Goal: Task Accomplishment & Management: Manage account settings

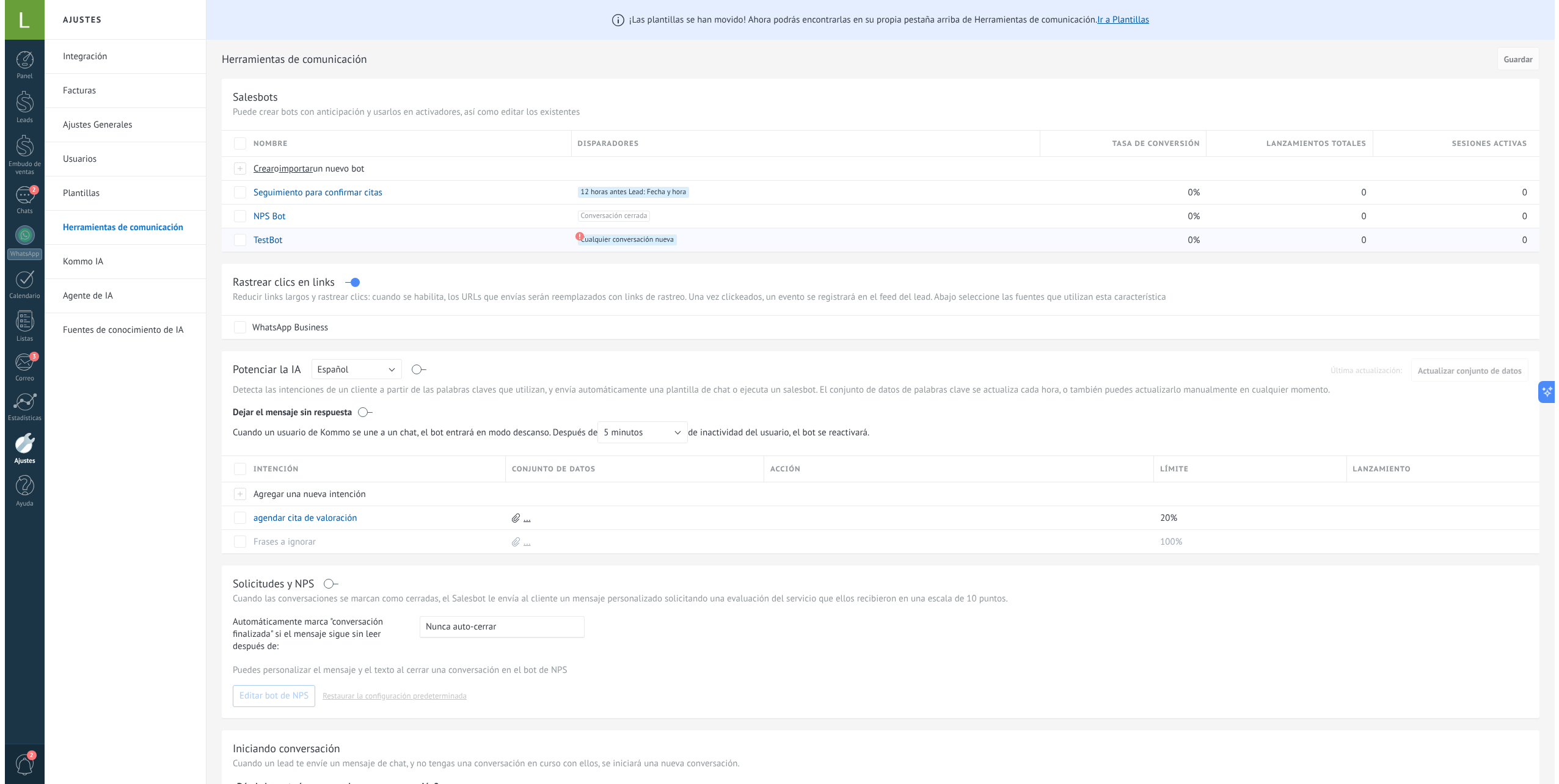
scroll to position [553, 0]
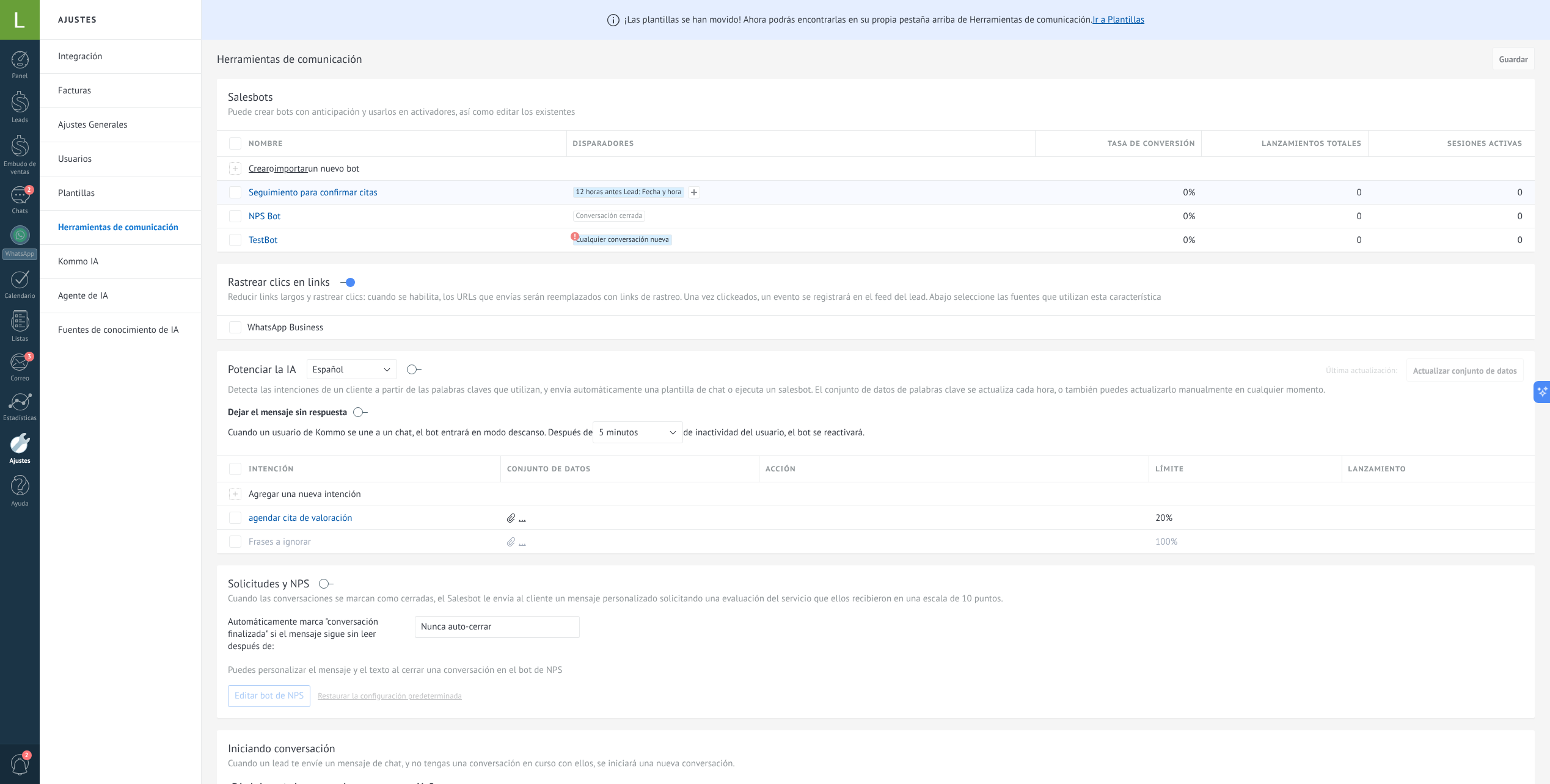
click at [648, 188] on span "12 horas antes Lead: Fecha y hora +0" at bounding box center [629, 192] width 112 height 11
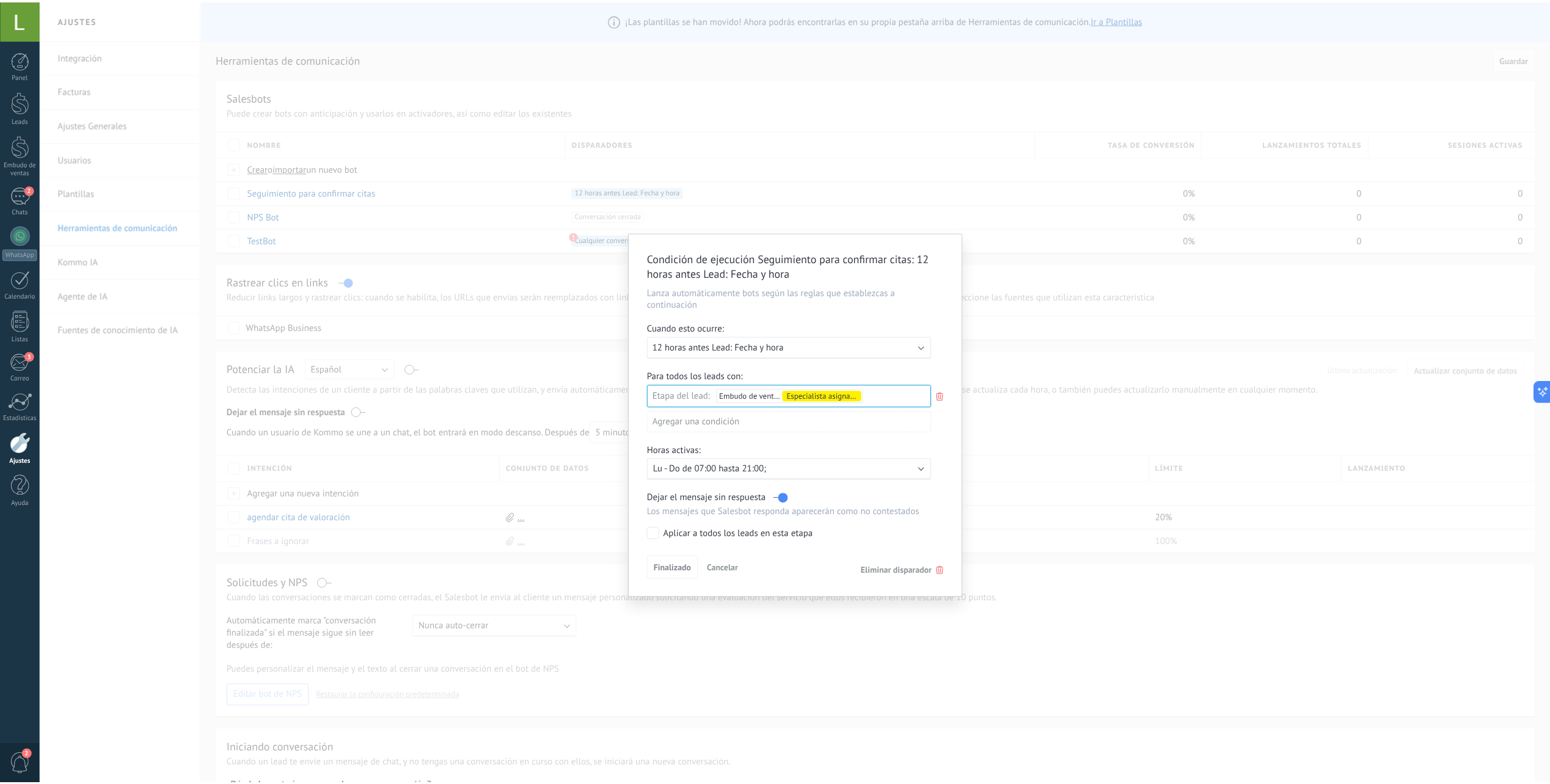
scroll to position [0, 0]
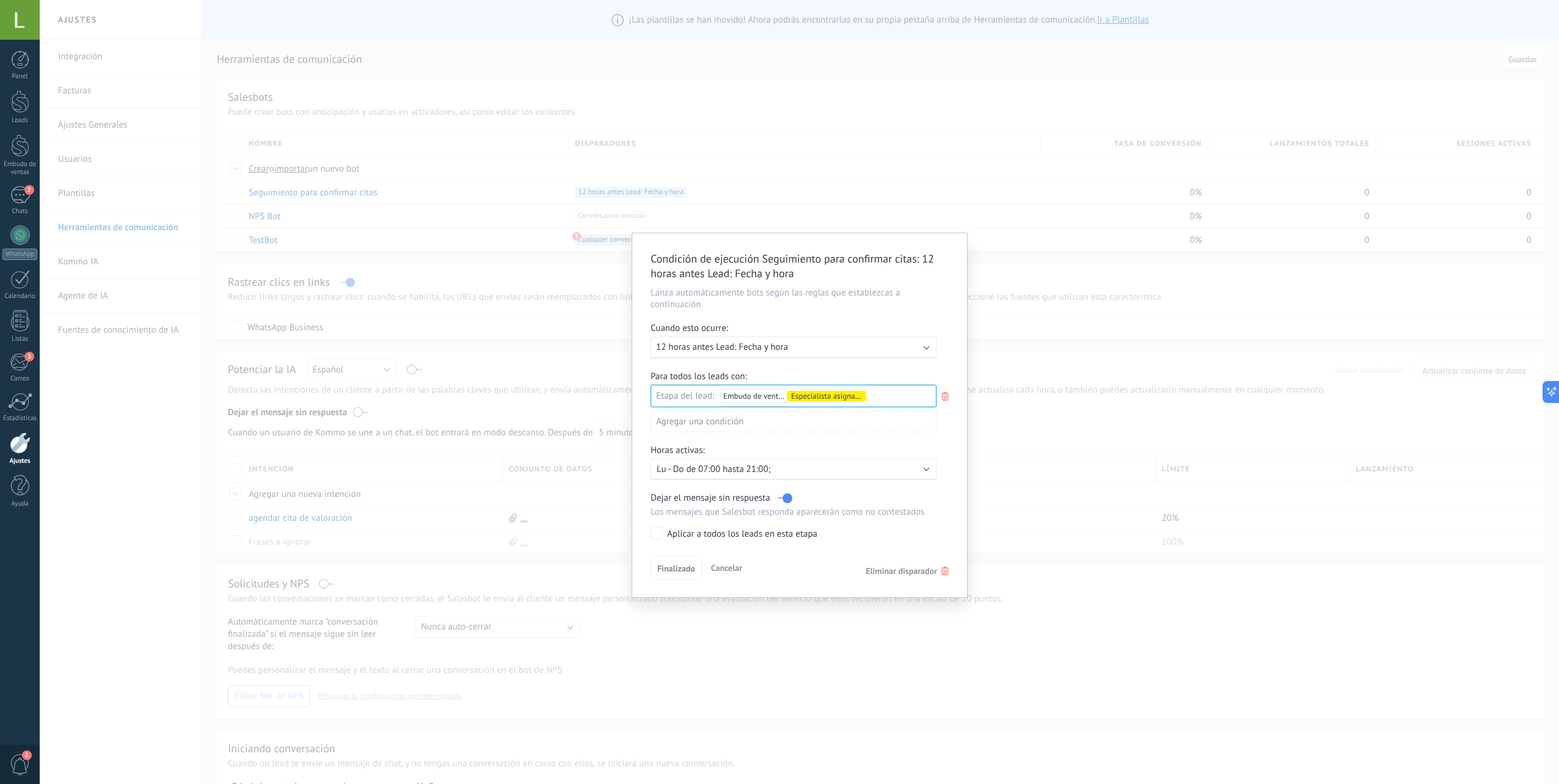
click at [762, 535] on div "Aplicar a todos los leads en esta etapa" at bounding box center [743, 534] width 150 height 12
click at [738, 537] on div "Aplicar a todos los leads en esta etapa" at bounding box center [743, 534] width 150 height 12
click at [690, 570] on span "Finalizado" at bounding box center [676, 569] width 38 height 8
click at [1044, 314] on div "Condición de ejecución Seguimiento para confirmar citas : 12 horas antes Lead: …" at bounding box center [799, 392] width 1519 height 784
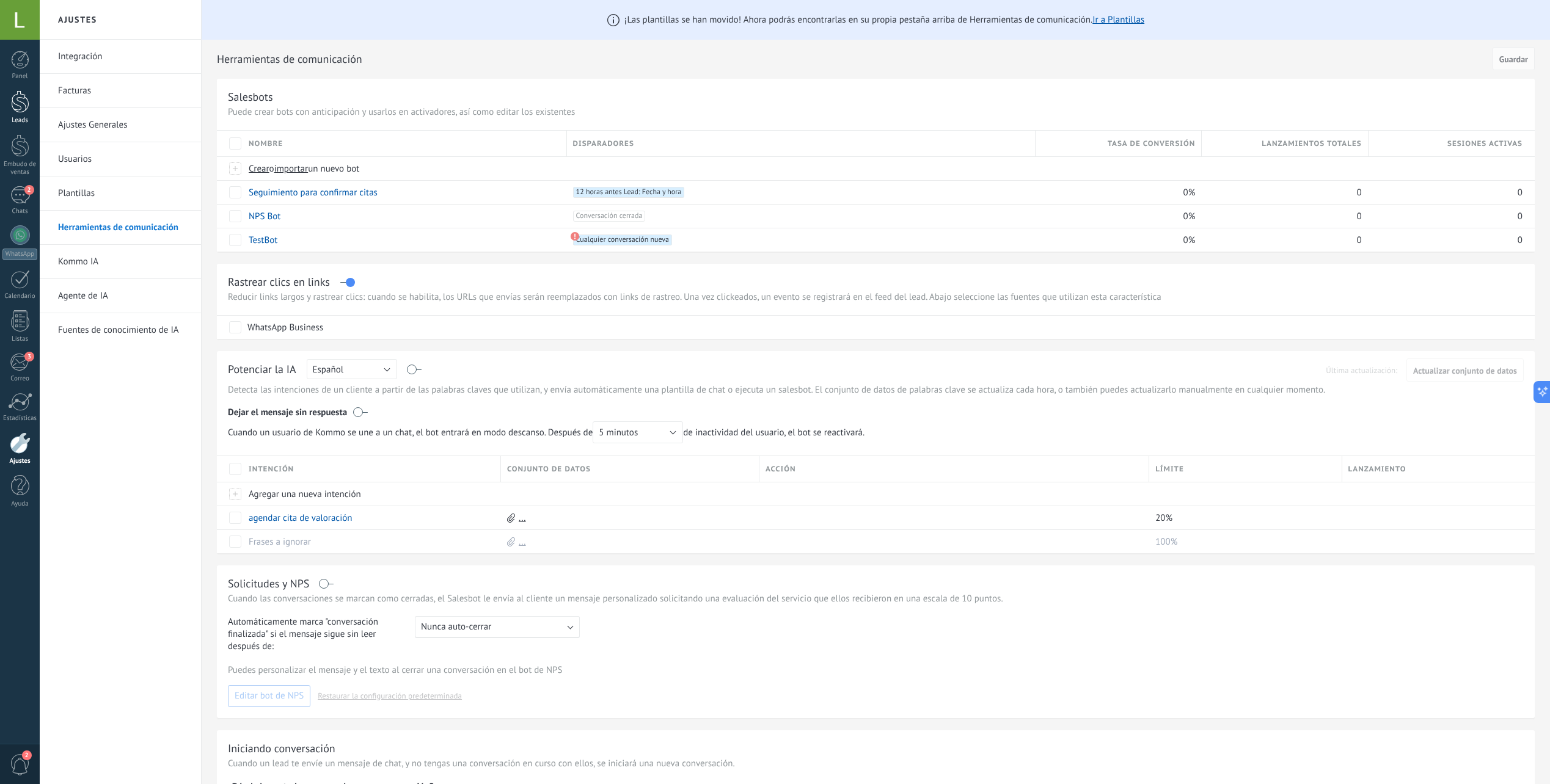
click at [22, 94] on div at bounding box center [20, 101] width 19 height 23
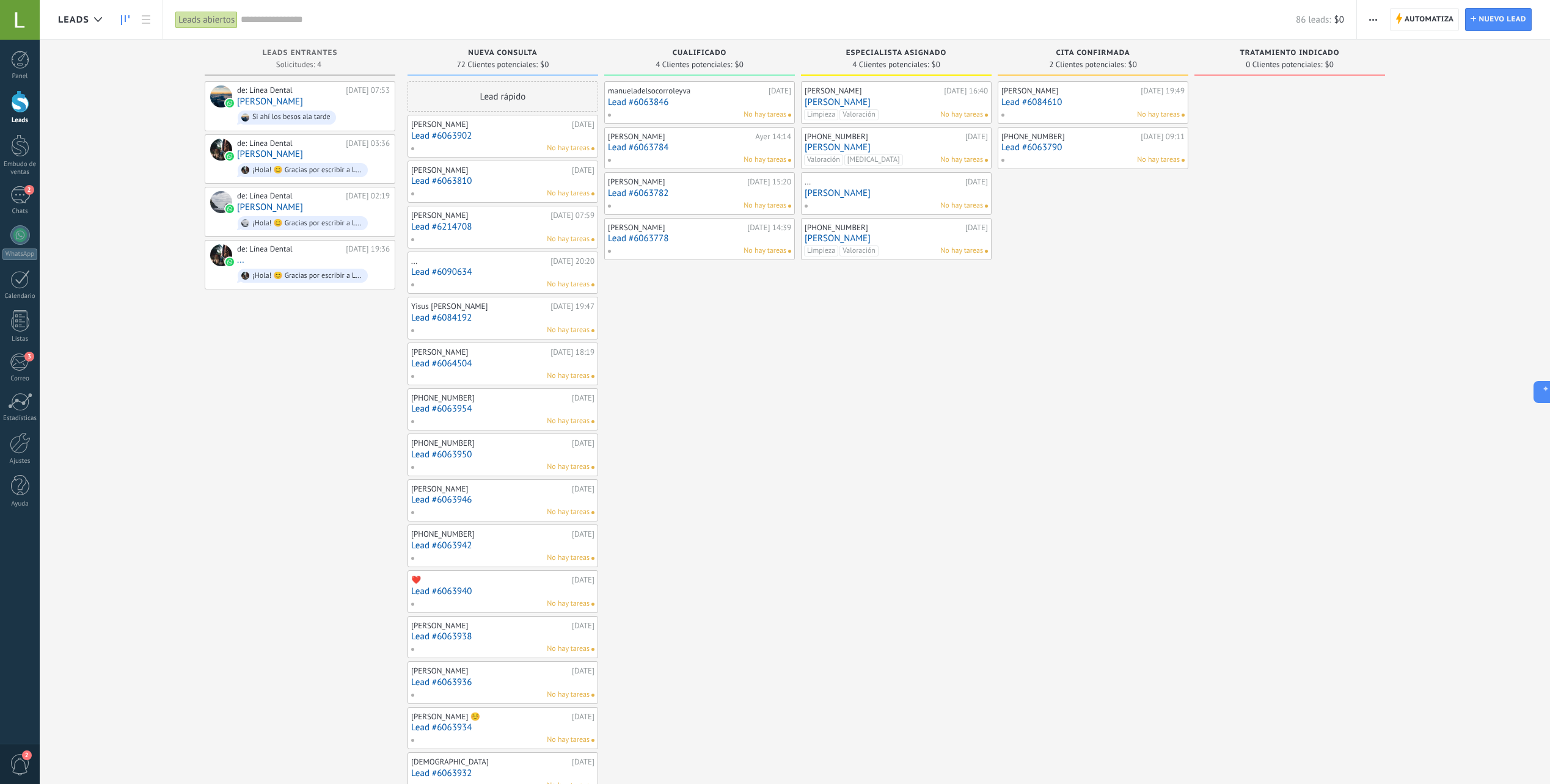
click at [1430, 36] on div "Automatiza Nueva difusión Editar embudo Editar el diseño de la tarjeta Importar…" at bounding box center [1454, 19] width 193 height 39
click at [1437, 12] on span "Automatiza" at bounding box center [1429, 19] width 50 height 22
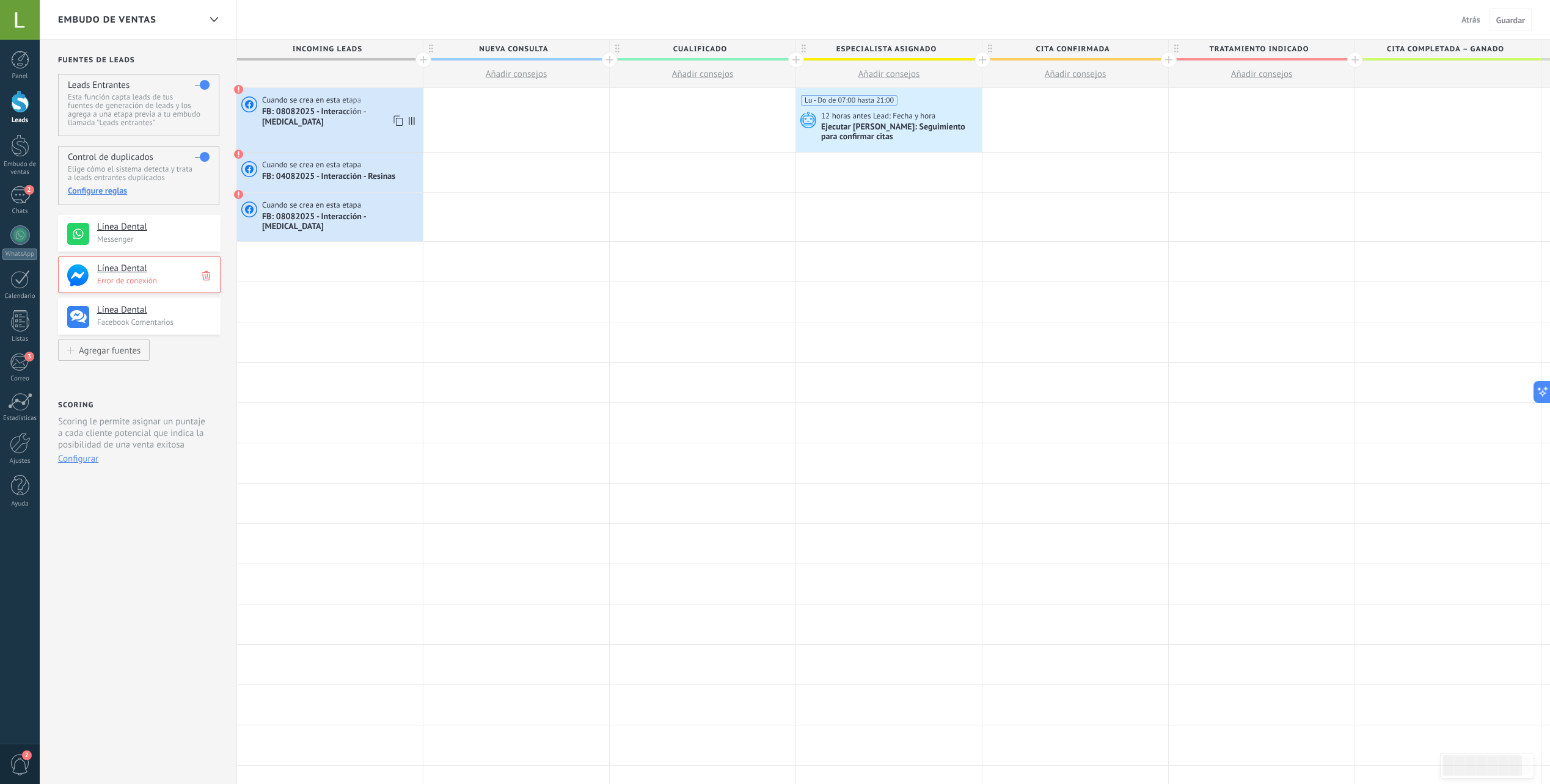
click at [237, 90] on span at bounding box center [239, 90] width 10 height 10
click at [287, 112] on span "FB: 08082025 - Interacción - Prótesis dental" at bounding box center [341, 117] width 158 height 21
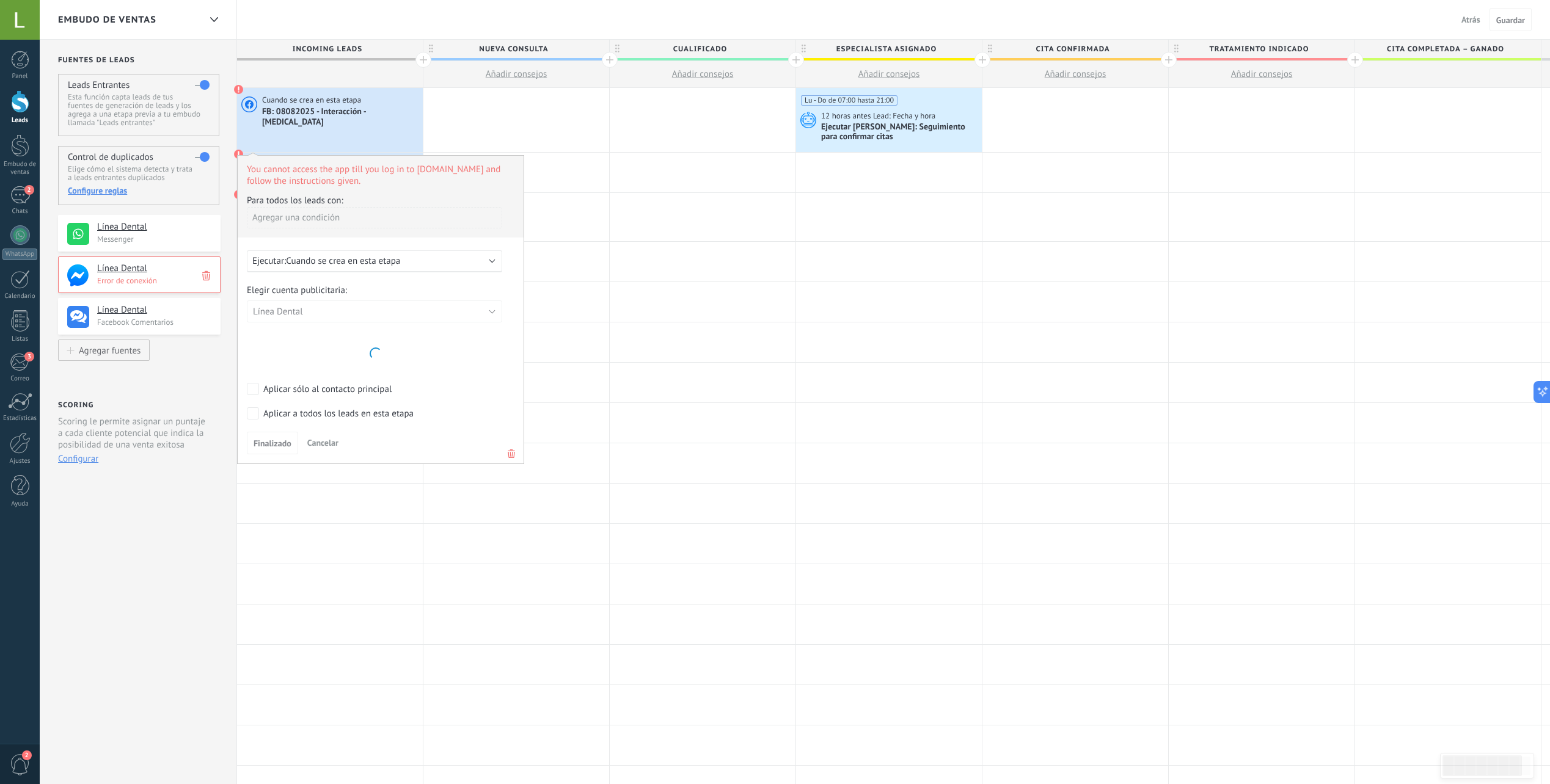
click at [134, 281] on p "Error de conexión" at bounding box center [155, 280] width 116 height 10
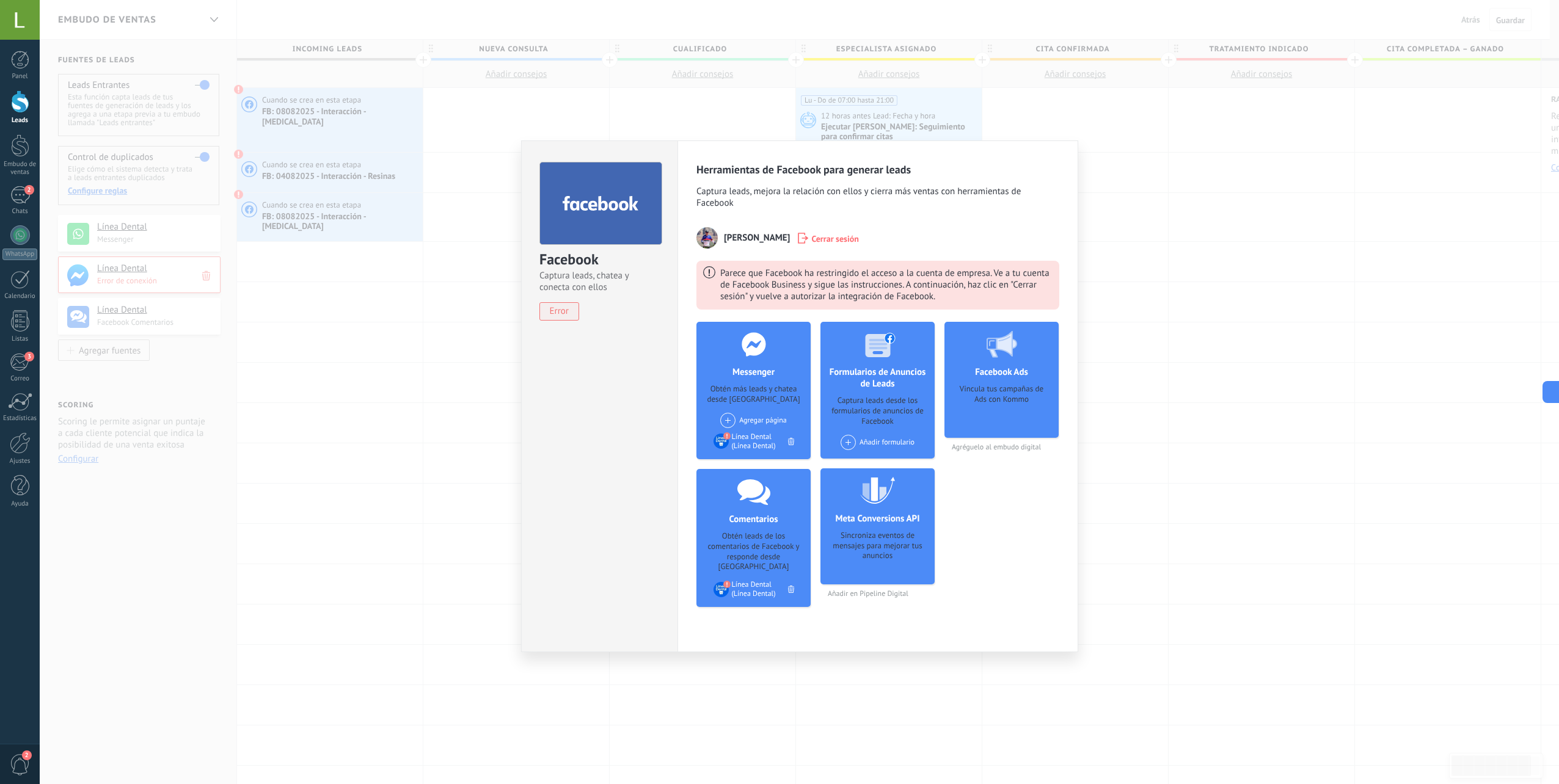
click at [854, 273] on div "Parece que Facebook ha restringido el acceso a la cuenta de empresa. Ve a tu cu…" at bounding box center [886, 284] width 332 height 36
click at [785, 280] on div "Parece que Facebook ha restringido el acceso a la cuenta de empresa. Ve a tu cu…" at bounding box center [886, 284] width 332 height 36
click at [825, 232] on span "Cerrar sesión" at bounding box center [835, 238] width 47 height 12
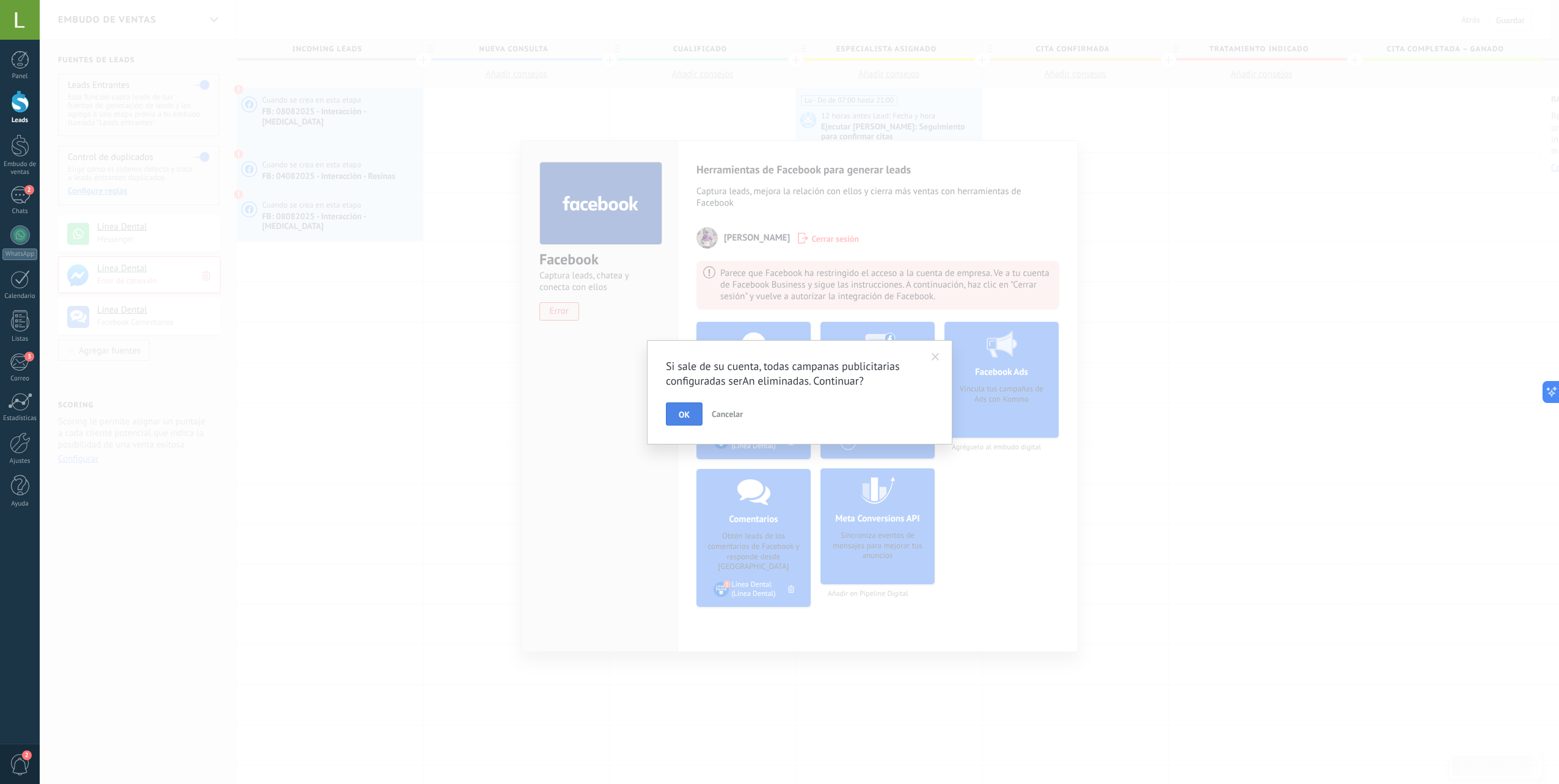
drag, startPoint x: 694, startPoint y: 400, endPoint x: 684, endPoint y: 407, distance: 12.2
click at [685, 406] on div "Si sale de su cuenta, todas campanas publicitarias configuradas serAn eliminada…" at bounding box center [799, 392] width 268 height 67
click at [673, 420] on button "OK" at bounding box center [684, 413] width 36 height 23
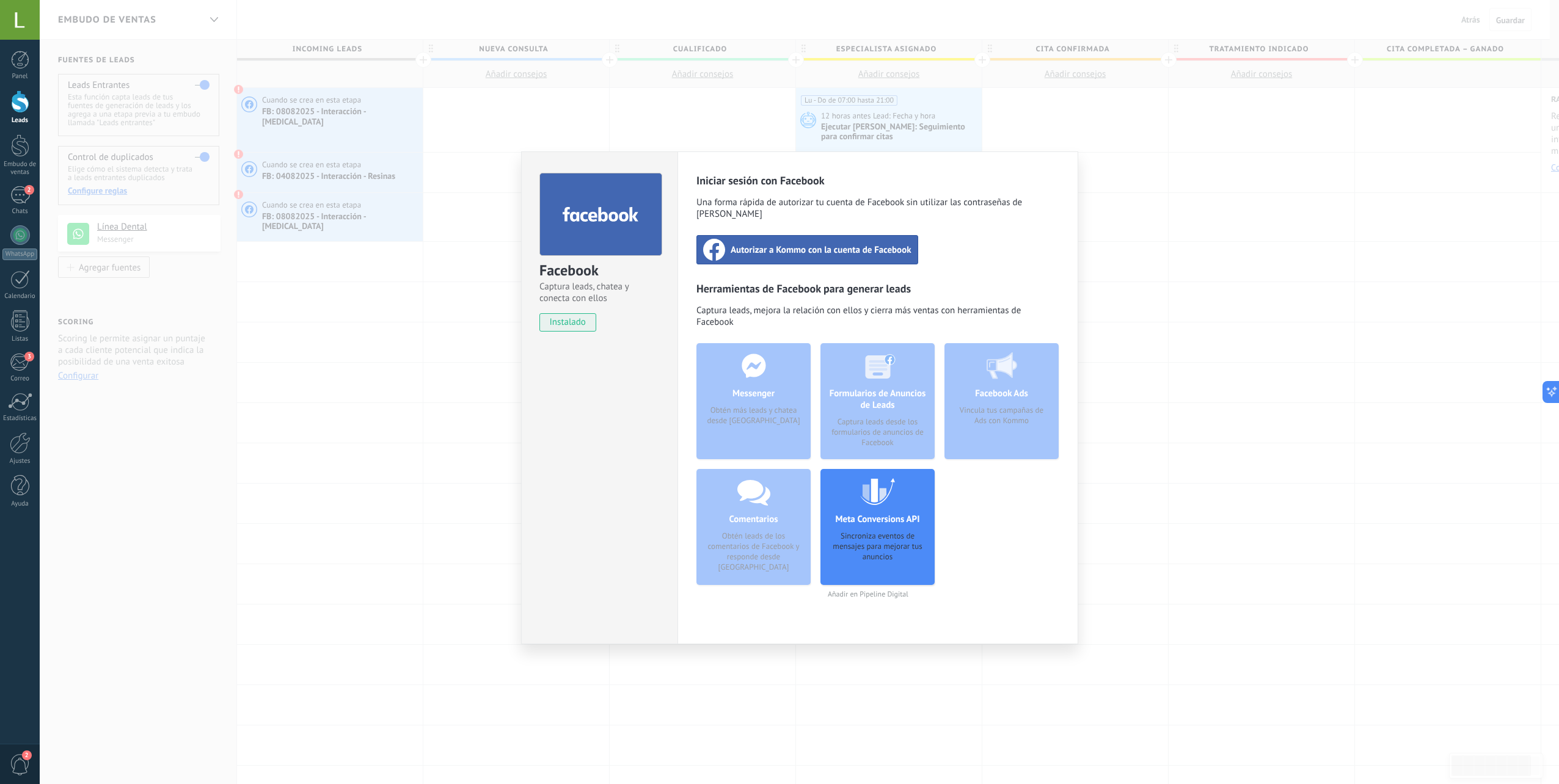
click at [769, 248] on div "Autorizar a Kommo con la cuenta de Facebook" at bounding box center [807, 249] width 221 height 30
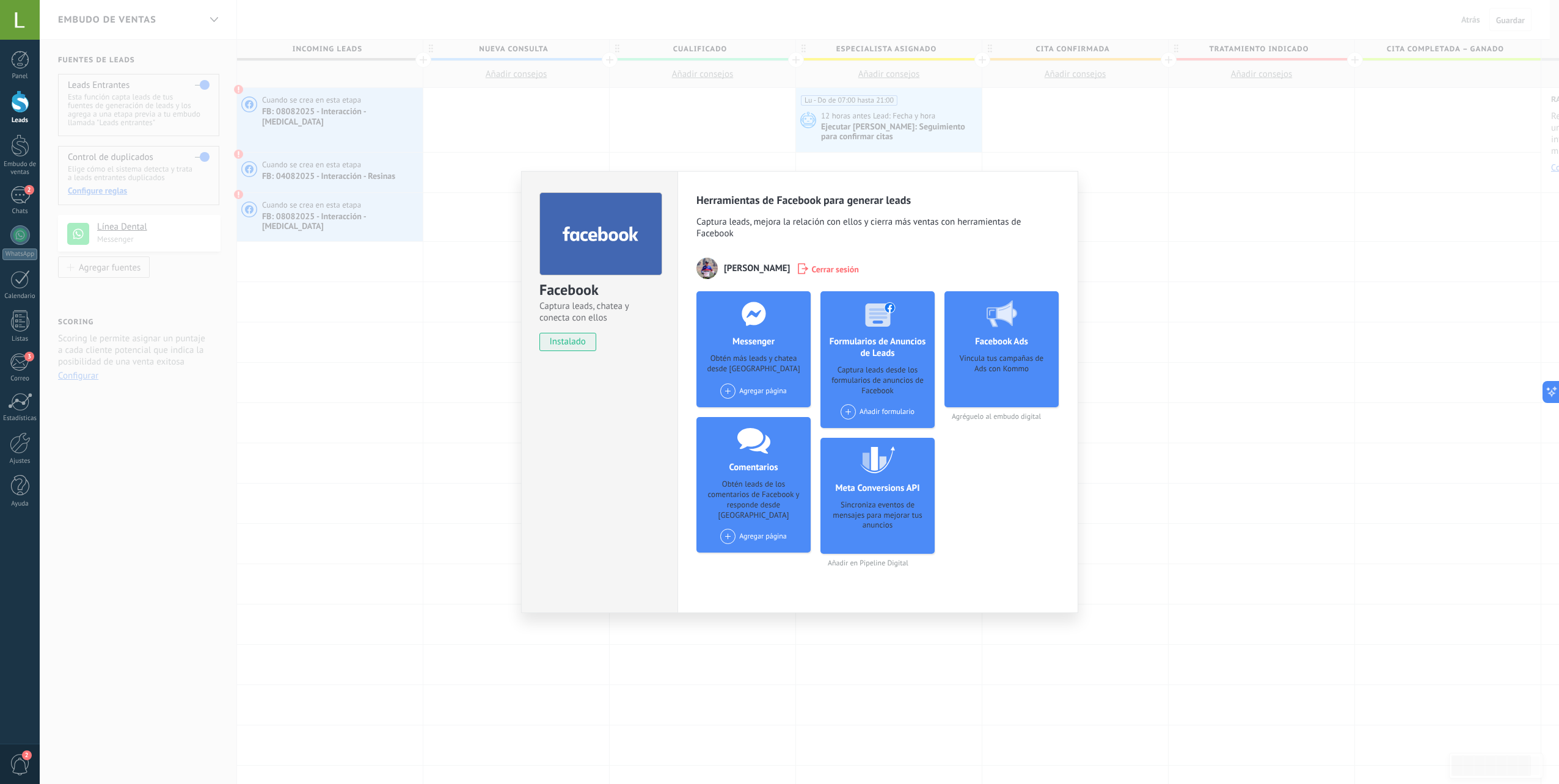
click at [446, 415] on div "Facebook Captura leads, chatea y conecta con ellos instalado Desinstalar Herram…" at bounding box center [799, 392] width 1519 height 784
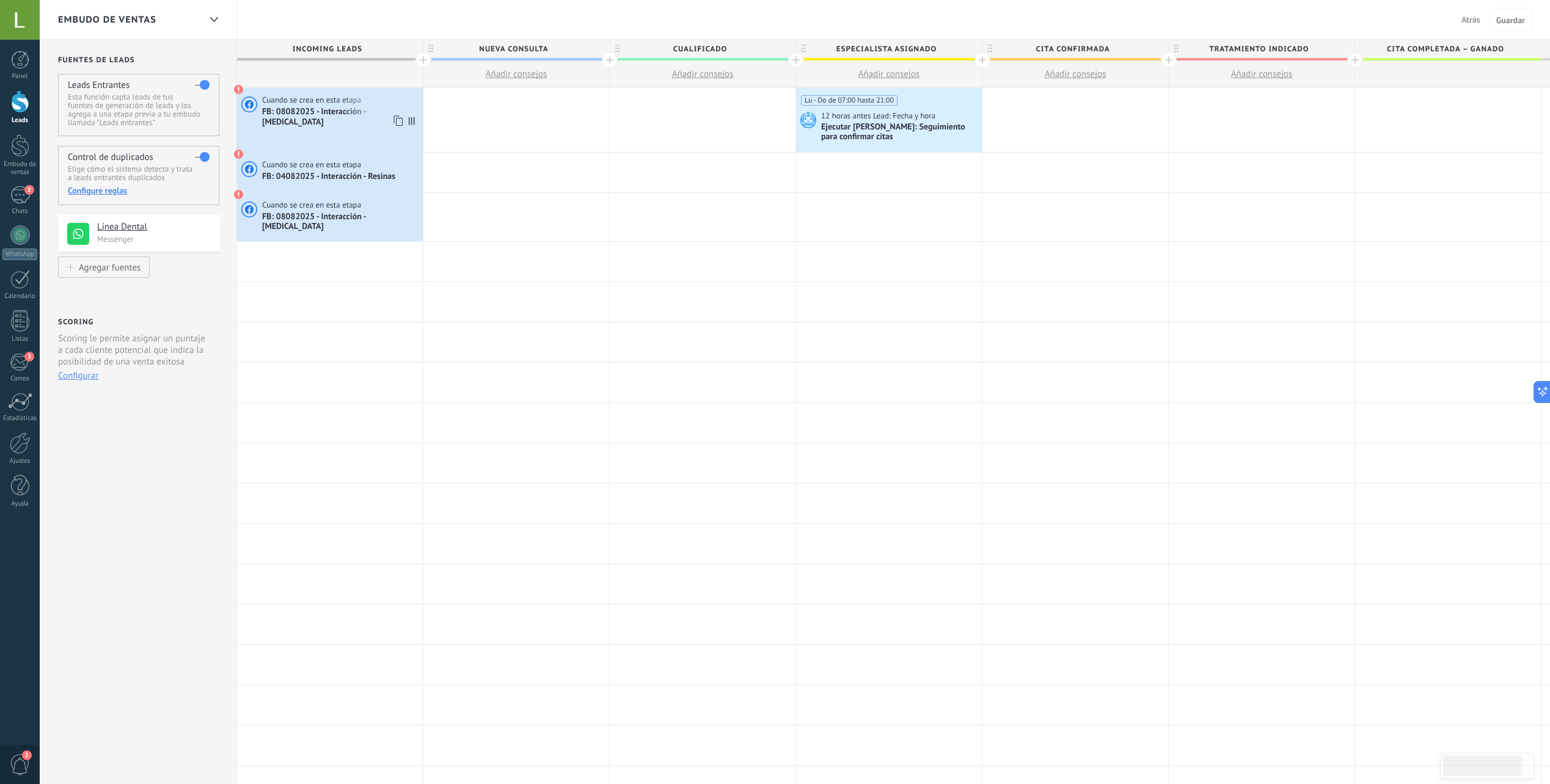
click at [239, 86] on span at bounding box center [239, 90] width 10 height 10
click at [116, 469] on div "**********" at bounding box center [139, 545] width 198 height 1011
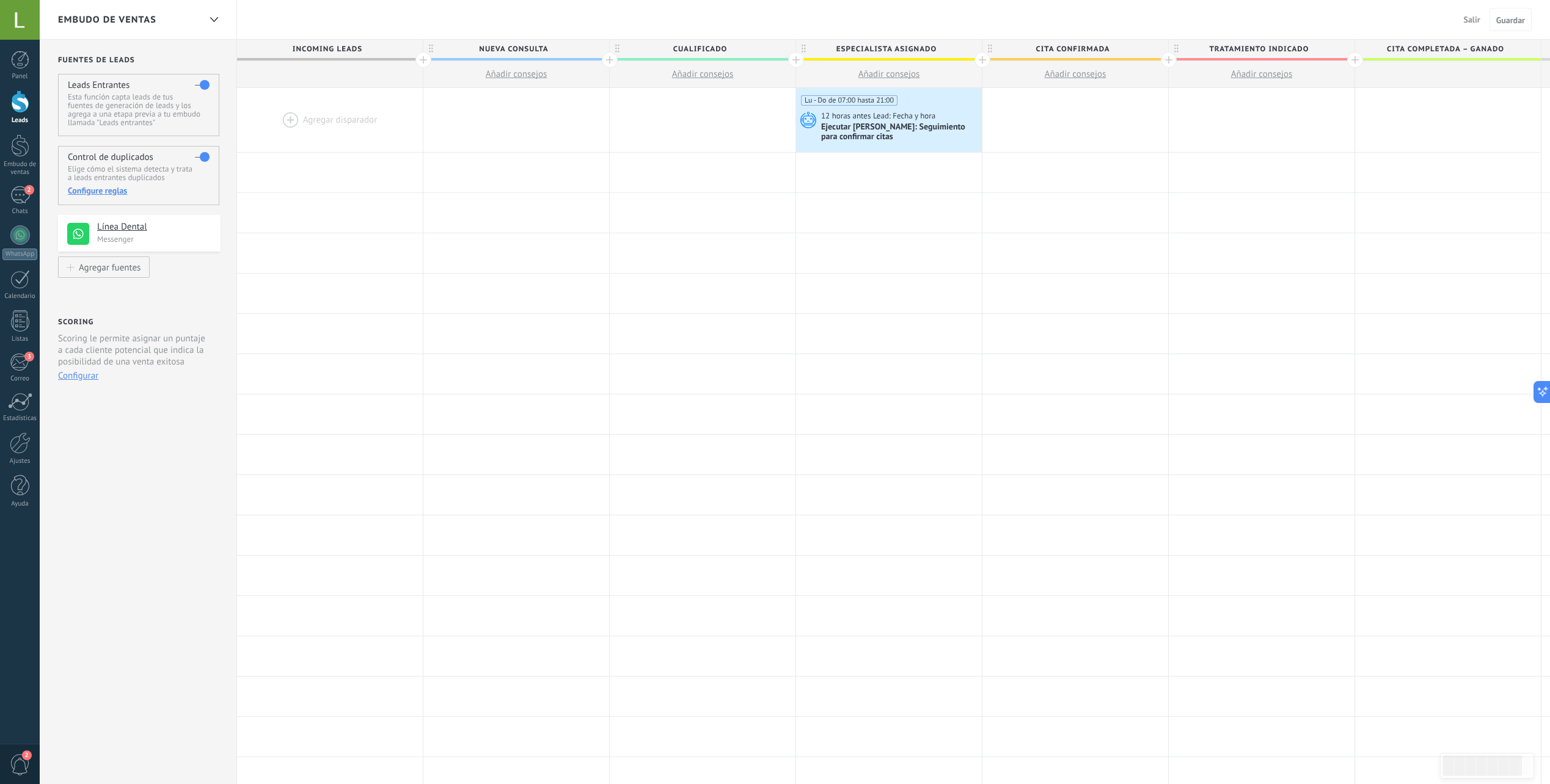
click at [360, 116] on div at bounding box center [330, 120] width 186 height 64
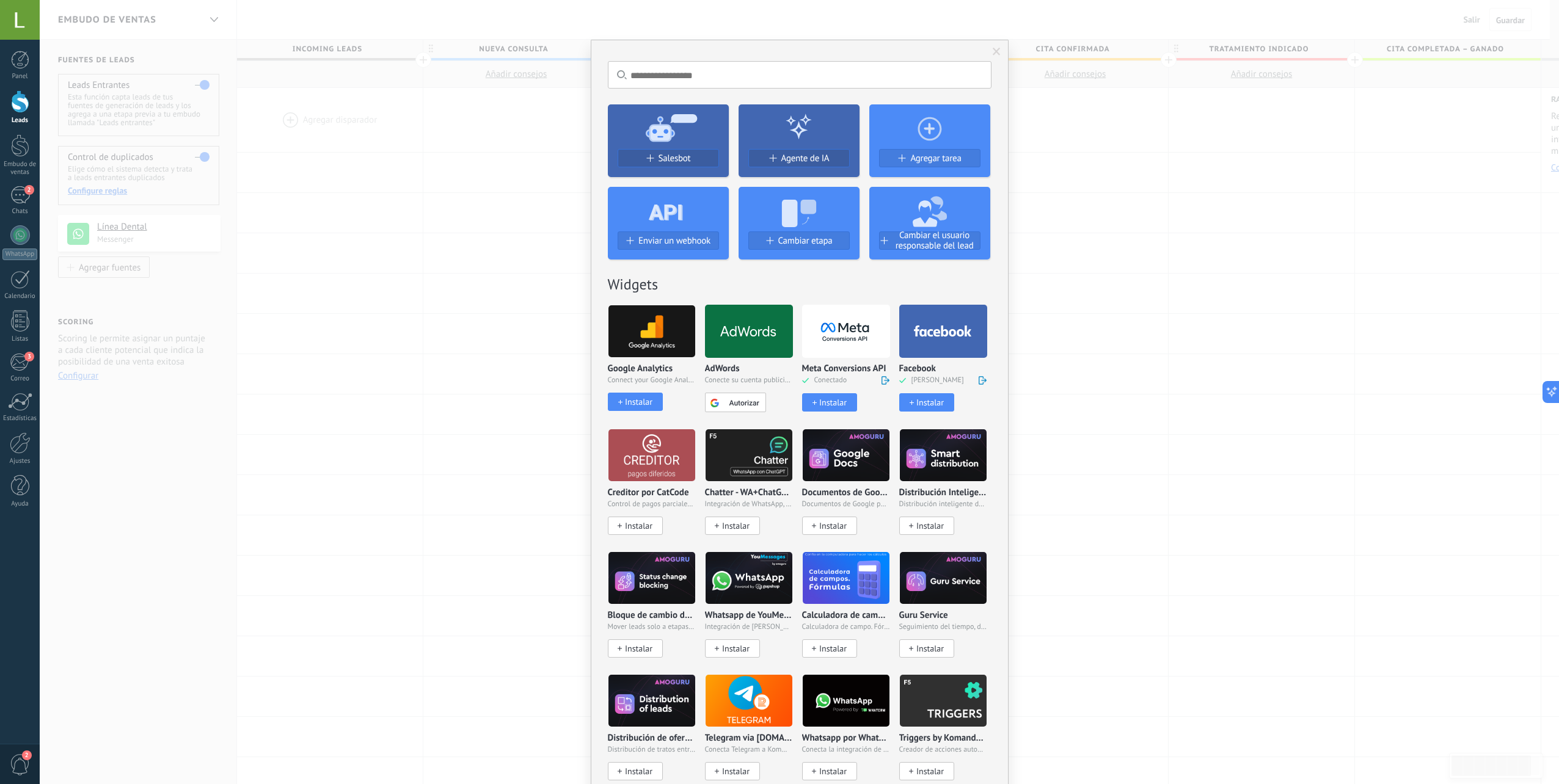
click at [924, 400] on div "Instalar" at bounding box center [930, 403] width 28 height 10
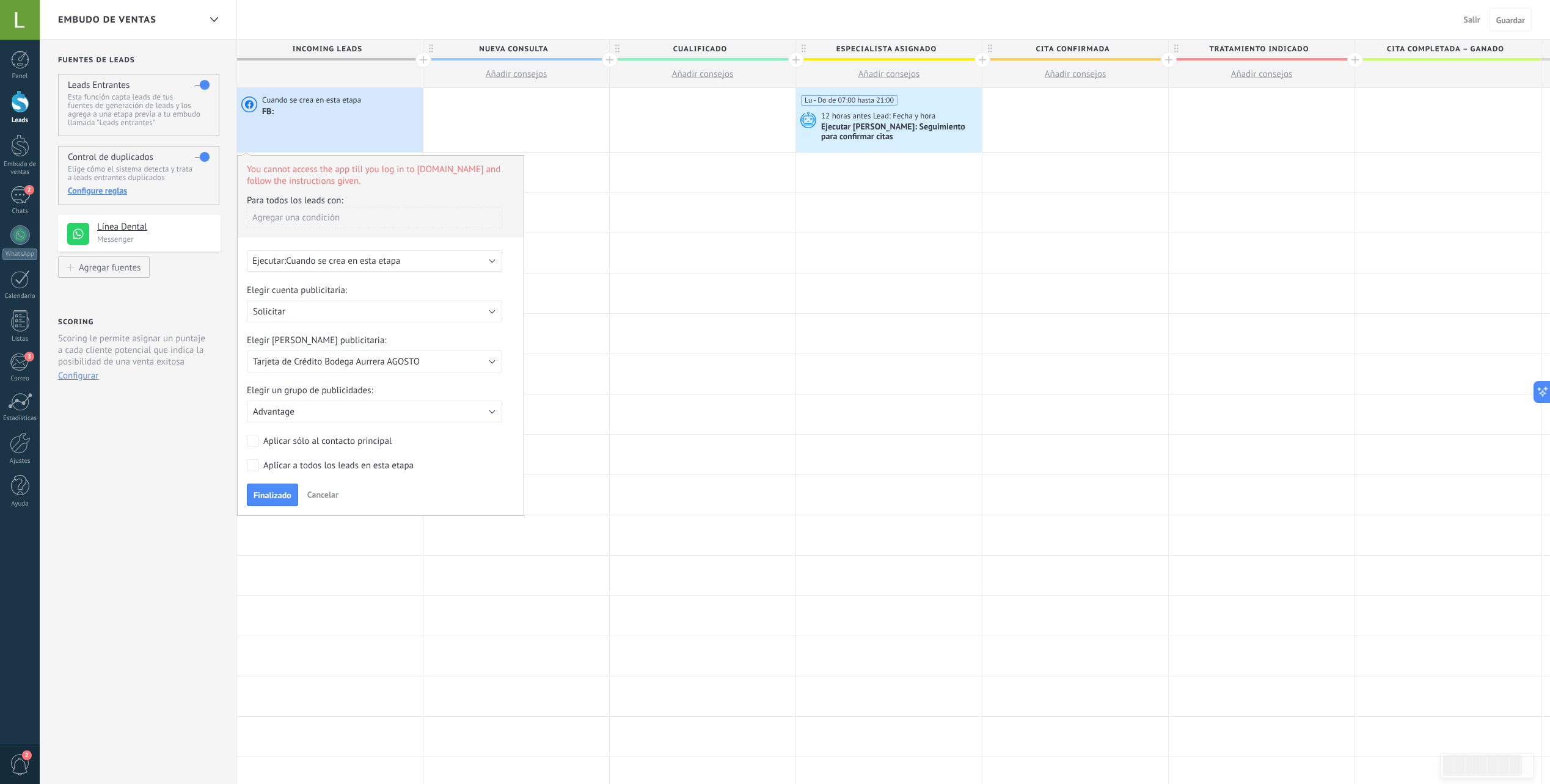
click at [374, 178] on span "You cannot access the app till you log in to www.facebook.com and follow the in…" at bounding box center [380, 171] width 286 height 31
click at [369, 365] on span "Tarjeta de Crédito Bodega Aurrera AGOSTO" at bounding box center [336, 362] width 166 height 12
click at [369, 365] on span "Tarjeta de Crédito Bodega Aurrera AGOSTO" at bounding box center [368, 362] width 259 height 12
click at [354, 312] on button "Solicitar" at bounding box center [374, 312] width 255 height 22
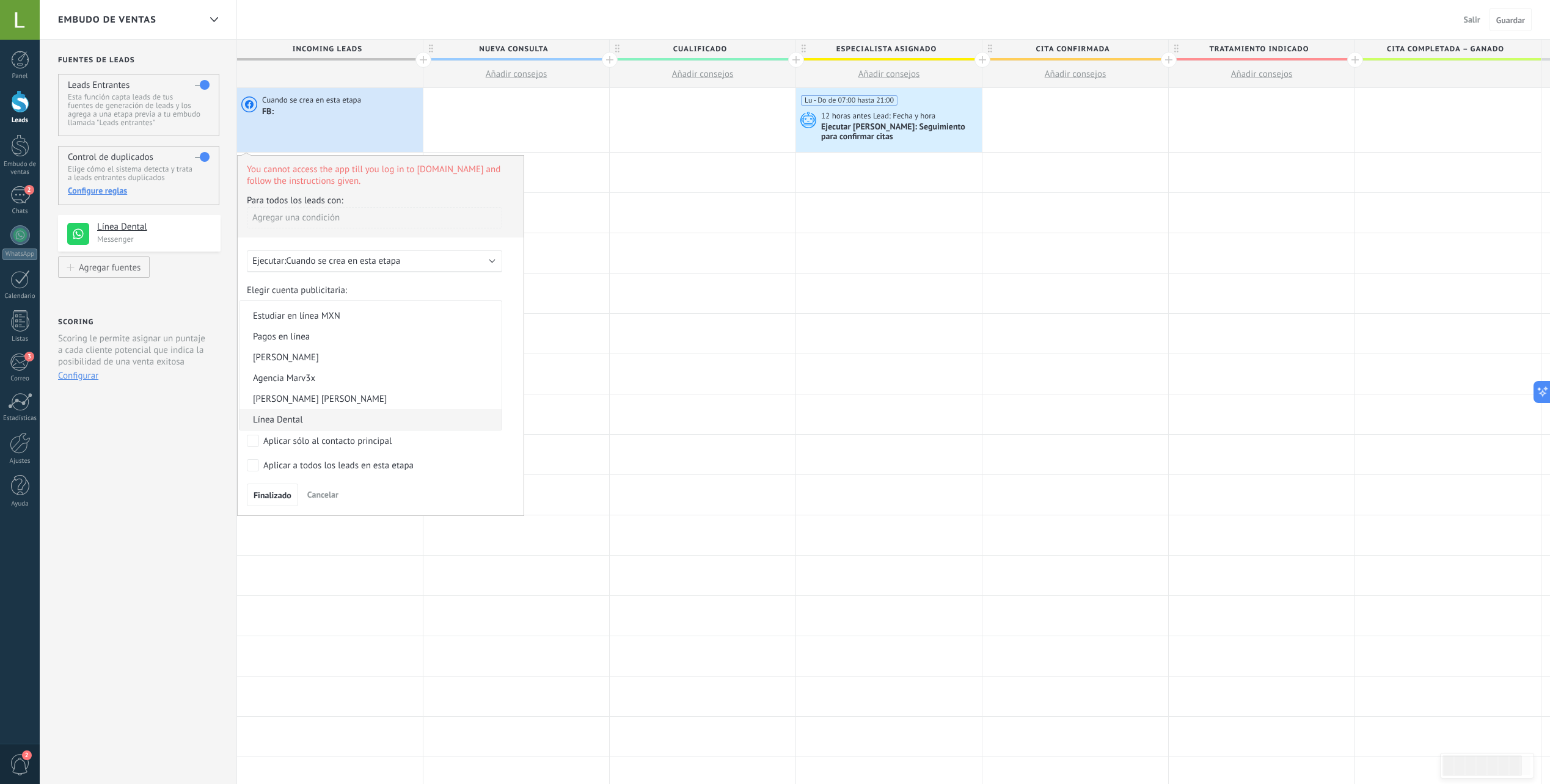
click at [328, 416] on span "Línea Dental" at bounding box center [368, 420] width 259 height 12
click at [275, 491] on button "Finalizado" at bounding box center [272, 495] width 52 height 23
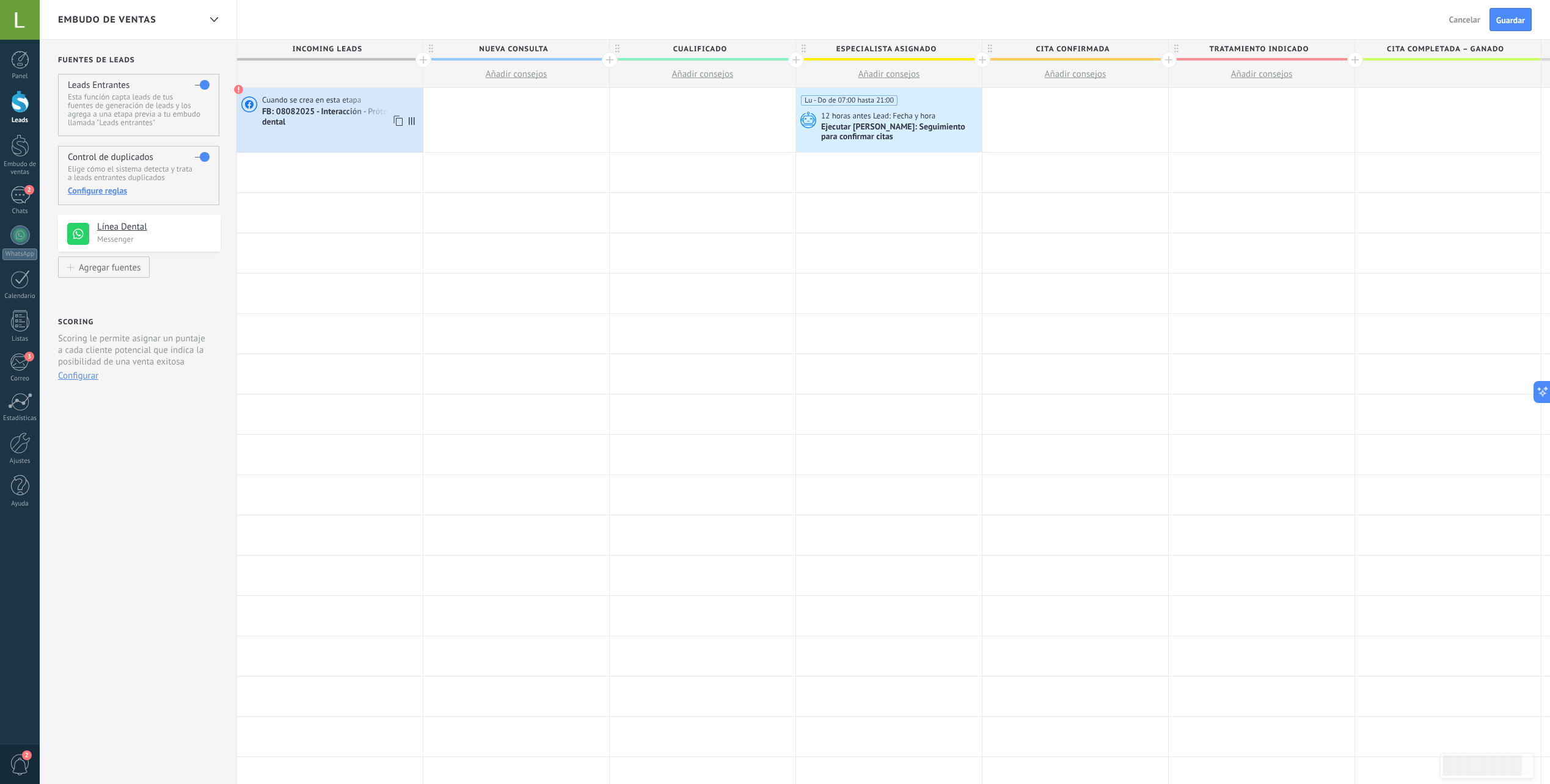
click at [241, 90] on span at bounding box center [239, 90] width 10 height 10
click at [239, 87] on span at bounding box center [239, 90] width 10 height 10
click at [276, 107] on span "FB: 08082025 - Interacción - Prótesis dental" at bounding box center [341, 117] width 158 height 21
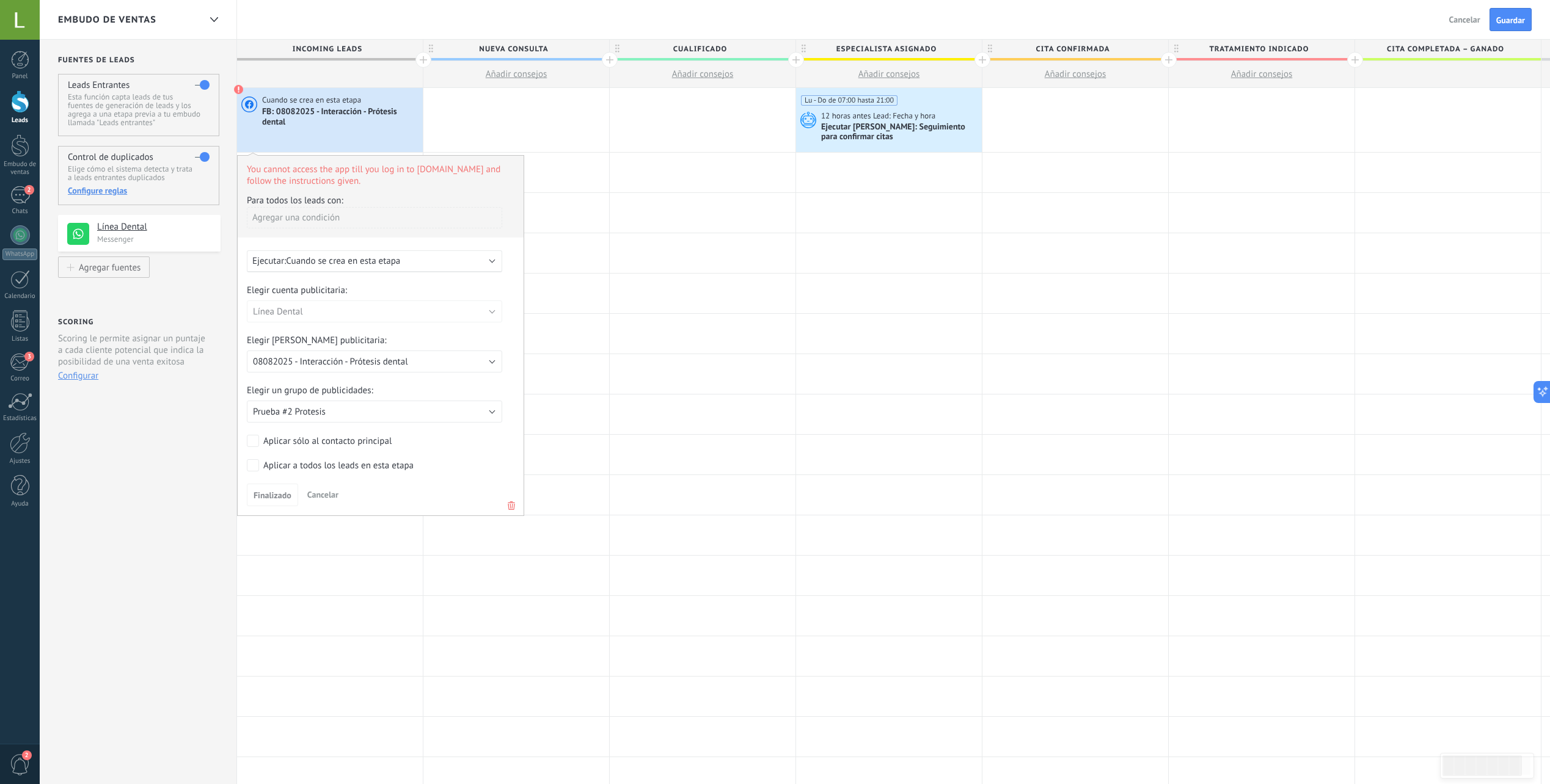
click at [336, 177] on span "You cannot access the app till you log in to www.facebook.com and follow the in…" at bounding box center [380, 171] width 286 height 31
drag, startPoint x: 413, startPoint y: 169, endPoint x: 493, endPoint y: 162, distance: 80.3
click at [493, 162] on span "You cannot access the app till you log in to www.facebook.com and follow the in…" at bounding box center [380, 171] width 286 height 31
copy span "www.facebook.com"
click at [277, 117] on span "FB: 08082025 - Interacción - Prótesis dental" at bounding box center [341, 117] width 158 height 21
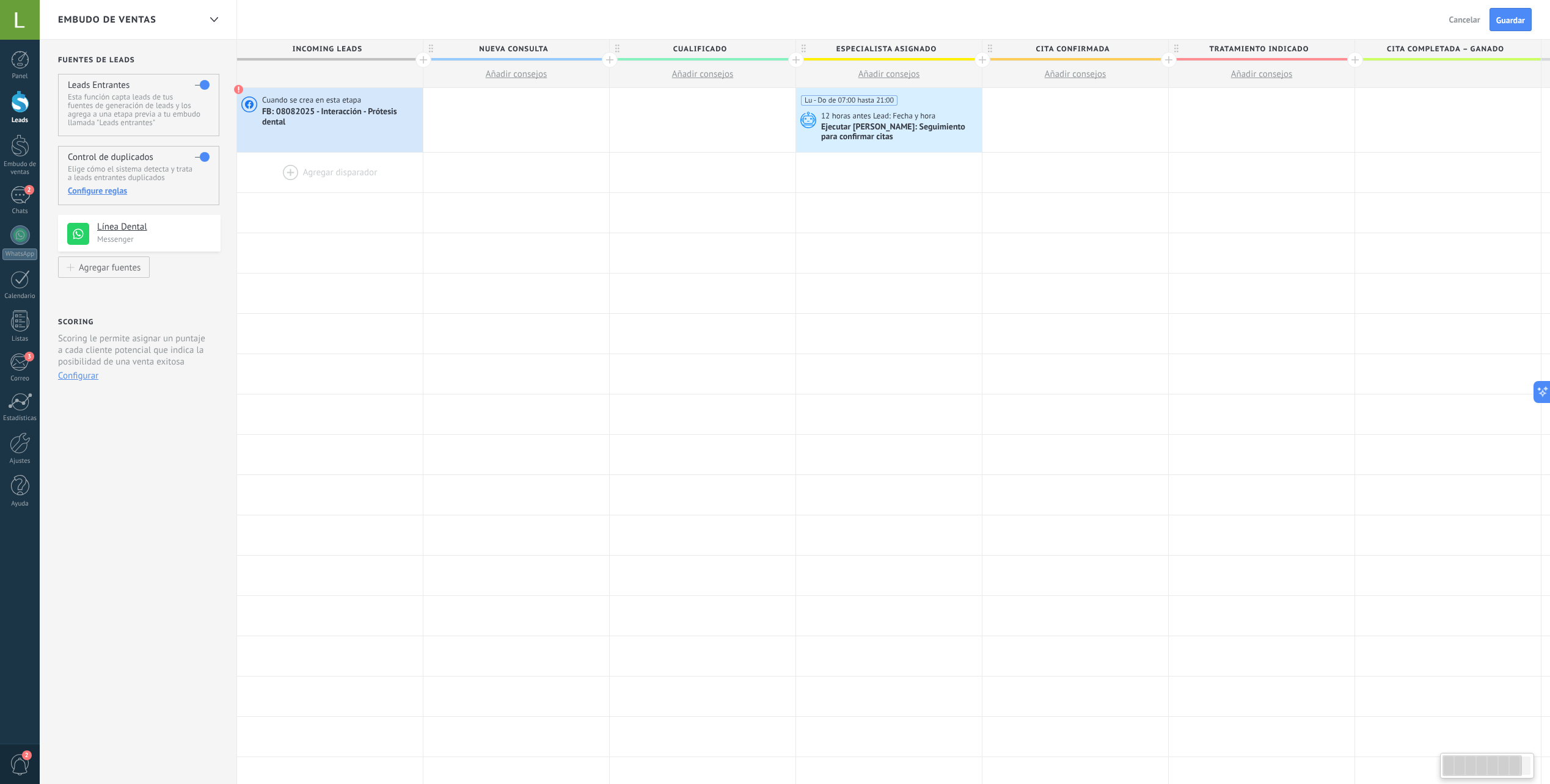
click at [297, 175] on div at bounding box center [330, 172] width 186 height 40
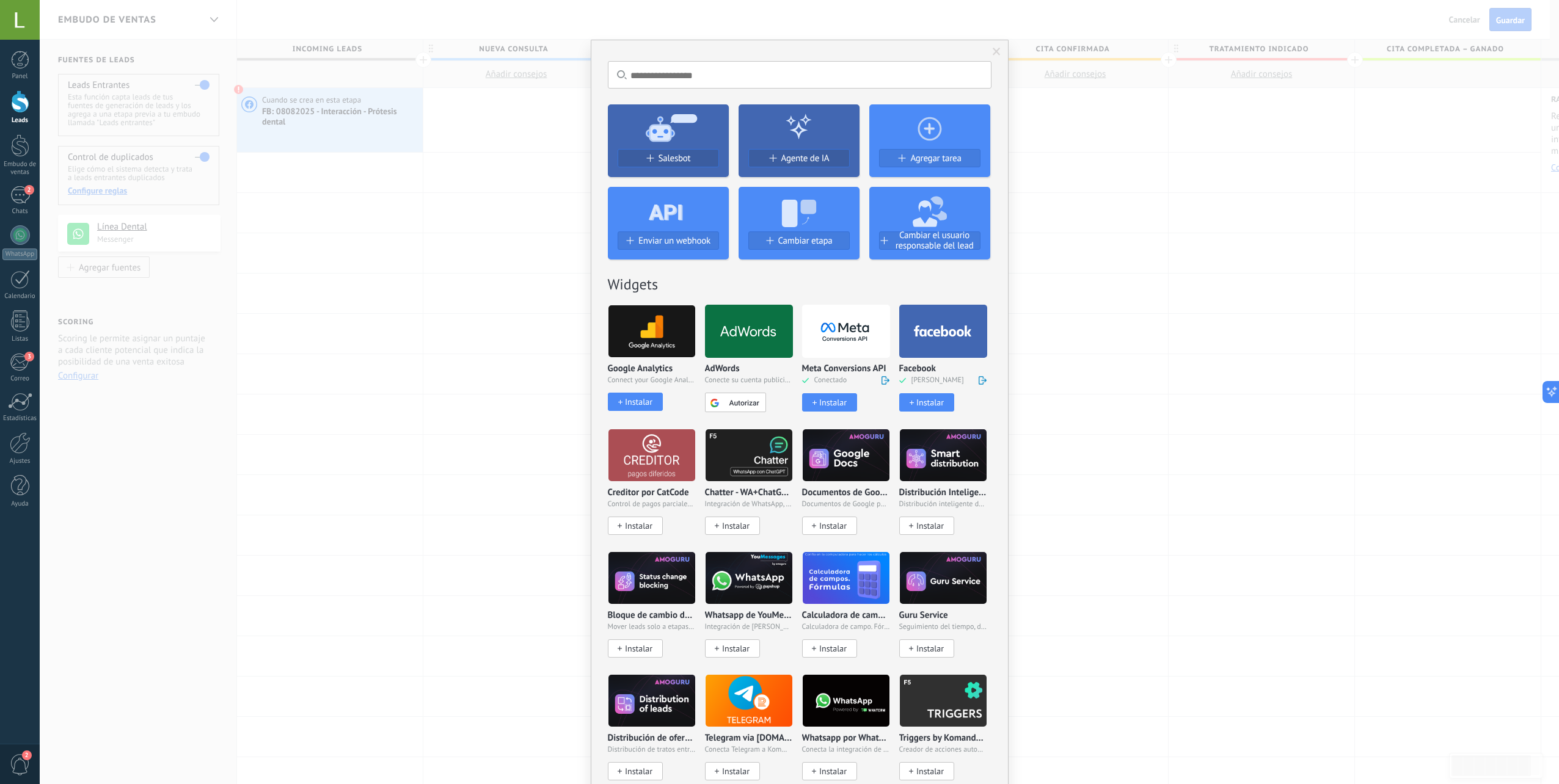
click at [965, 339] on div at bounding box center [943, 331] width 88 height 53
click at [983, 378] on span at bounding box center [983, 380] width 8 height 9
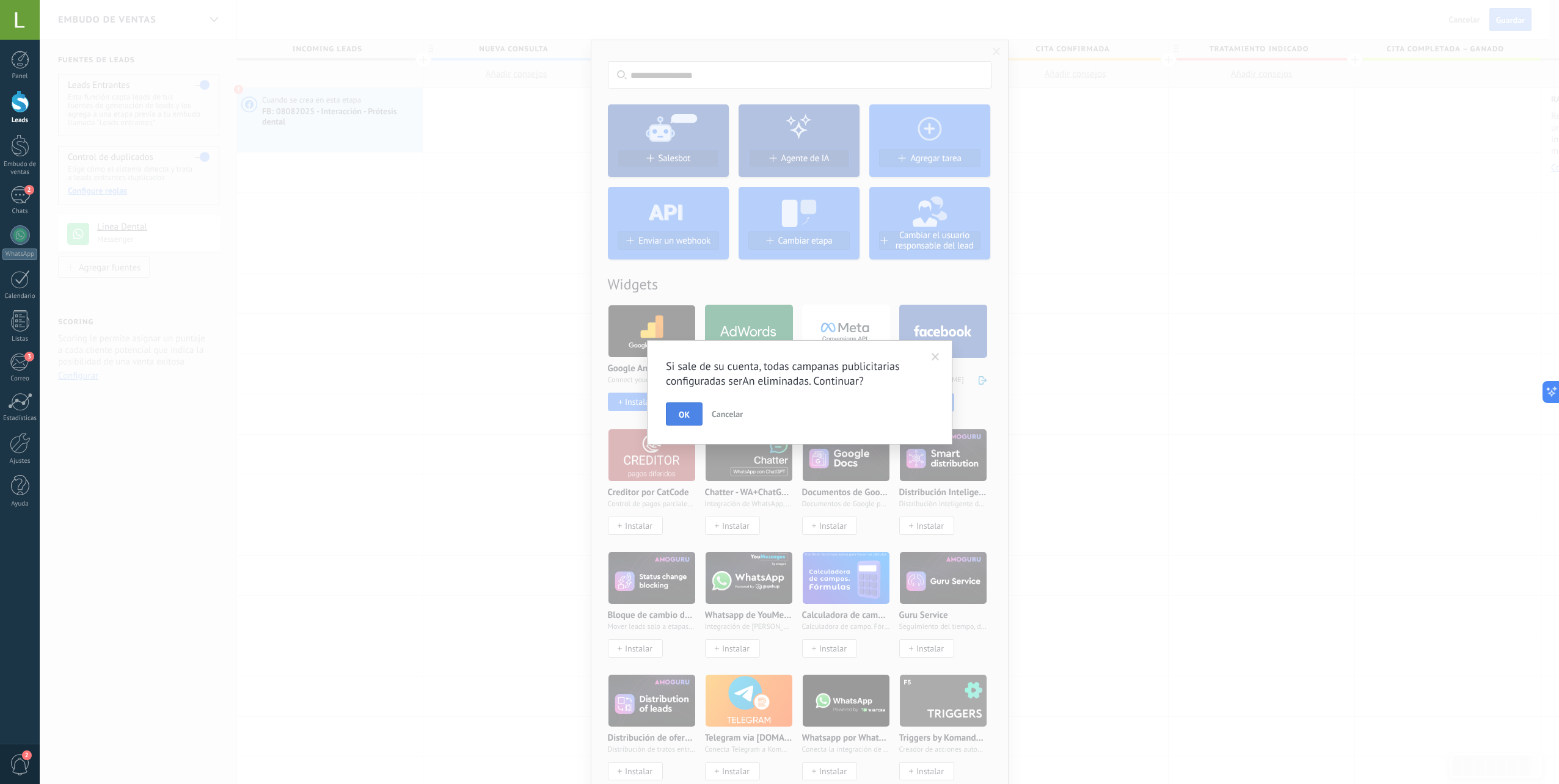
click at [672, 406] on button "OK" at bounding box center [684, 413] width 36 height 23
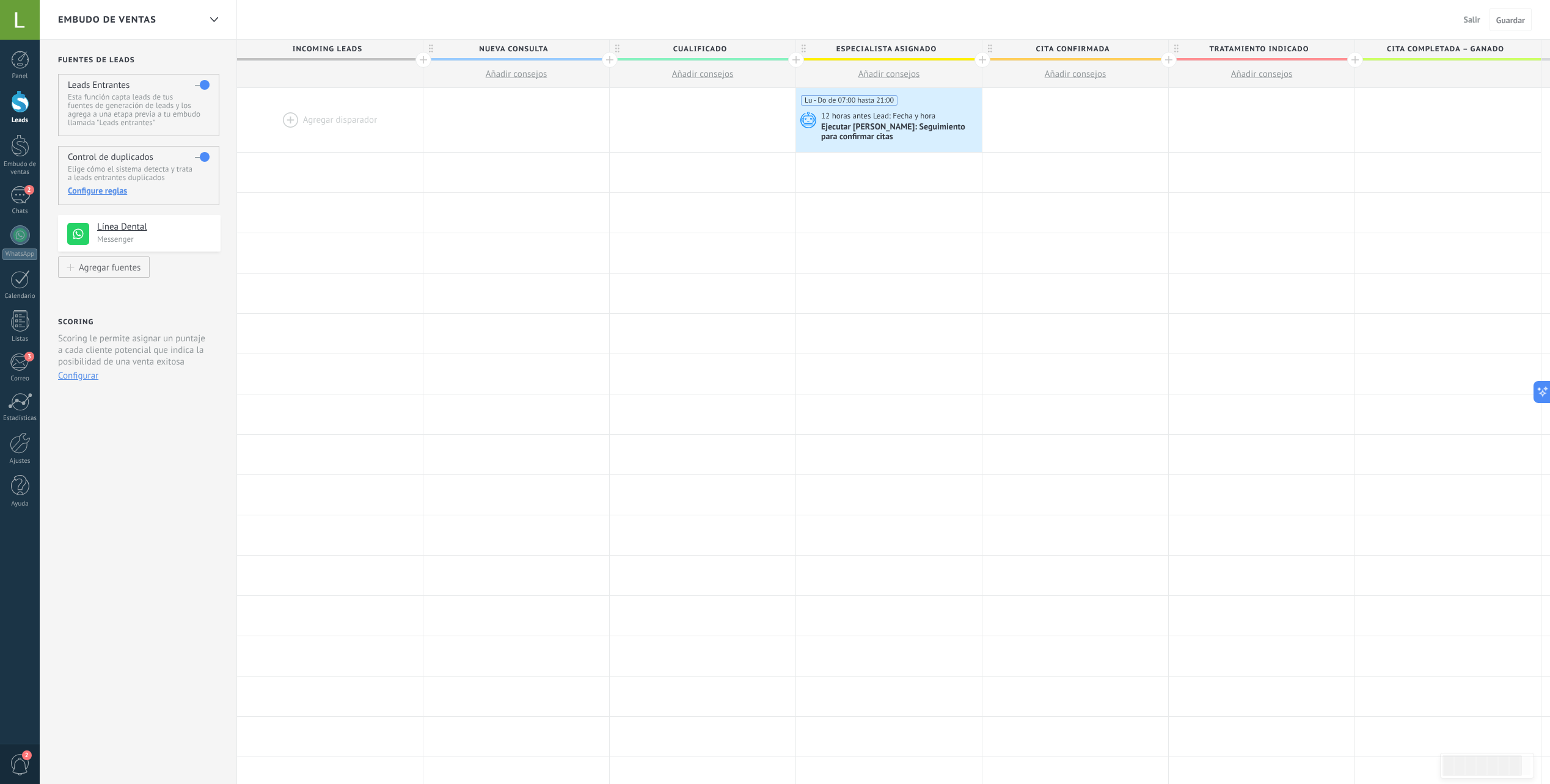
click at [330, 126] on div at bounding box center [330, 120] width 186 height 64
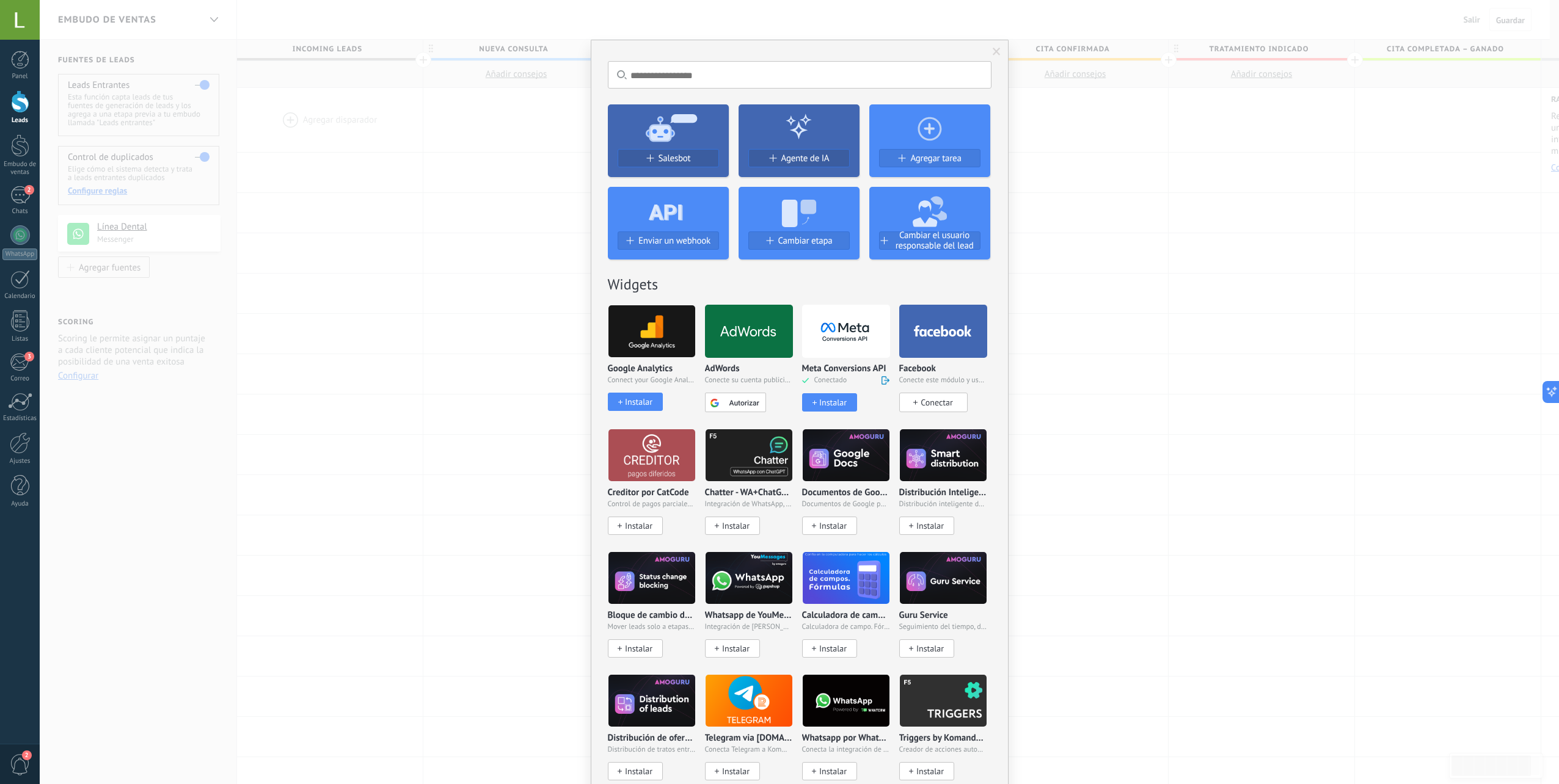
click at [935, 396] on div "Conectar" at bounding box center [933, 402] width 68 height 19
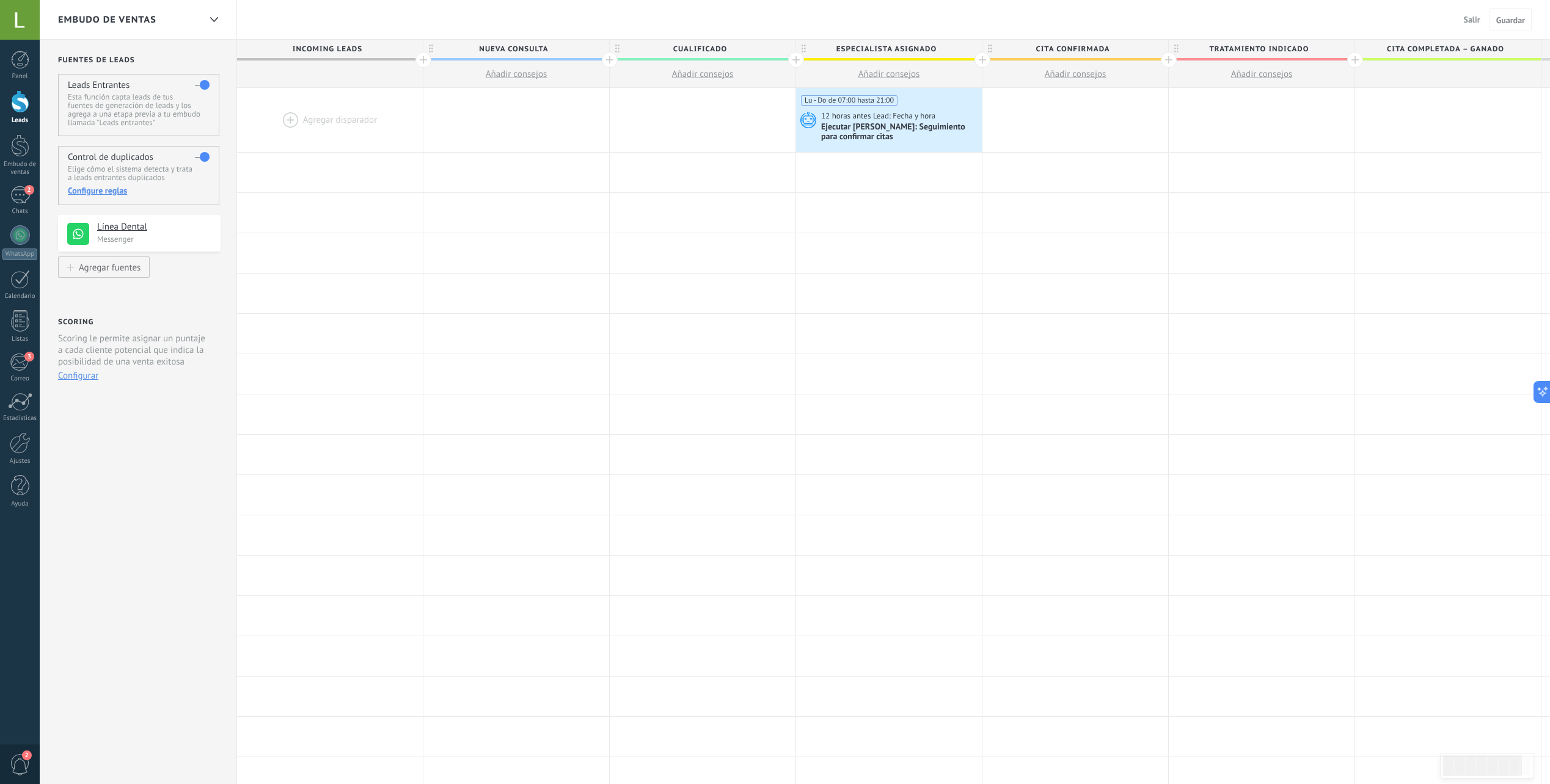
click at [352, 114] on div at bounding box center [330, 120] width 186 height 64
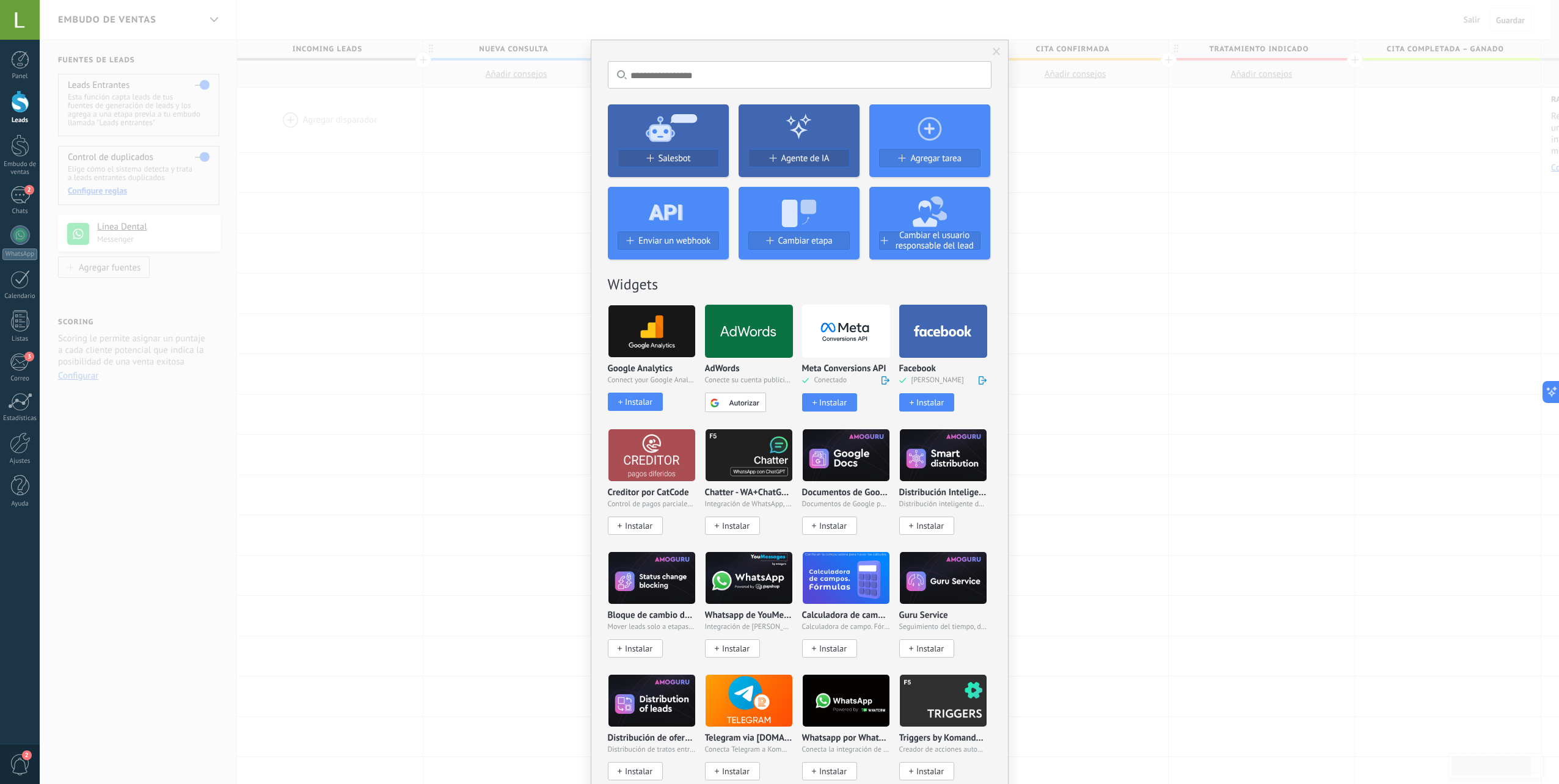
click at [917, 399] on div "Instalar" at bounding box center [930, 403] width 28 height 10
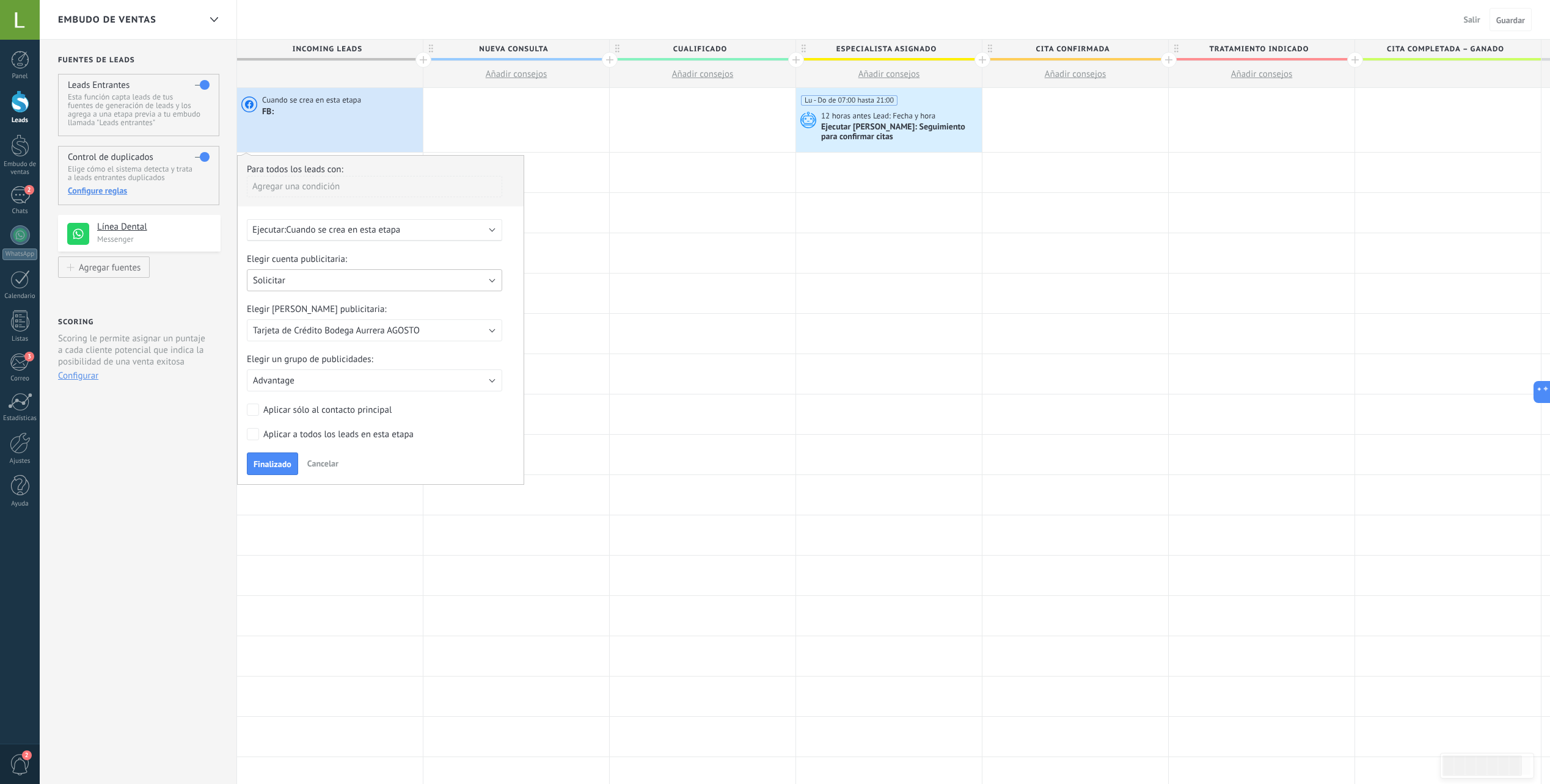
click at [317, 291] on button "Solicitar" at bounding box center [374, 280] width 255 height 22
click at [306, 378] on div "Elegir cuenta publicitaria: Solicitar Educación en línea DentalSonora Dra. Mari…" at bounding box center [380, 335] width 268 height 162
click at [334, 237] on div "Ejecutar: Cuando se crea en esta etapa" at bounding box center [374, 231] width 255 height 22
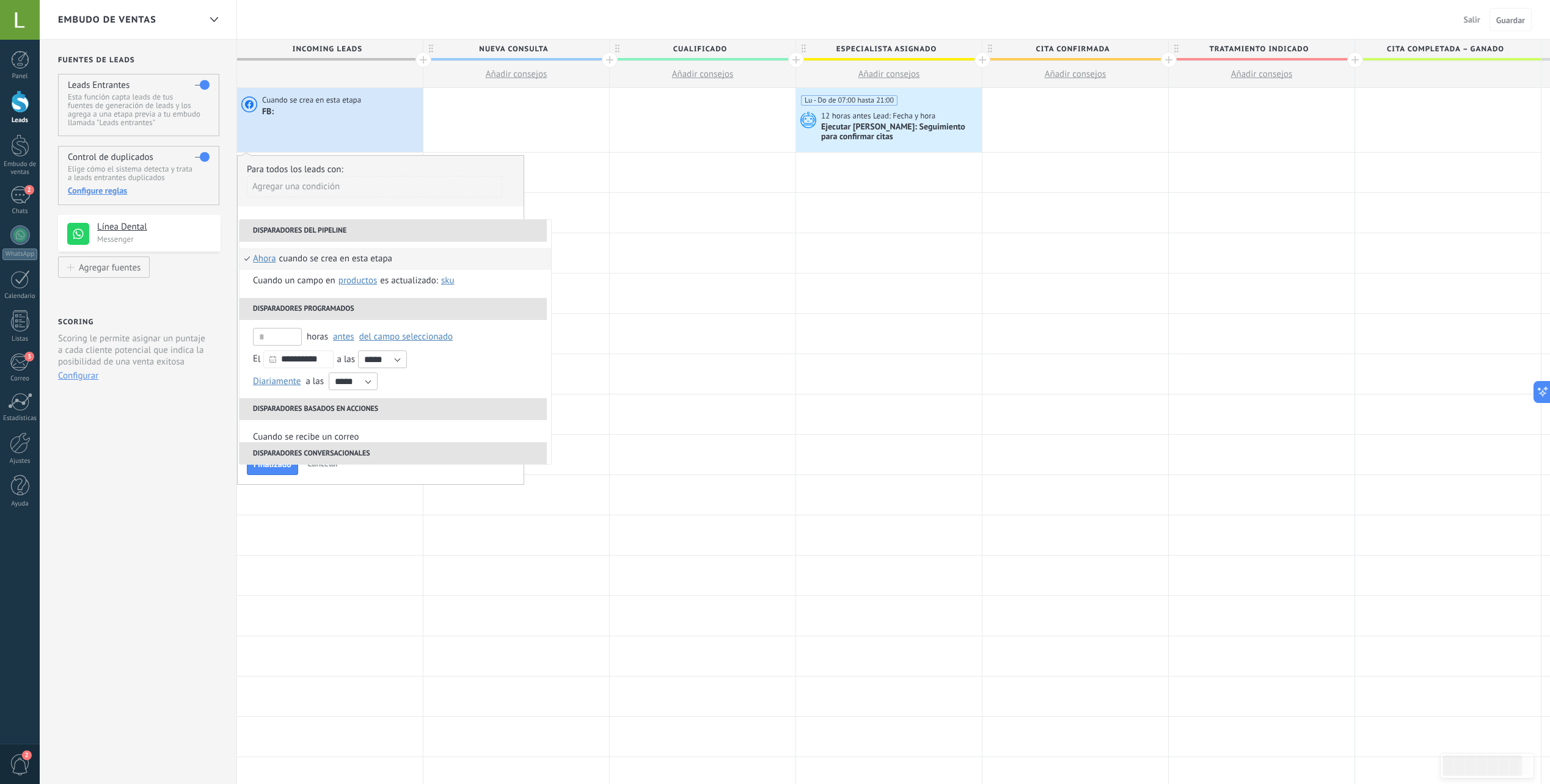
click at [334, 237] on li "Disparadores del pipeline" at bounding box center [393, 231] width 308 height 22
click at [363, 186] on div "Agregar una condición" at bounding box center [374, 186] width 255 height 21
click at [418, 176] on div at bounding box center [380, 319] width 286 height 329
click at [390, 231] on li "Disparadores del pipeline" at bounding box center [393, 231] width 308 height 22
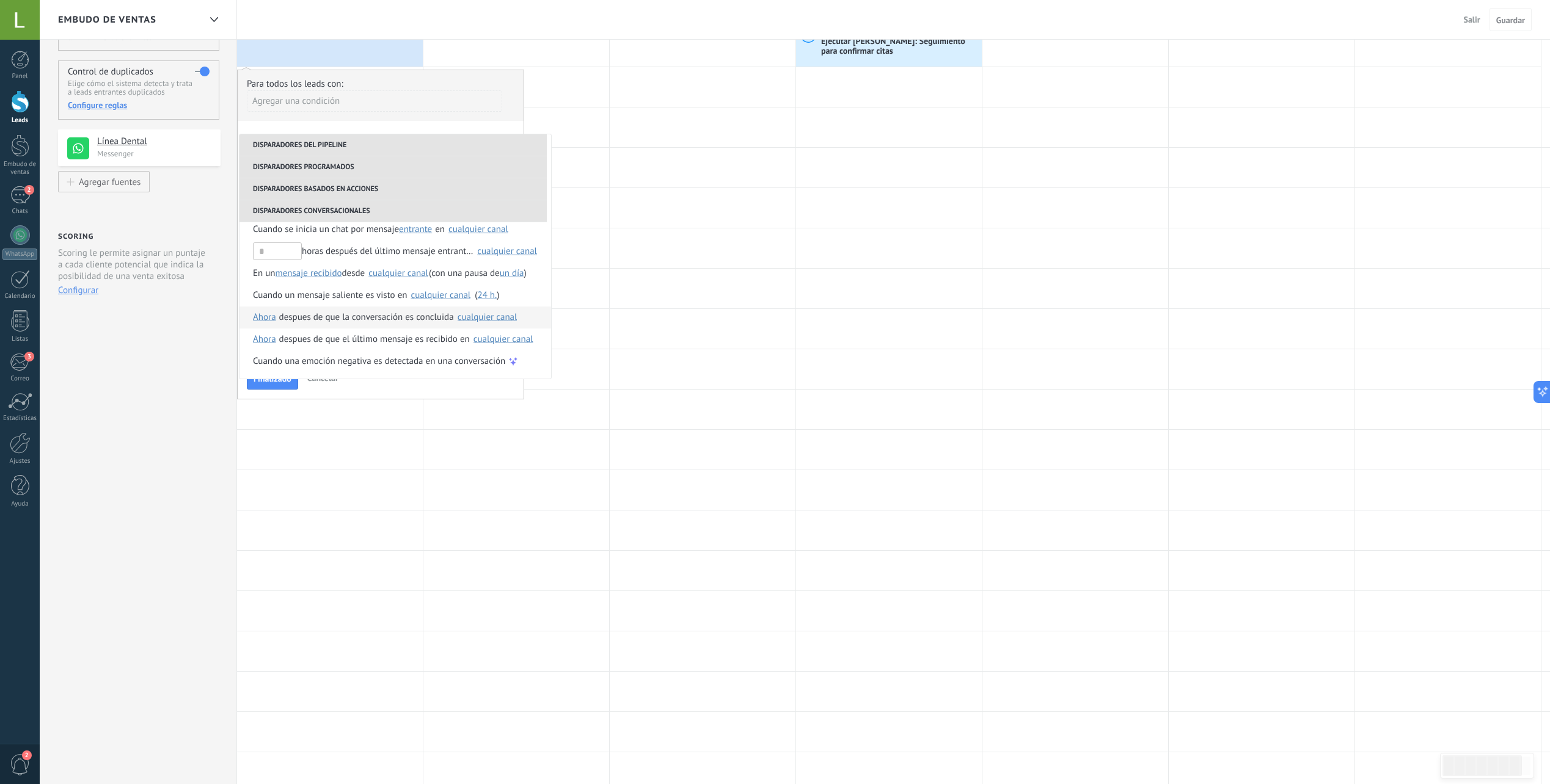
scroll to position [177, 0]
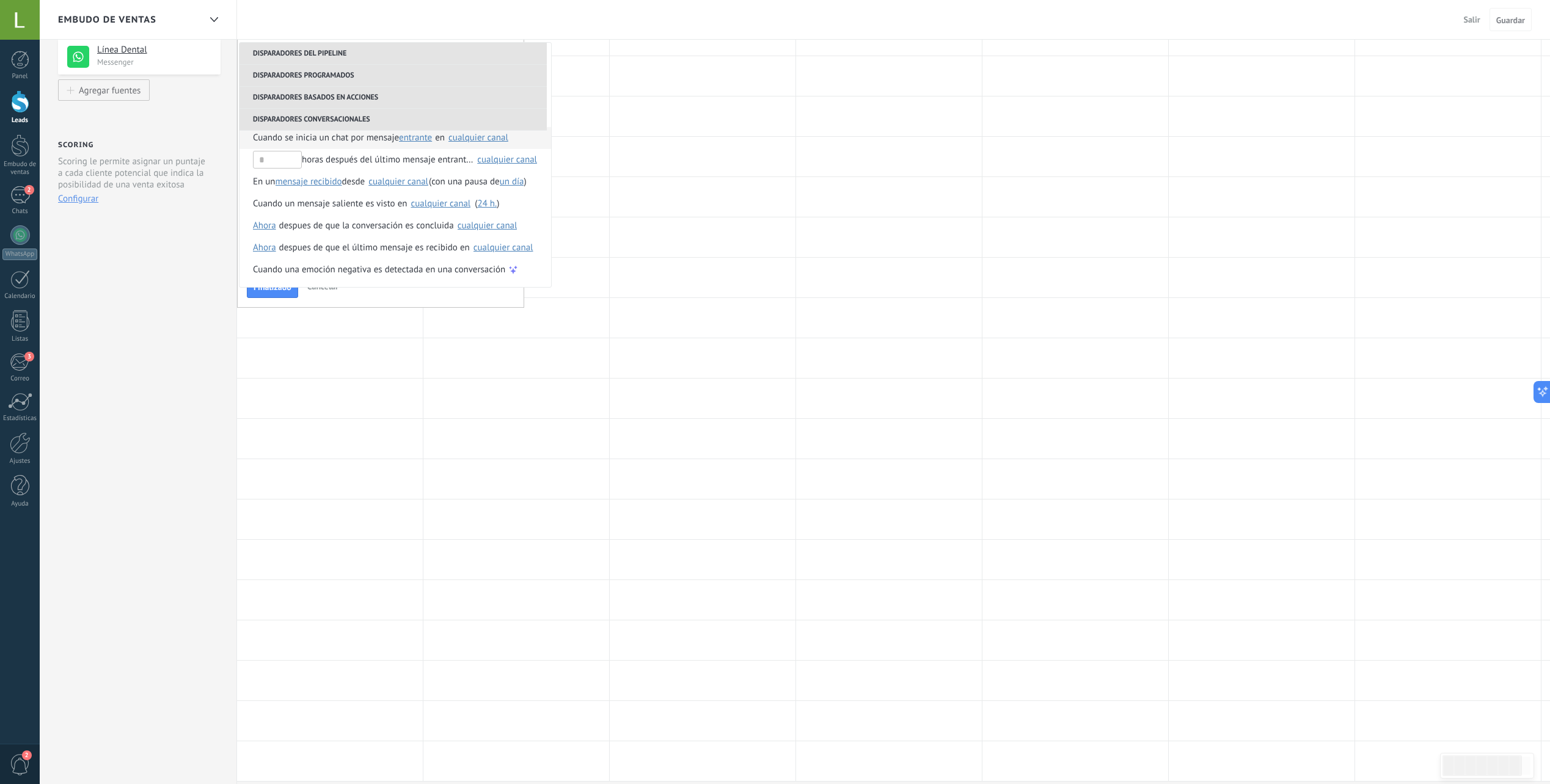
click at [342, 140] on span "Cuando se inicia un chat por mensaje" at bounding box center [325, 138] width 146 height 22
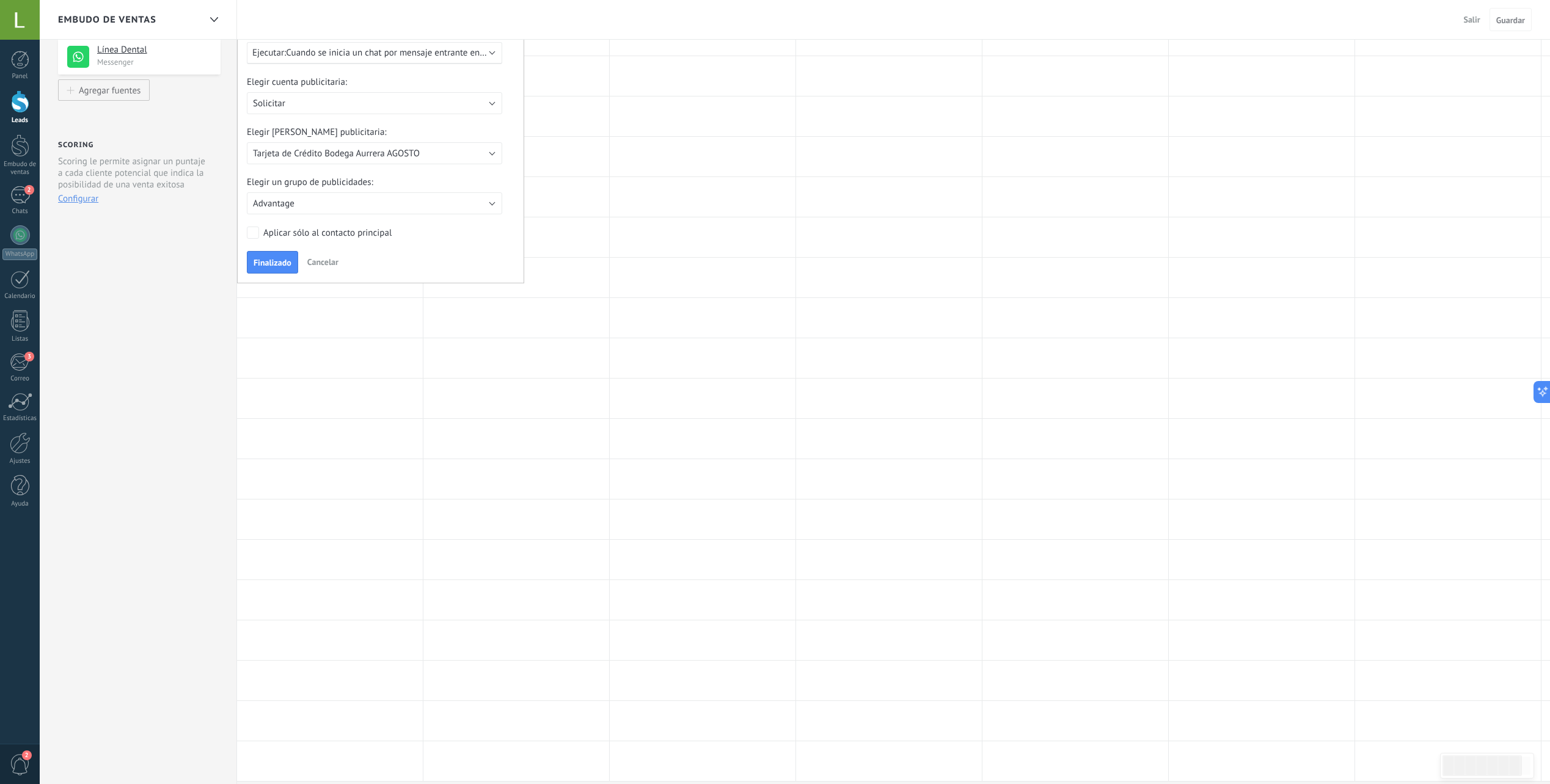
scroll to position [0, 0]
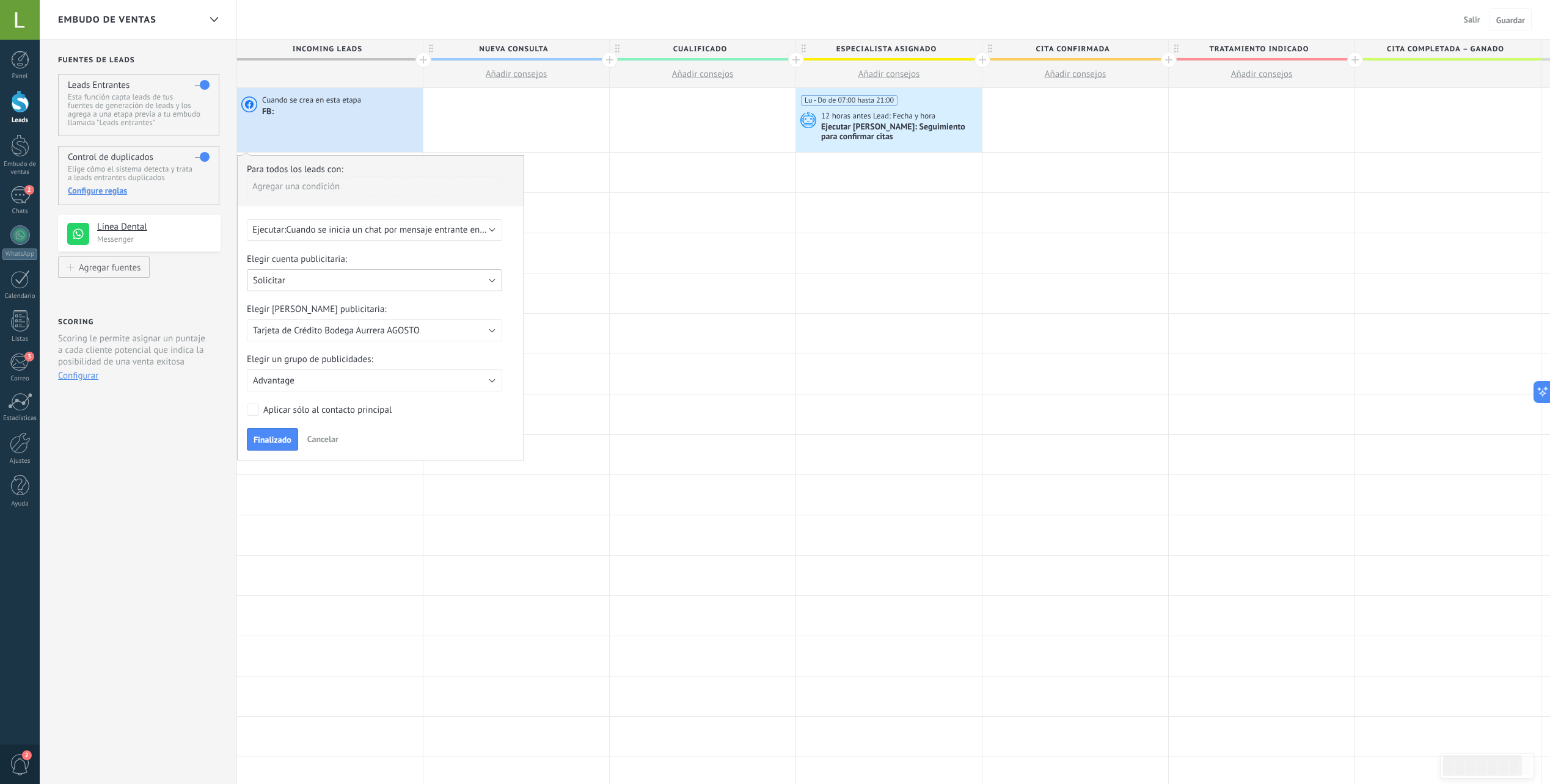
click at [301, 286] on button "Solicitar" at bounding box center [374, 280] width 255 height 22
click at [275, 389] on span "Línea Dental" at bounding box center [368, 389] width 259 height 12
click at [316, 334] on span "08082025 - Interacción - Prótesis dental" at bounding box center [330, 331] width 156 height 12
click at [316, 334] on span "08082025 - Interacción - Prótesis dental" at bounding box center [368, 331] width 259 height 12
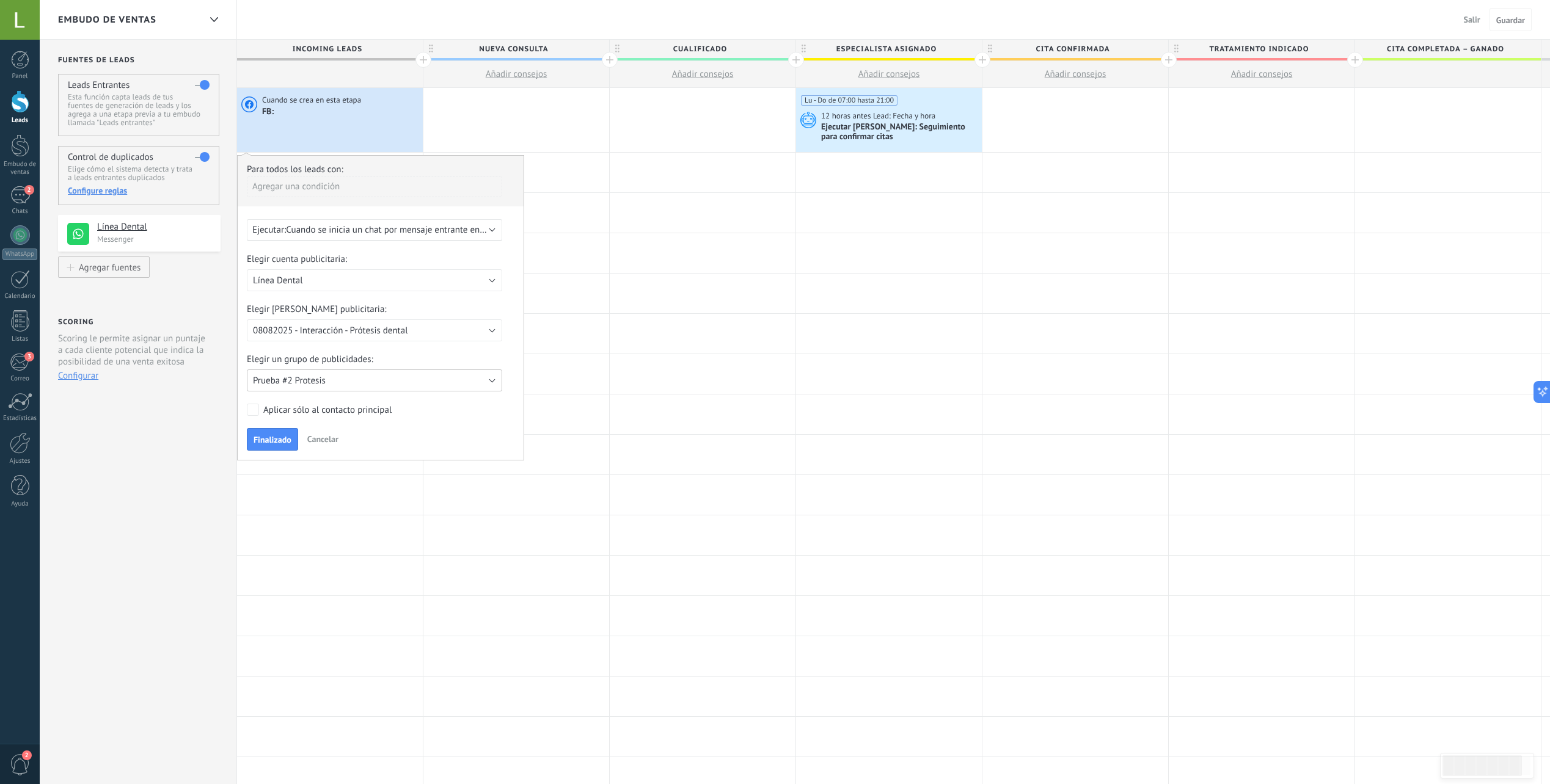
click at [292, 385] on span "Prueba #2 Protesis" at bounding box center [289, 381] width 73 height 12
click at [294, 374] on li "Prueba #2 Protesis" at bounding box center [370, 380] width 262 height 21
click at [294, 389] on button "Prueba #2 Protesis" at bounding box center [374, 380] width 255 height 22
click at [286, 406] on span "MSJ AMPLIA" at bounding box center [368, 402] width 259 height 12
click at [295, 377] on span "MSJ AMPLIA" at bounding box center [276, 381] width 47 height 12
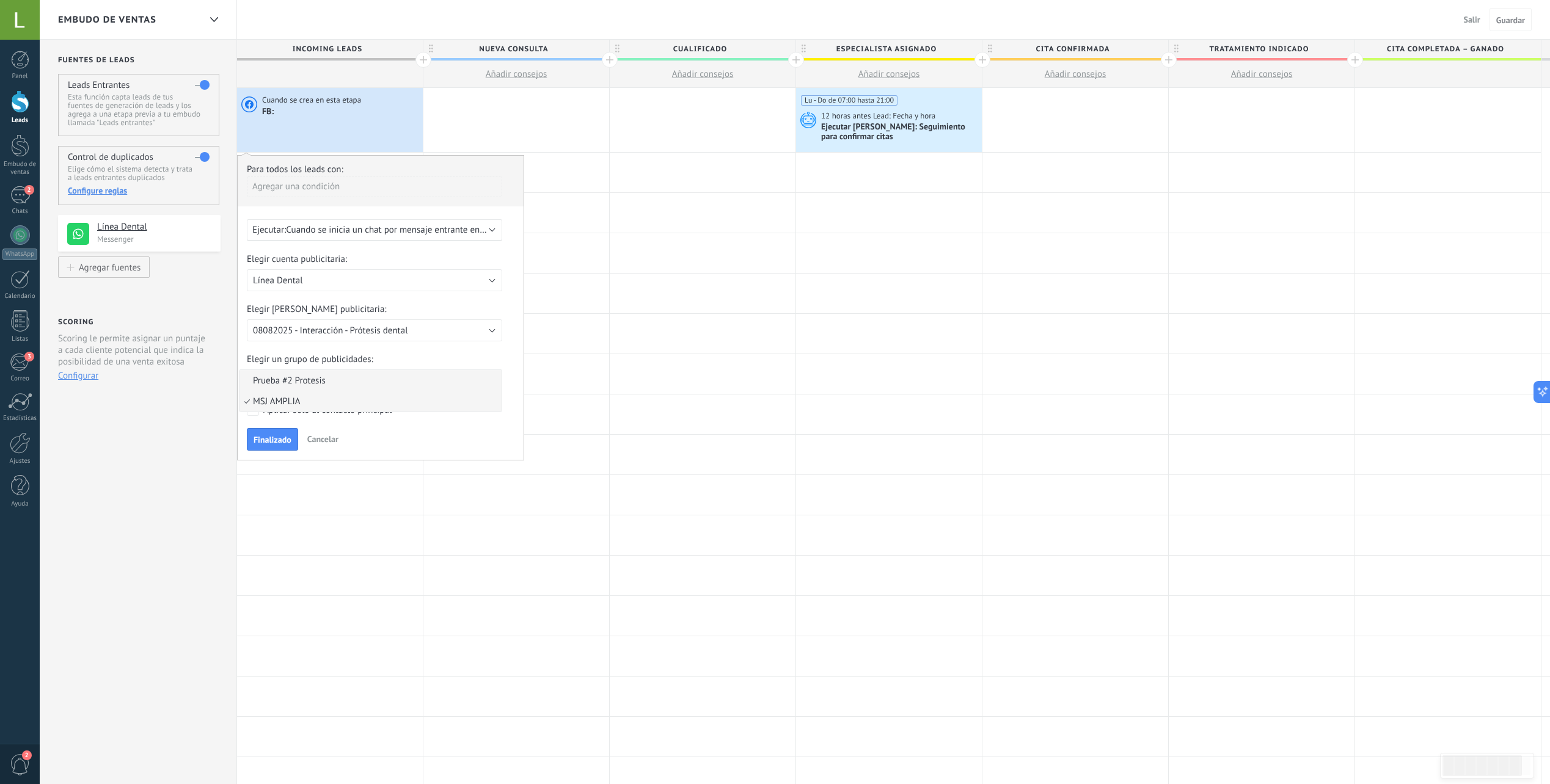
click at [295, 377] on span "Prueba #2 Protesis" at bounding box center [368, 381] width 259 height 12
click at [268, 438] on span "Finalizado" at bounding box center [272, 440] width 38 height 8
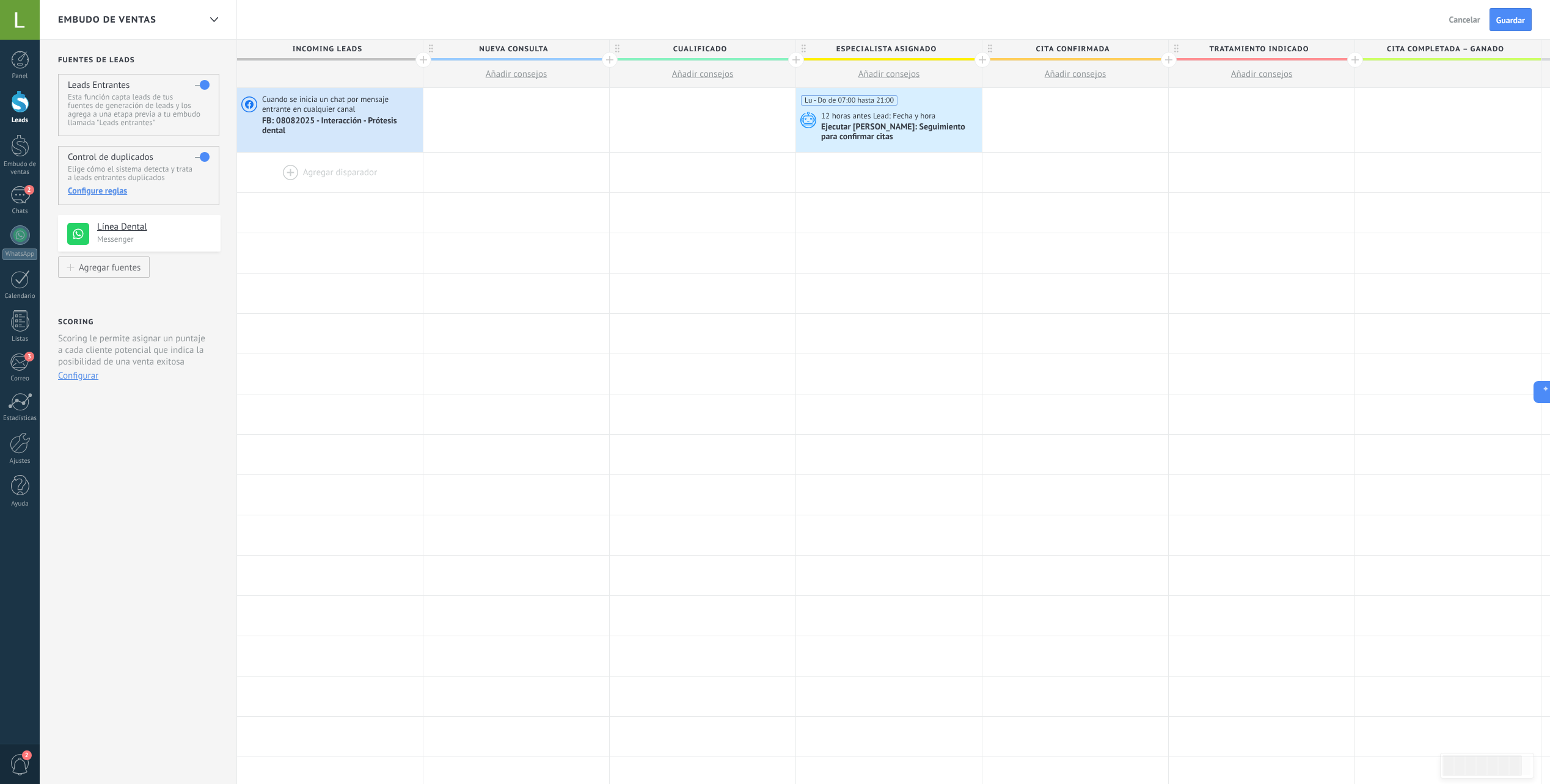
click at [347, 177] on div at bounding box center [330, 172] width 186 height 40
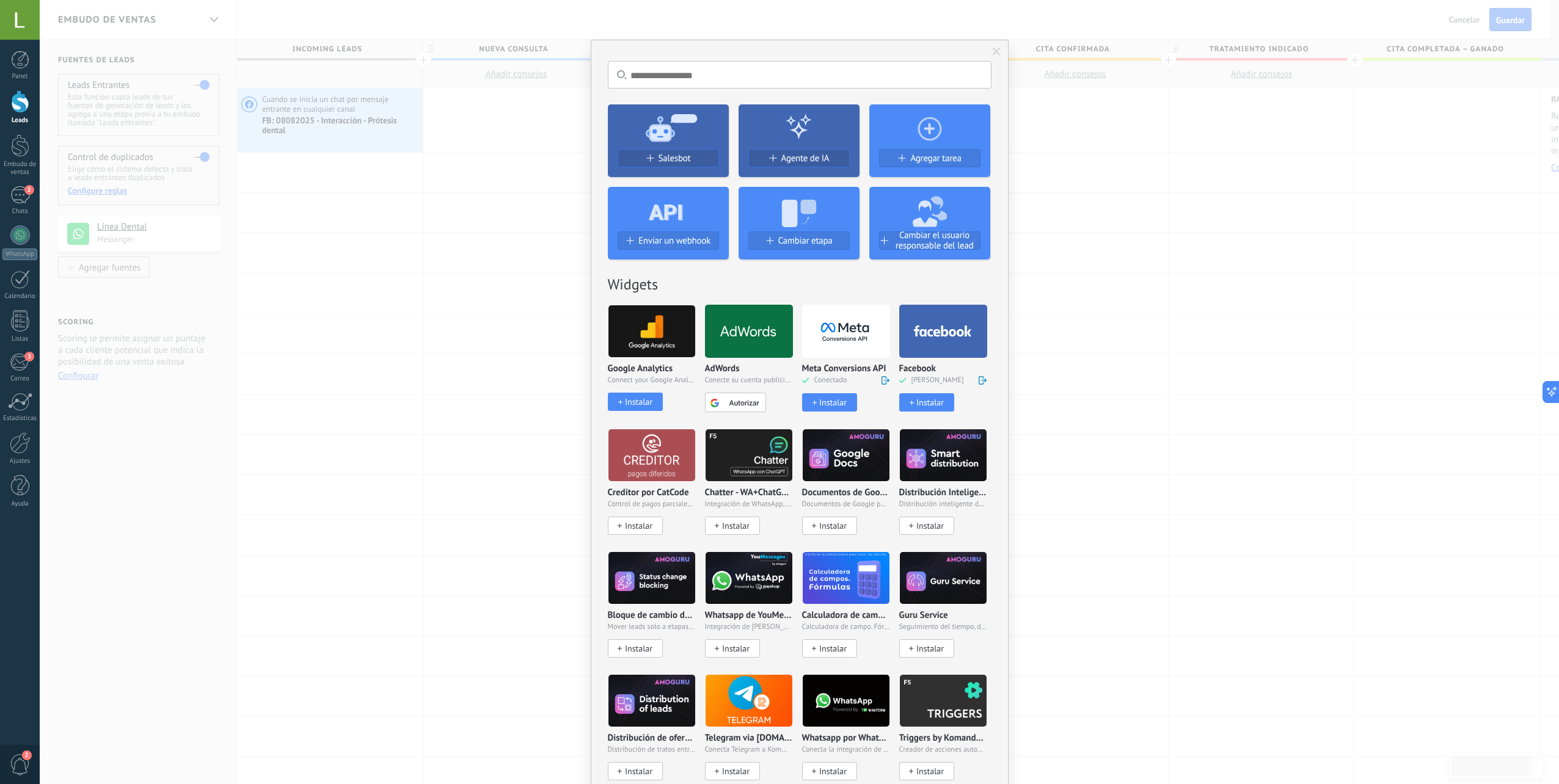
click at [921, 400] on div "Instalar" at bounding box center [930, 403] width 28 height 10
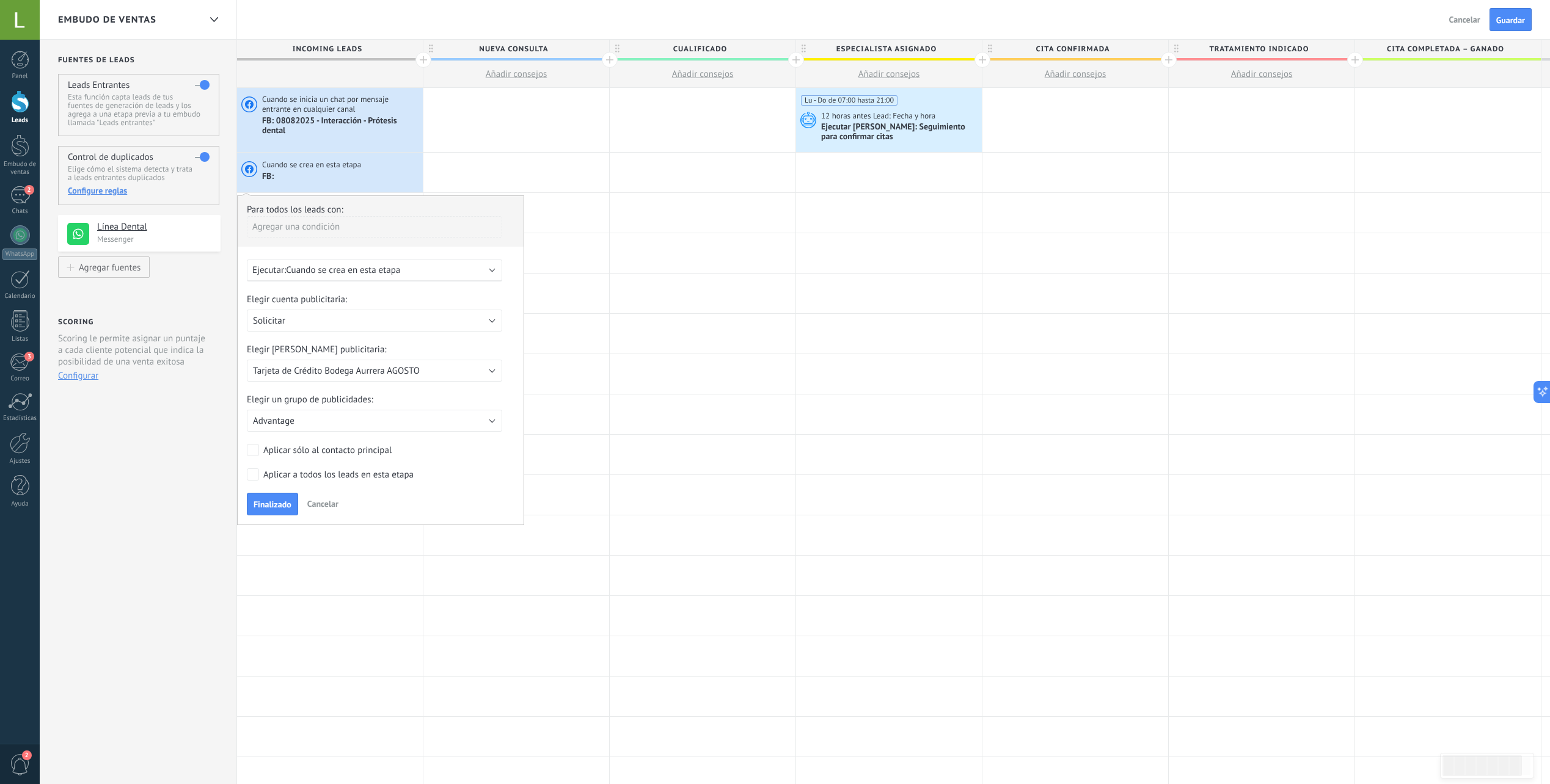
click at [315, 280] on div "Ejecutar: Cuando se crea en esta etapa" at bounding box center [374, 270] width 255 height 22
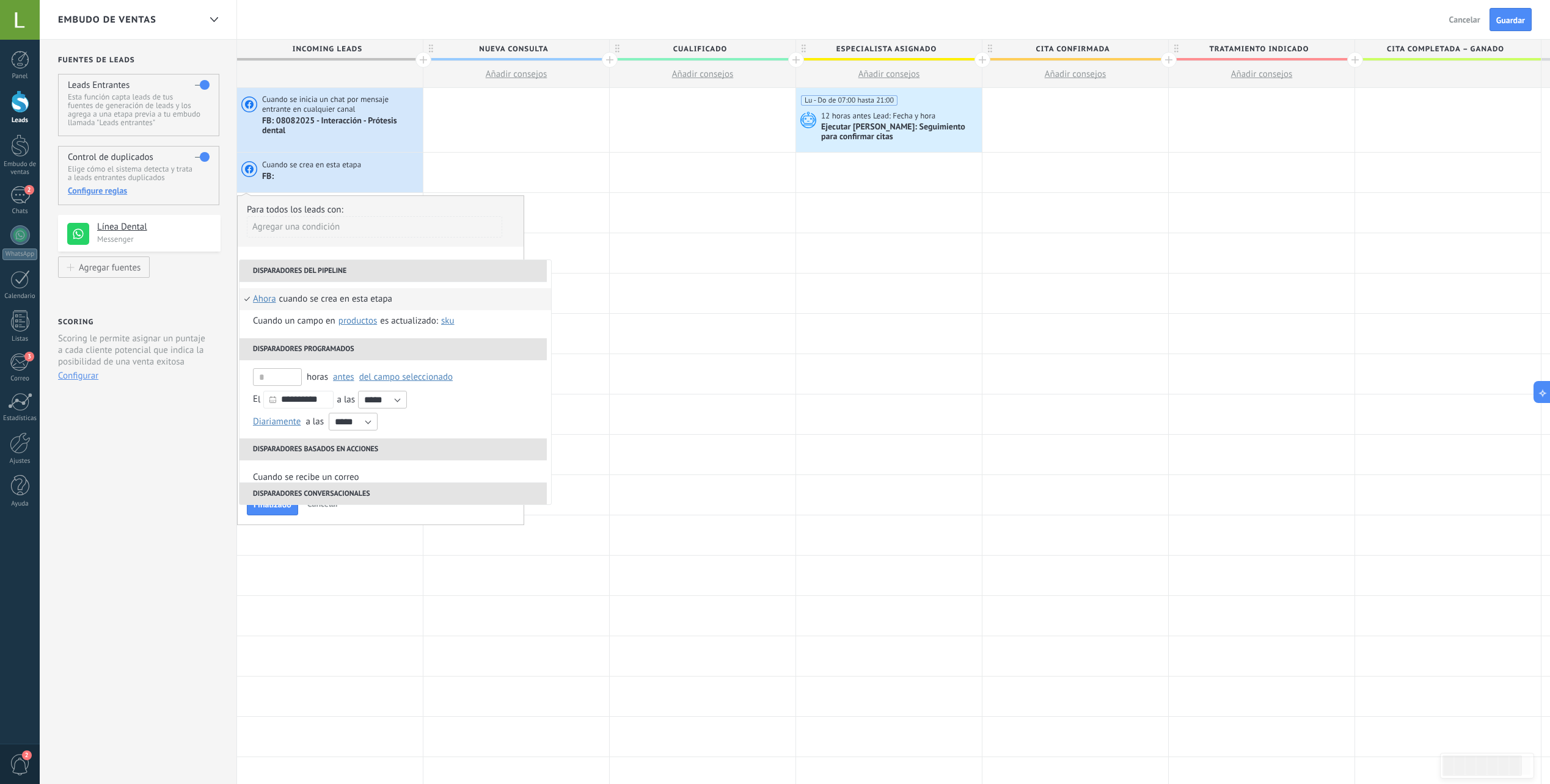
scroll to position [204, 0]
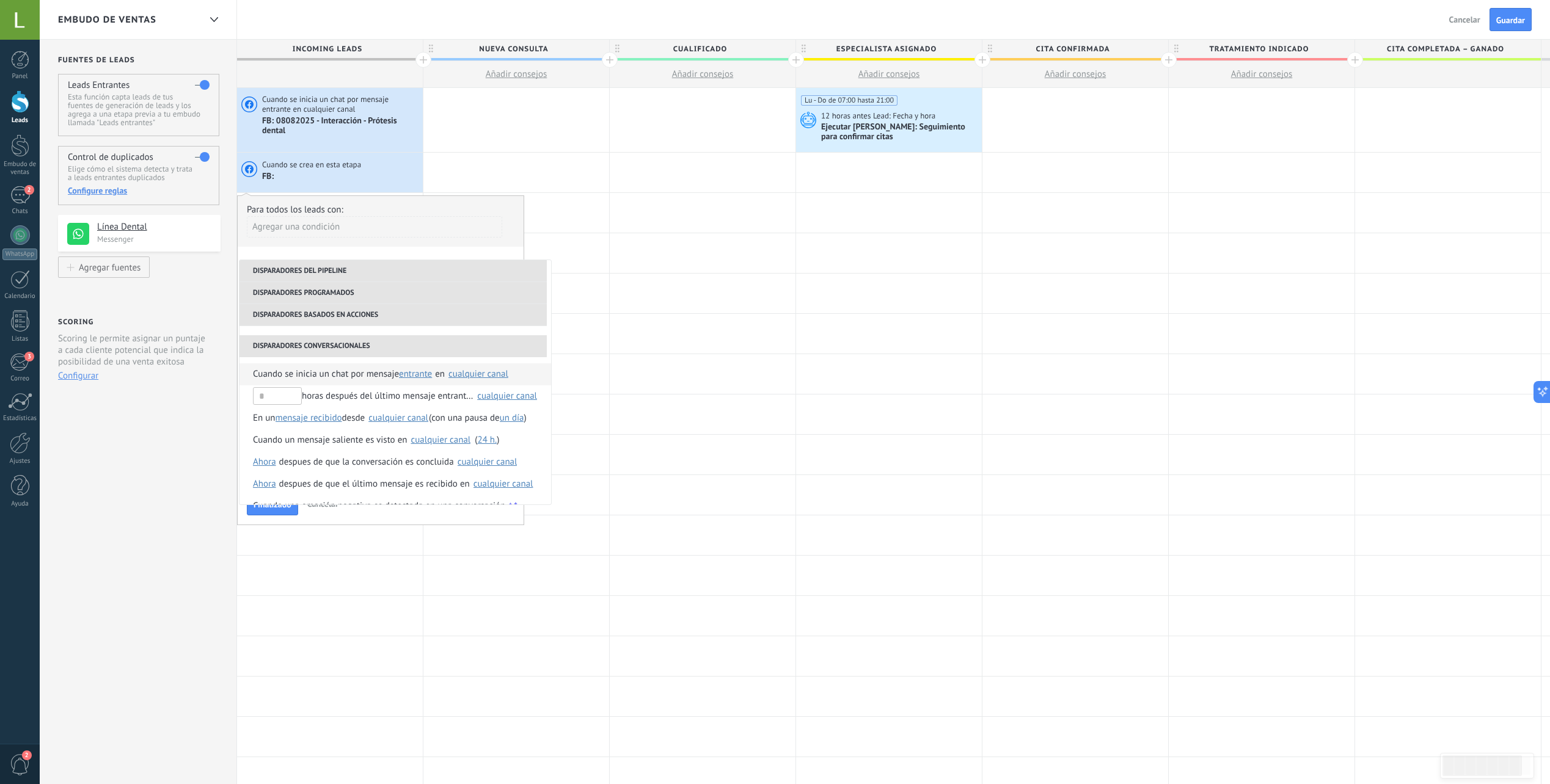
click at [467, 378] on div "cualquier canal" at bounding box center [478, 373] width 60 height 9
click at [467, 378] on div "Seleccionar todo" at bounding box center [499, 379] width 65 height 12
click at [412, 372] on span "entrante" at bounding box center [415, 374] width 33 height 12
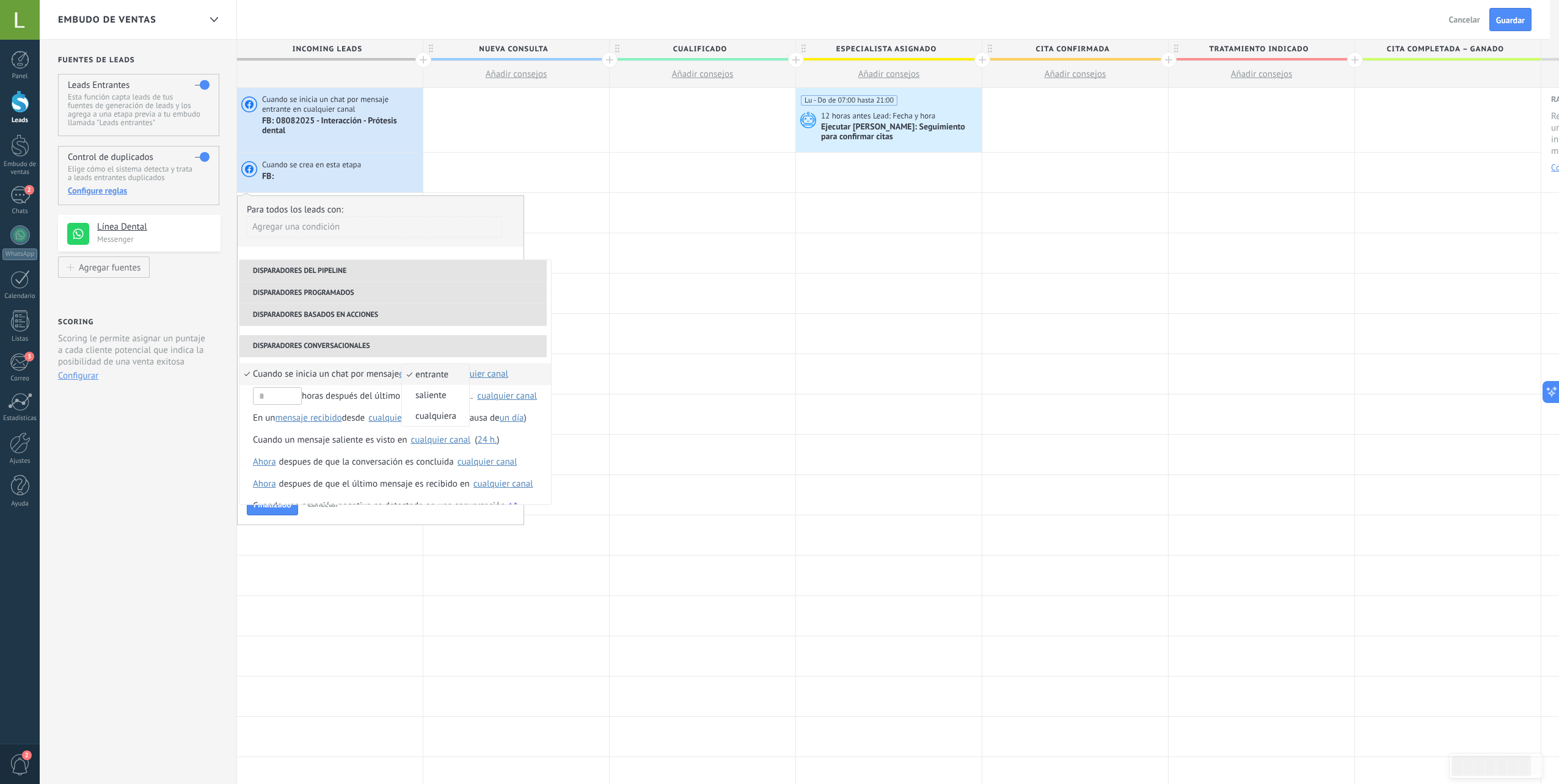
click at [412, 372] on span "entrante" at bounding box center [429, 375] width 54 height 12
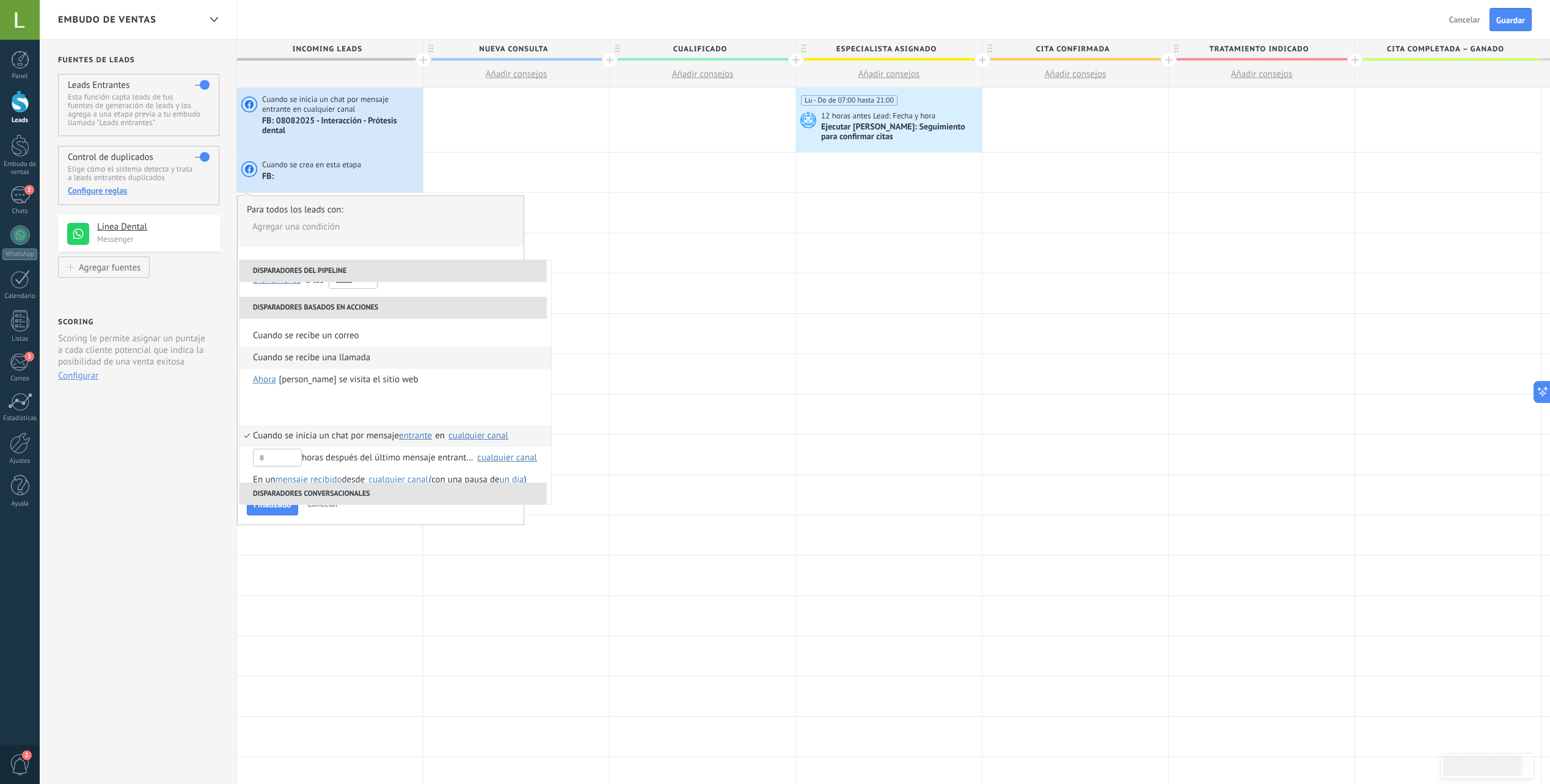
scroll to position [222, 0]
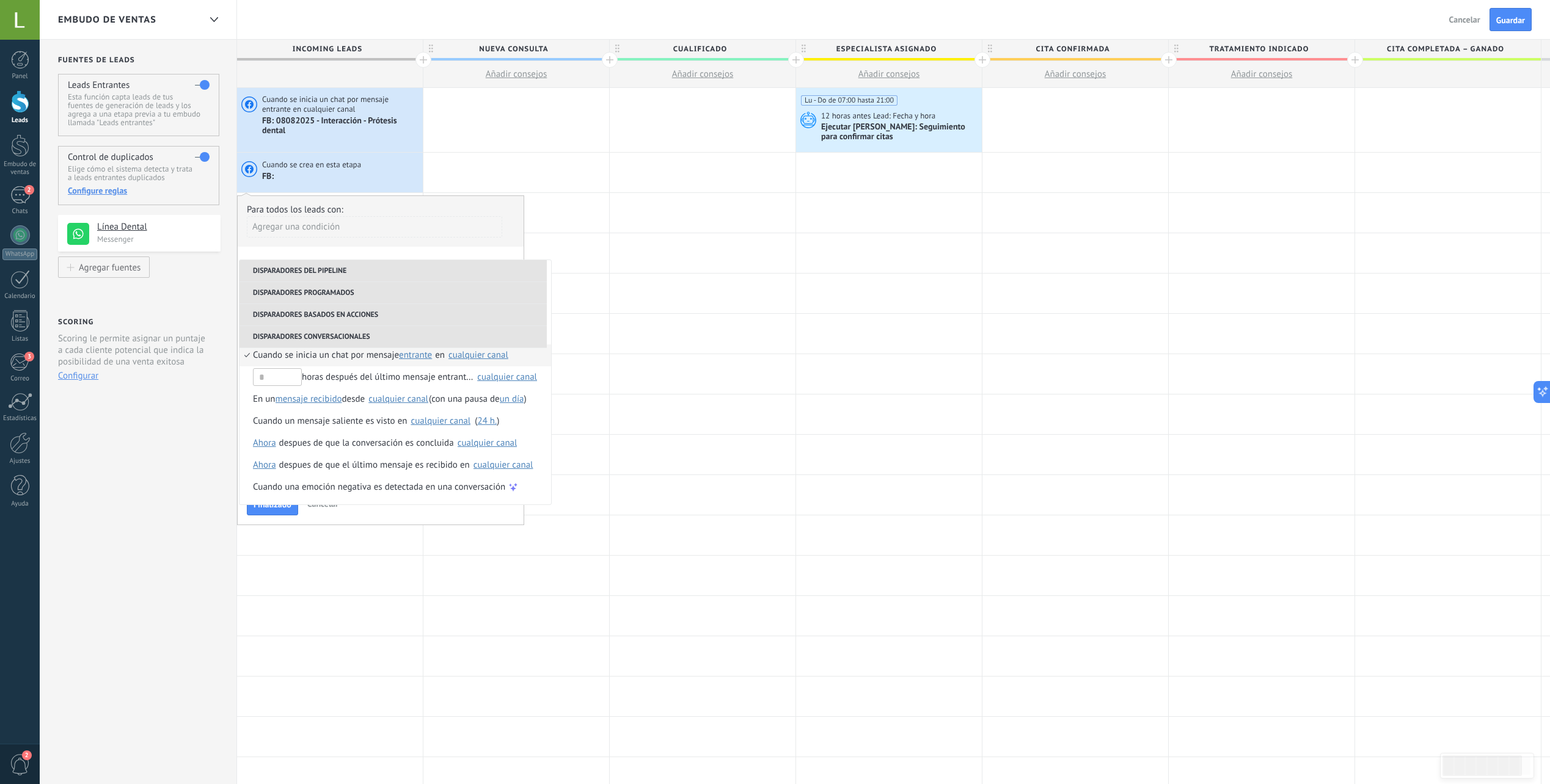
click at [352, 275] on li "Disparadores del pipeline" at bounding box center [393, 271] width 308 height 22
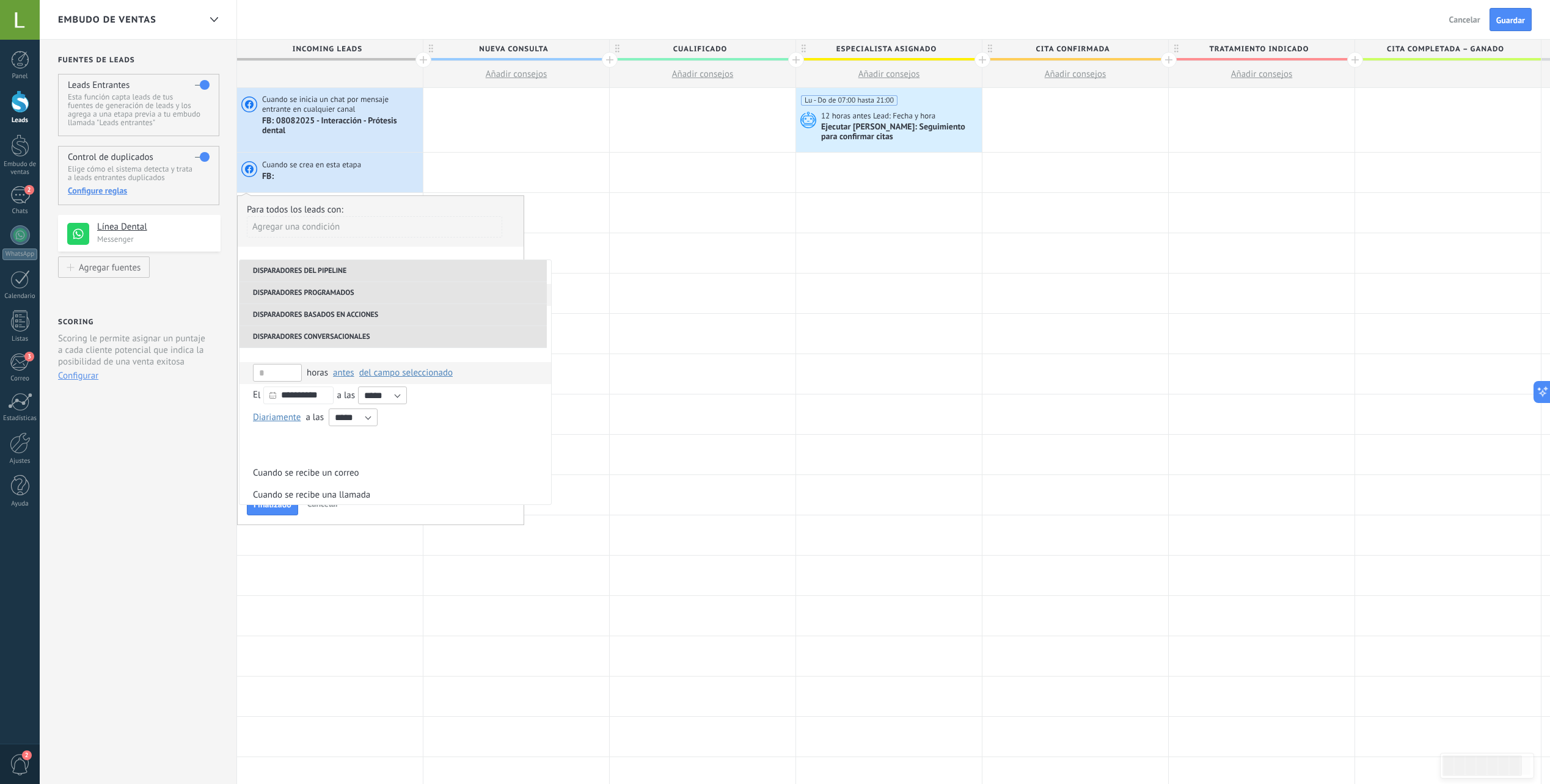
scroll to position [0, 0]
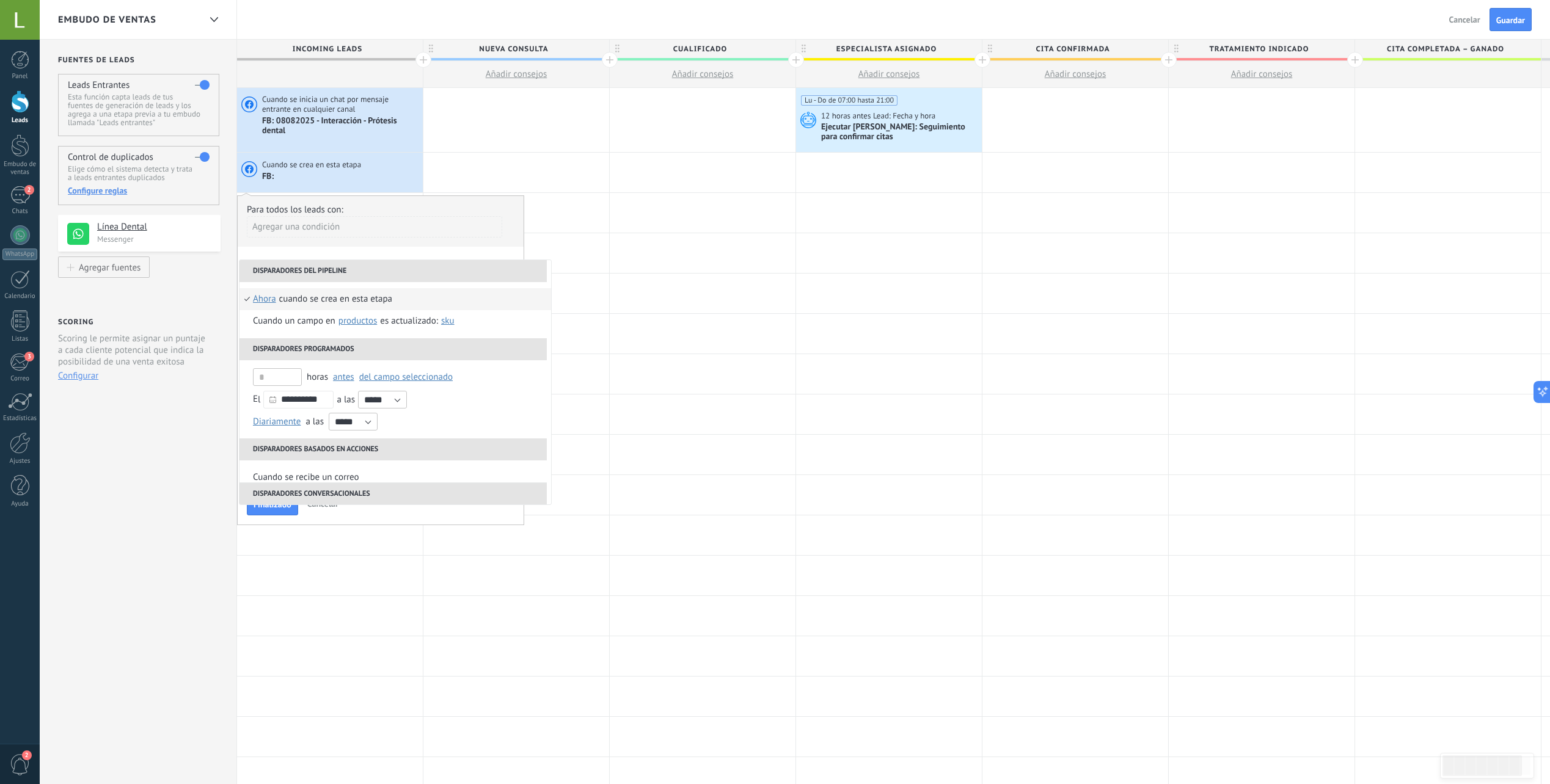
click at [308, 301] on div "Cuando se crea en esta etapa" at bounding box center [336, 299] width 113 height 22
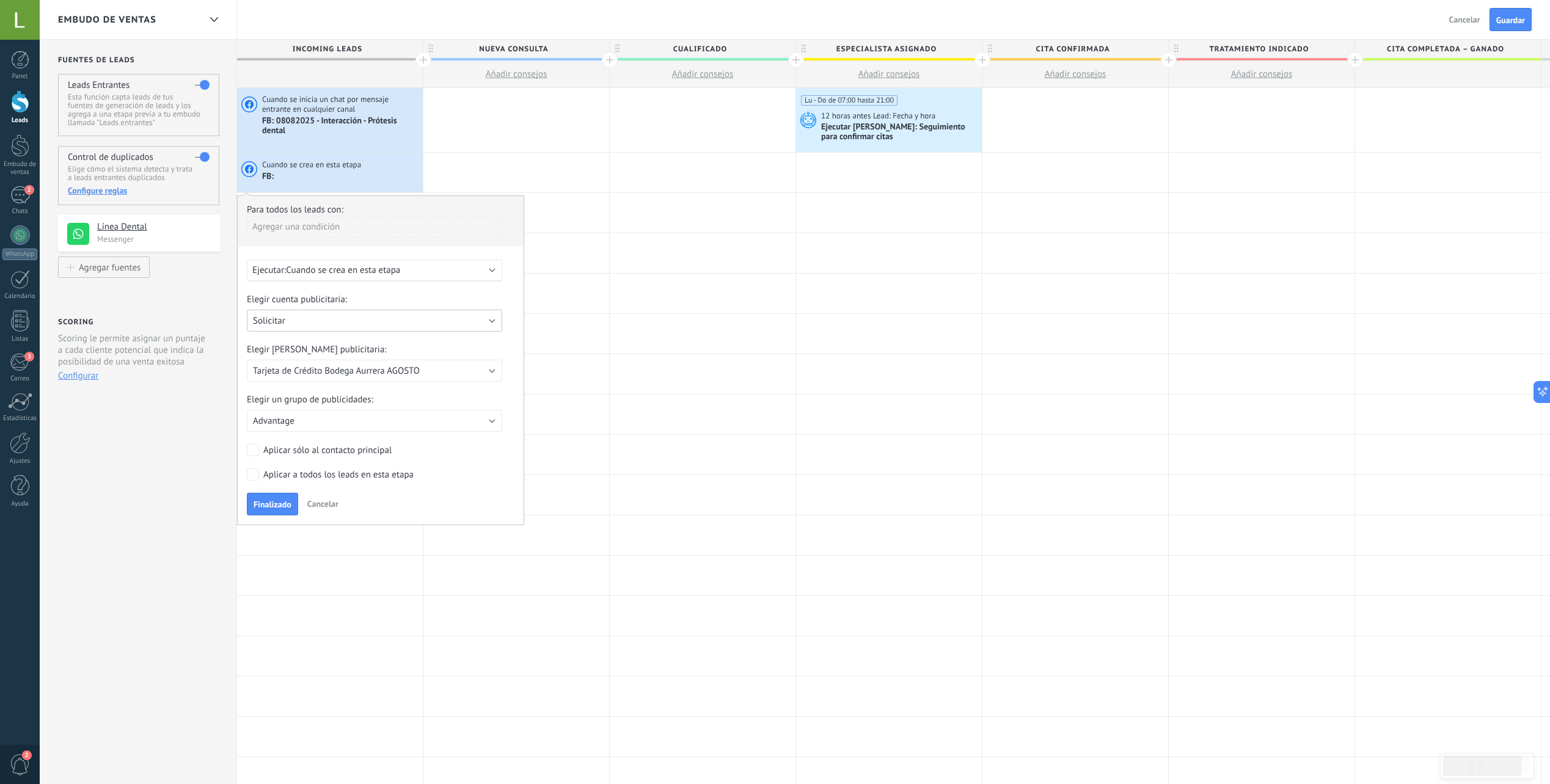
click at [336, 327] on button "Solicitar" at bounding box center [374, 321] width 255 height 22
click at [311, 424] on span "Línea Dental" at bounding box center [368, 429] width 259 height 12
click at [341, 370] on span "08082025 - Interacción - Prótesis dental" at bounding box center [330, 371] width 156 height 12
click at [341, 371] on span "08082025 - Interacción - Prótesis dental" at bounding box center [368, 371] width 259 height 12
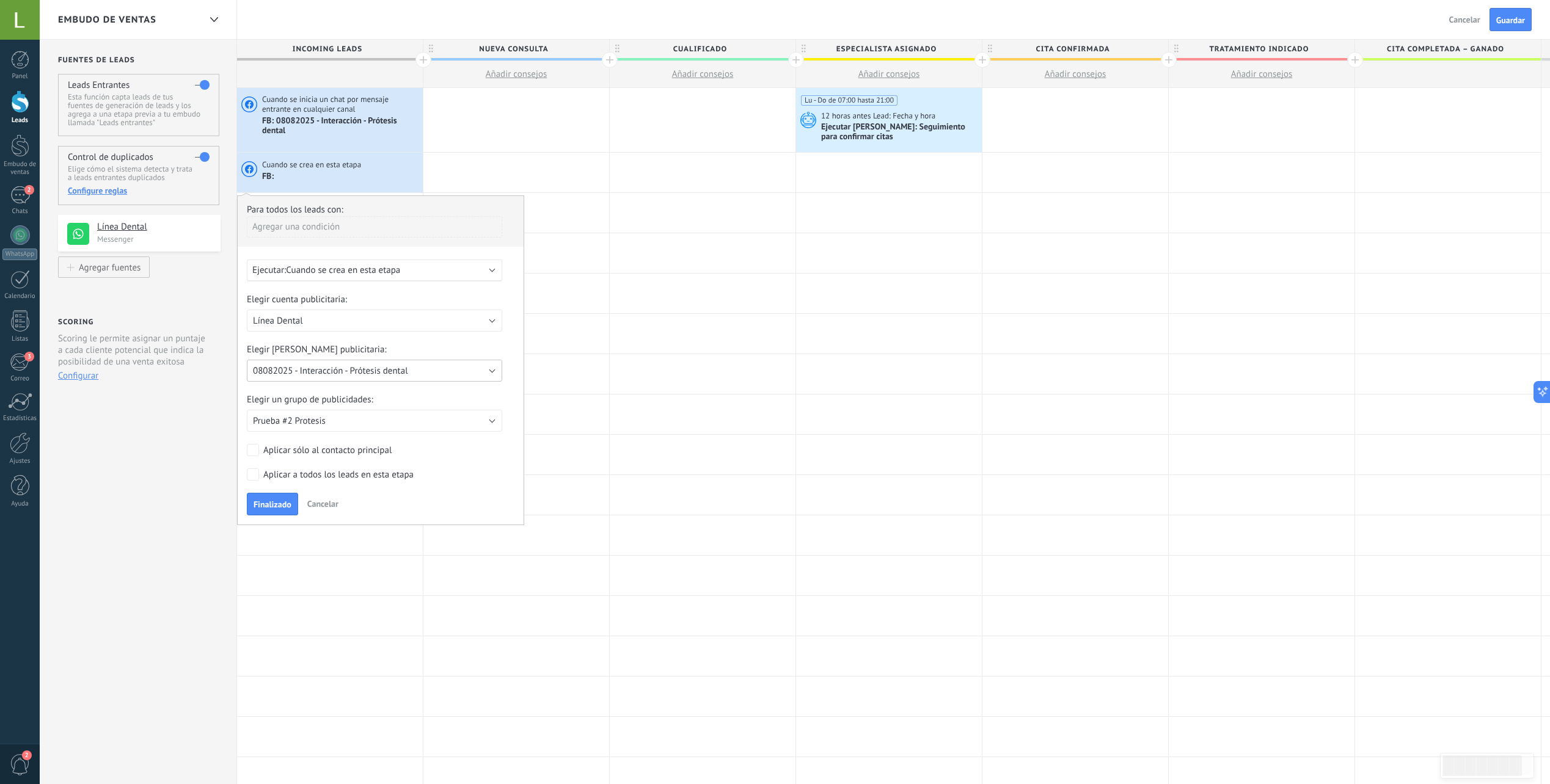
click at [349, 378] on button "08082025 - Interacción - Prótesis dental" at bounding box center [374, 371] width 255 height 22
click at [349, 378] on li "08082025 - Interacción - Prótesis dental" at bounding box center [370, 371] width 262 height 21
click at [329, 424] on button "Prueba #2 Protesis" at bounding box center [374, 421] width 255 height 22
click at [329, 436] on span "MSJ AMPLIA" at bounding box center [368, 442] width 259 height 12
click at [275, 493] on form "Elegir cuenta publicitaria: Solicitar Educación en línea DentalSonora Dra. Mari…" at bounding box center [380, 405] width 268 height 221
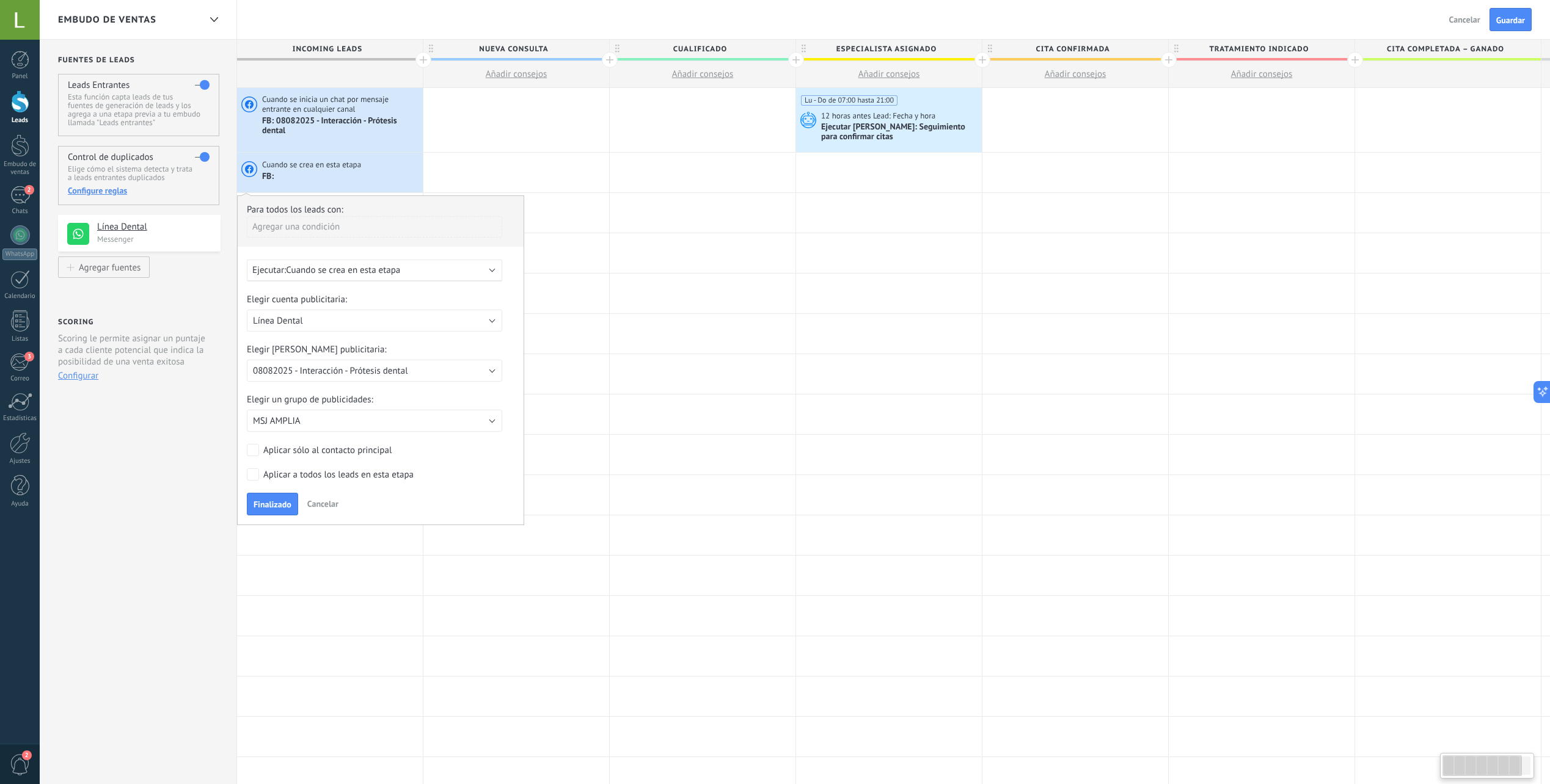
click at [275, 503] on span "Finalizado" at bounding box center [272, 504] width 38 height 8
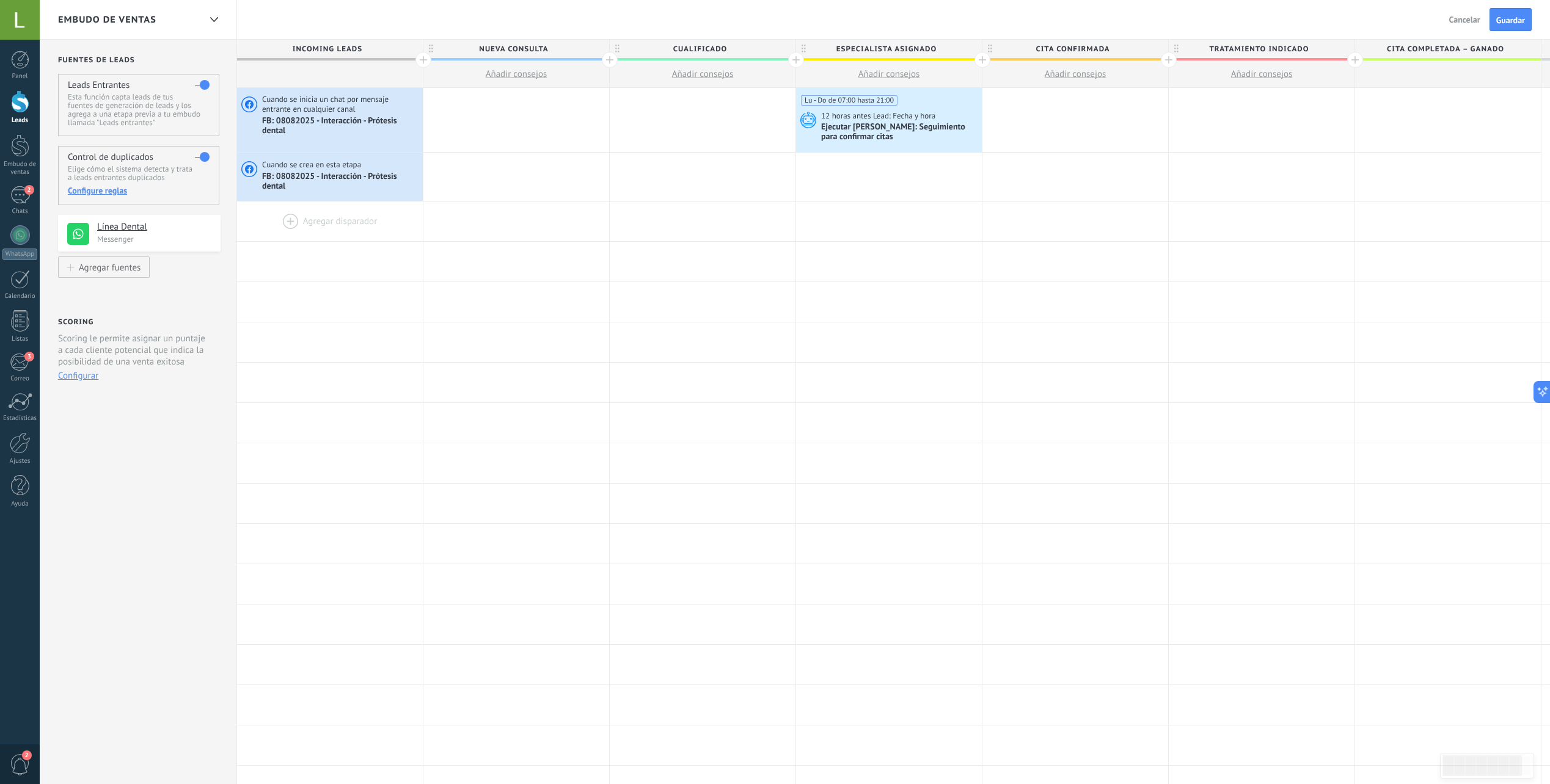
click at [275, 224] on div at bounding box center [330, 221] width 186 height 40
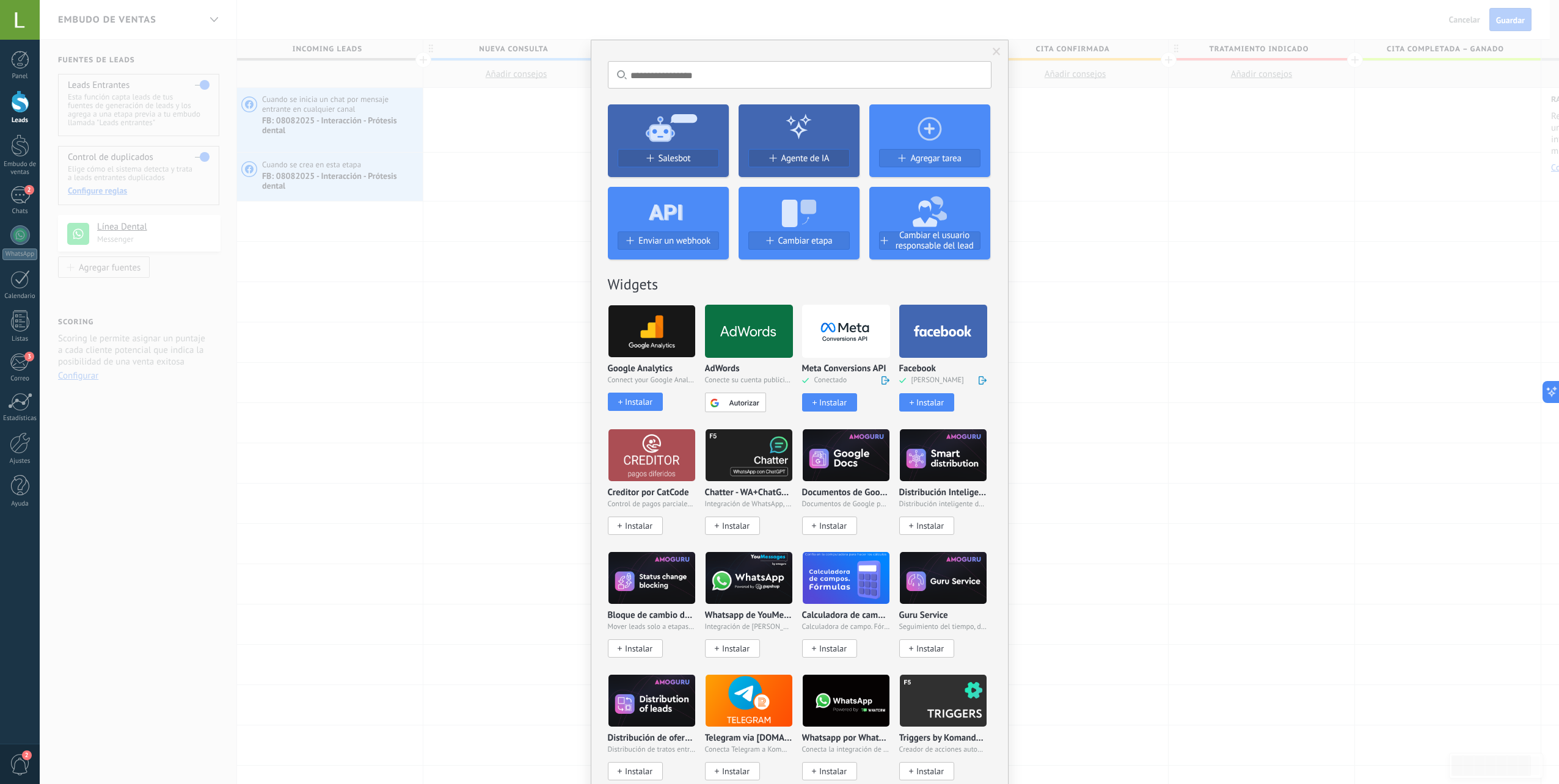
click at [913, 399] on div "Instalar" at bounding box center [925, 403] width 52 height 10
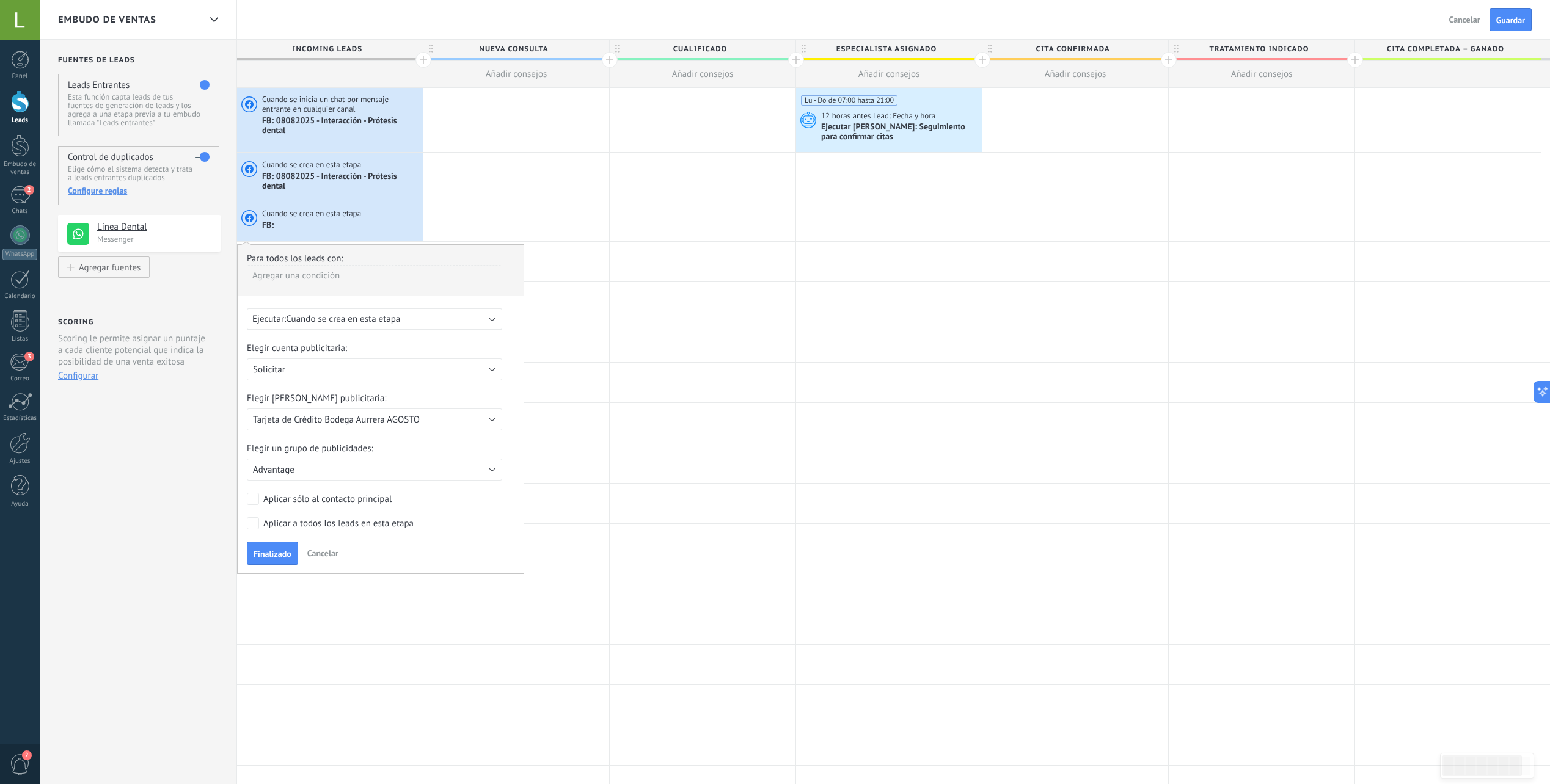
click at [307, 317] on span "Cuando se crea en esta etapa" at bounding box center [342, 319] width 114 height 12
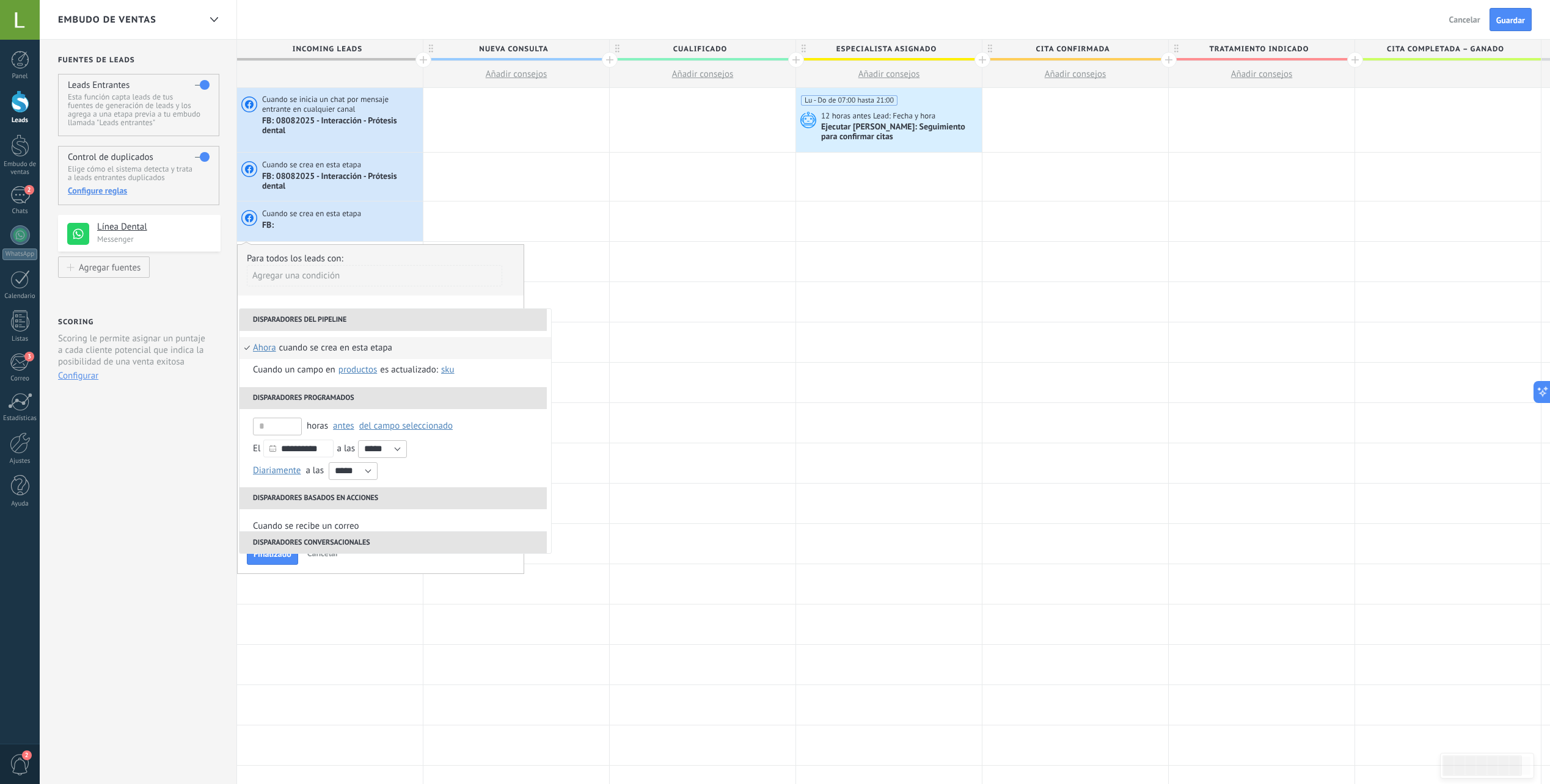
click at [307, 317] on li "Disparadores del pipeline" at bounding box center [393, 320] width 308 height 22
click at [330, 301] on div "**********" at bounding box center [381, 409] width 287 height 329
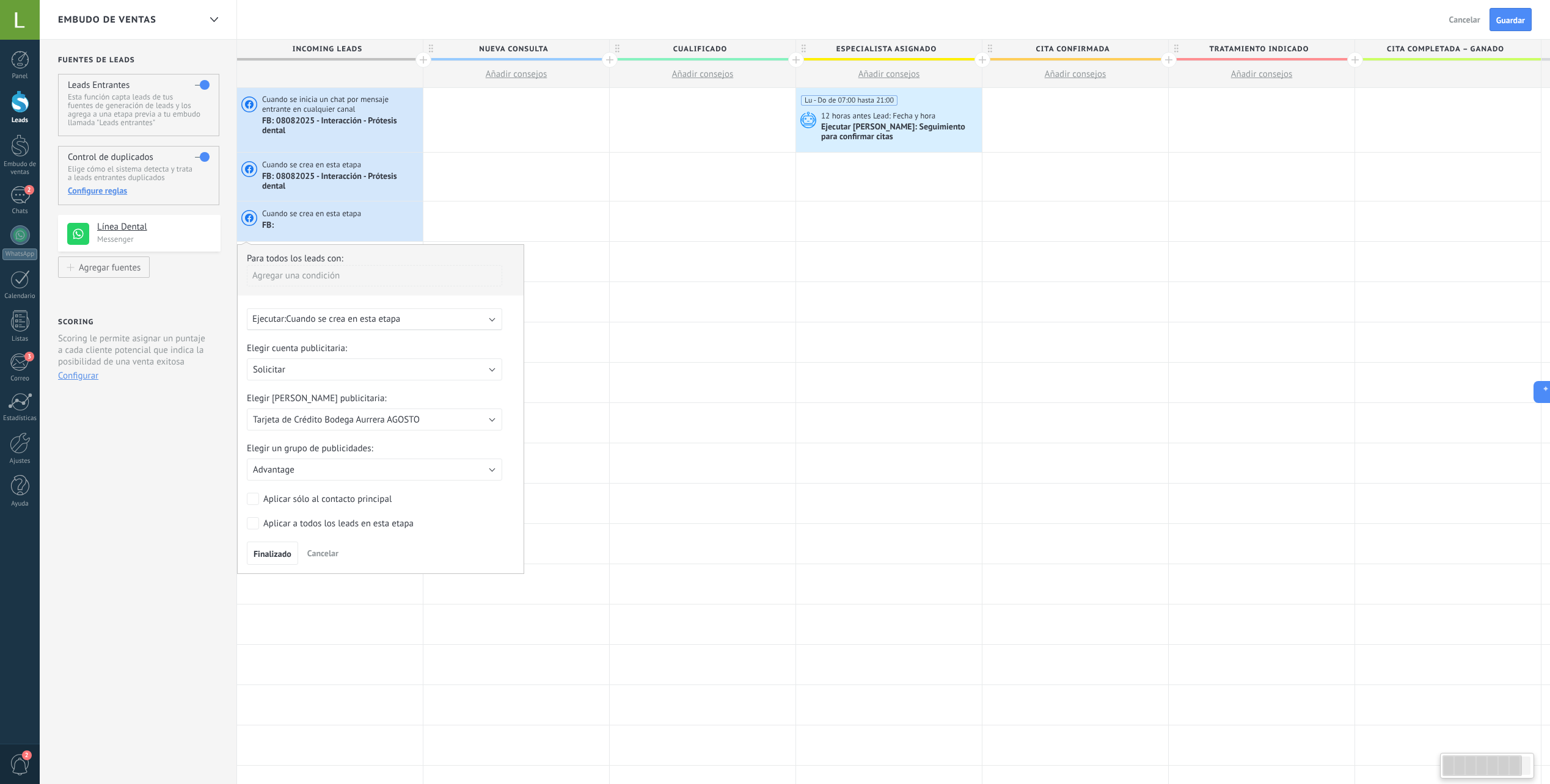
click at [331, 324] on span "Cuando se crea en esta etapa" at bounding box center [342, 319] width 114 height 12
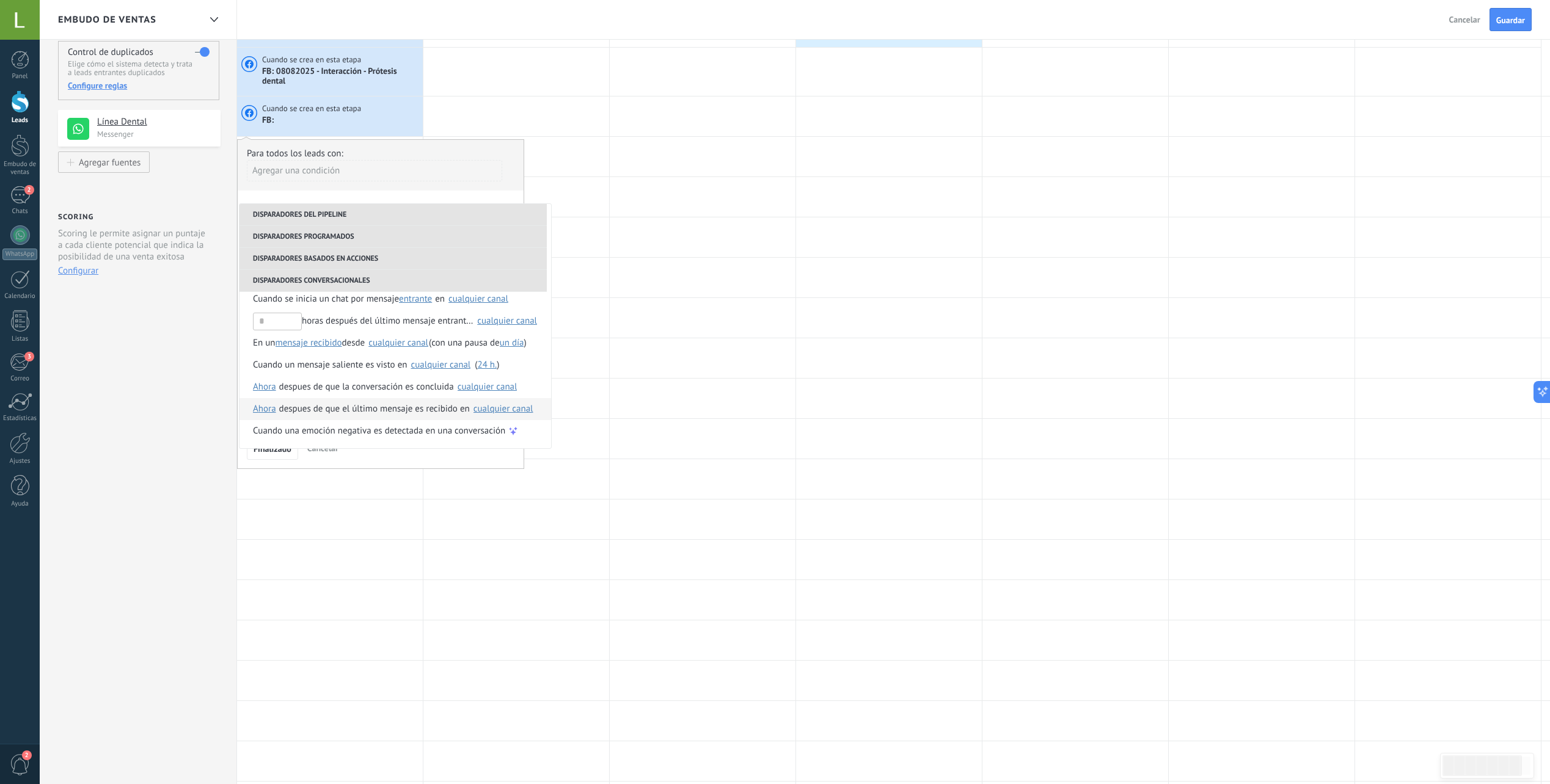
scroll to position [186, 0]
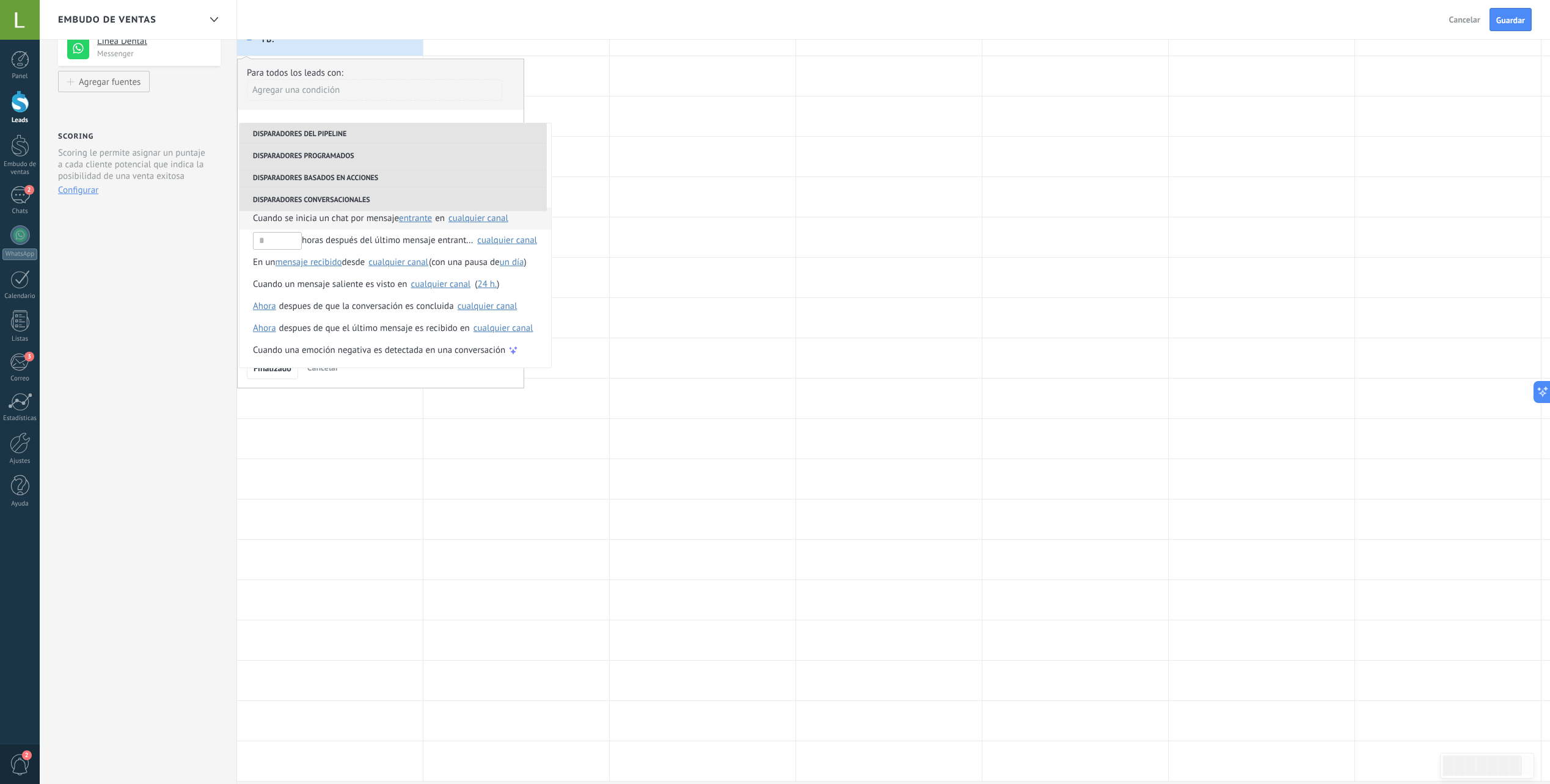
drag, startPoint x: 391, startPoint y: 226, endPoint x: 385, endPoint y: 220, distance: 8.5
click at [390, 225] on span "Cuando se inicia un chat por mensaje" at bounding box center [325, 219] width 146 height 22
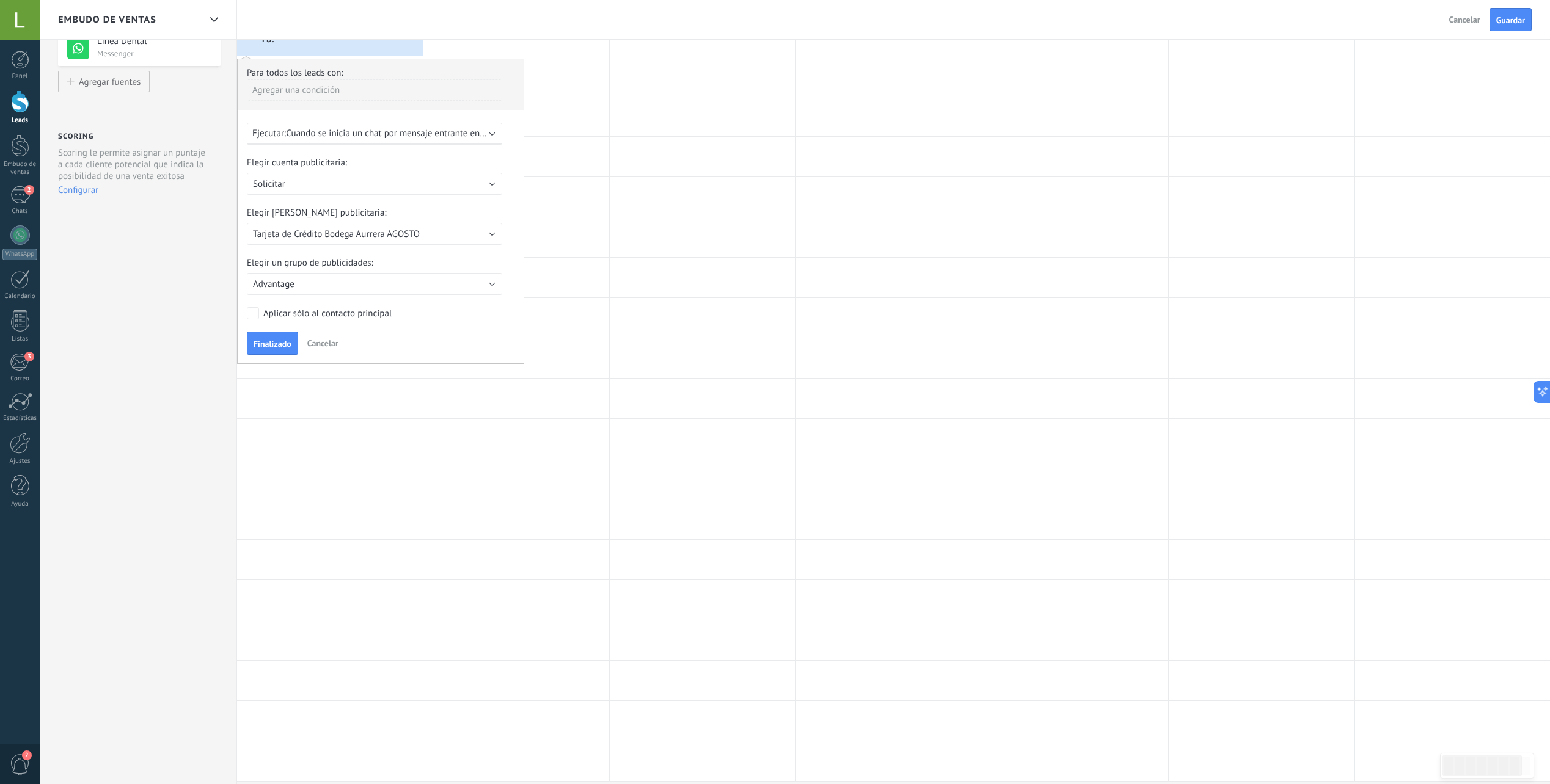
click at [326, 339] on span "Cancelar" at bounding box center [323, 343] width 31 height 11
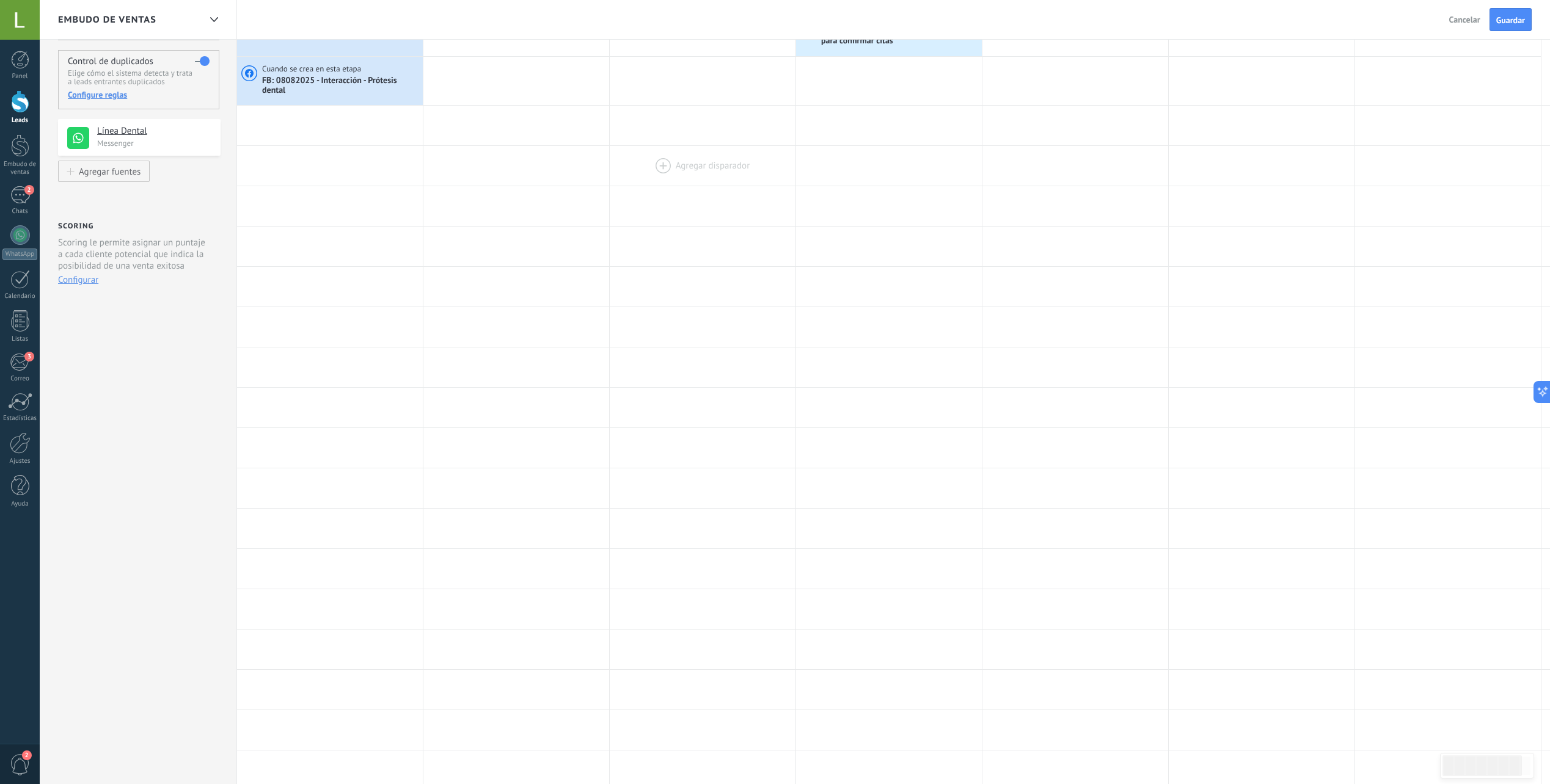
scroll to position [0, 0]
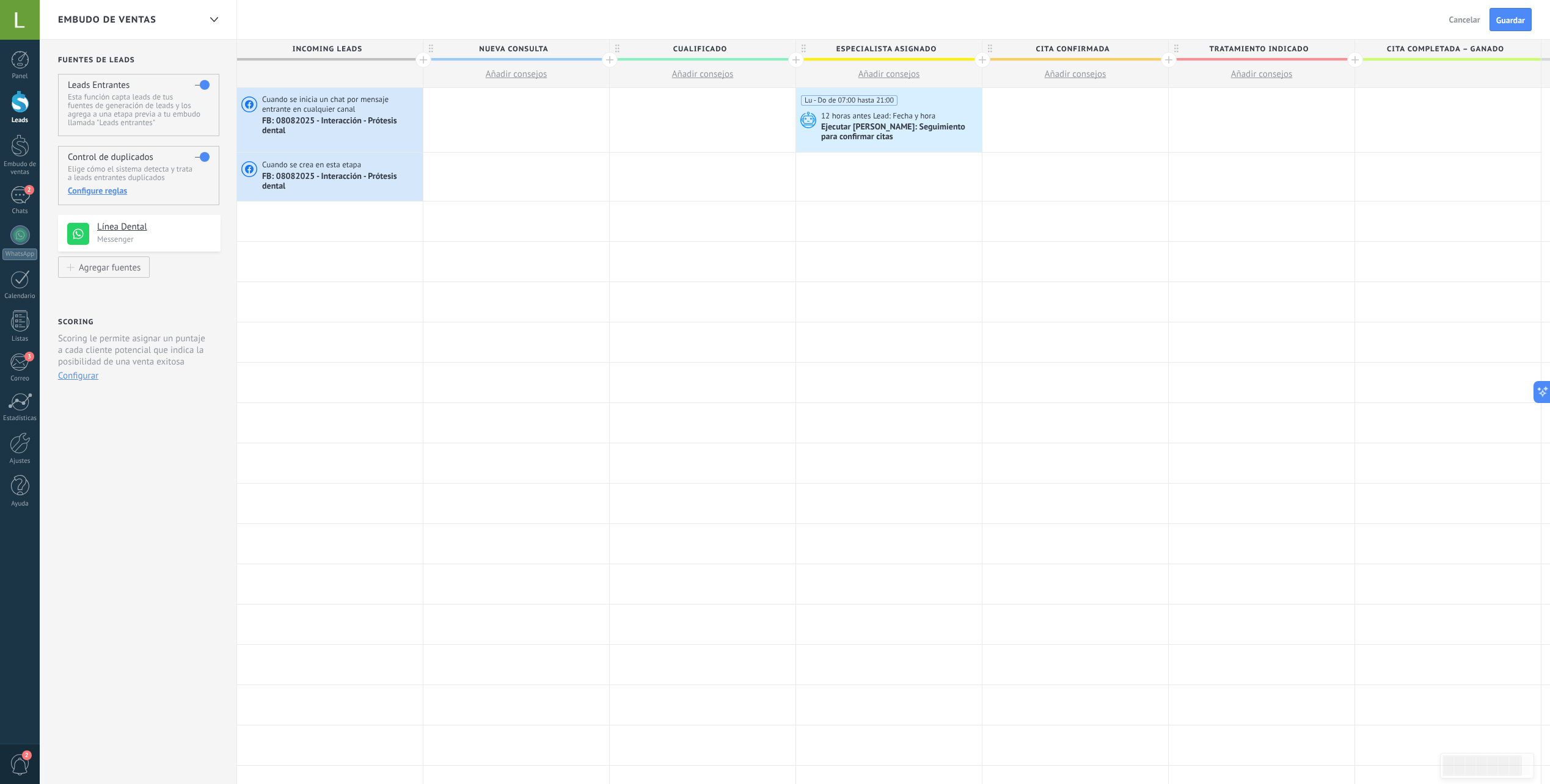
click at [325, 216] on div at bounding box center [330, 221] width 186 height 40
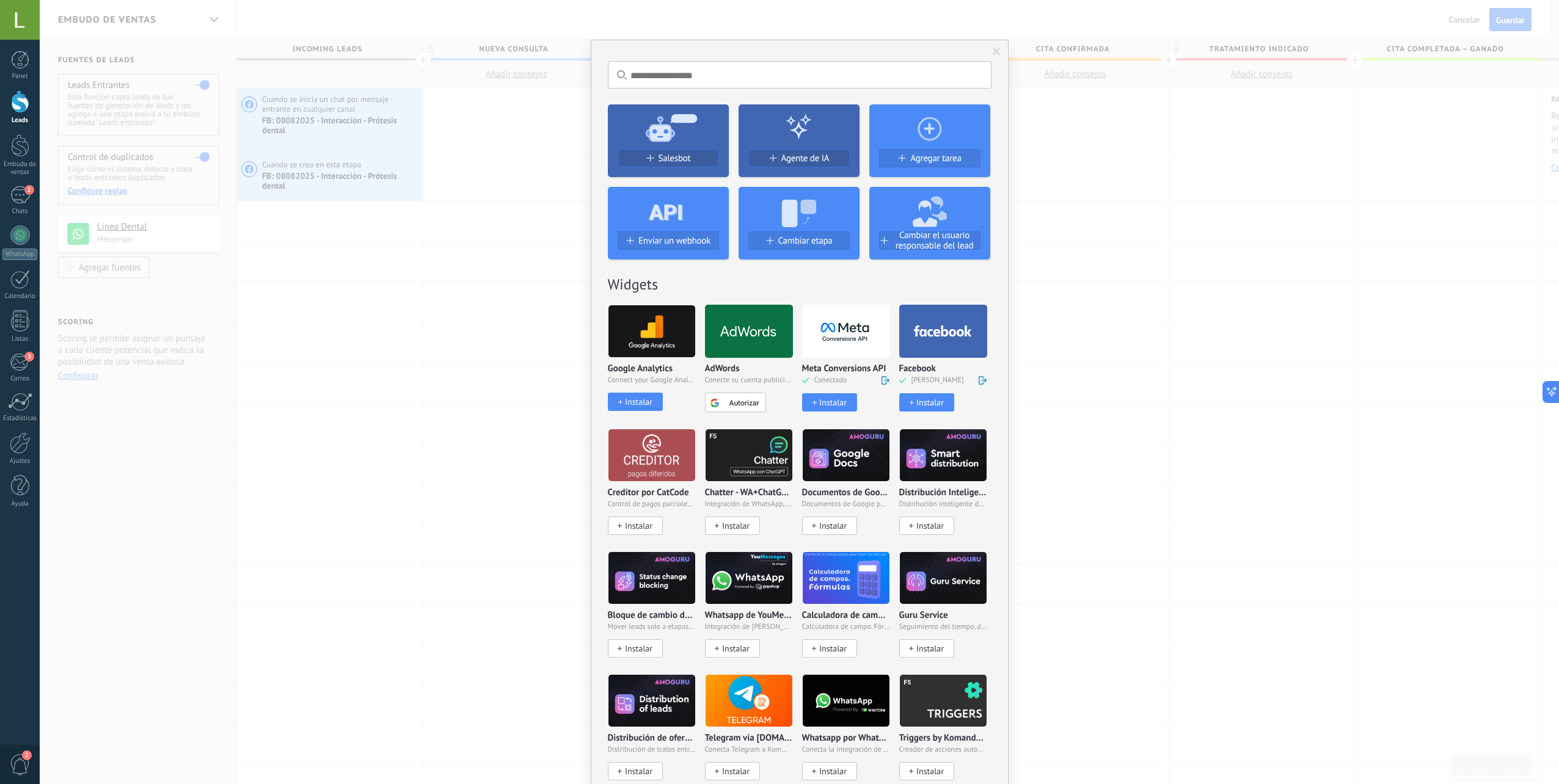
click at [922, 401] on div "Instalar" at bounding box center [930, 403] width 28 height 10
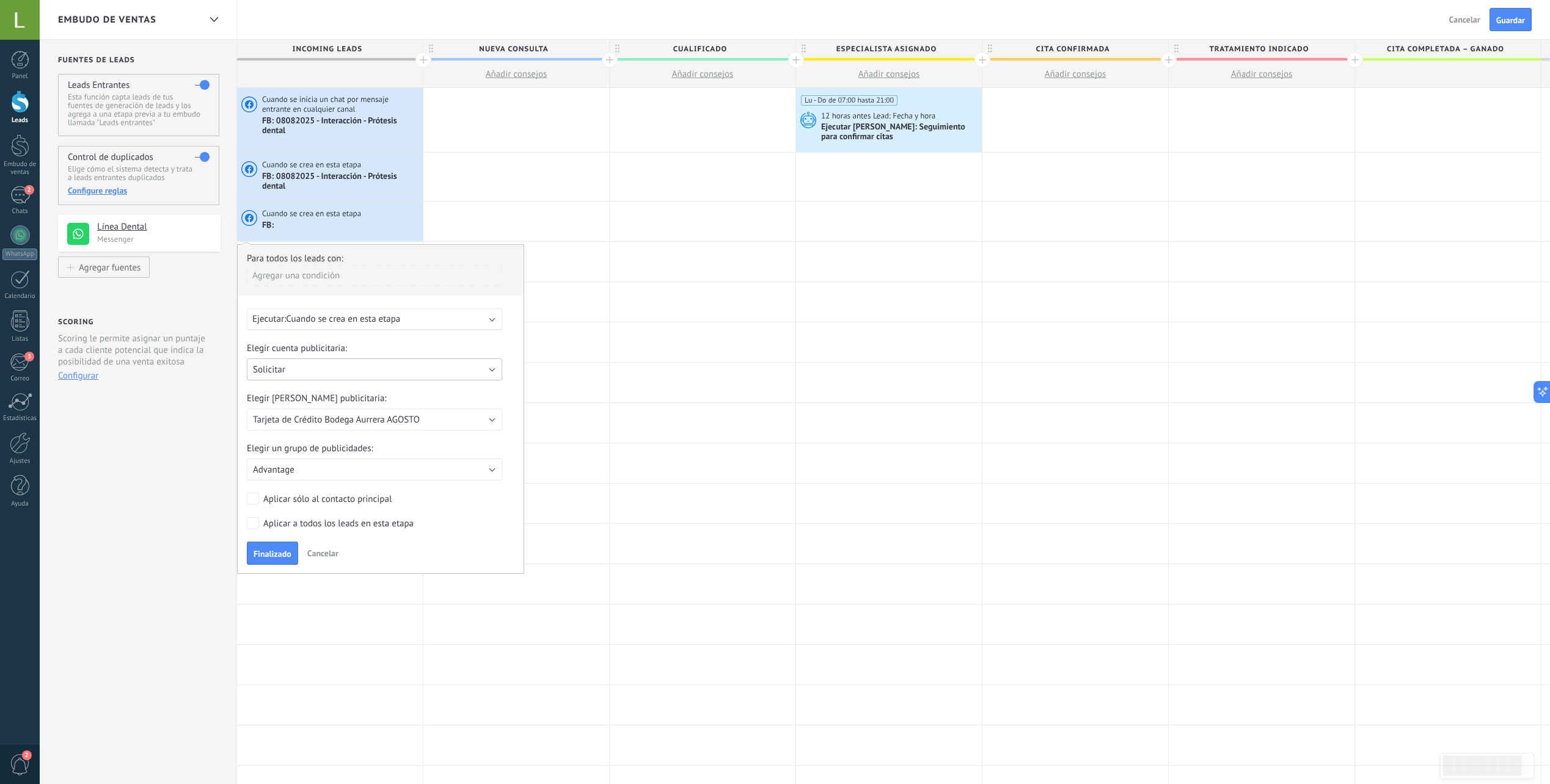
click at [266, 367] on span "Solicitar" at bounding box center [269, 370] width 32 height 12
click at [310, 482] on span "Línea Dental" at bounding box center [368, 478] width 259 height 12
click at [307, 415] on span "08082025 - Interacción - Prótesis dental" at bounding box center [330, 420] width 156 height 12
click at [311, 442] on span "04082025 - Interacción - Resinas" at bounding box center [368, 441] width 259 height 12
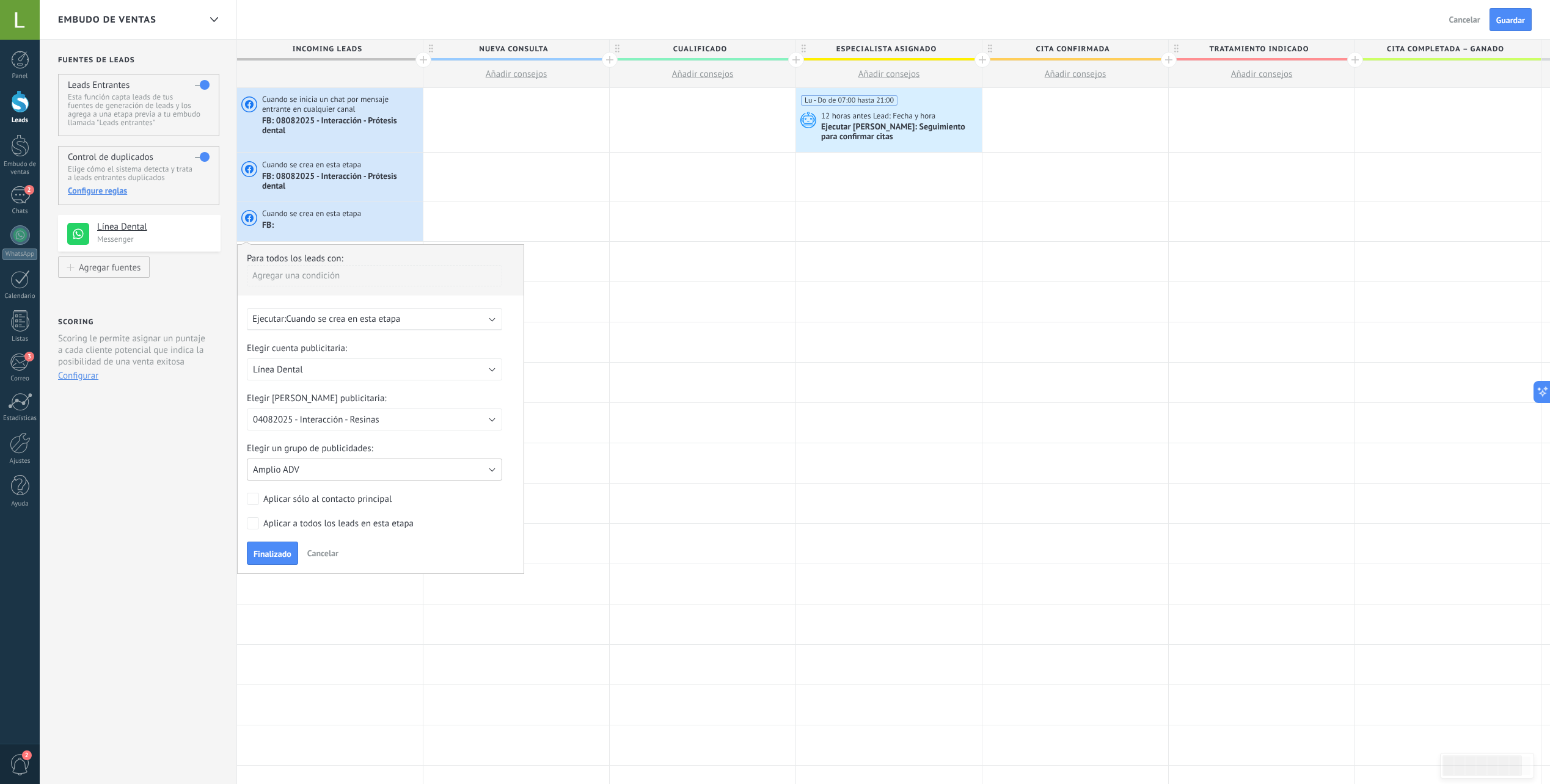
click at [349, 471] on button "Amplio ADV" at bounding box center [374, 470] width 255 height 22
click at [330, 318] on span "Cuando se crea en esta etapa" at bounding box center [342, 319] width 114 height 12
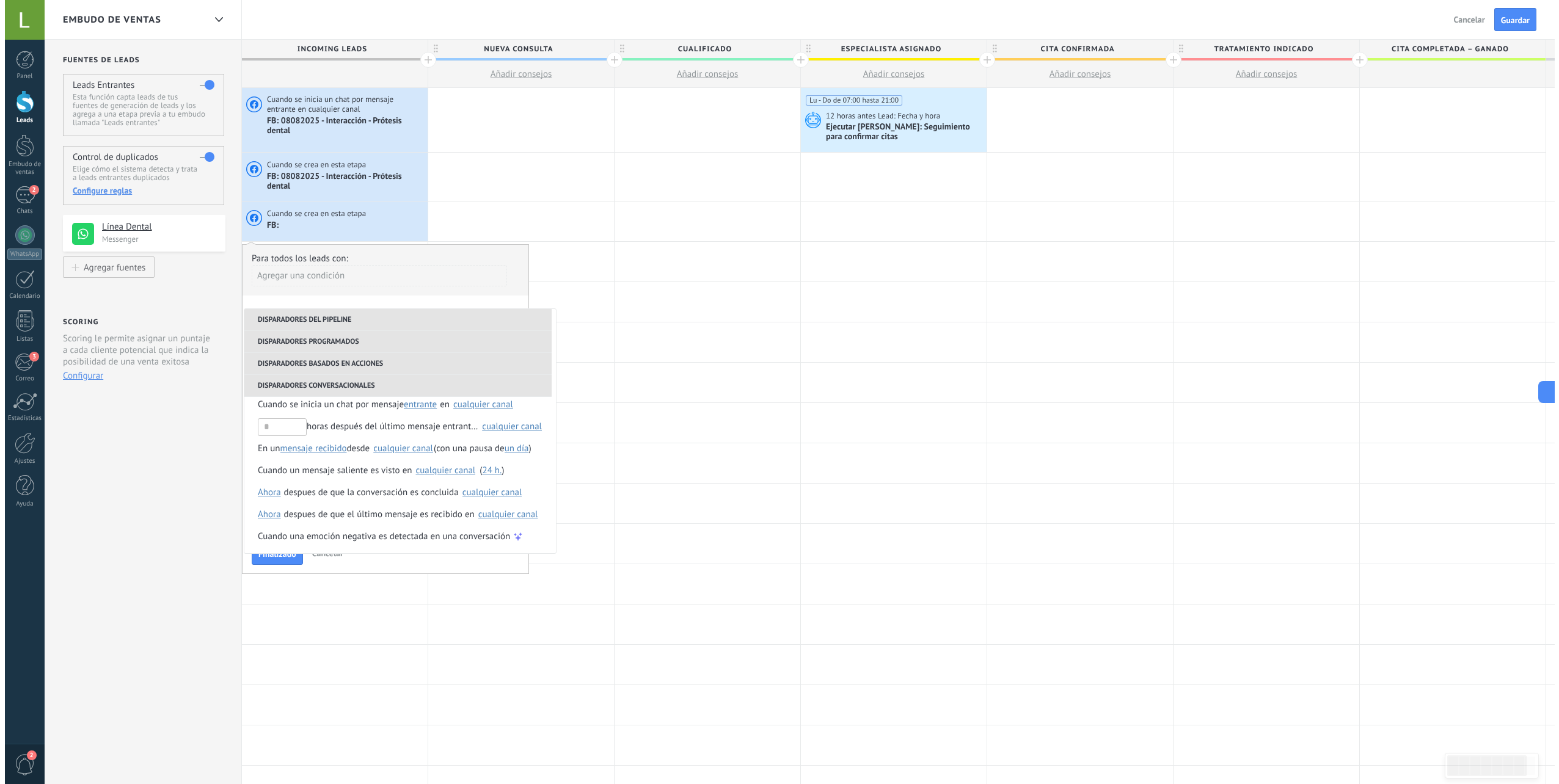
scroll to position [222, 0]
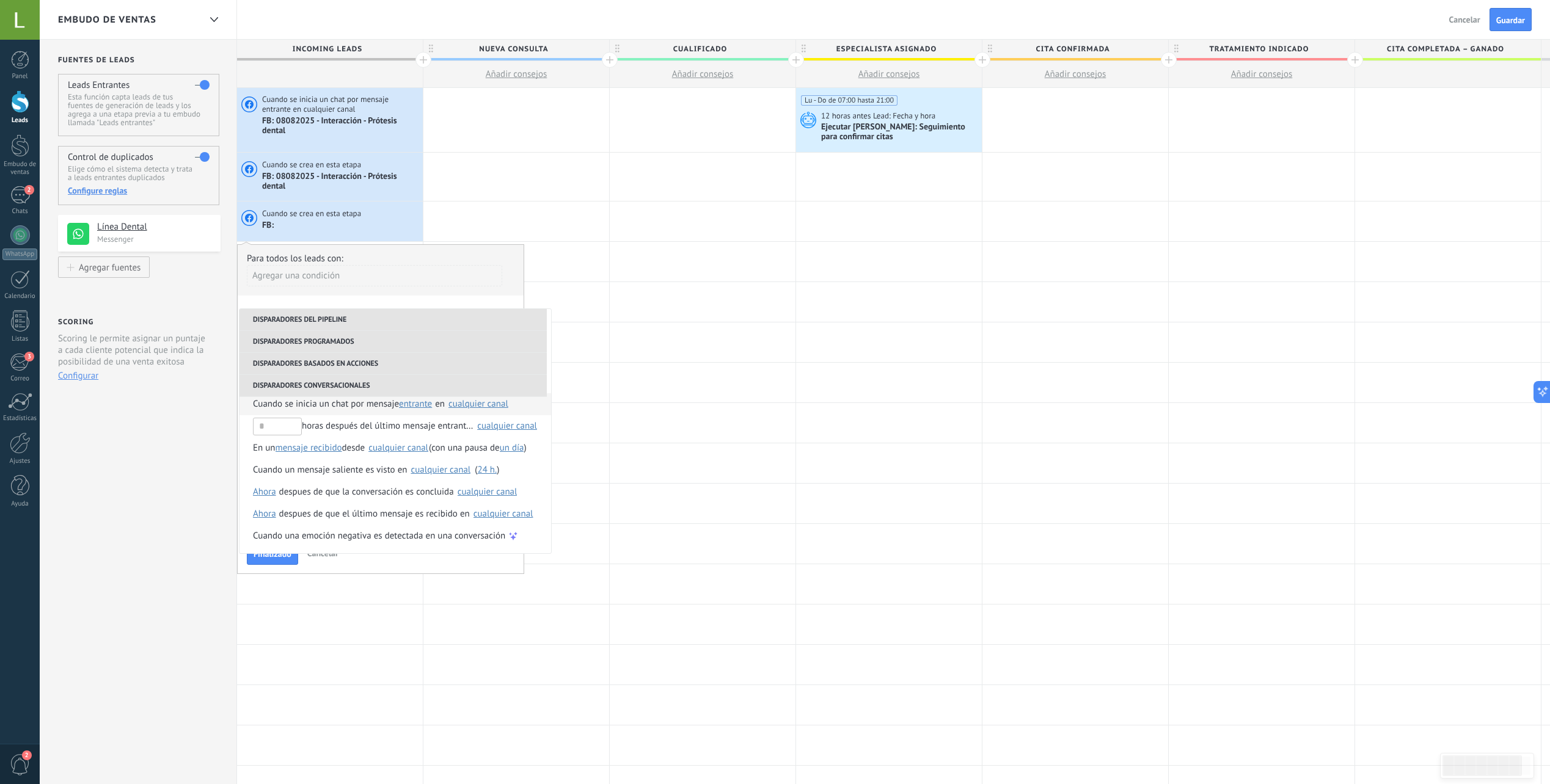
click at [376, 403] on span "Cuando se inicia un chat por mensaje" at bounding box center [325, 405] width 146 height 22
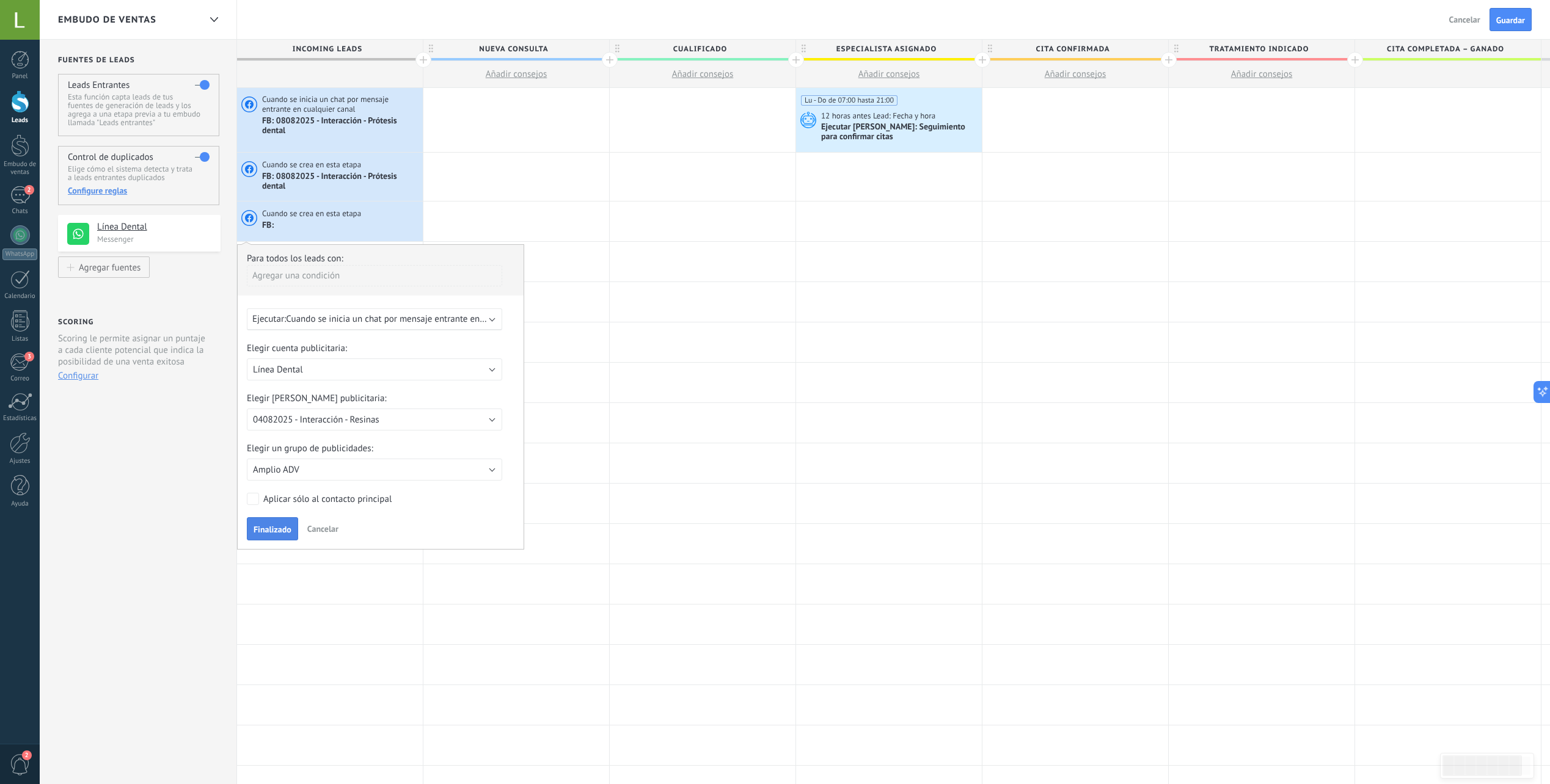
click at [280, 526] on span "Finalizado" at bounding box center [272, 530] width 38 height 8
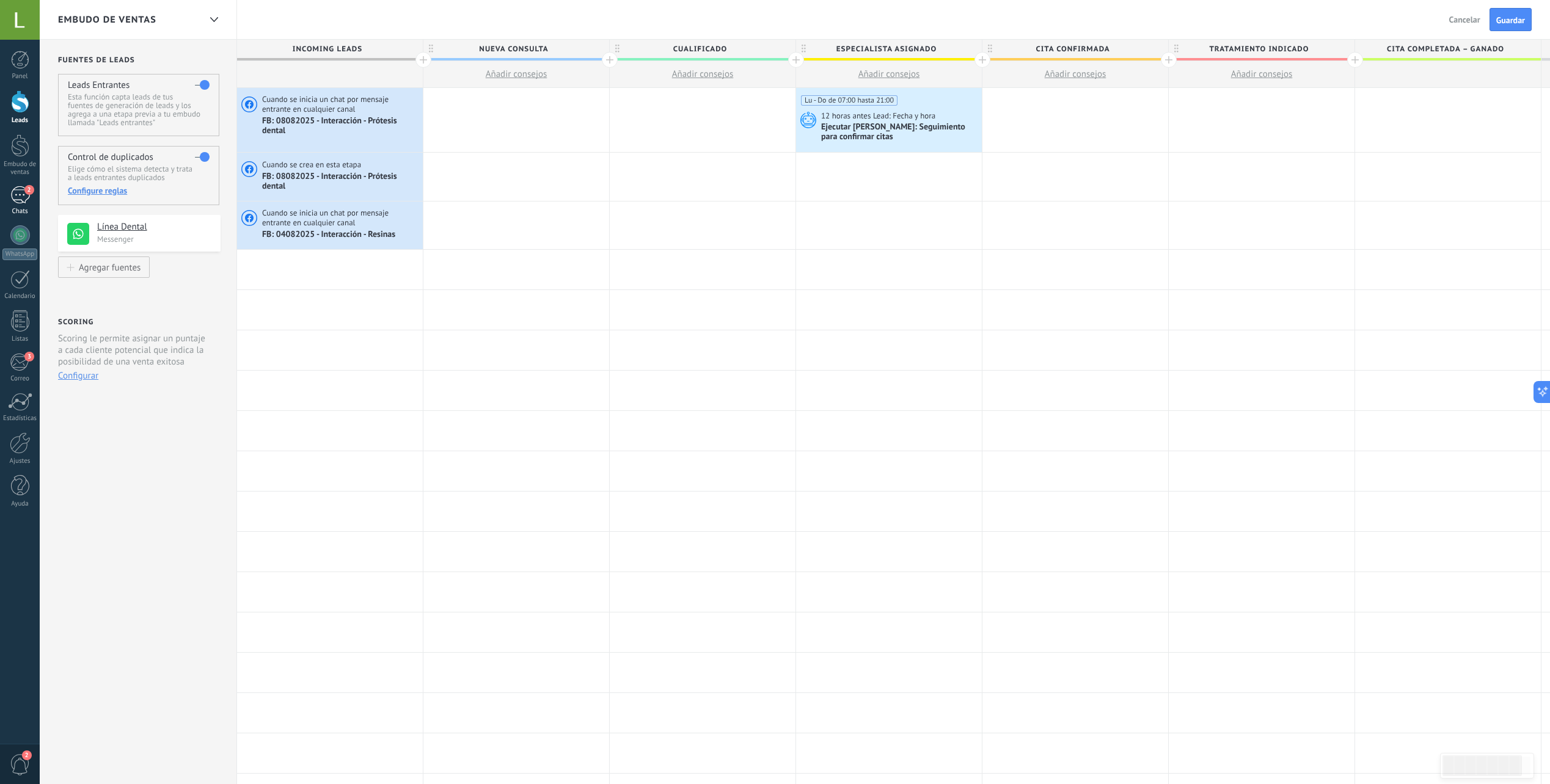
click at [25, 191] on span "2" at bounding box center [30, 190] width 10 height 10
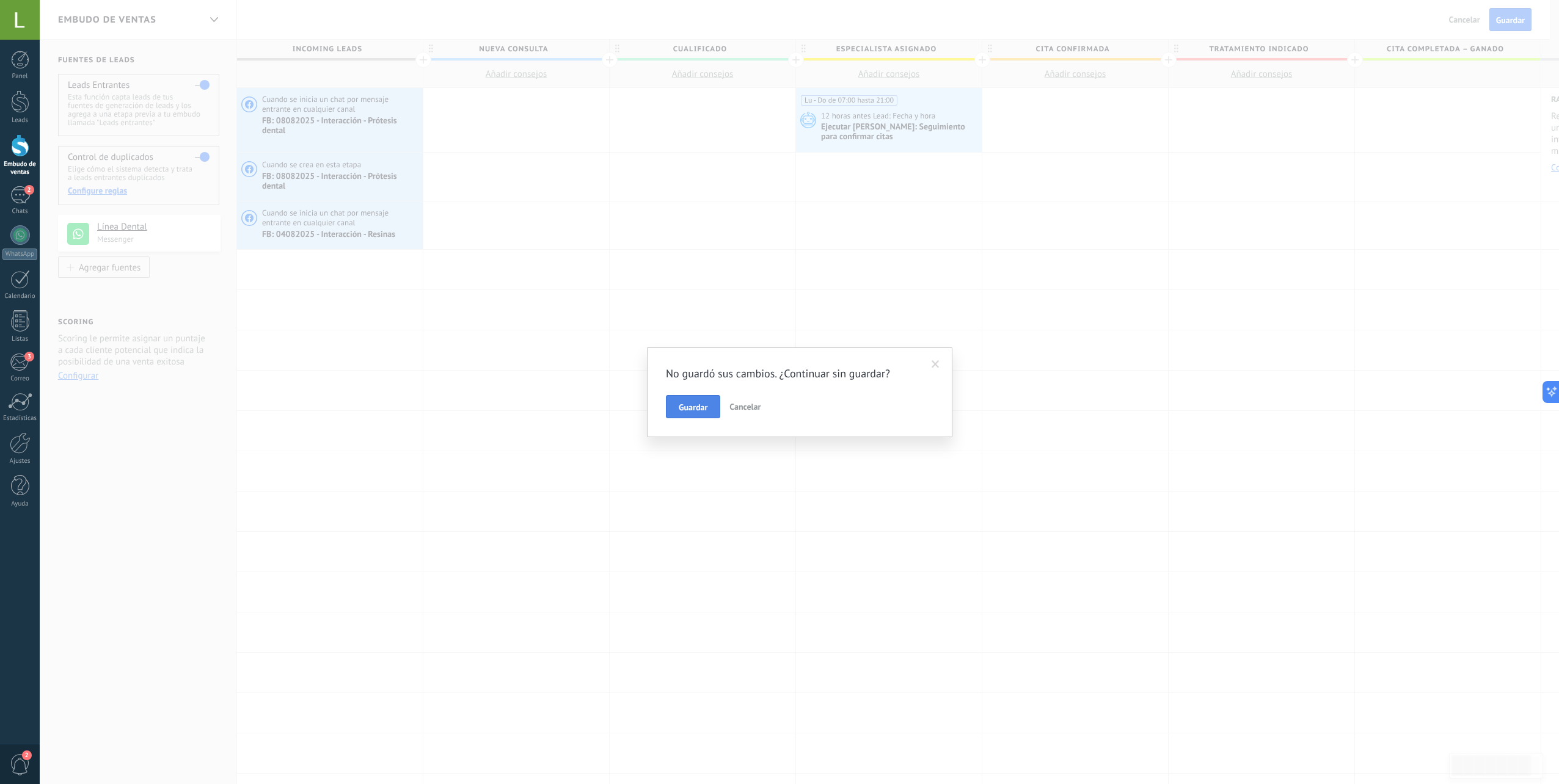
click at [701, 411] on span "Guardar" at bounding box center [693, 407] width 29 height 8
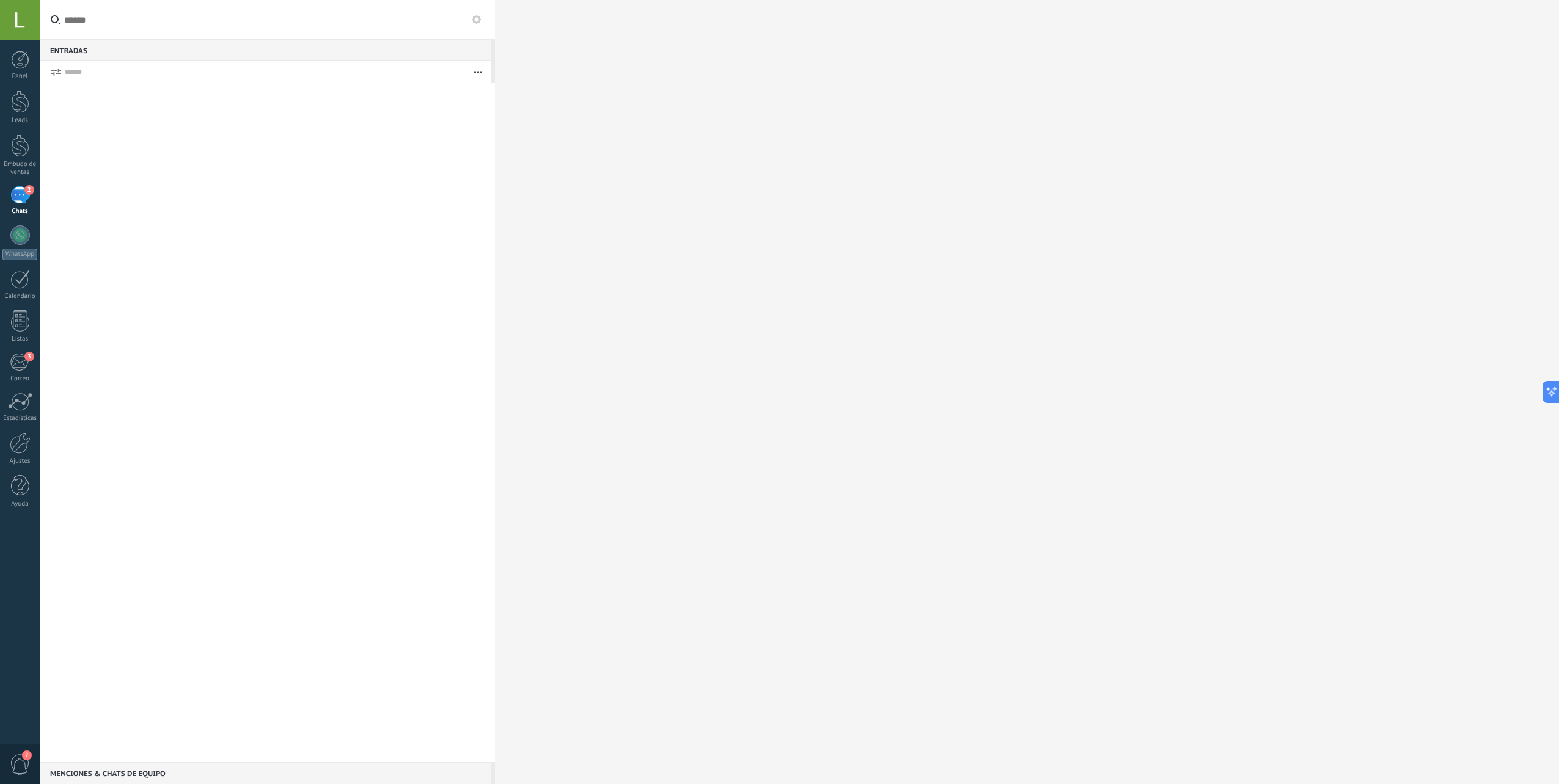
click at [17, 191] on div "2" at bounding box center [19, 195] width 19 height 18
click at [21, 161] on div "Embudo de ventas" at bounding box center [20, 168] width 35 height 16
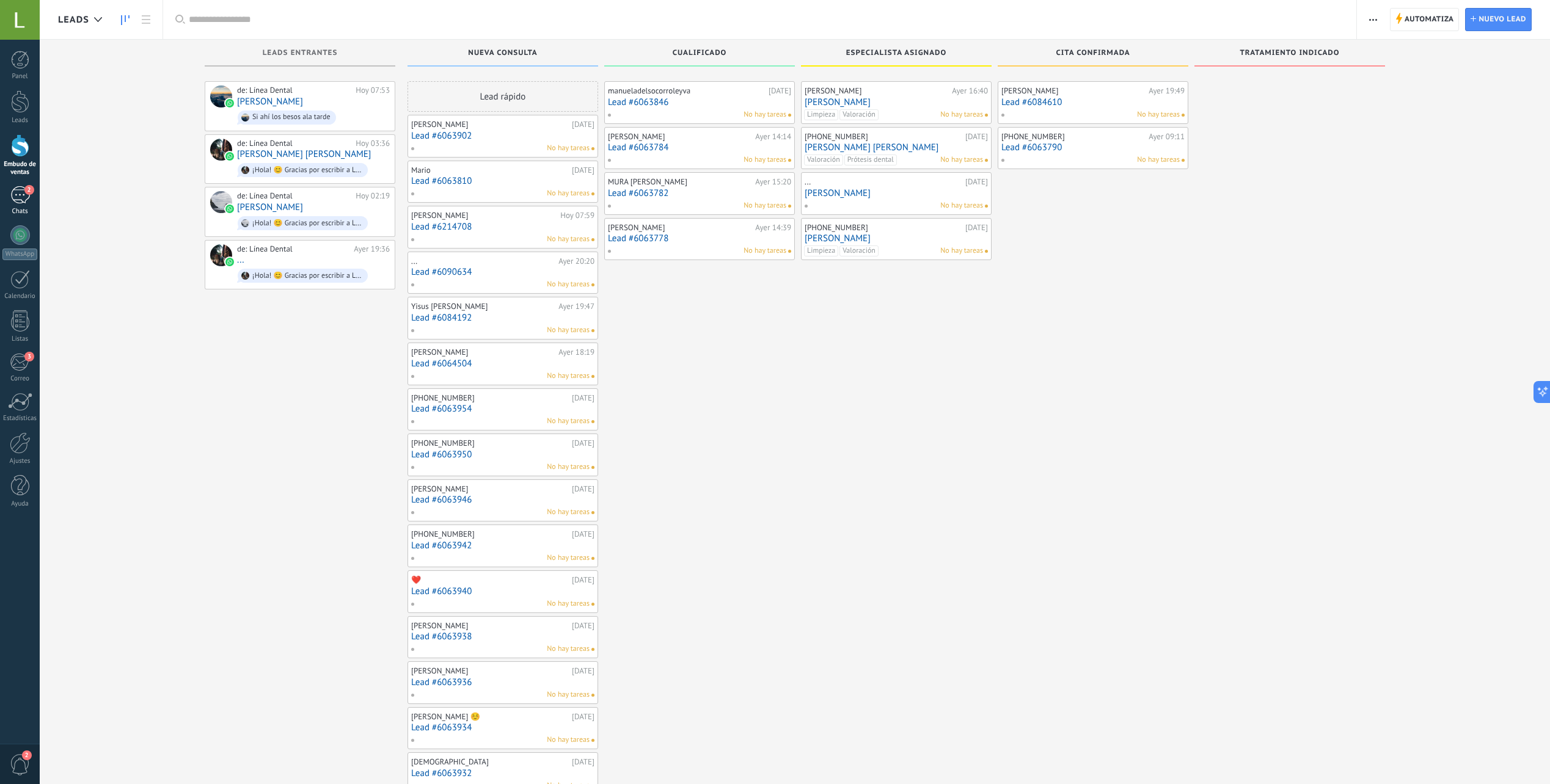
click at [14, 193] on div "2" at bounding box center [19, 195] width 19 height 18
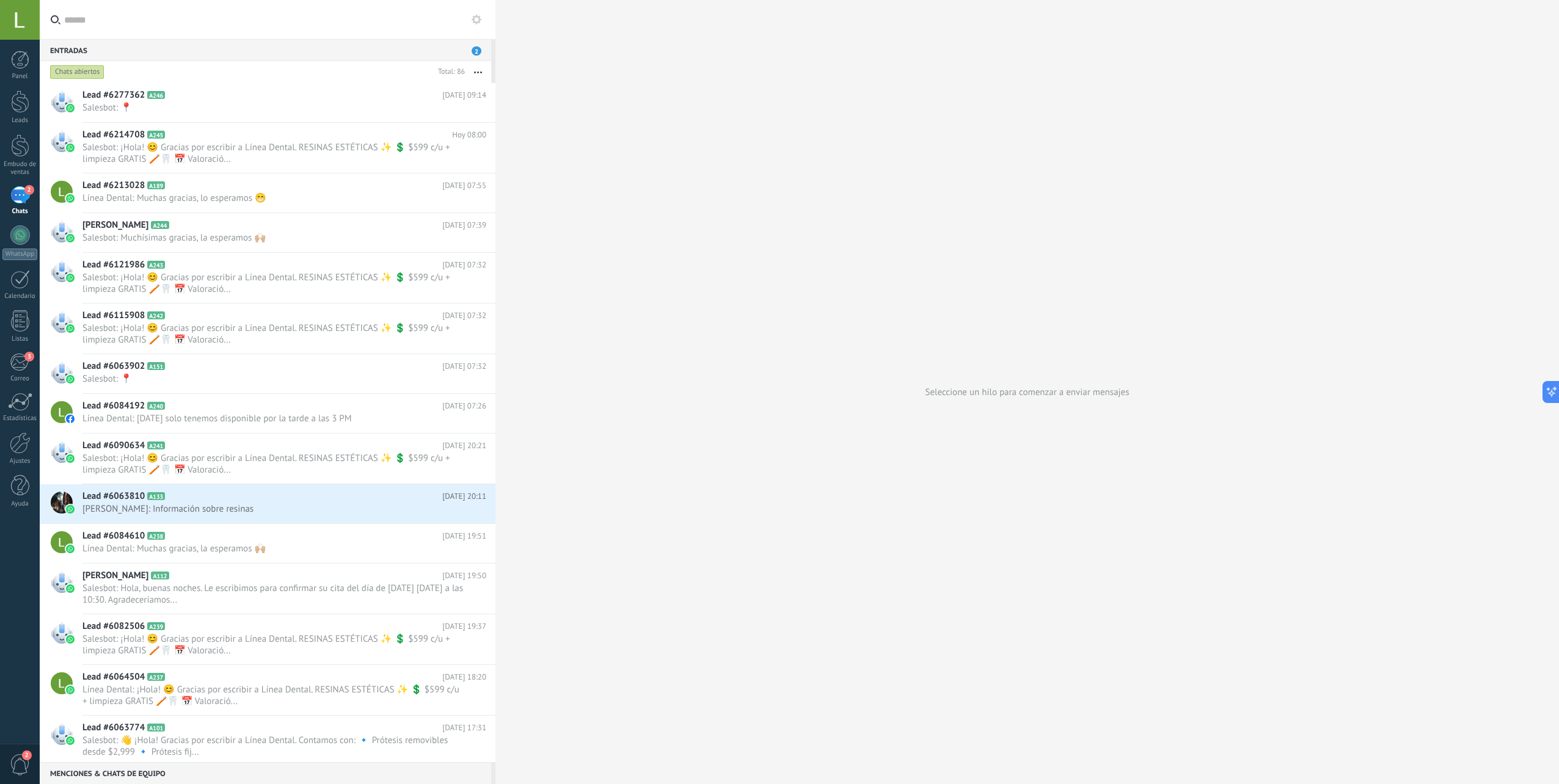
scroll to position [553, 0]
click at [219, 154] on span "Salesbot: ¡Hola! 😊 Gracias por escribir a Línea Dental. RESINAS ESTÉTICAS ✨ 💲 $…" at bounding box center [273, 153] width 380 height 23
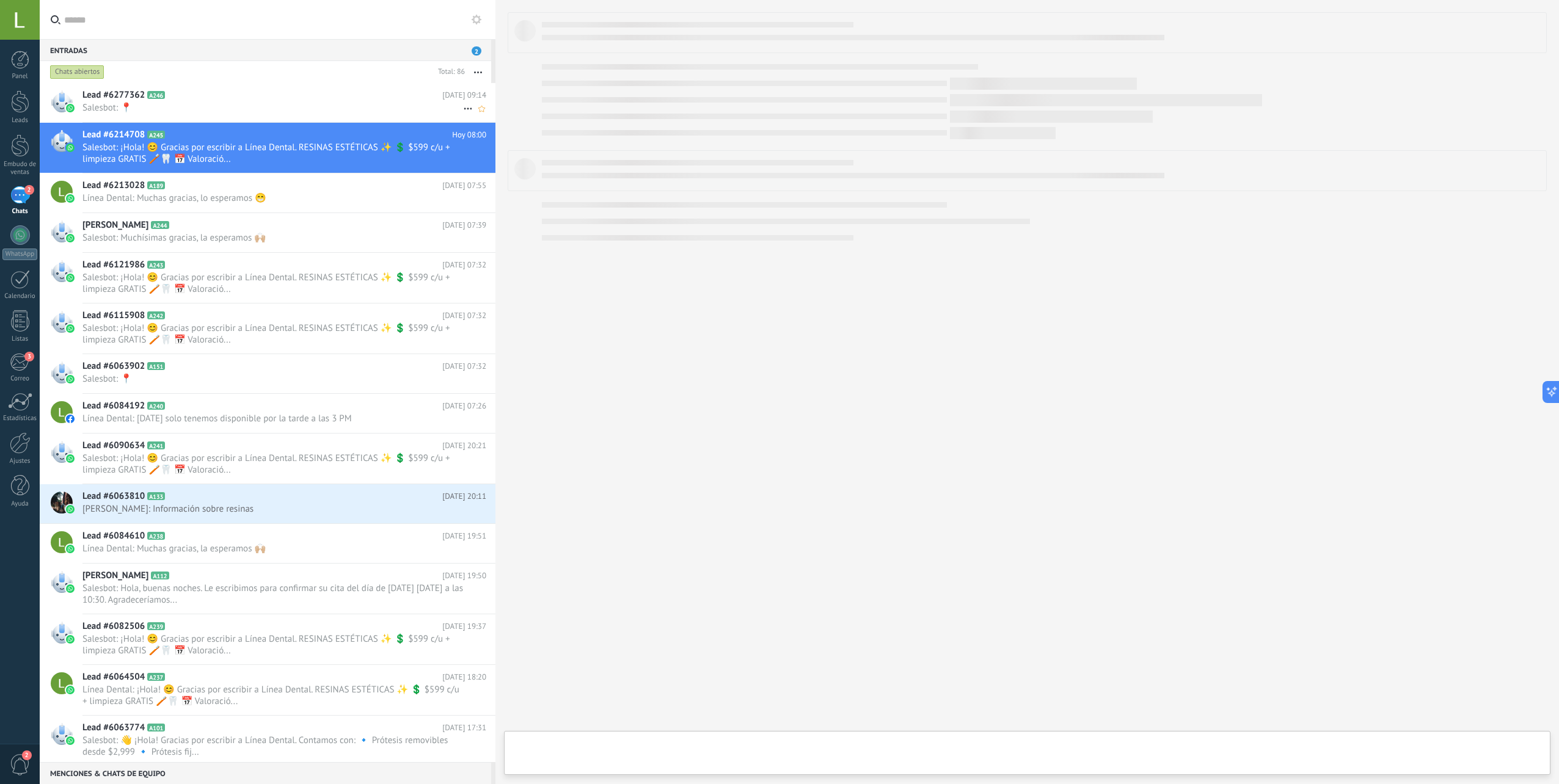
click at [208, 112] on span "Salesbot: 📍" at bounding box center [273, 108] width 380 height 12
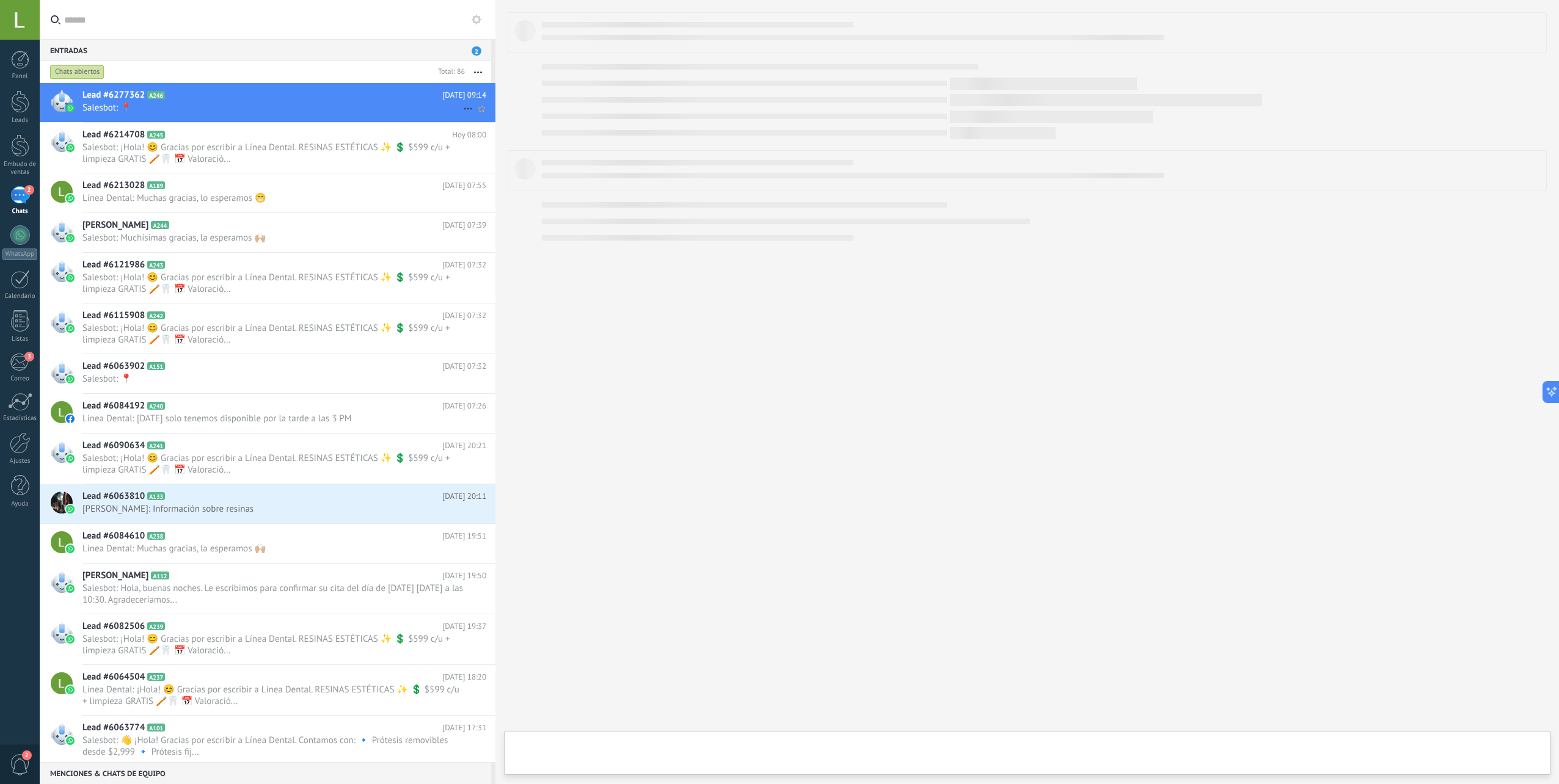
type textarea "**********"
click at [16, 199] on div "2" at bounding box center [19, 195] width 19 height 18
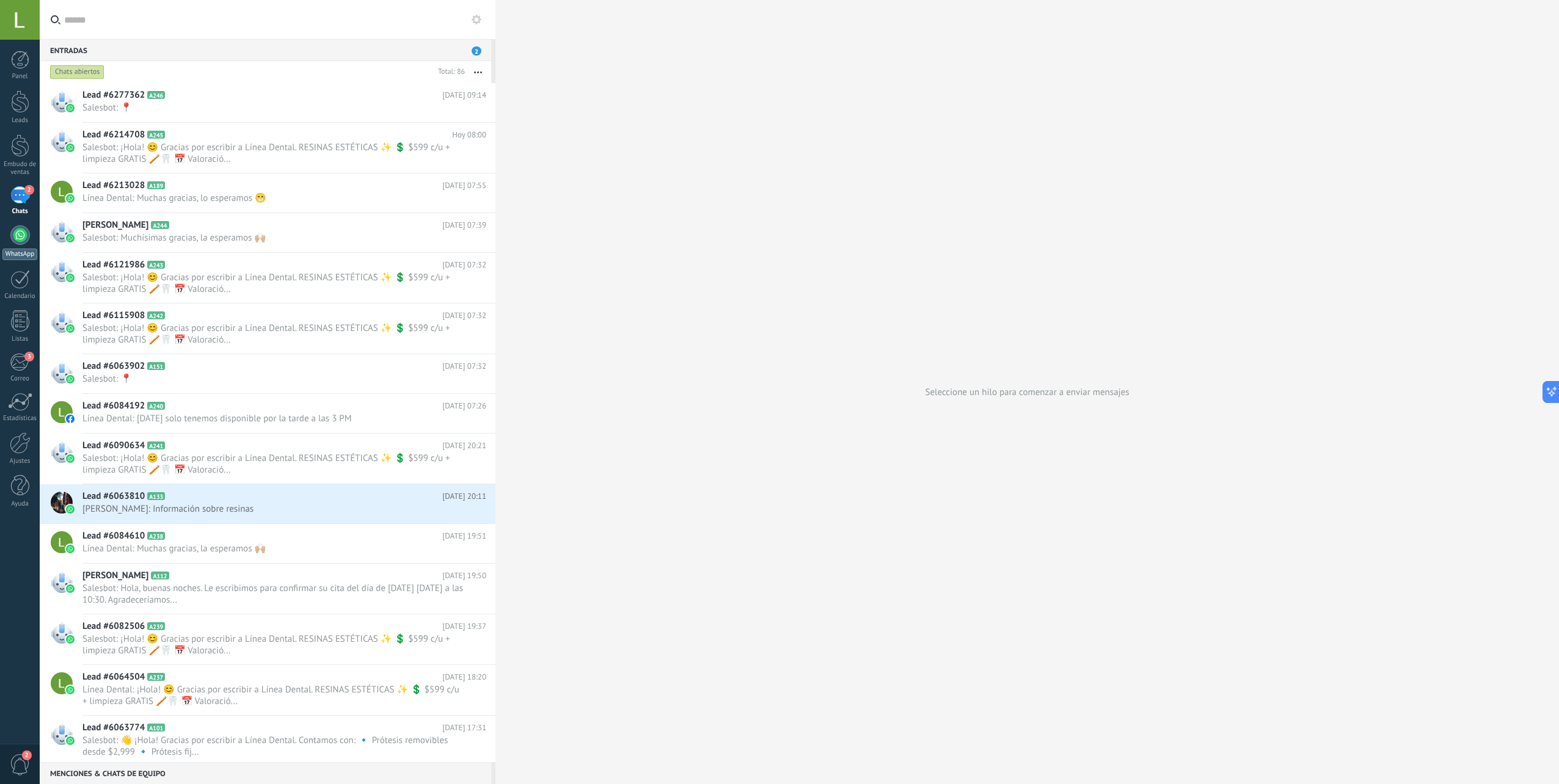
click at [12, 249] on div "WhatsApp" at bounding box center [19, 254] width 35 height 12
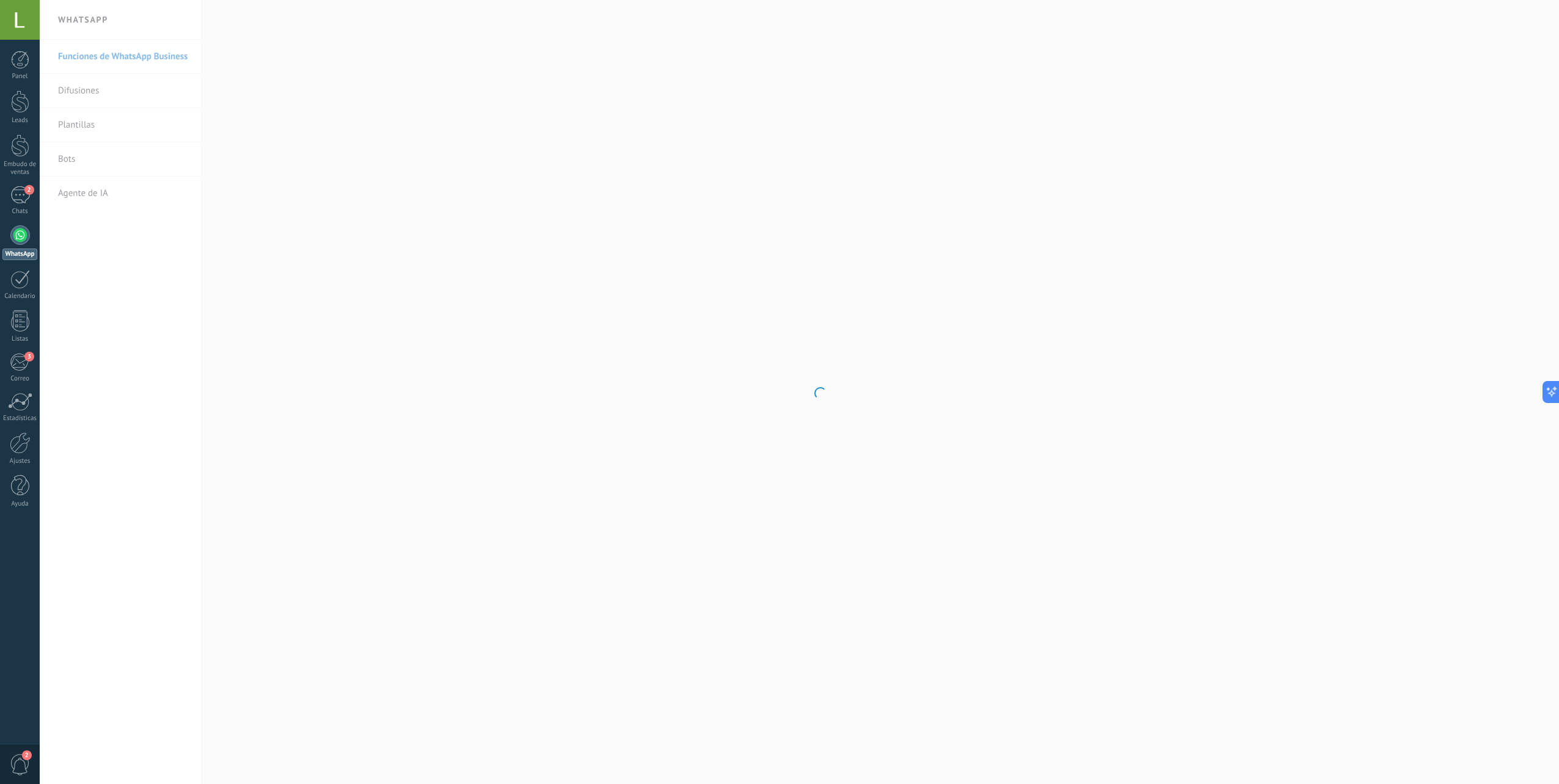
scroll to position [553, 0]
click at [99, 155] on link "Bots" at bounding box center [123, 159] width 131 height 34
click at [267, 129] on span "Crear" at bounding box center [259, 129] width 21 height 12
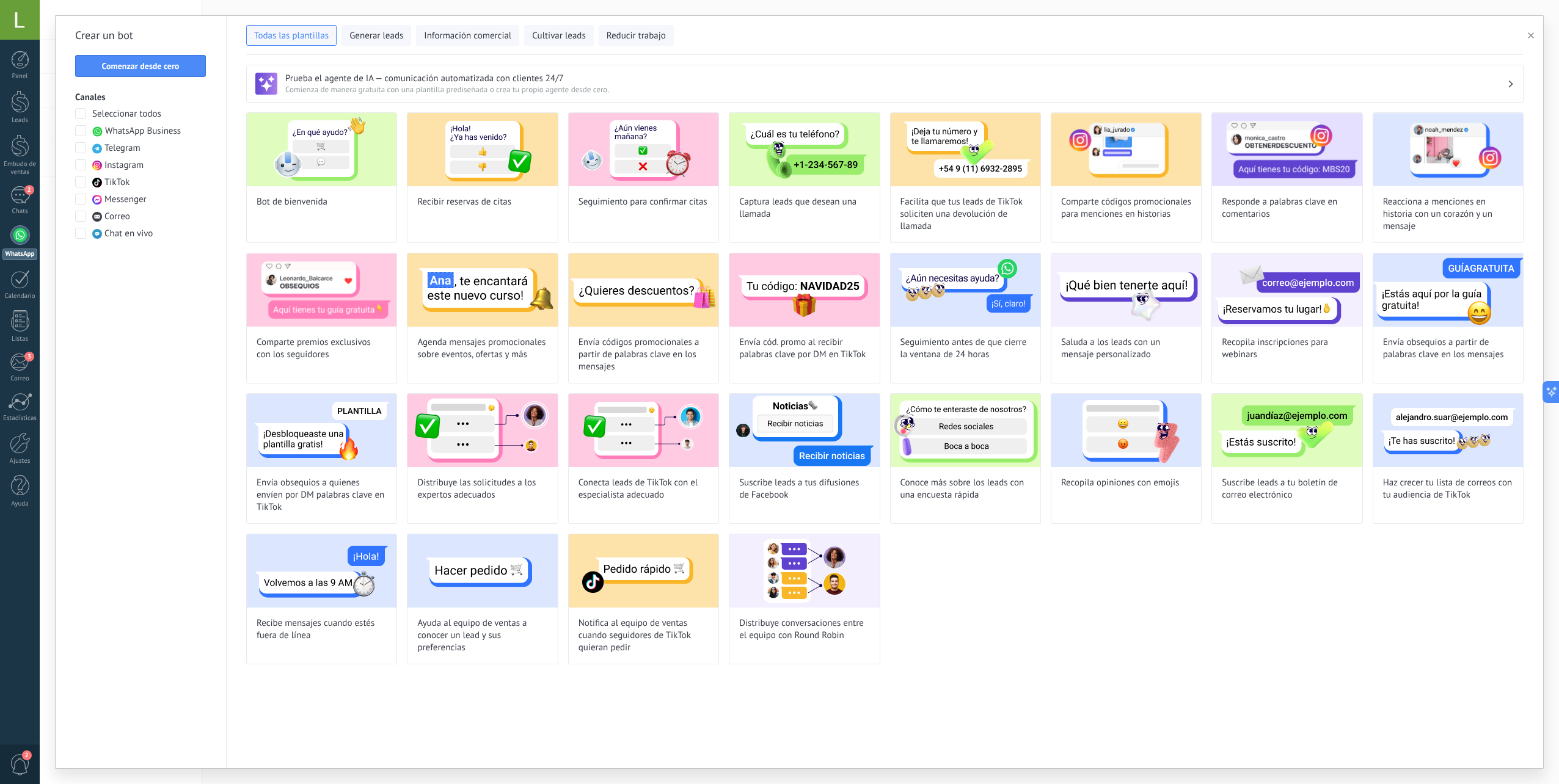
click at [1101, 683] on div "Prueba el agente de IA — comunicación automatizada con clientes 24/7 Comienza d…" at bounding box center [885, 411] width 1316 height 713
click at [1077, 683] on div "Prueba el agente de IA — comunicación automatizada con clientes 24/7 Comienza d…" at bounding box center [885, 411] width 1316 height 713
drag, startPoint x: 1077, startPoint y: 683, endPoint x: 1028, endPoint y: 673, distance: 50.0
click at [1028, 673] on div "Prueba el agente de IA — comunicación automatizada con clientes 24/7 Comienza d…" at bounding box center [885, 411] width 1316 height 713
click at [1025, 660] on div "Bot de bienvenida Recibir reservas de citas Seguimiento para confirmar citas Ca…" at bounding box center [885, 389] width 1278 height 553
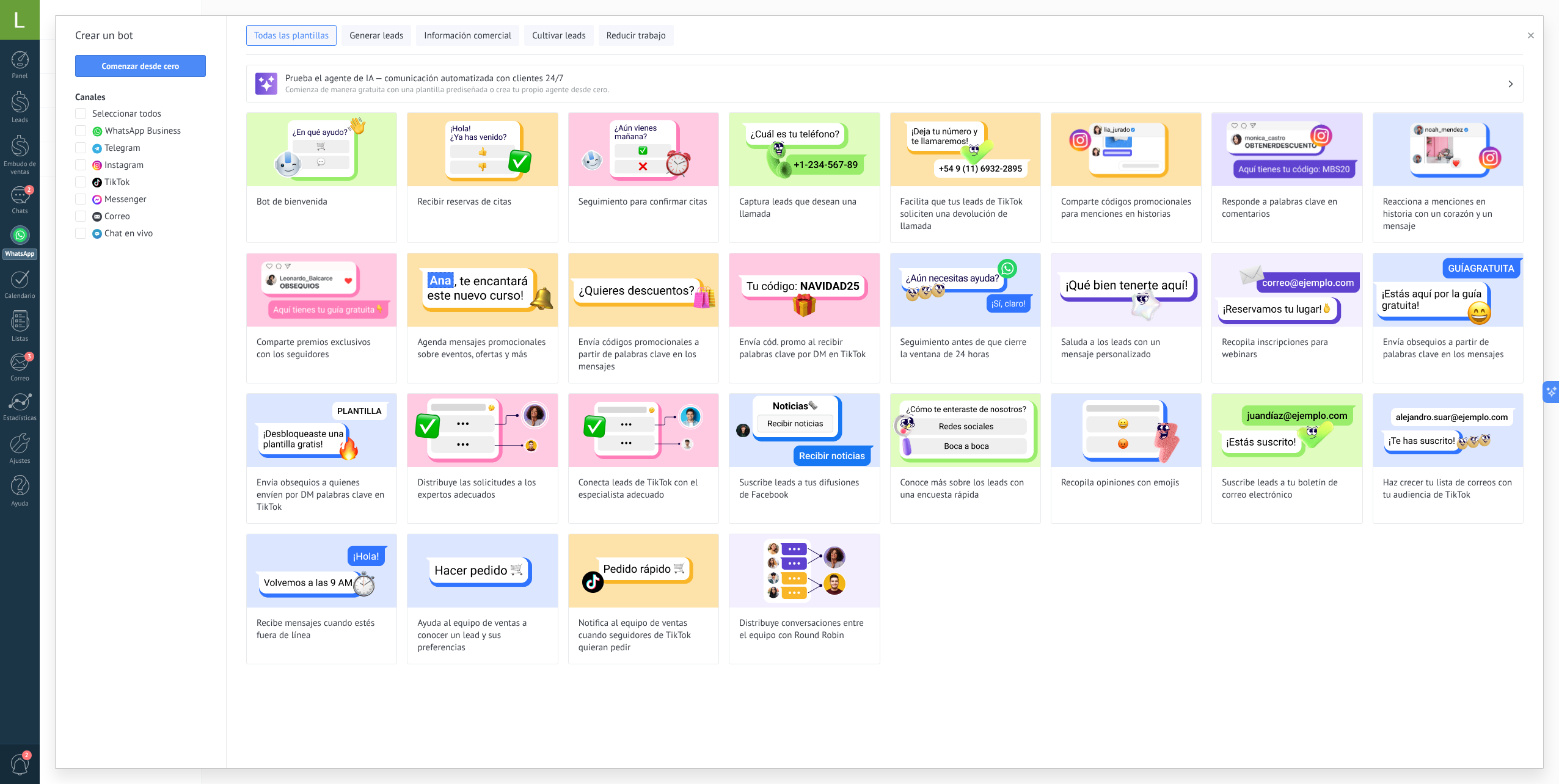
click at [1064, 688] on div "Prueba el agente de IA — comunicación automatizada con clientes 24/7 Comienza d…" at bounding box center [885, 411] width 1316 height 713
drag, startPoint x: 1195, startPoint y: 657, endPoint x: 1184, endPoint y: 638, distance: 22.0
click at [1195, 656] on div "Bot de bienvenida Recibir reservas de citas Seguimiento para confirmar citas Ca…" at bounding box center [885, 389] width 1278 height 553
click at [957, 334] on div "Seguimiento antes de que cierre la ventana de 24 horas" at bounding box center [965, 318] width 151 height 131
type input "**********"
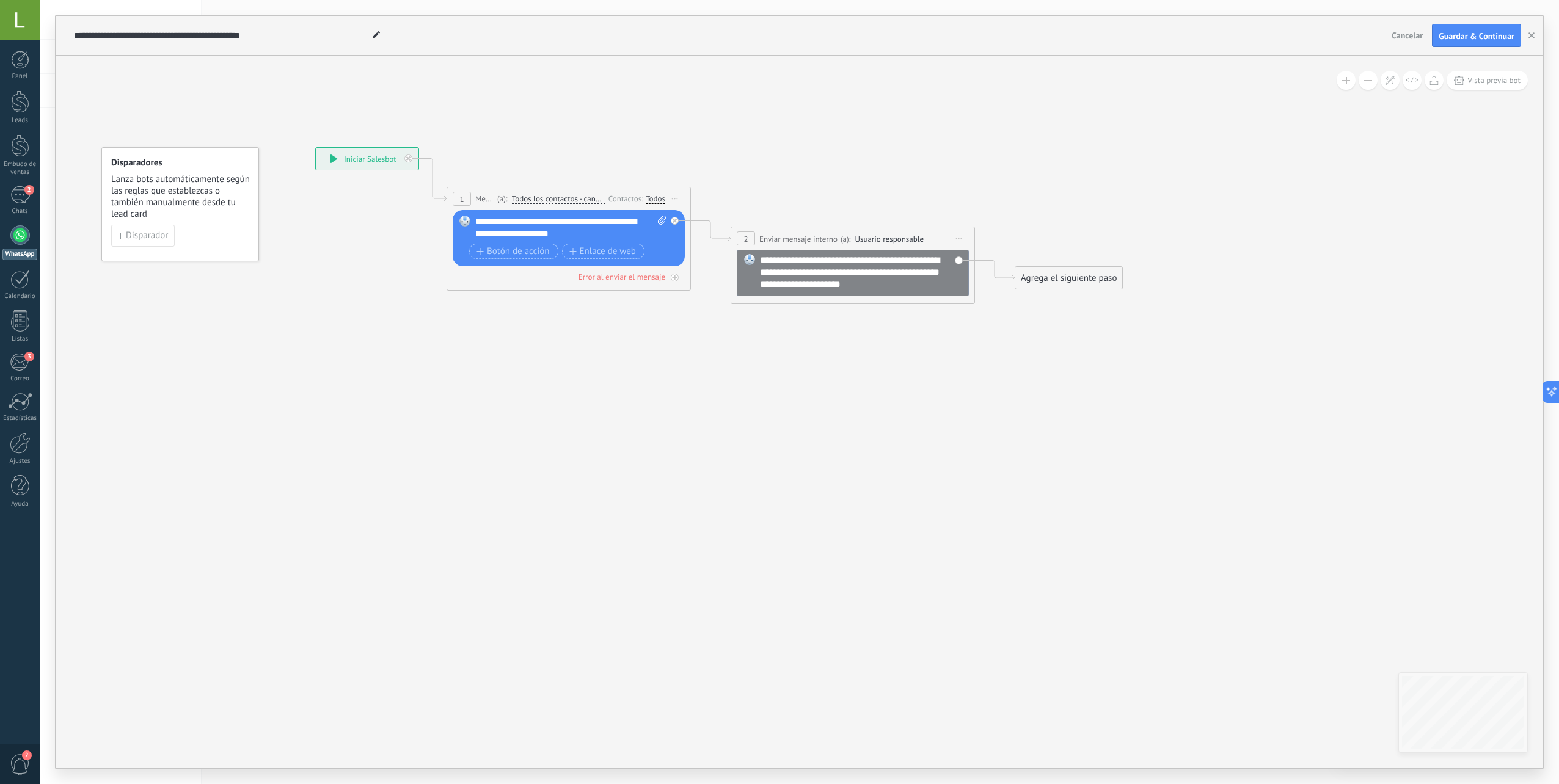
click at [583, 222] on div "**********" at bounding box center [571, 227] width 191 height 24
click at [575, 221] on div "**********" at bounding box center [571, 227] width 191 height 24
click at [557, 235] on div "**********" at bounding box center [571, 227] width 191 height 24
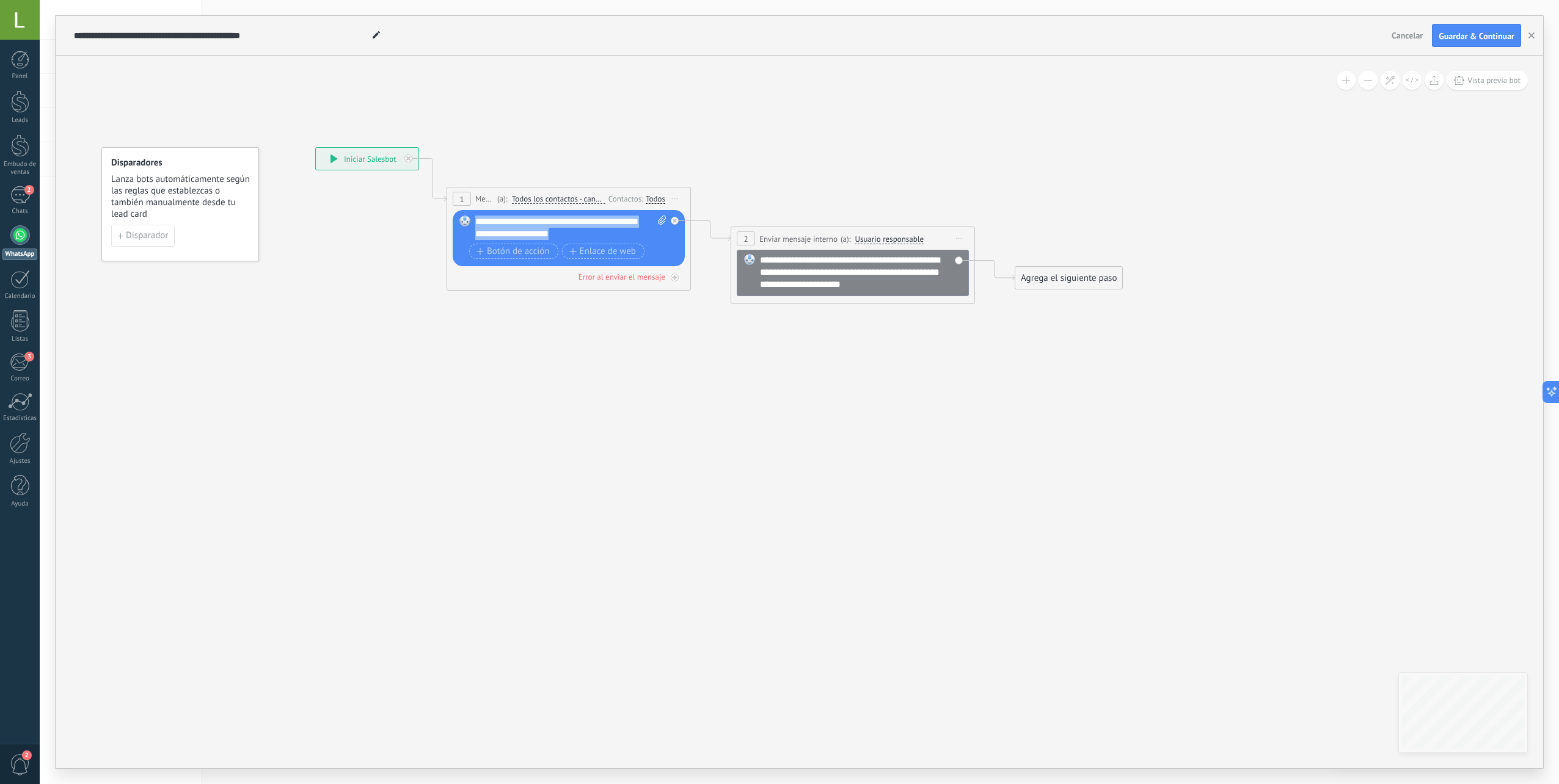
paste div
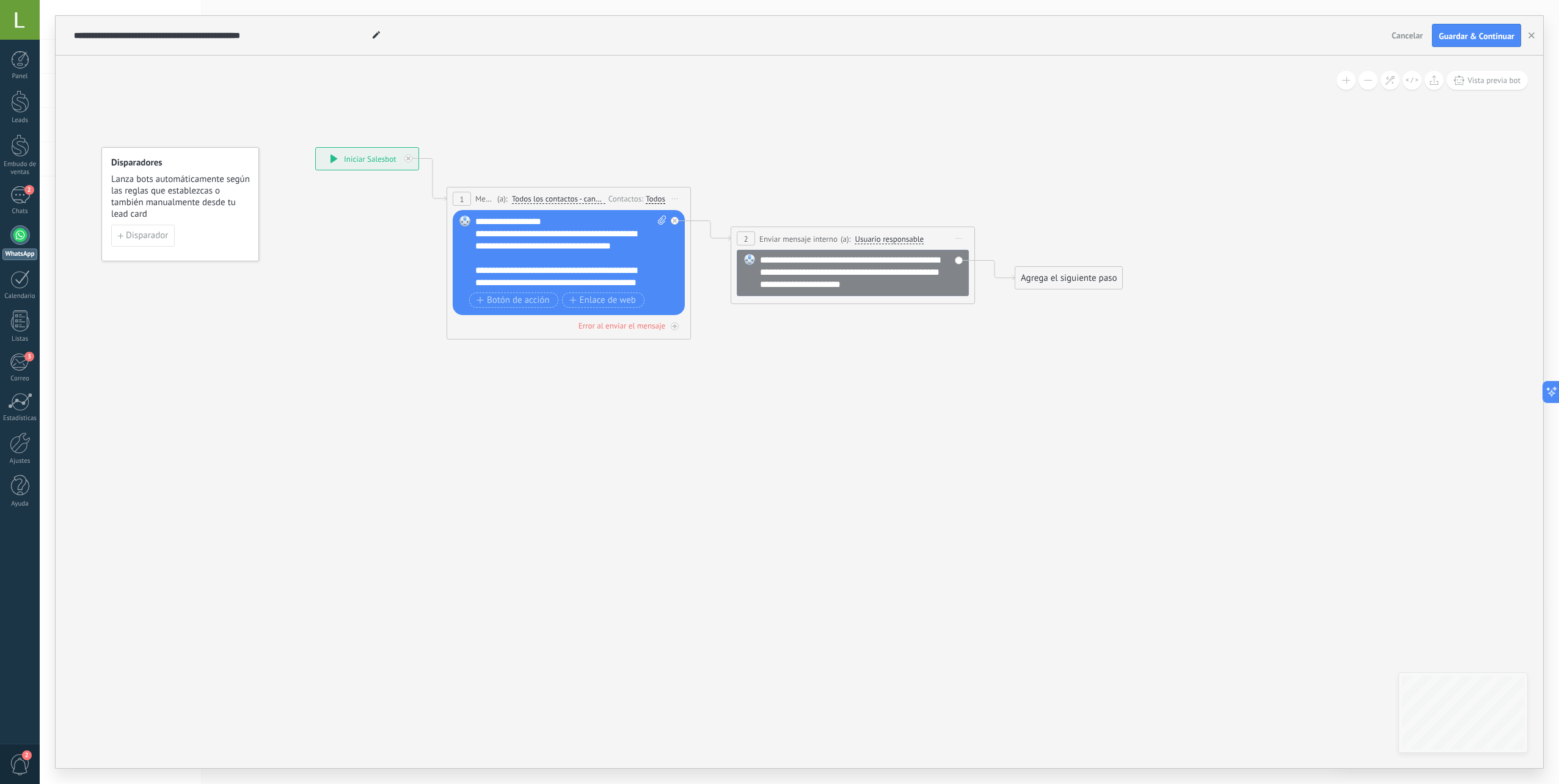
click at [541, 220] on div "**********" at bounding box center [571, 252] width 191 height 74
drag, startPoint x: 531, startPoint y: 217, endPoint x: 417, endPoint y: 217, distance: 114.0
click at [315, 147] on div "**********" at bounding box center [315, 147] width 0 height 0
click at [519, 228] on div "**********" at bounding box center [560, 246] width 170 height 36
click at [518, 218] on div "**********" at bounding box center [571, 252] width 191 height 74
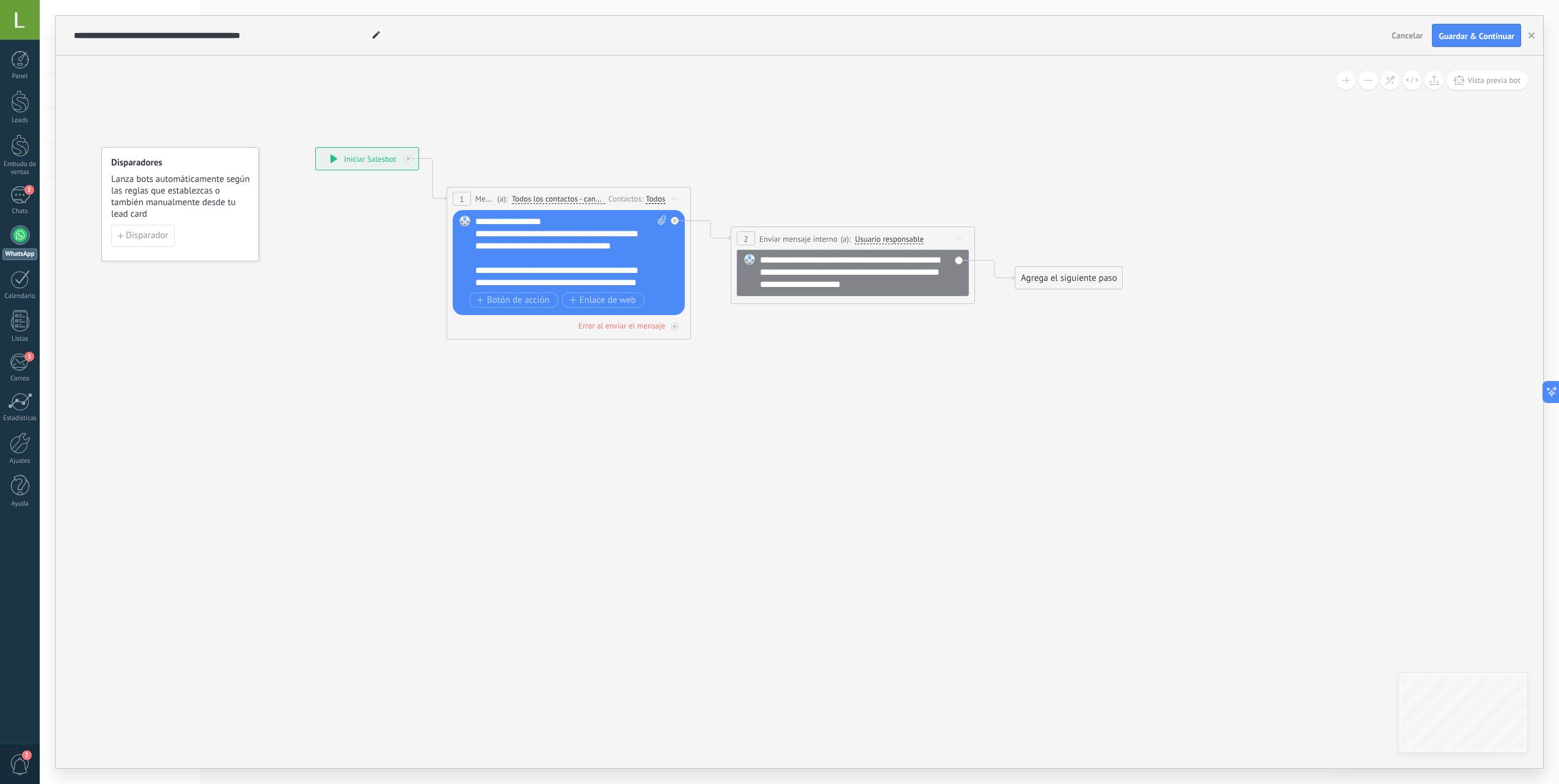
click at [540, 224] on div "**********" at bounding box center [571, 252] width 191 height 74
click at [526, 235] on div "**********" at bounding box center [560, 246] width 170 height 36
click at [508, 241] on div "**********" at bounding box center [560, 246] width 170 height 36
click at [568, 243] on div "**********" at bounding box center [560, 246] width 170 height 36
click at [621, 247] on div "**********" at bounding box center [560, 246] width 170 height 36
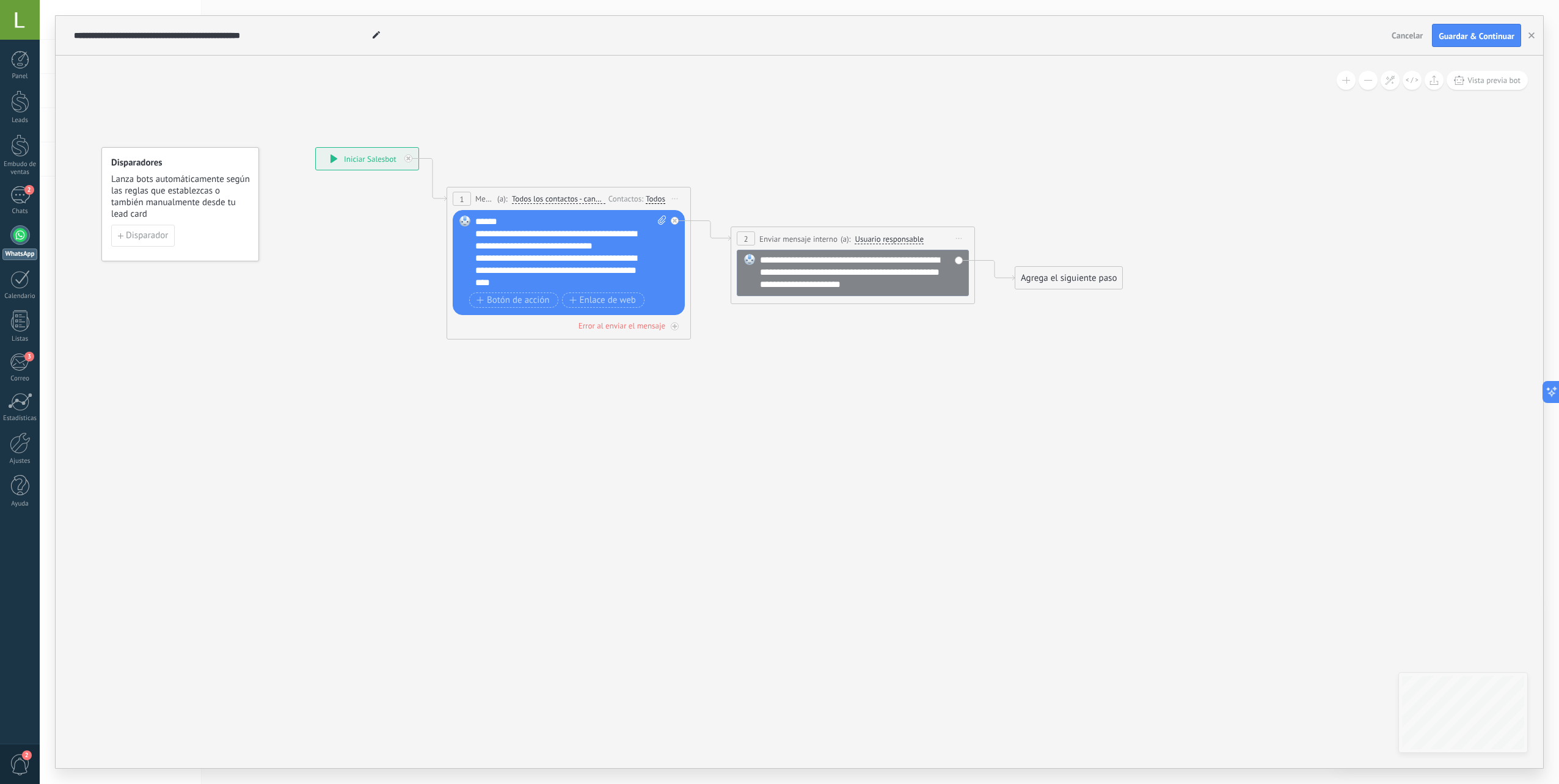
click at [596, 257] on div "**********" at bounding box center [560, 270] width 170 height 36
click at [564, 251] on div "**********" at bounding box center [560, 240] width 170 height 24
click at [646, 270] on div "**********" at bounding box center [571, 252] width 191 height 74
click at [504, 261] on div "**********" at bounding box center [560, 270] width 170 height 36
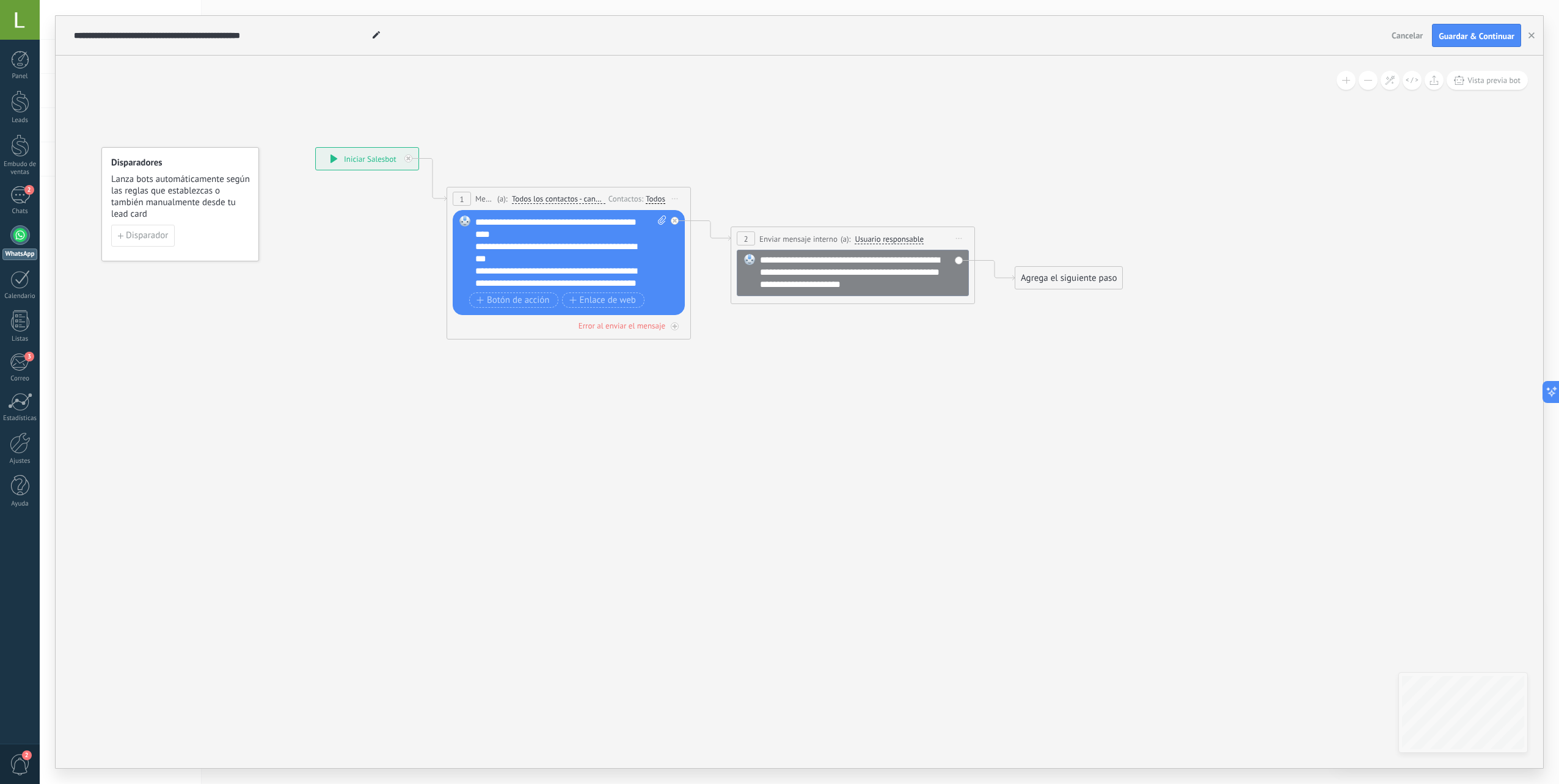
scroll to position [61, 0]
click at [624, 230] on div "**********" at bounding box center [560, 240] width 170 height 24
click at [548, 234] on div "**********" at bounding box center [560, 228] width 170 height 24
click at [543, 270] on div "**********" at bounding box center [560, 259] width 170 height 36
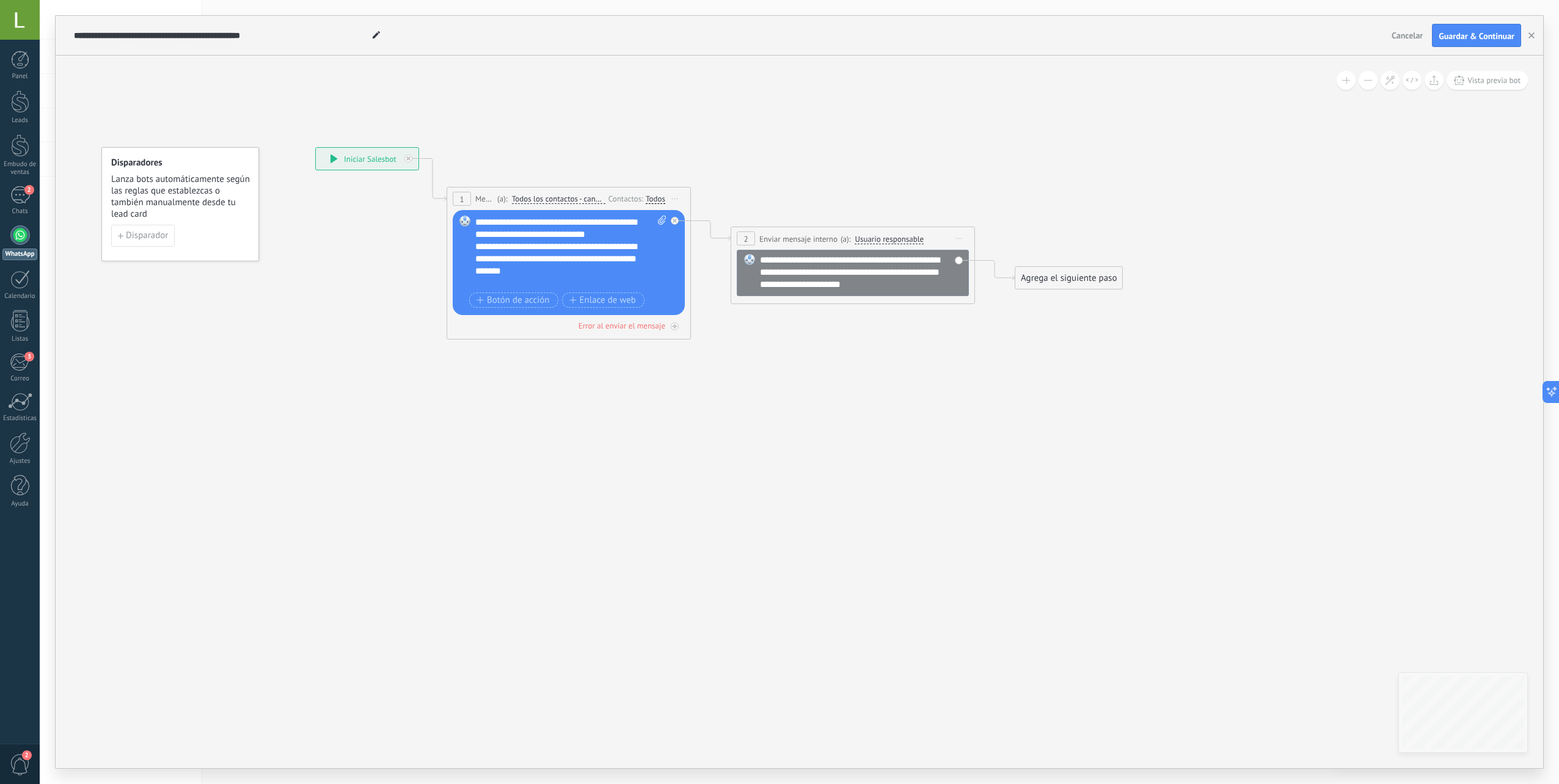
scroll to position [84, 0]
click at [509, 308] on button "Botón de acción" at bounding box center [514, 300] width 90 height 15
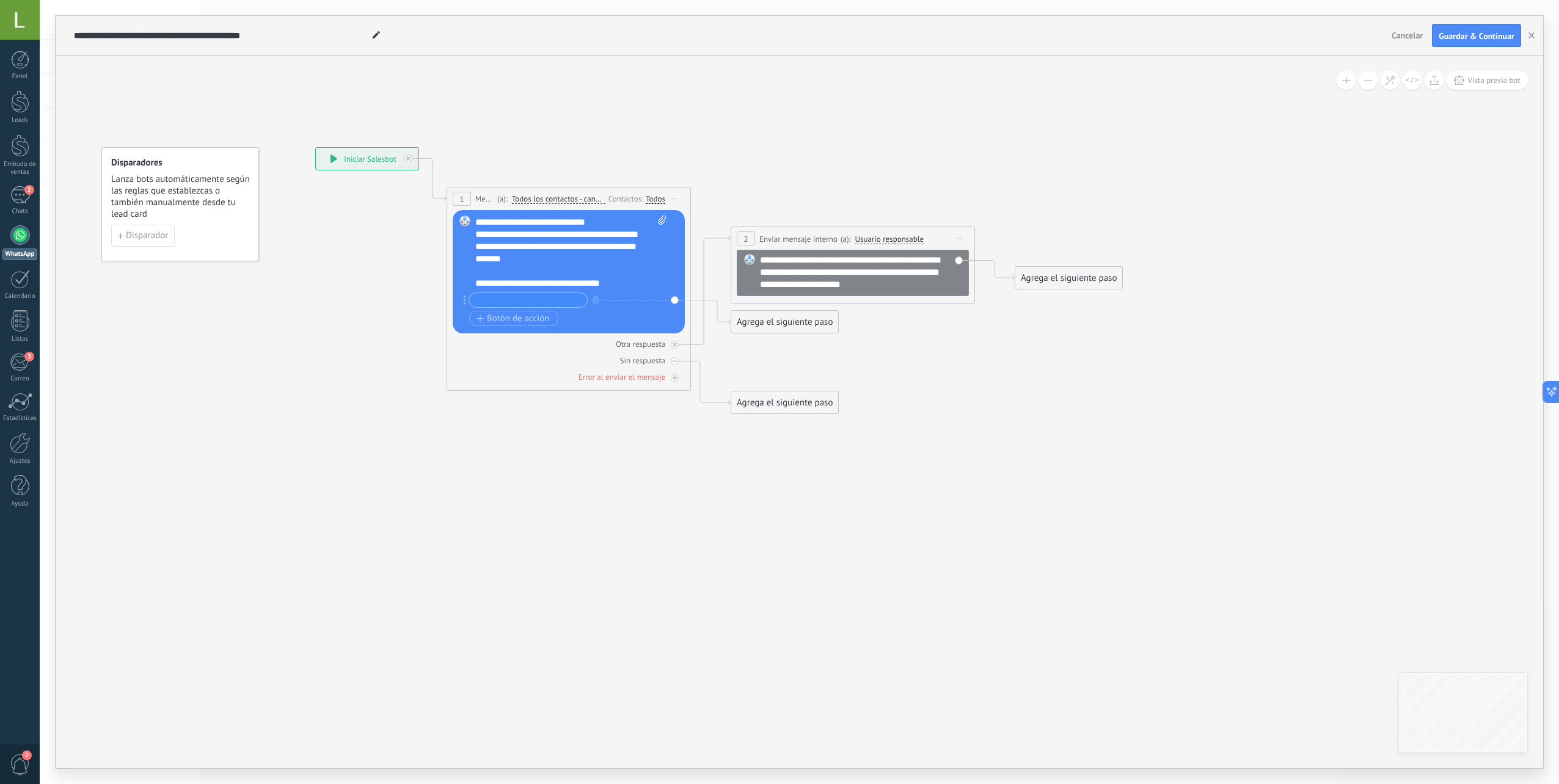
click at [603, 290] on div "**********" at bounding box center [571, 272] width 191 height 113
click at [597, 301] on icon "button" at bounding box center [595, 300] width 6 height 8
click at [984, 400] on icon at bounding box center [699, 280] width 1377 height 878
click at [151, 239] on span "Disparador" at bounding box center [147, 236] width 42 height 8
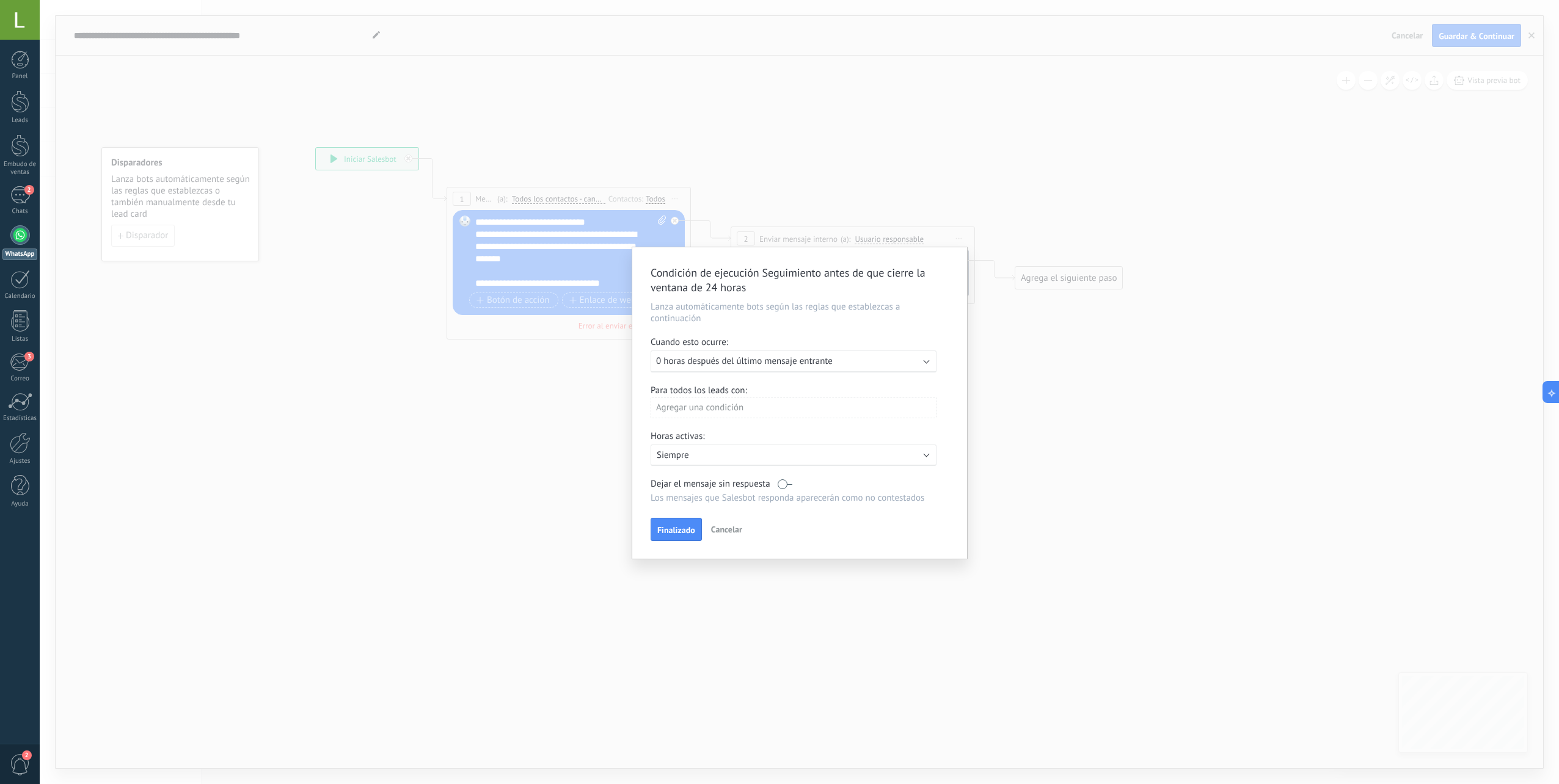
click at [746, 363] on span "0 horas después del último mensaje entrante" at bounding box center [744, 362] width 177 height 12
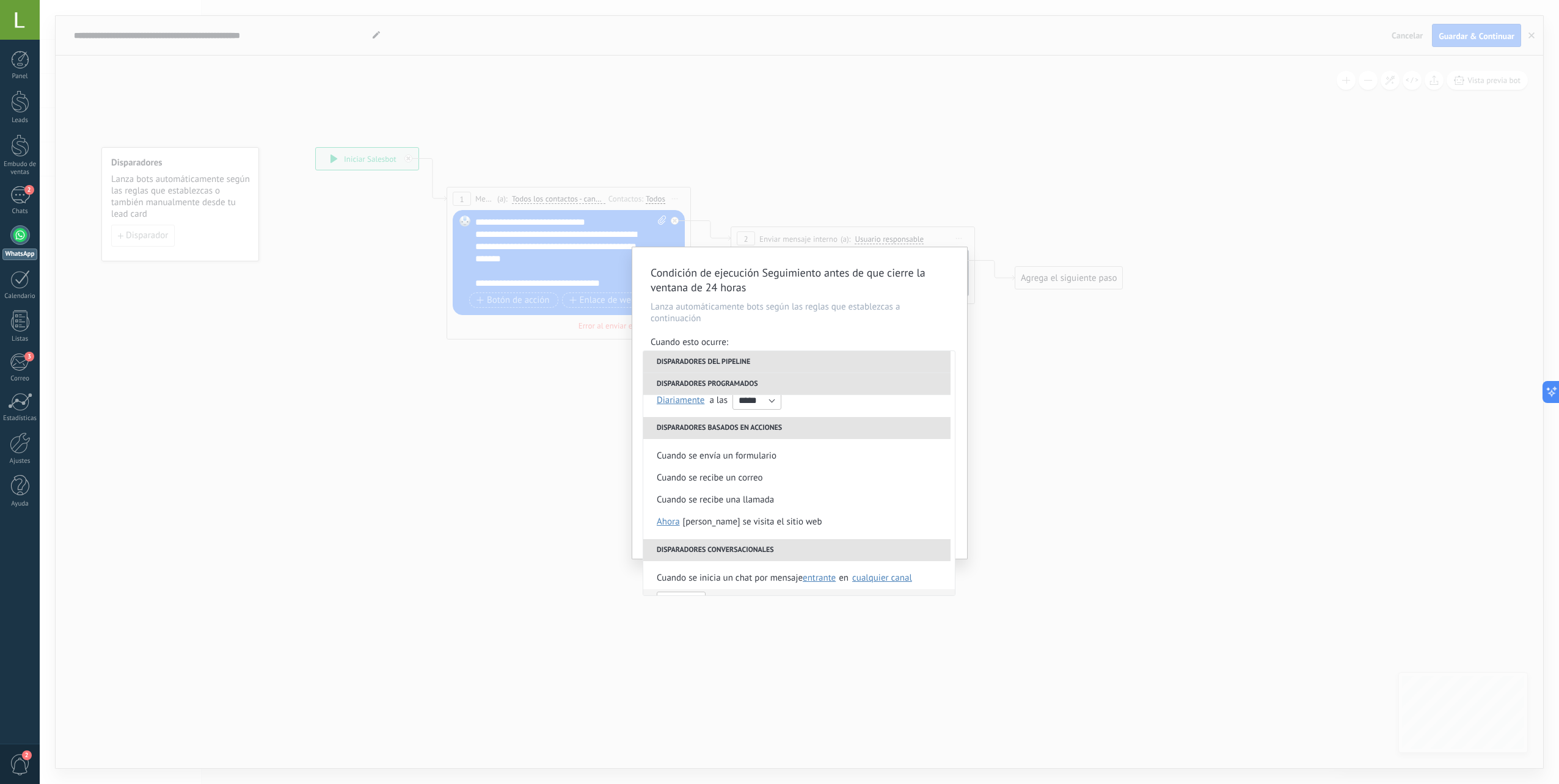
scroll to position [107, 0]
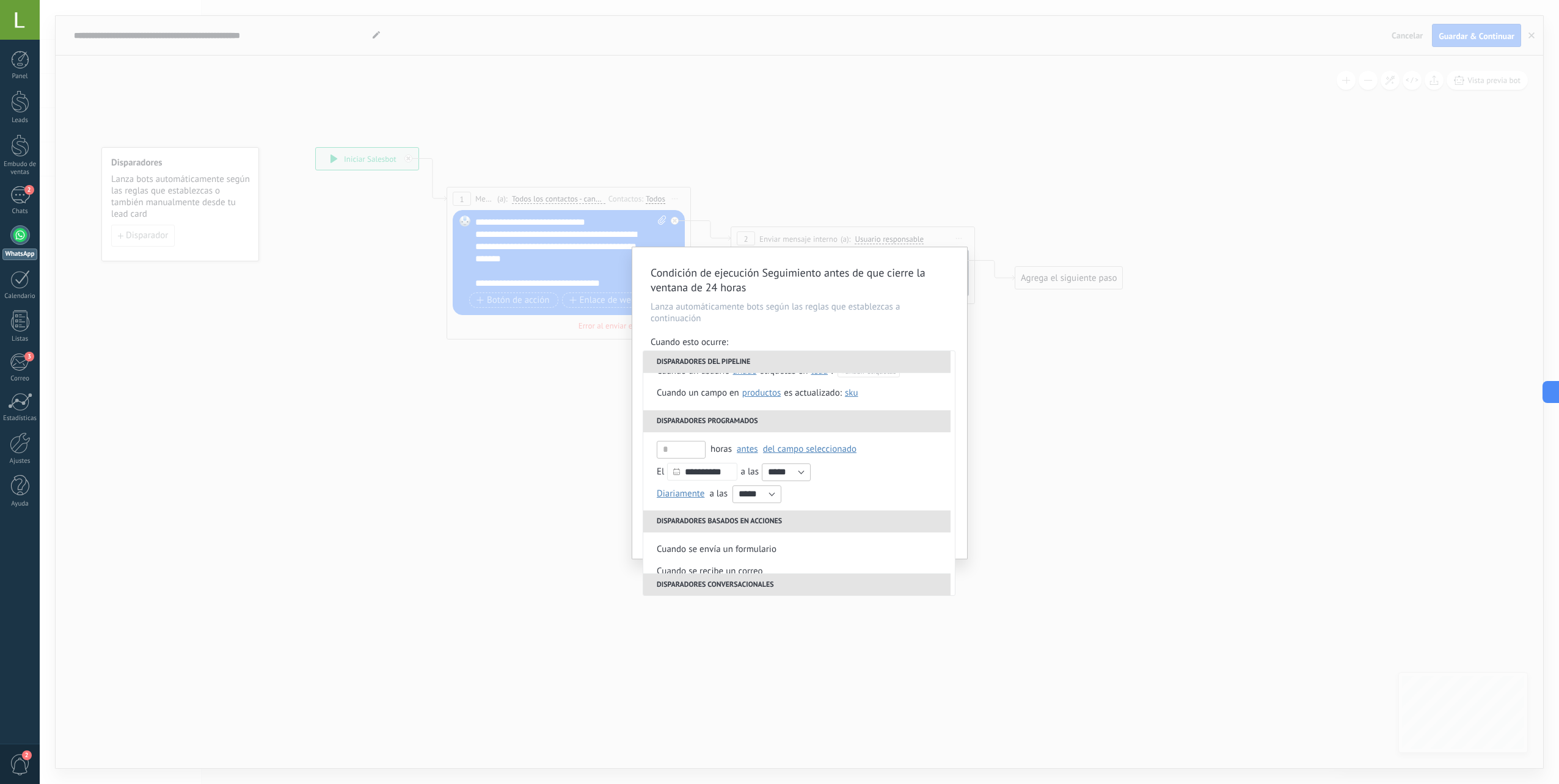
click at [850, 299] on div "Condición de ejecución Seguimiento antes de que cierre la ventana de 24 horas L…" at bounding box center [799, 403] width 335 height 312
click at [826, 362] on li "Disparadores del pipeline" at bounding box center [797, 362] width 308 height 22
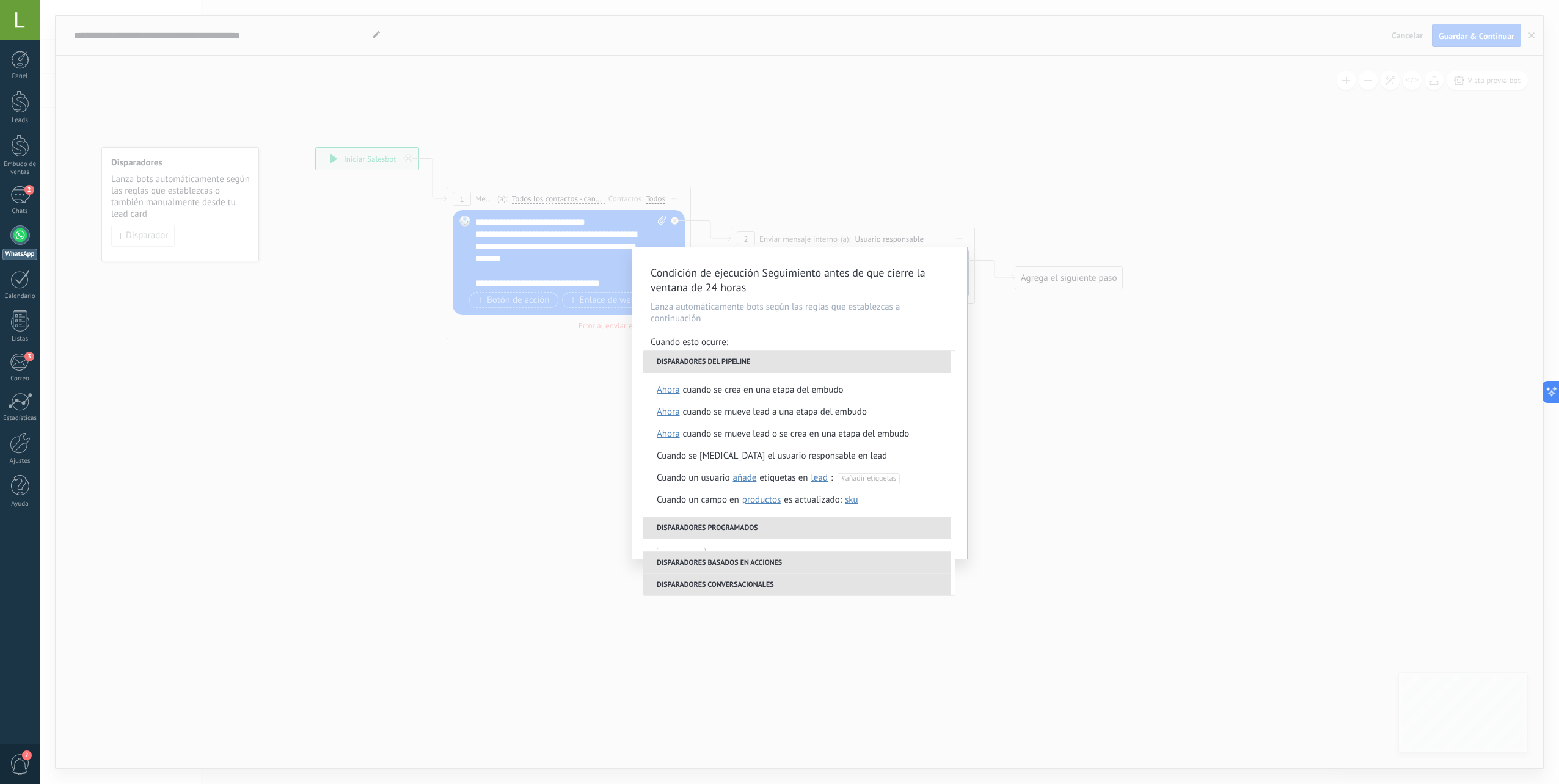
click at [842, 329] on div "Condición de ejecución Seguimiento antes de que cierre la ventana de 24 horas L…" at bounding box center [799, 403] width 335 height 312
click at [835, 292] on h2 "Condición de ejecución Seguimiento antes de que cierre la ventana de 24 horas" at bounding box center [793, 280] width 286 height 30
click at [846, 322] on p "Lanza automáticamente bots según las reglas que establezcas a continuación" at bounding box center [799, 312] width 298 height 23
click at [782, 352] on li "Disparadores del pipeline" at bounding box center [797, 362] width 308 height 22
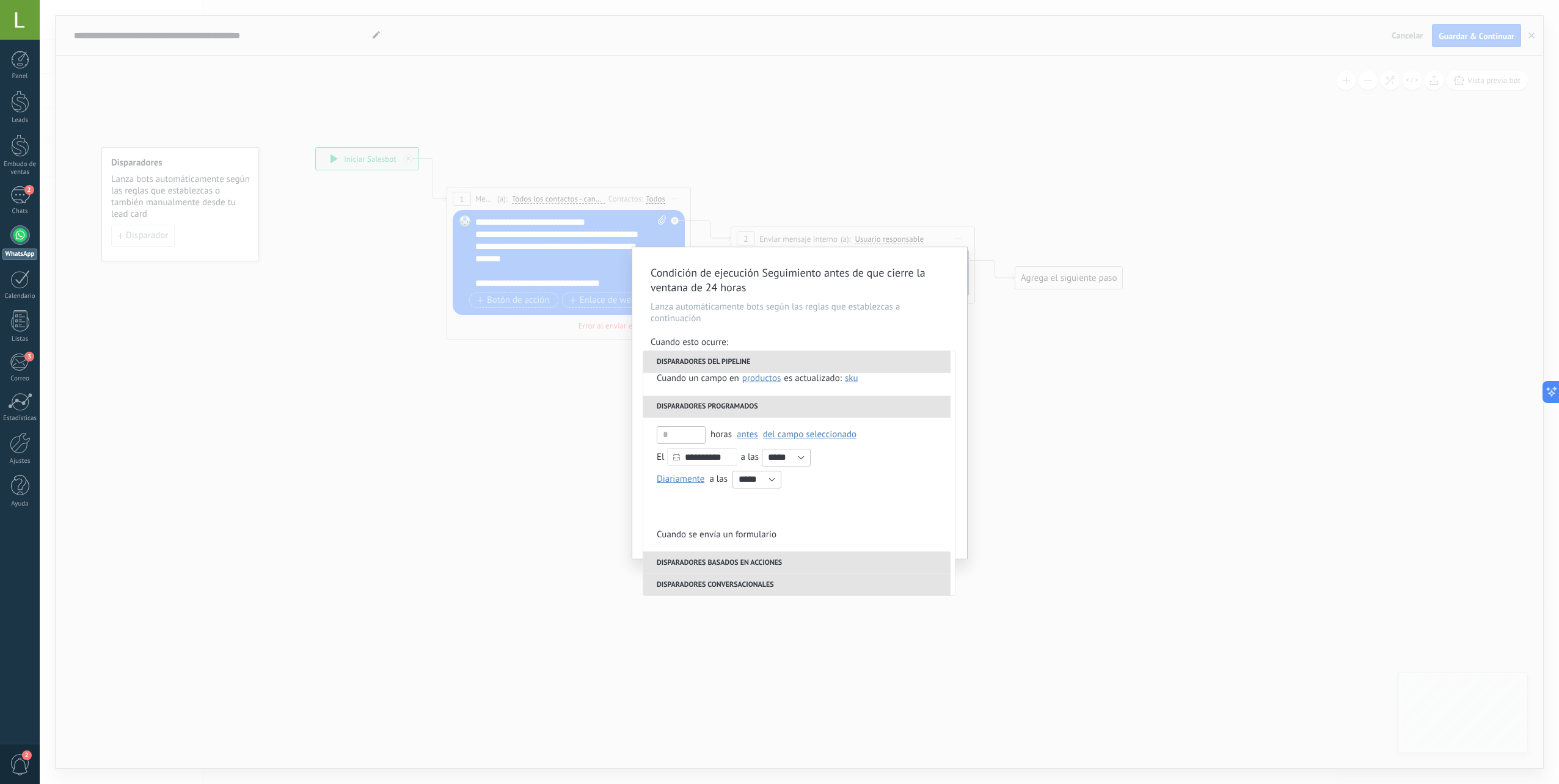
scroll to position [310, 0]
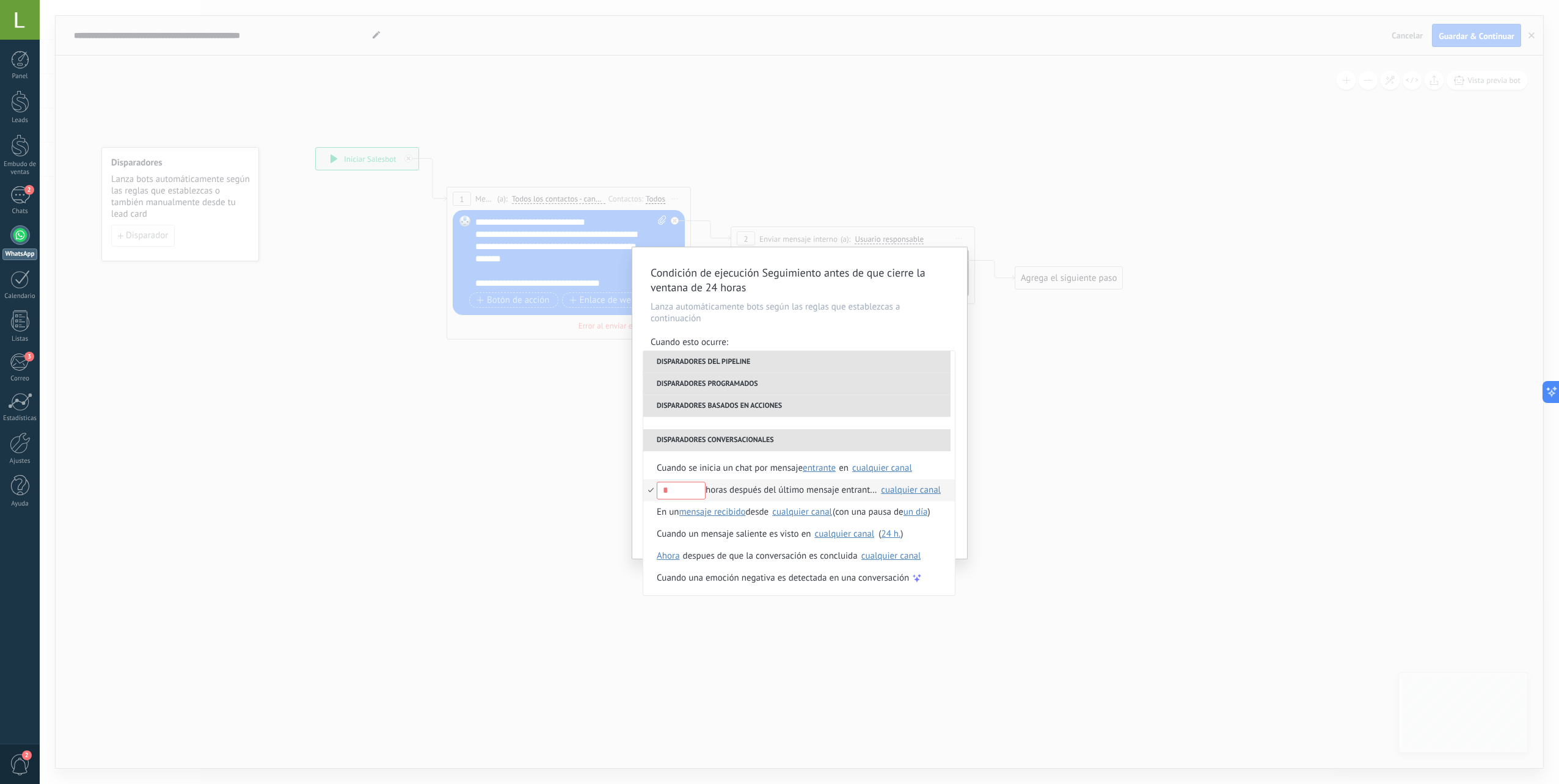
drag, startPoint x: 679, startPoint y: 492, endPoint x: 661, endPoint y: 493, distance: 18.0
click at [661, 493] on input "text" at bounding box center [681, 490] width 49 height 18
click at [686, 510] on span "mensaje recibido" at bounding box center [712, 512] width 67 height 12
click at [682, 487] on input "text" at bounding box center [681, 490] width 49 height 18
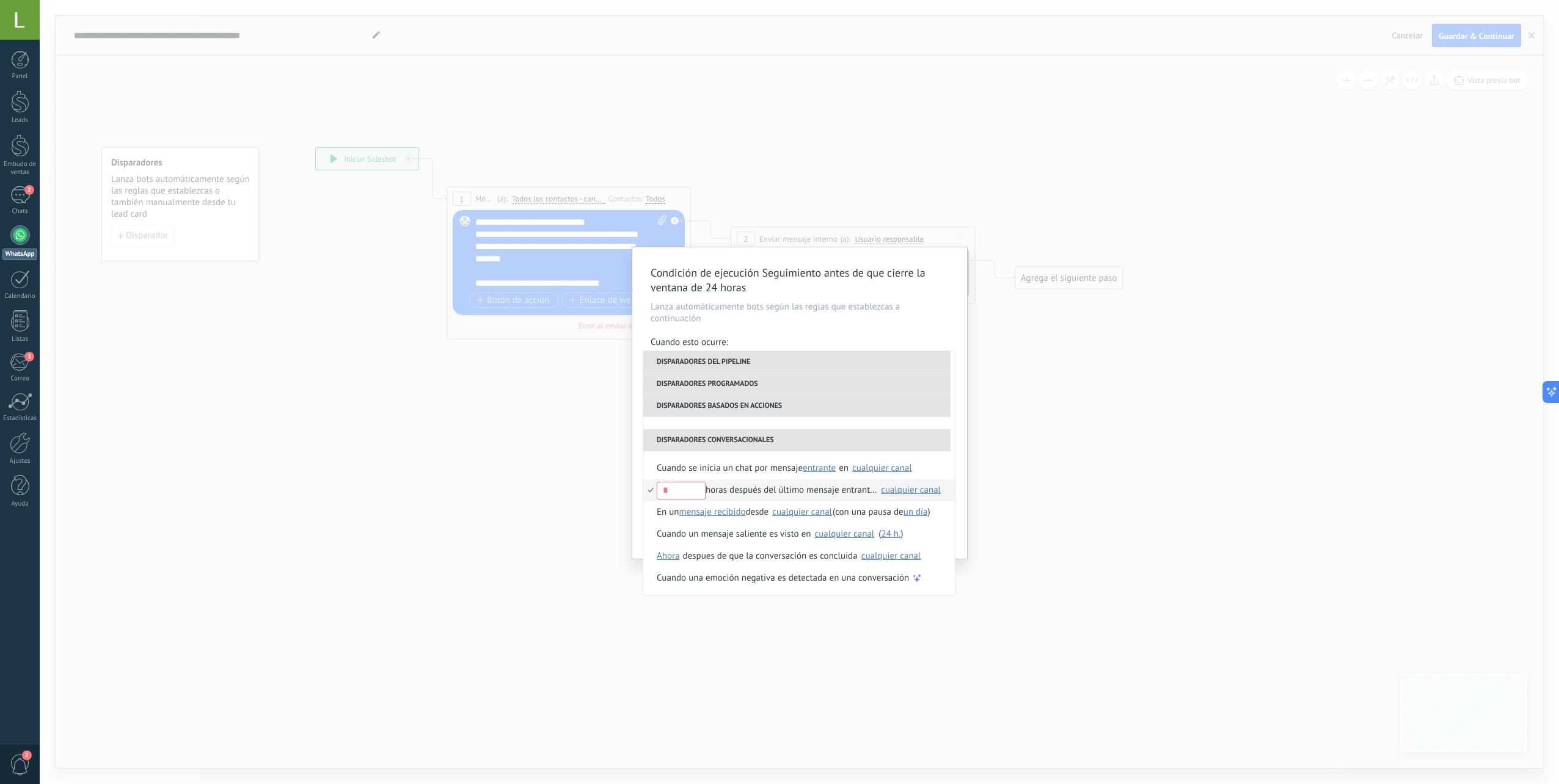
click at [690, 487] on input "text" at bounding box center [681, 490] width 49 height 18
drag, startPoint x: 690, startPoint y: 487, endPoint x: 686, endPoint y: 495, distance: 8.9
click at [686, 495] on input "*" at bounding box center [681, 490] width 49 height 18
type input "*"
click at [787, 488] on div "* horas después del último mensaje entrante en" at bounding box center [766, 491] width 221 height 22
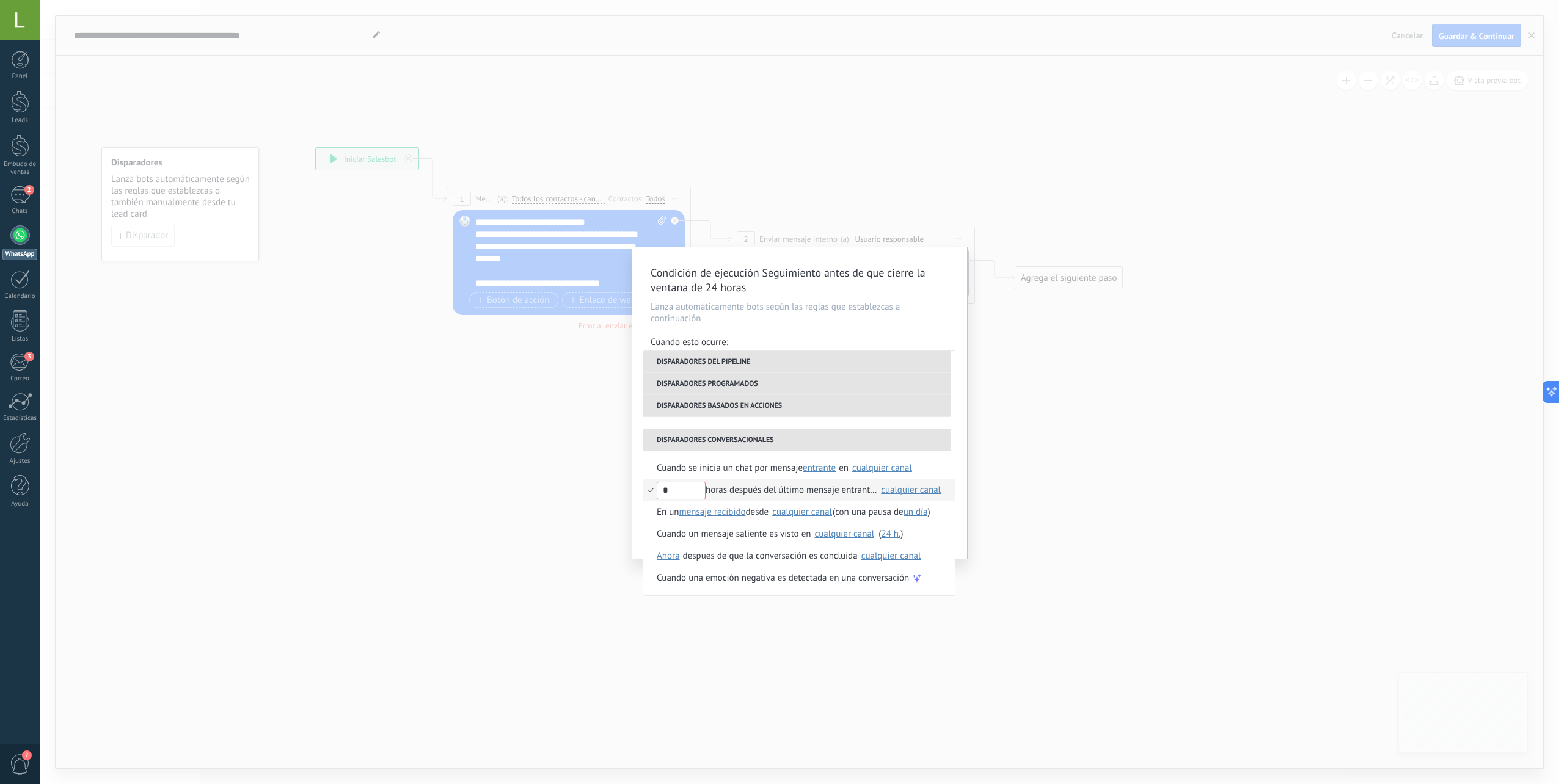
scroll to position [0, 0]
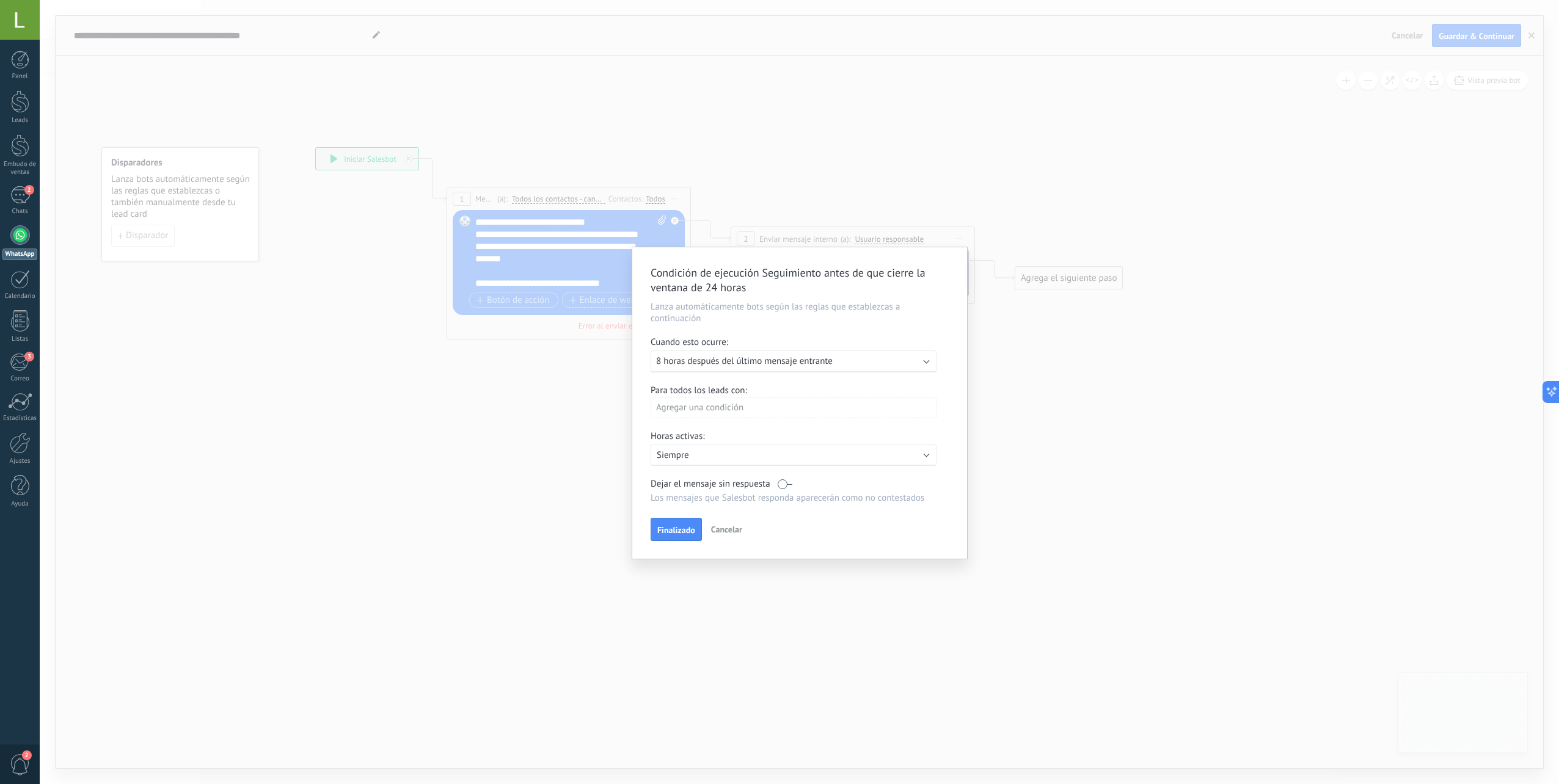
click at [697, 452] on p "Siempre" at bounding box center [763, 455] width 214 height 12
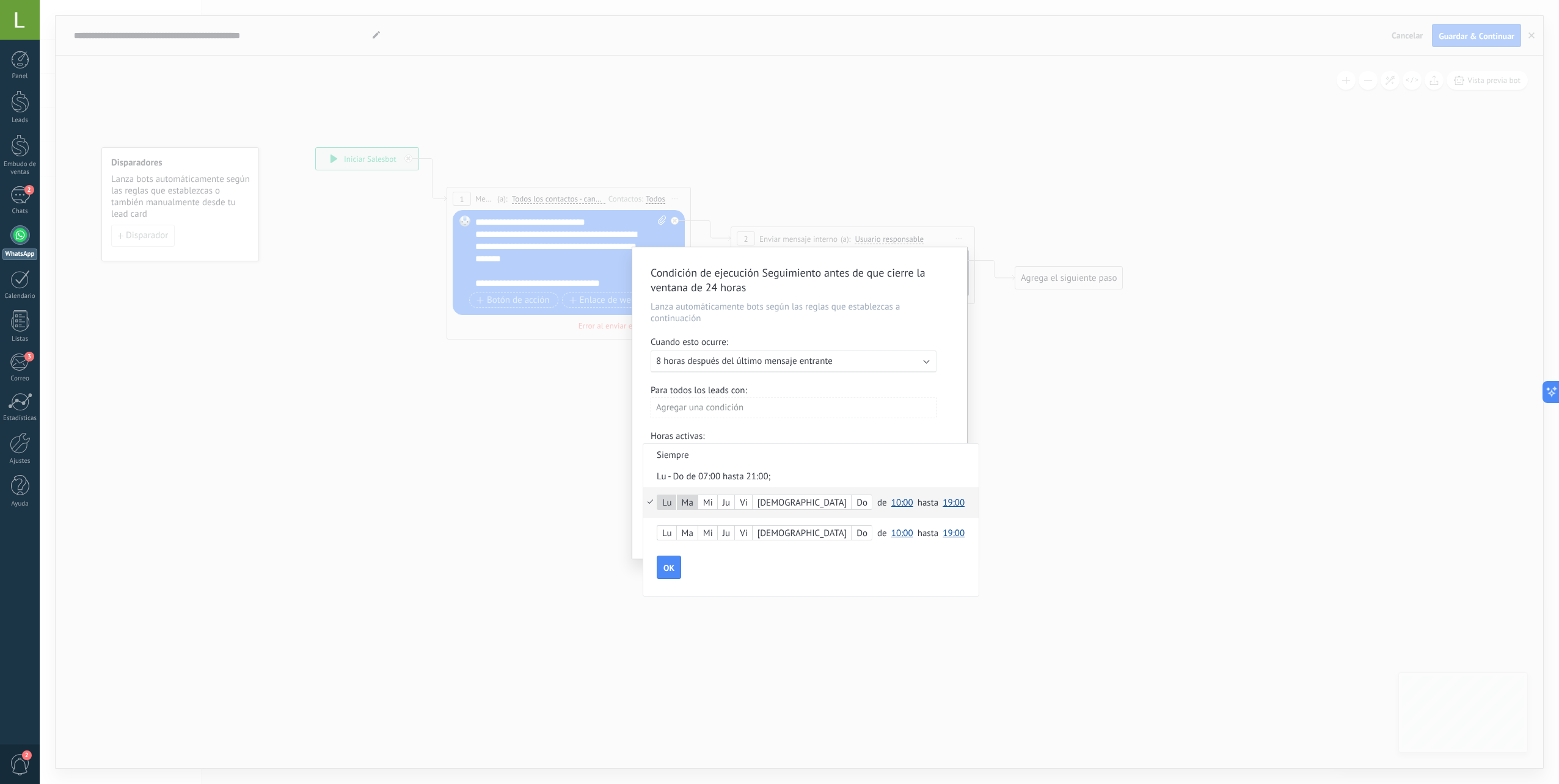
click at [716, 503] on div "Mi" at bounding box center [707, 504] width 19 height 17
drag, startPoint x: 666, startPoint y: 554, endPoint x: 662, endPoint y: 564, distance: 10.8
click at [666, 555] on form "Lu Ma Mi Ju Vi Sá Do de 00:00 00:30 01:00 01:30 02:00 02:30 03:00 03:30 04:00 0…" at bounding box center [810, 541] width 335 height 107
click at [664, 564] on span "OK" at bounding box center [668, 568] width 11 height 8
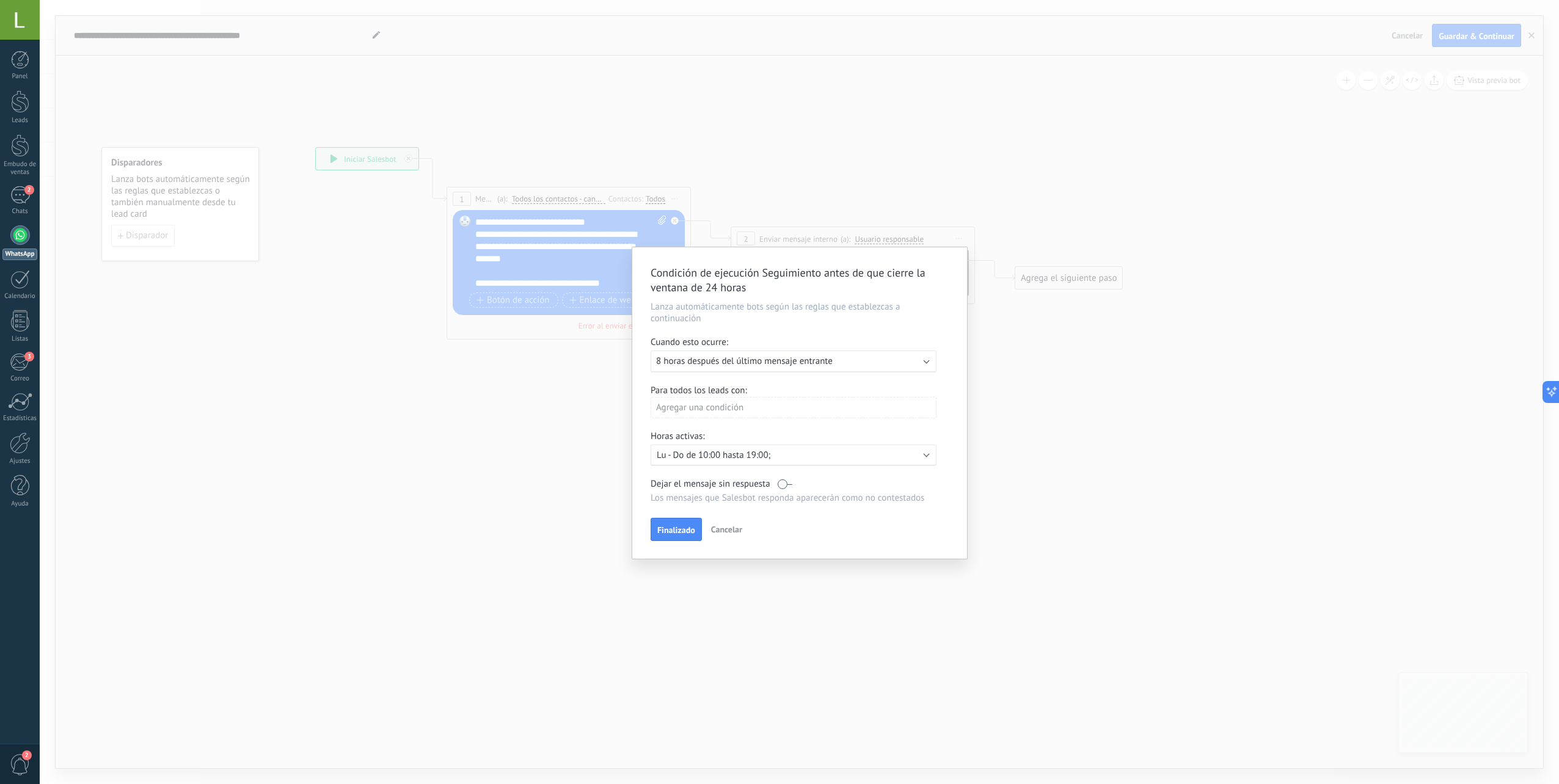
click at [797, 462] on div "Activo: Lu - Do de 10:00 hasta 19:00;" at bounding box center [793, 455] width 286 height 21
click at [943, 524] on span "19:00" at bounding box center [954, 525] width 22 height 12
click at [939, 618] on span "20:00" at bounding box center [956, 618] width 34 height 12
click at [943, 525] on span "20:00" at bounding box center [954, 525] width 22 height 12
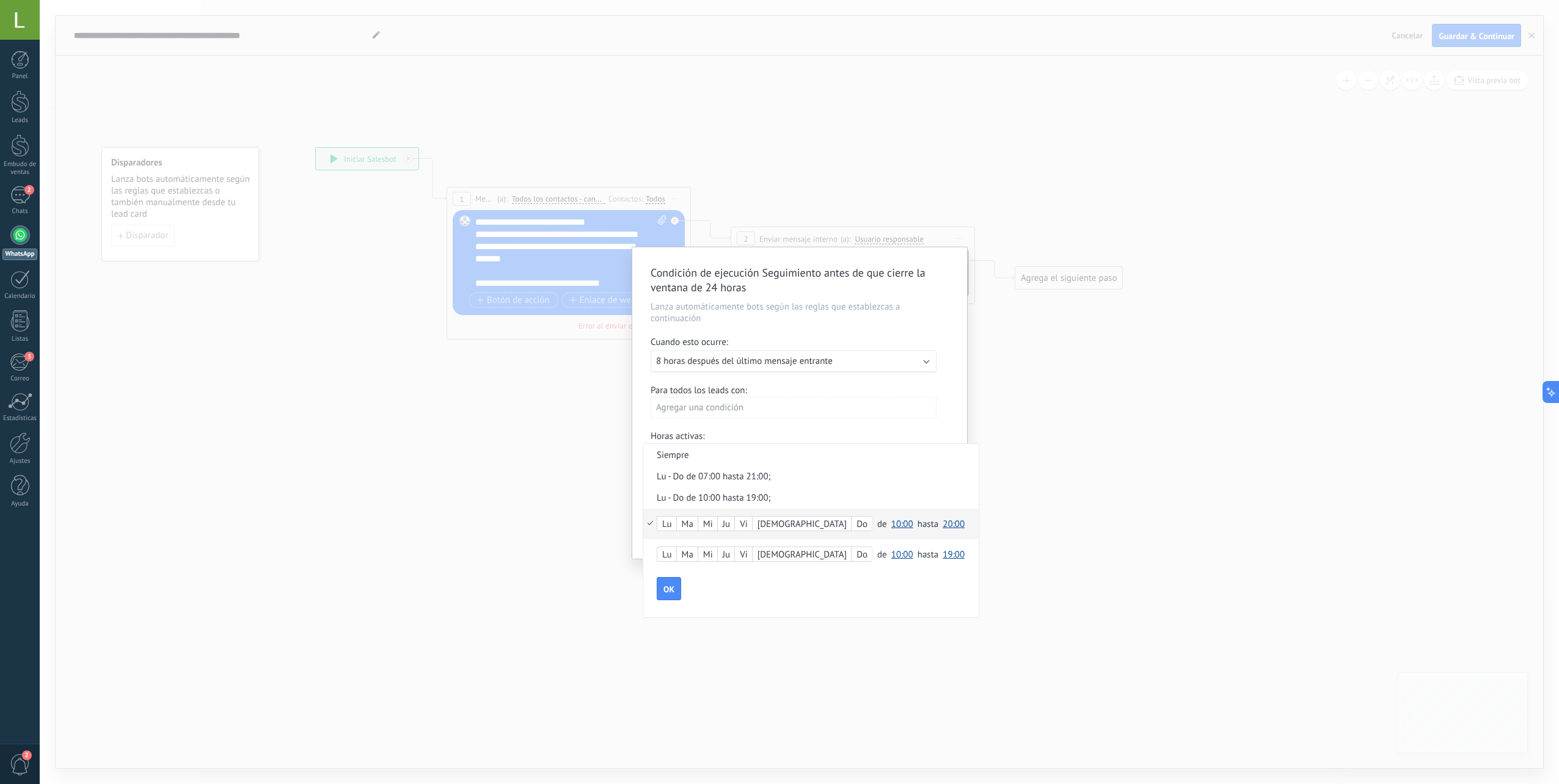
scroll to position [778, 0]
click at [939, 622] on span "21:00" at bounding box center [956, 618] width 34 height 12
click at [891, 530] on span "10:00" at bounding box center [902, 525] width 22 height 12
click at [845, 547] on div "Lu Ma Mi Ju Vi Sá Do de 00:00 00:30 01:00 01:30 02:00 02:30 03:00 03:30 04:00 0…" at bounding box center [810, 539] width 335 height 61
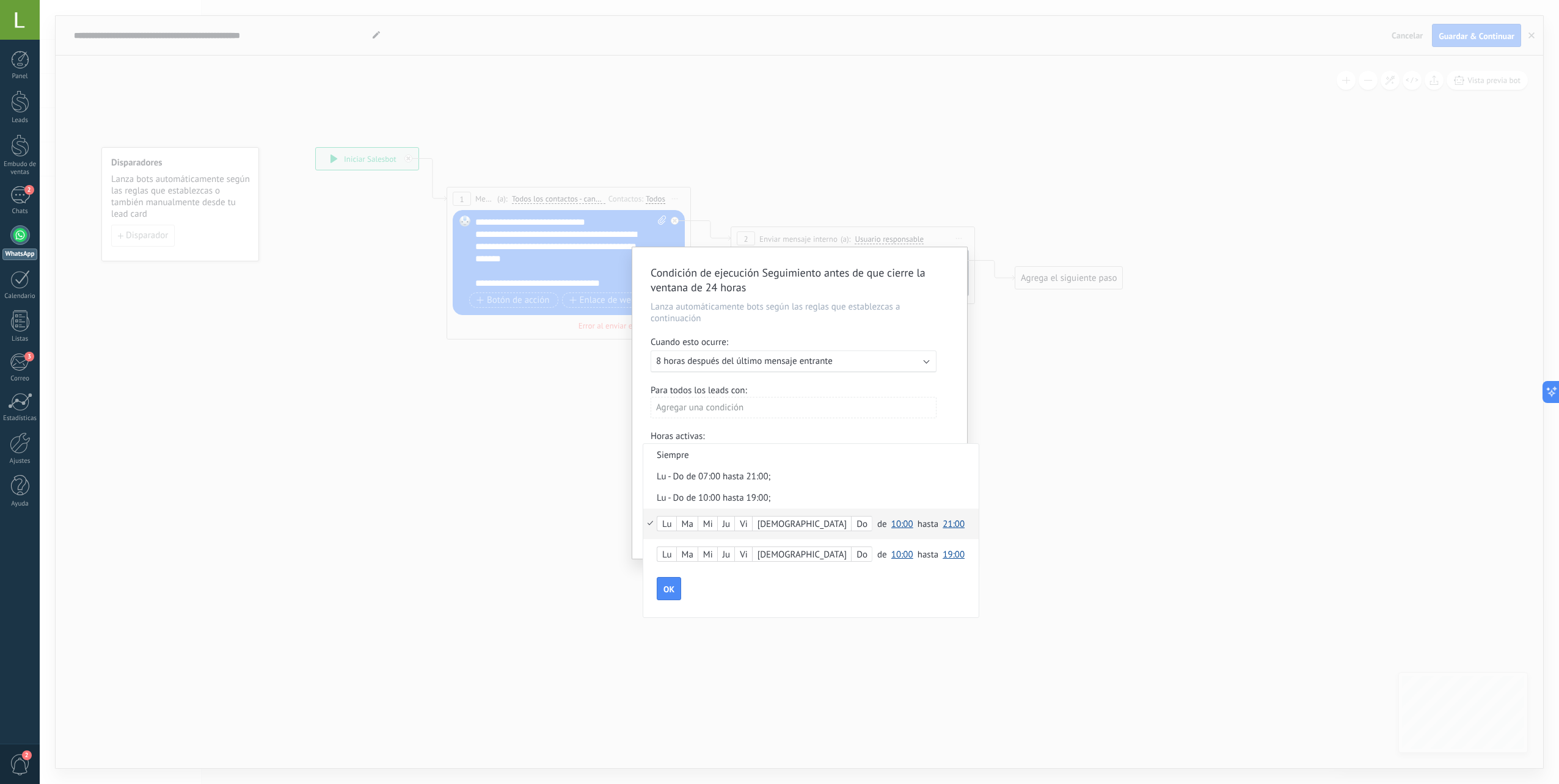
click at [891, 528] on span "10:00" at bounding box center [902, 525] width 22 height 12
click at [887, 564] on span "07:00" at bounding box center [904, 565] width 34 height 12
click at [668, 588] on span "OK" at bounding box center [668, 590] width 11 height 8
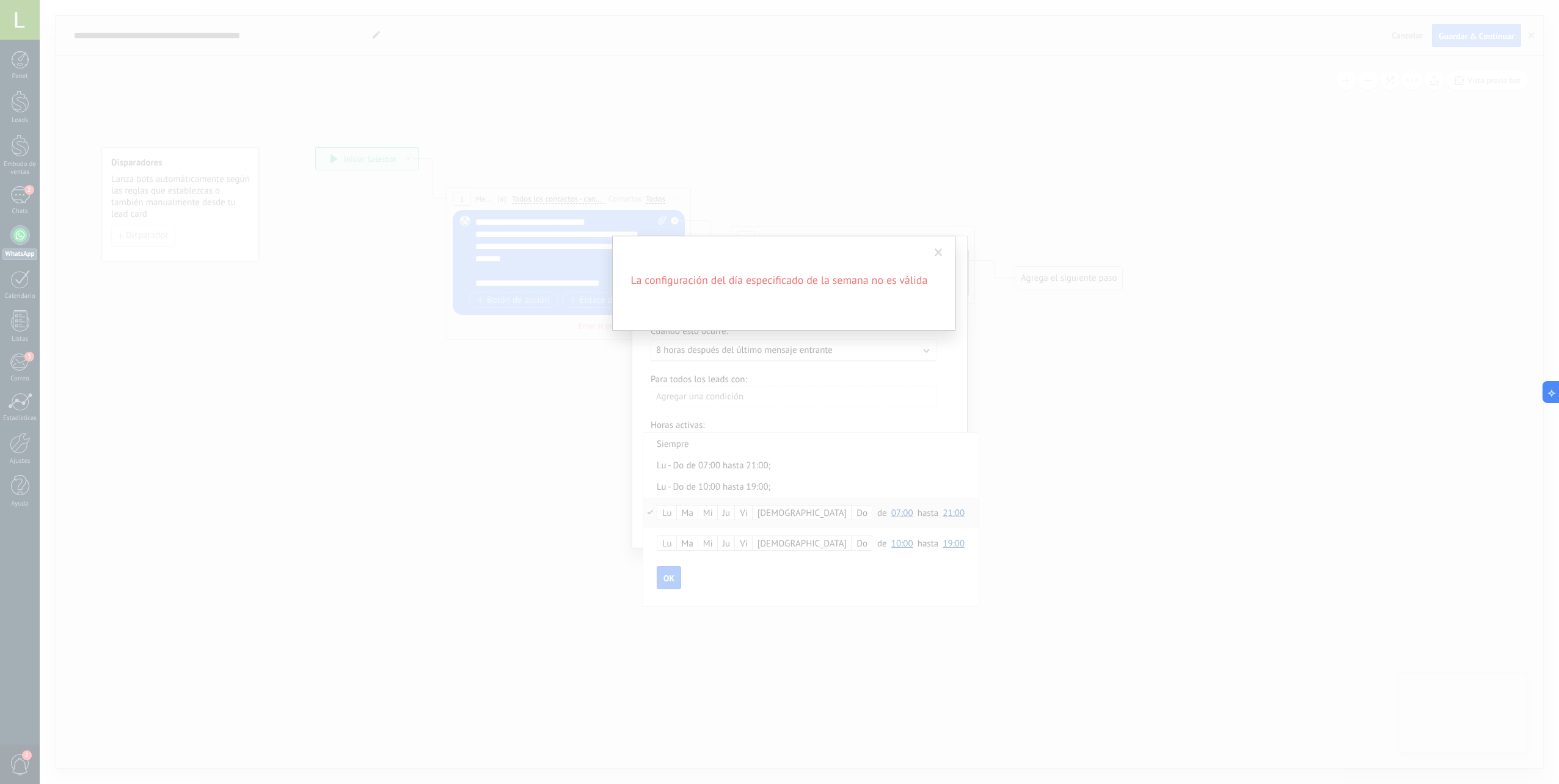
click at [939, 253] on span at bounding box center [938, 253] width 8 height 8
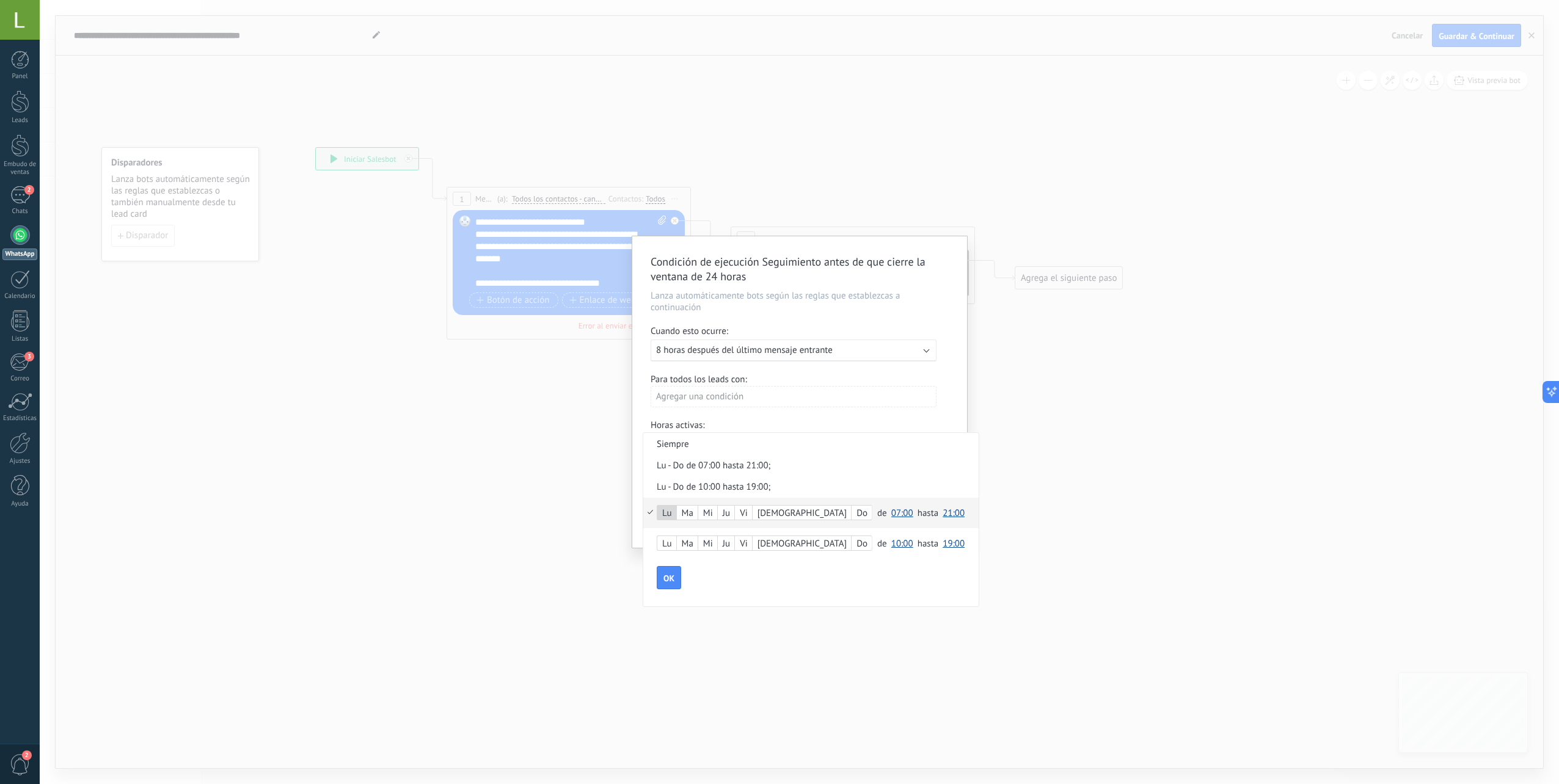
click at [691, 517] on label "Ma" at bounding box center [687, 513] width 21 height 14
click at [713, 512] on div "Mi" at bounding box center [707, 514] width 19 height 17
click at [731, 514] on div "Ju" at bounding box center [727, 514] width 17 height 17
click at [771, 508] on div "Sá" at bounding box center [802, 514] width 98 height 17
click at [852, 511] on div "Do" at bounding box center [862, 514] width 20 height 17
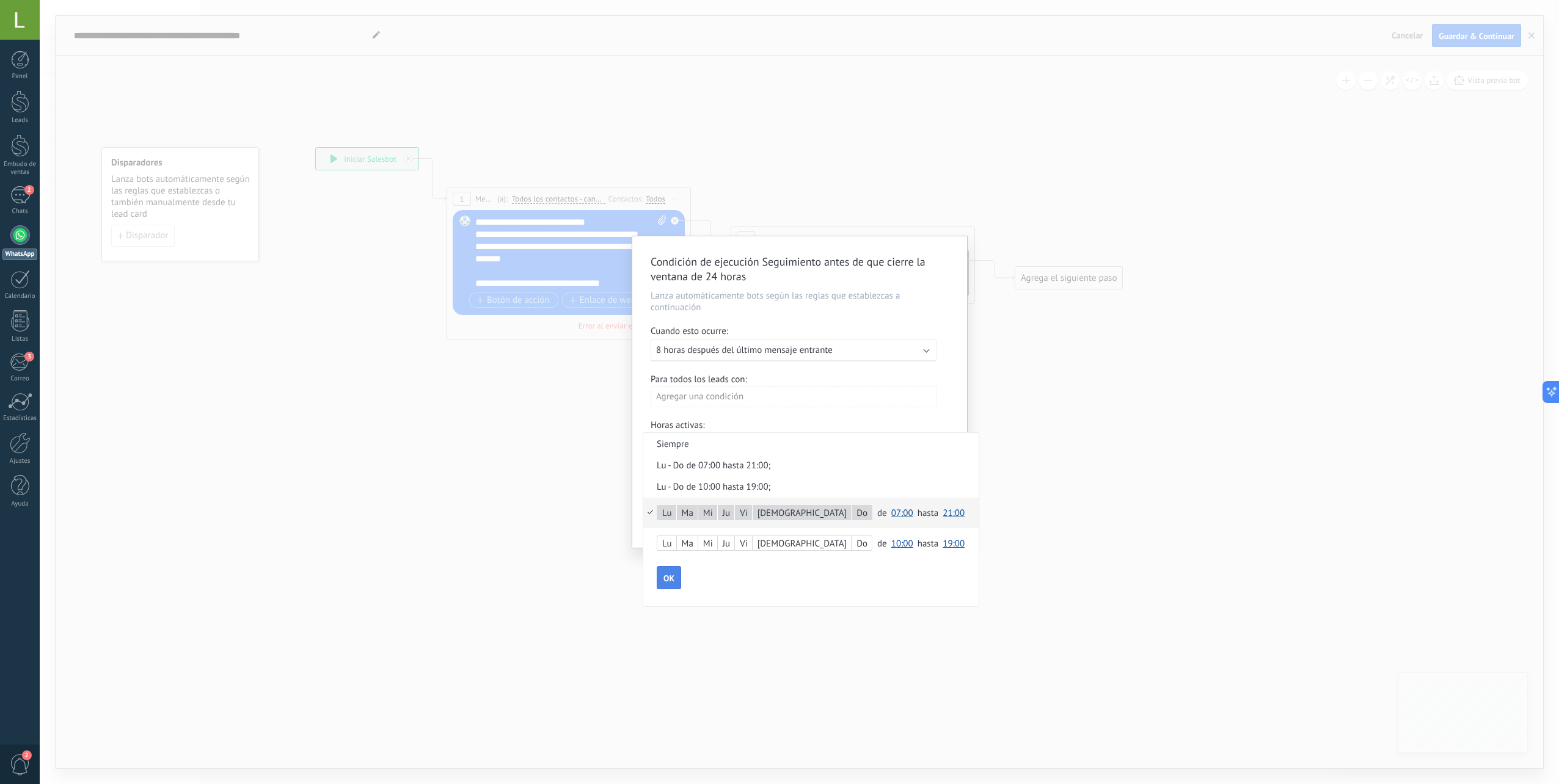
click at [662, 585] on button "OK" at bounding box center [668, 577] width 25 height 23
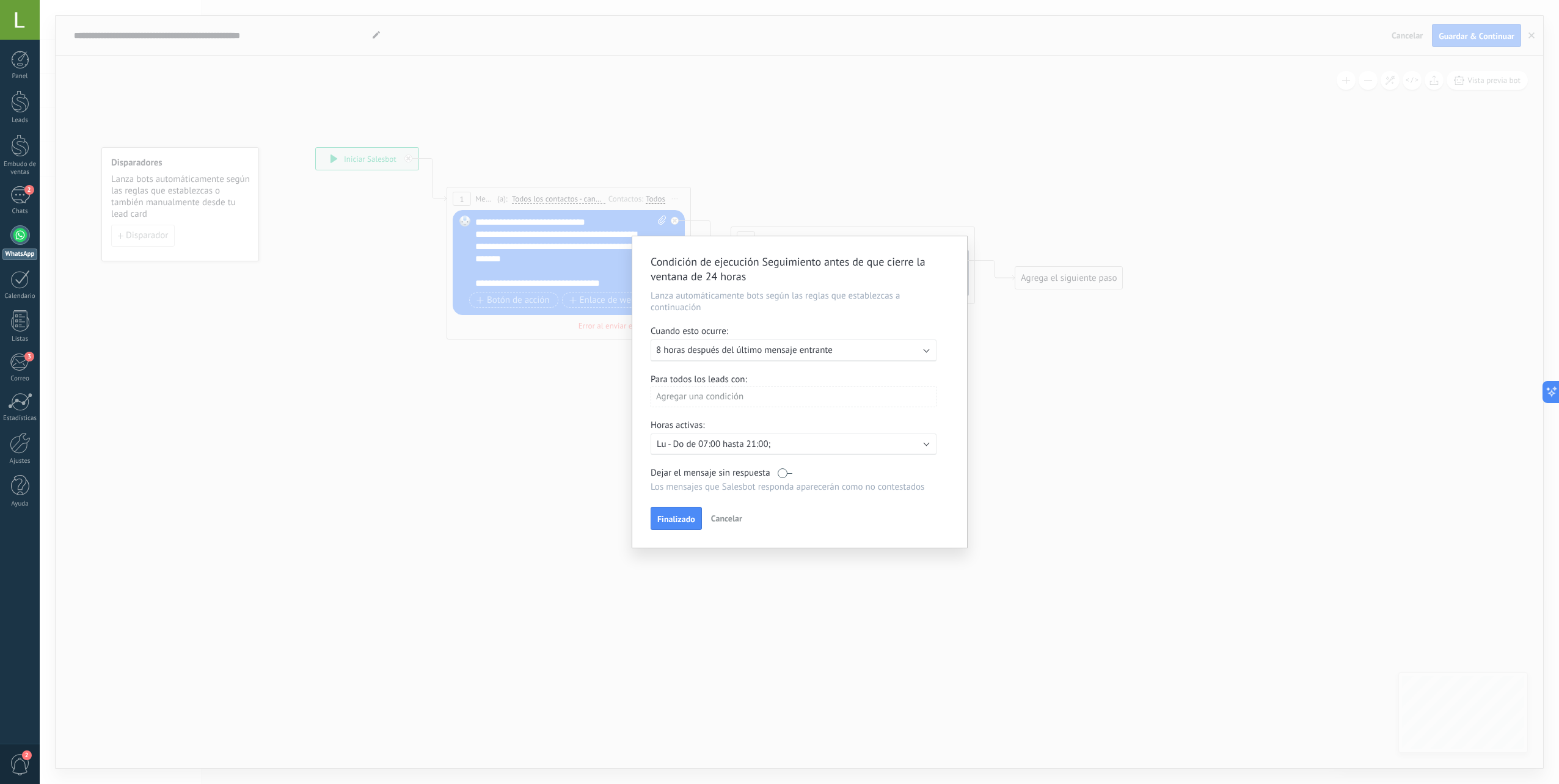
click at [717, 392] on div "Agregar una condición" at bounding box center [793, 396] width 286 height 21
click at [712, 446] on div "Etapa del lead" at bounding box center [705, 442] width 95 height 17
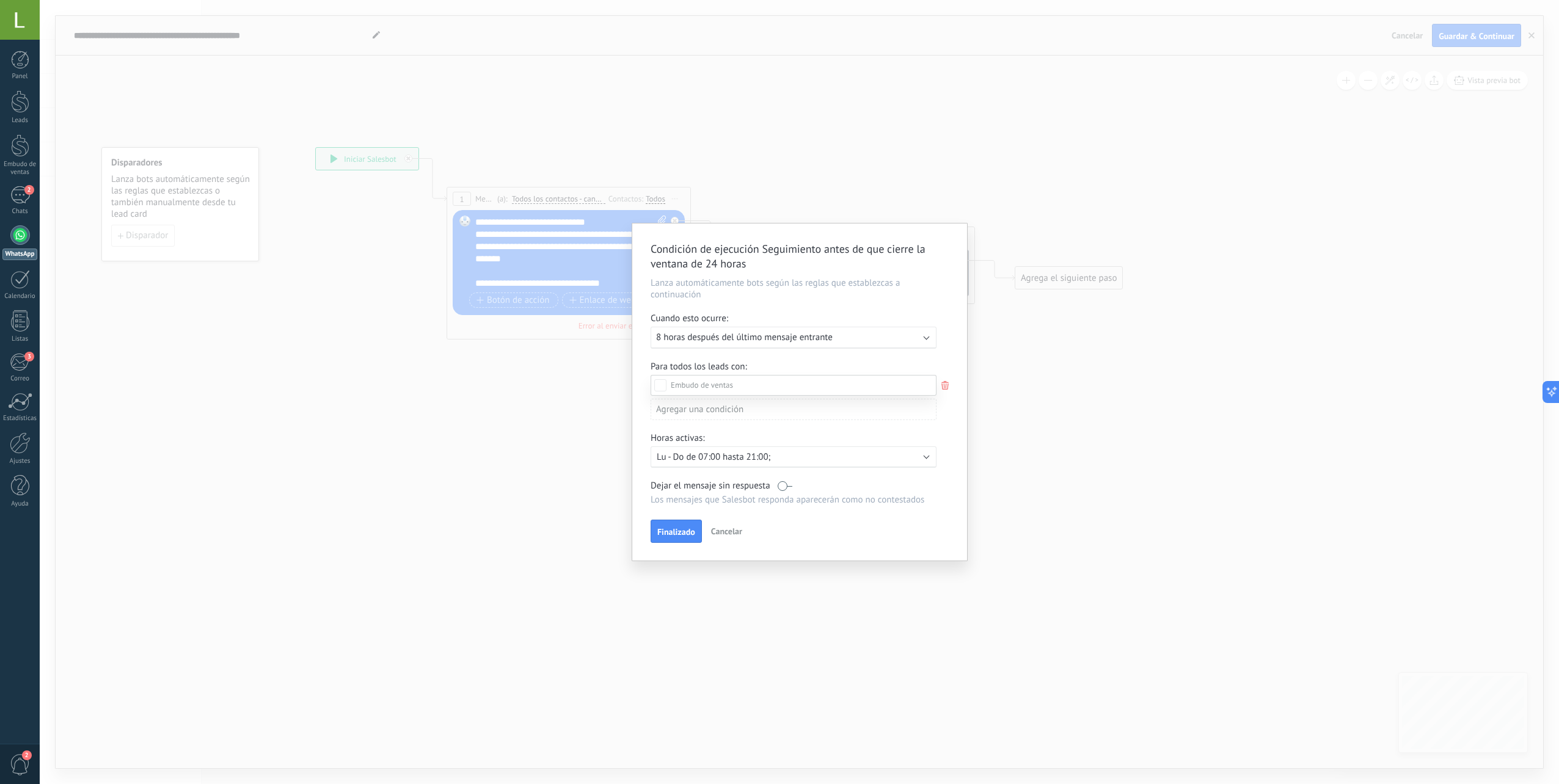
click at [0, 0] on div "Nueva consulta" at bounding box center [0, 0] width 0 height 0
click at [0, 0] on div "Cualificado" at bounding box center [0, 0] width 0 height 0
drag, startPoint x: 667, startPoint y: 535, endPoint x: 748, endPoint y: 514, distance: 83.7
click at [722, 513] on div "Incoming leads Nueva consulta Cualificado Especialista asignado Cita confirmada…" at bounding box center [793, 579] width 286 height 407
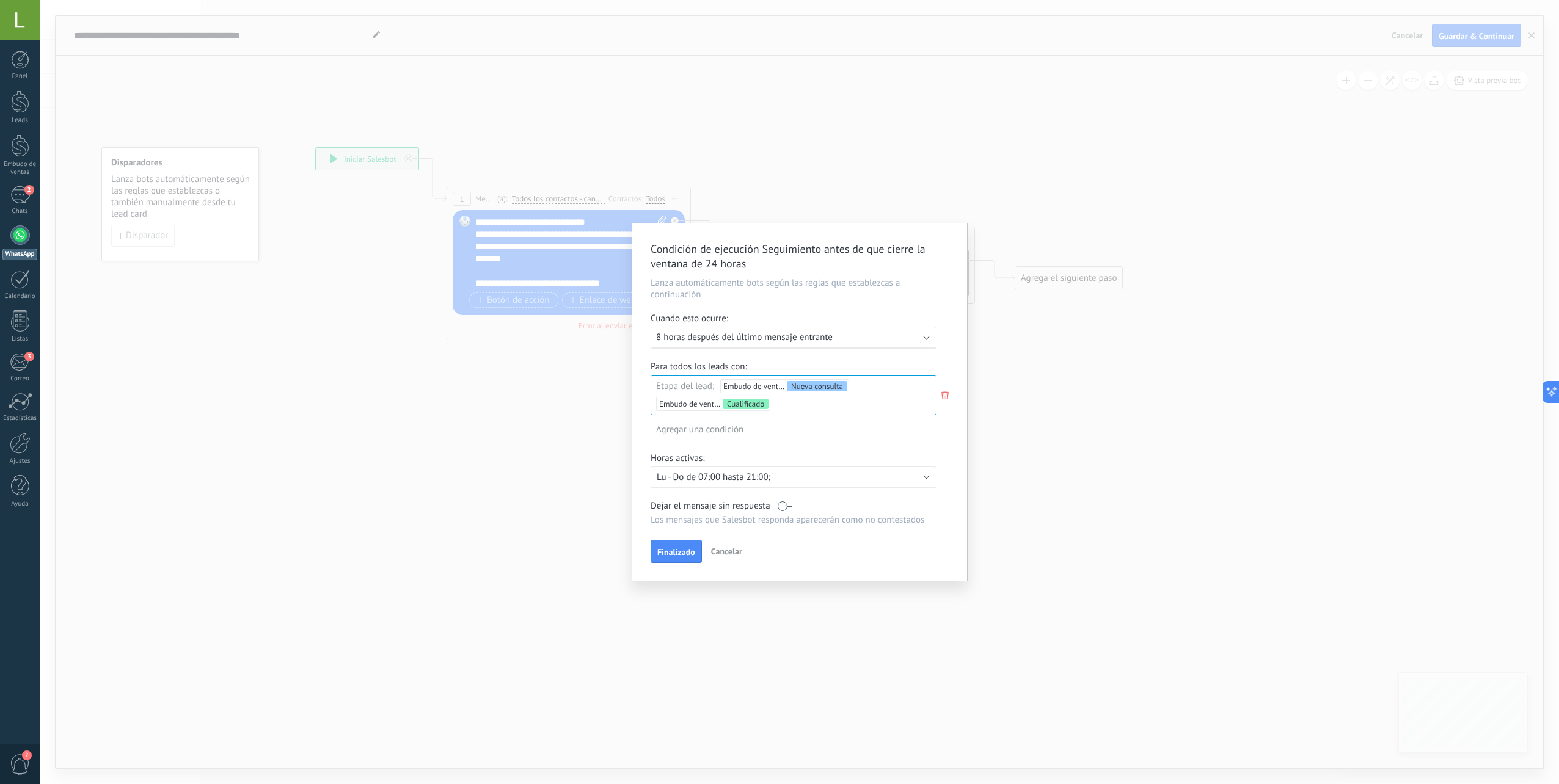
click at [780, 505] on label at bounding box center [784, 506] width 14 height 12
click at [679, 557] on span "Finalizado" at bounding box center [676, 553] width 38 height 8
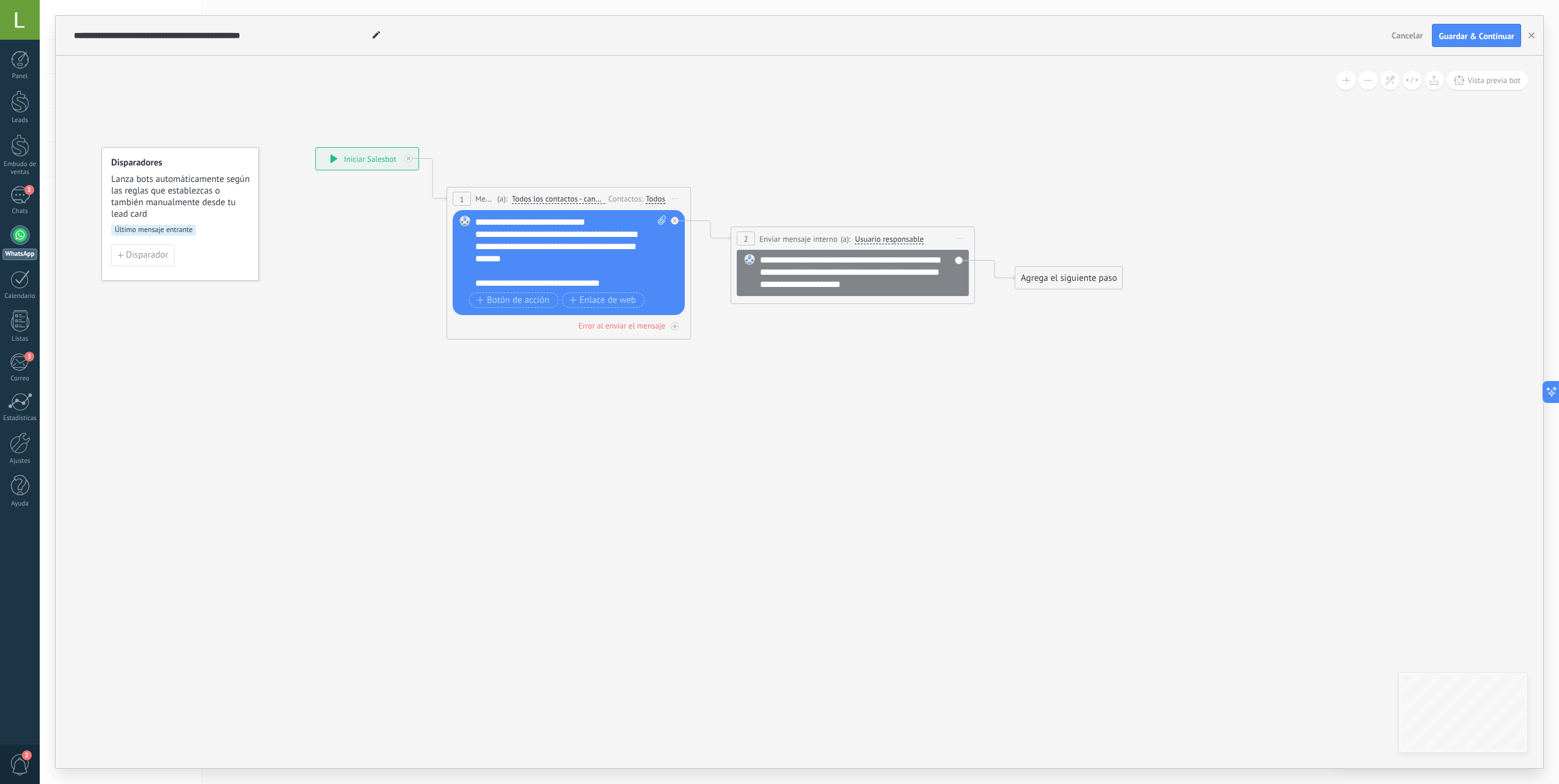
click at [1478, 90] on div "**********" at bounding box center [799, 412] width 1488 height 713
click at [1479, 84] on button "Vista previa bot" at bounding box center [1487, 80] width 81 height 19
click at [1424, 381] on p "WhatsApp Business" at bounding box center [1454, 378] width 71 height 11
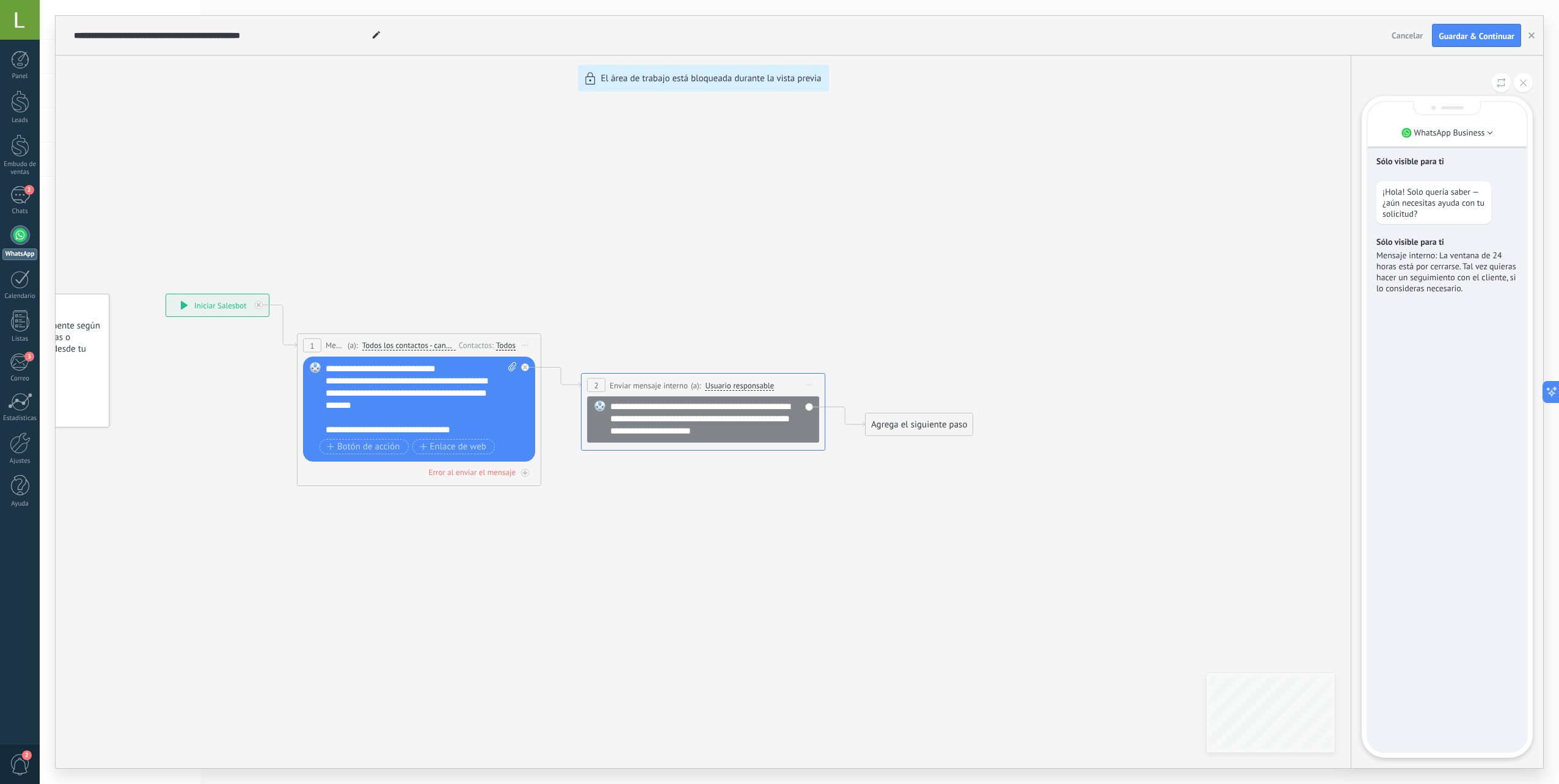
click at [464, 410] on div "**********" at bounding box center [799, 392] width 1488 height 753
click at [422, 411] on div "**********" at bounding box center [799, 392] width 1488 height 753
click at [1521, 83] on icon at bounding box center [1524, 83] width 7 height 7
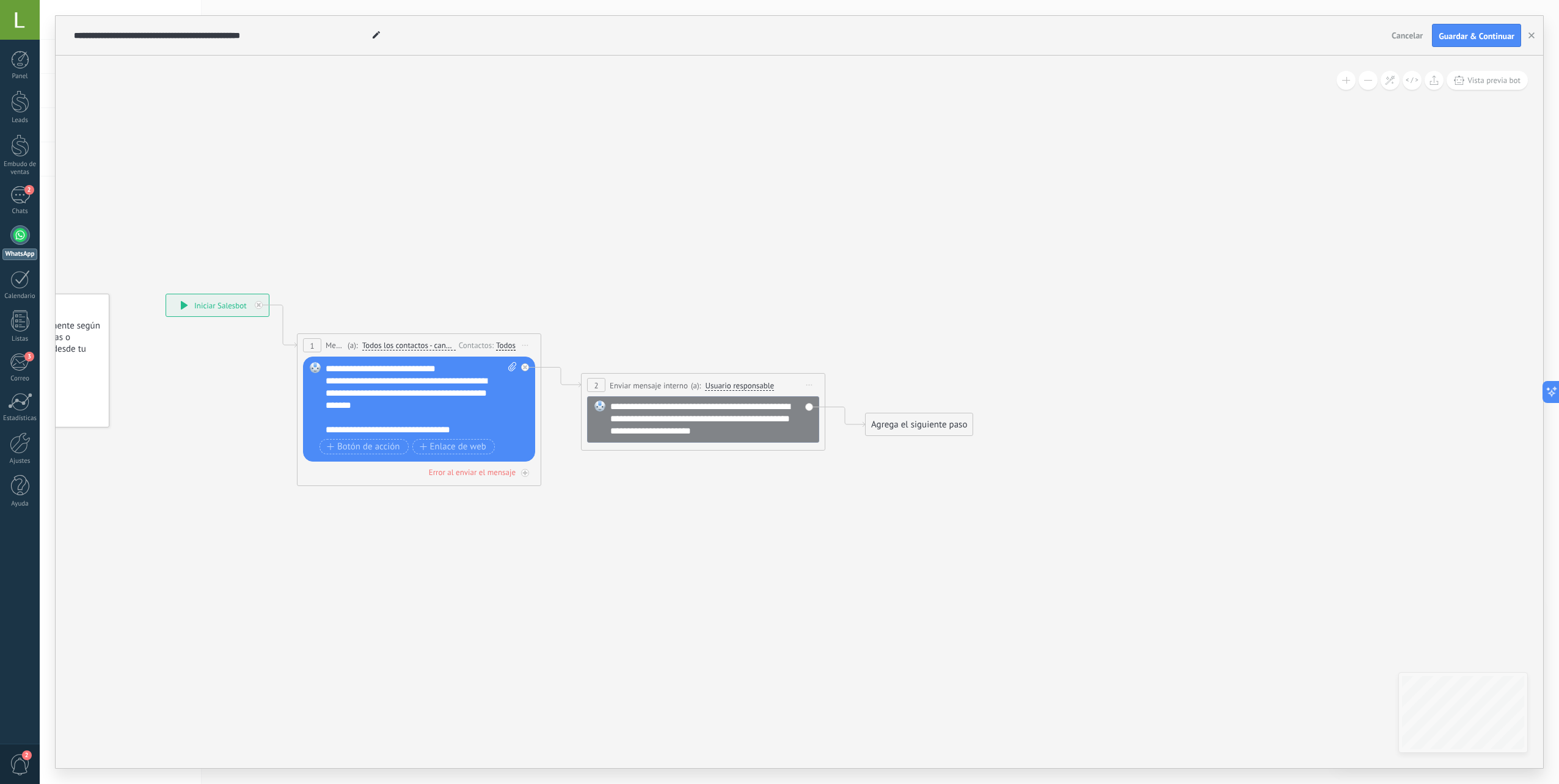
click at [323, 400] on div "**********" at bounding box center [799, 392] width 1488 height 753
click at [352, 389] on div "**********" at bounding box center [410, 393] width 170 height 36
click at [409, 393] on div "**********" at bounding box center [410, 393] width 170 height 36
click at [450, 473] on div "Error al enviar el mensaje" at bounding box center [472, 472] width 87 height 10
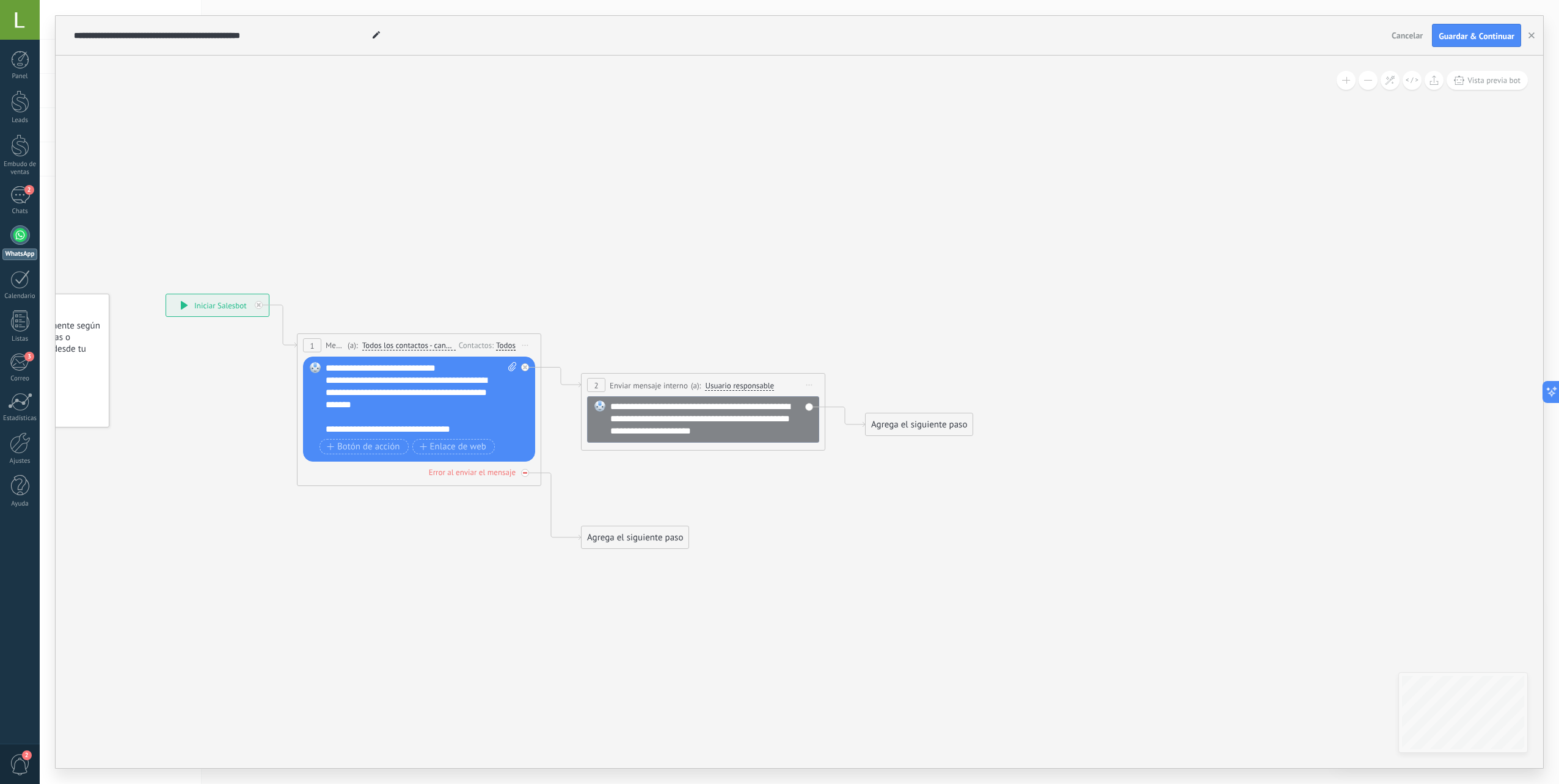
click at [520, 471] on div "Error al enviar el mensaje" at bounding box center [419, 472] width 232 height 12
click at [445, 366] on div "**********" at bounding box center [410, 362] width 170 height 24
click at [384, 391] on div "**********" at bounding box center [410, 386] width 170 height 24
click at [578, 539] on icon at bounding box center [548, 421] width 1377 height 866
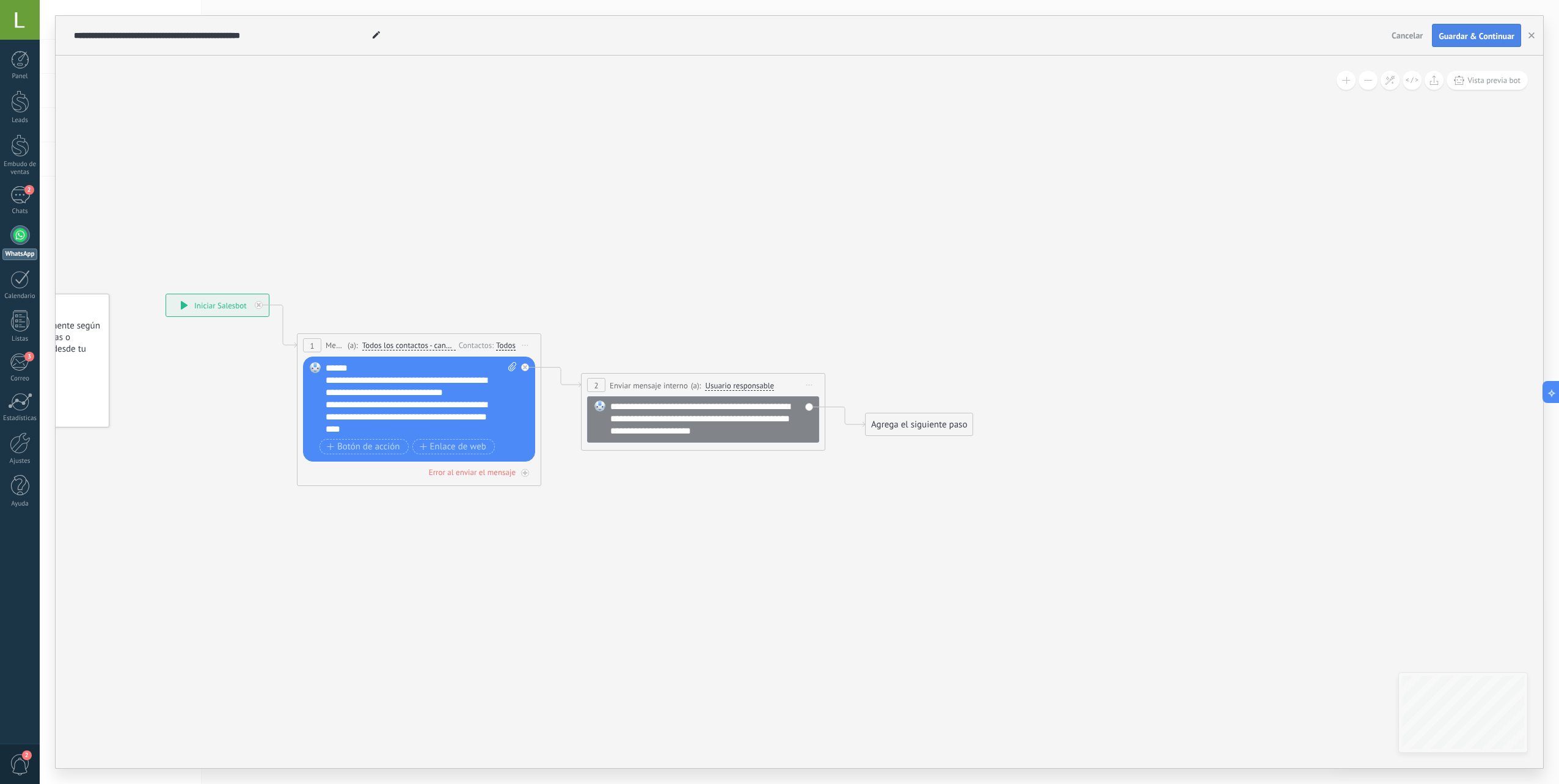
click at [1470, 33] on span "Guardar & Continuar" at bounding box center [1477, 36] width 76 height 8
click at [1473, 100] on div "**********" at bounding box center [799, 412] width 1488 height 713
click at [1488, 80] on span "Vista previa bot" at bounding box center [1494, 80] width 53 height 10
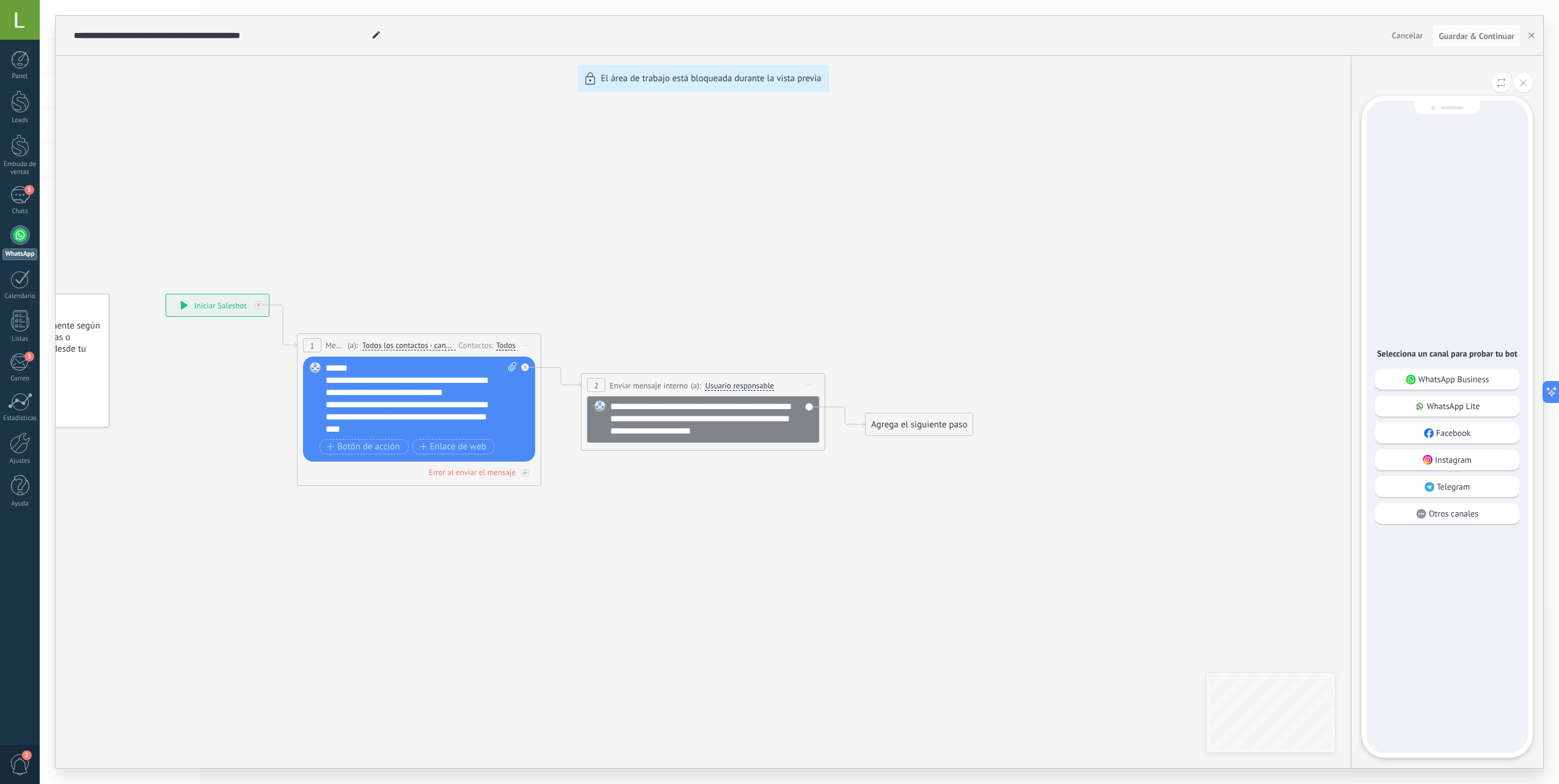
click at [1445, 368] on div "Selecciona un canal para probar tu bot WhatsApp Business WhatsApp Lite Facebook…" at bounding box center [1447, 427] width 161 height 652
click at [1435, 383] on p "WhatsApp Business" at bounding box center [1454, 378] width 71 height 11
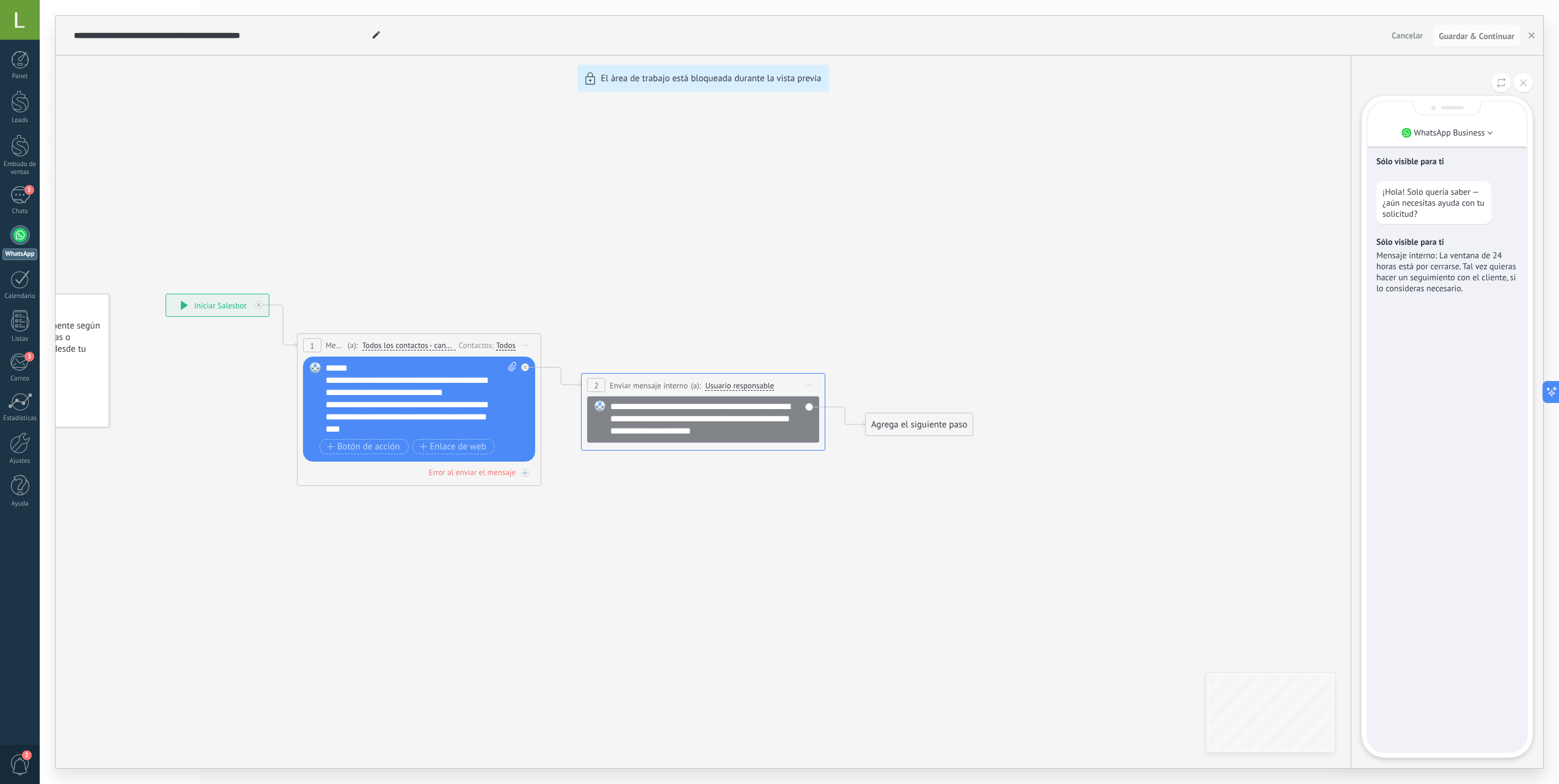
drag, startPoint x: 123, startPoint y: 442, endPoint x: 264, endPoint y: 416, distance: 143.4
click at [264, 416] on div "**********" at bounding box center [799, 392] width 1488 height 753
click at [395, 411] on div "**********" at bounding box center [799, 392] width 1488 height 753
click at [1422, 38] on span "Cancelar" at bounding box center [1407, 35] width 31 height 11
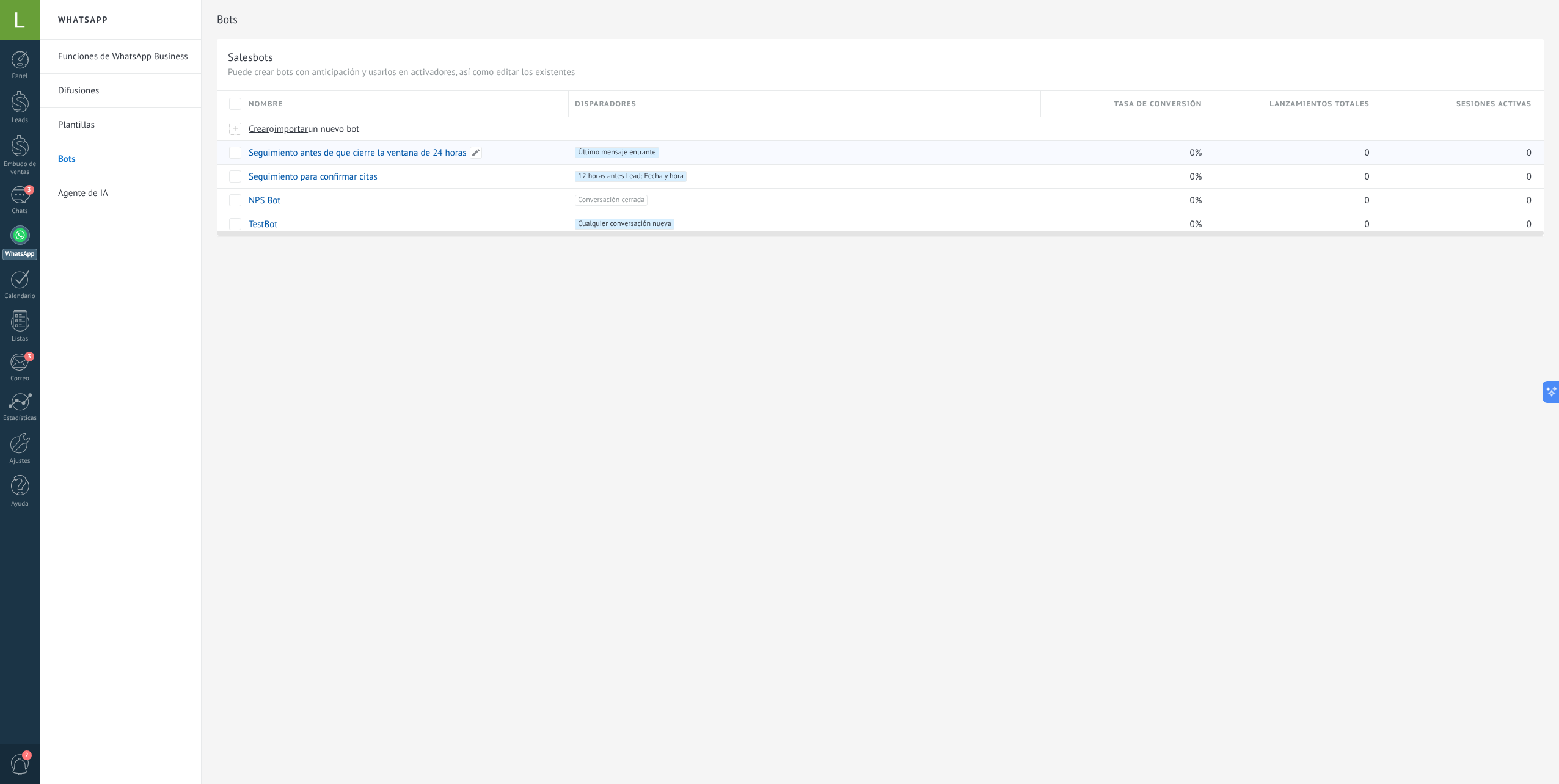
click at [444, 154] on link "Seguimiento antes de que cierre la ventana de 24 horas" at bounding box center [357, 153] width 218 height 12
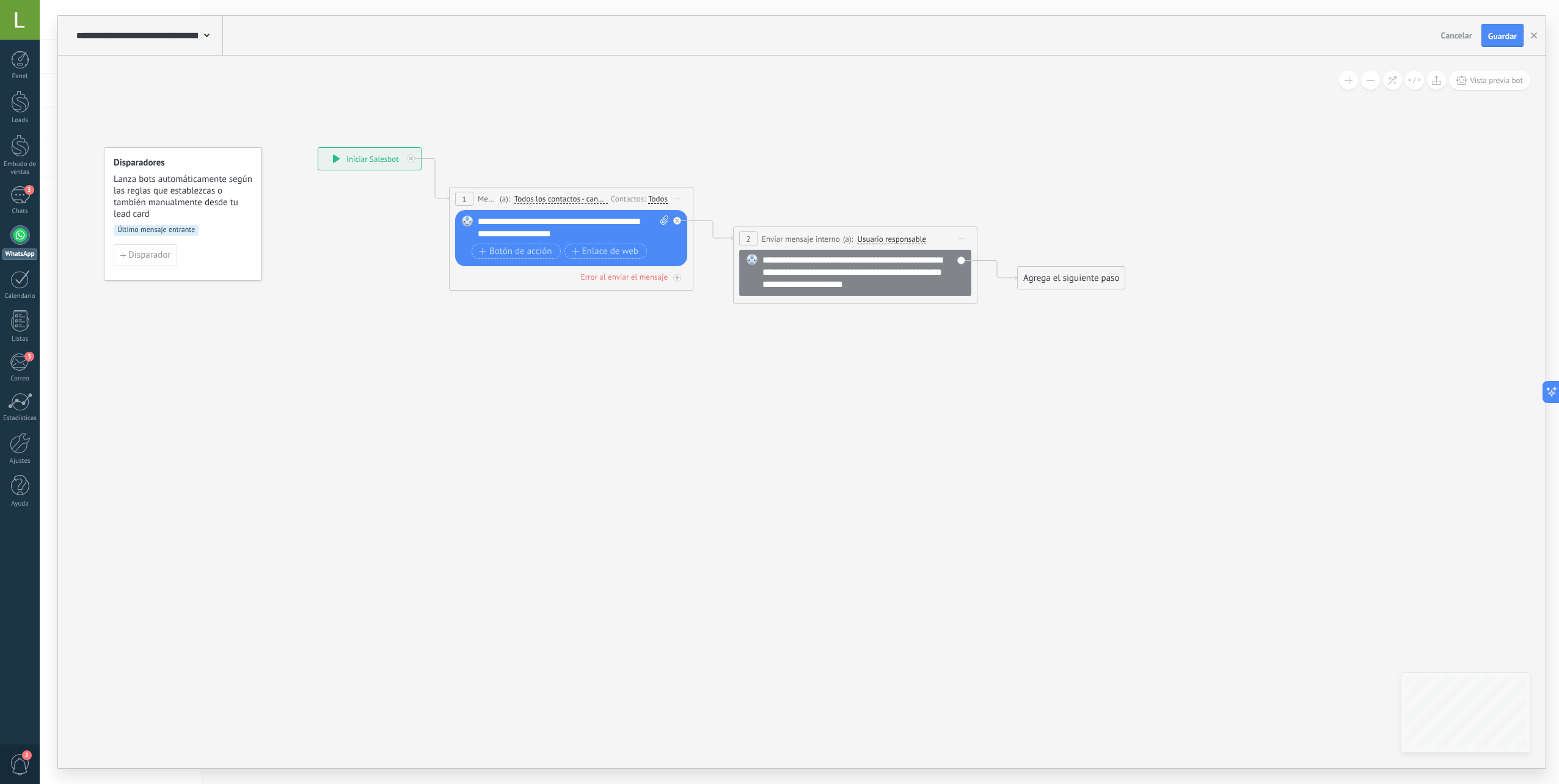
click at [542, 220] on div "**********" at bounding box center [573, 227] width 191 height 24
click at [543, 220] on div "**********" at bounding box center [573, 227] width 191 height 24
paste div
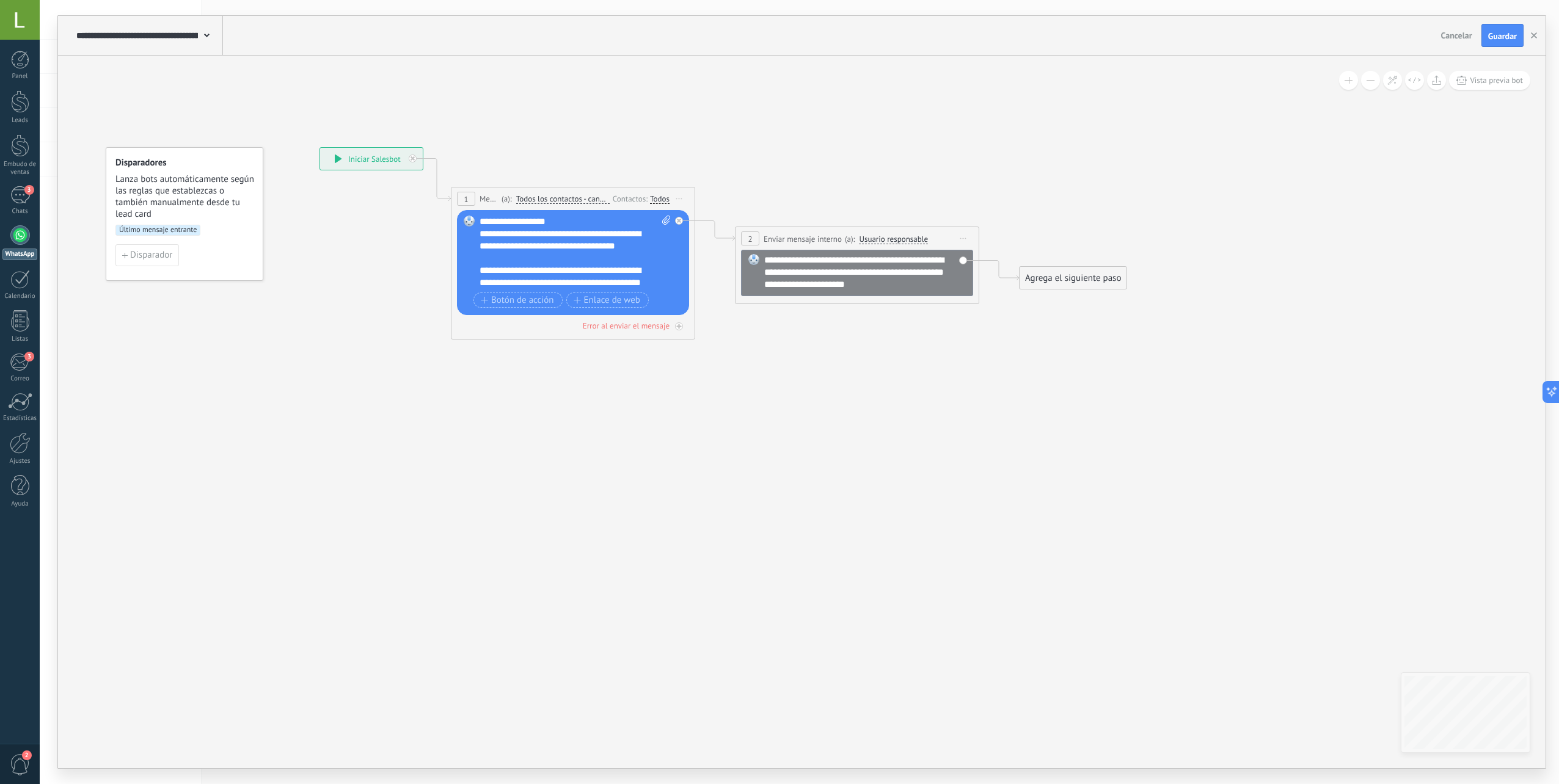
click at [571, 401] on icon at bounding box center [703, 226] width 1377 height 768
click at [541, 265] on div "**********" at bounding box center [570, 281] width 170 height 36
click at [578, 244] on div "**********" at bounding box center [570, 244] width 170 height 36
click at [700, 435] on icon at bounding box center [708, 224] width 1377 height 768
click at [596, 266] on div "**********" at bounding box center [570, 281] width 170 height 36
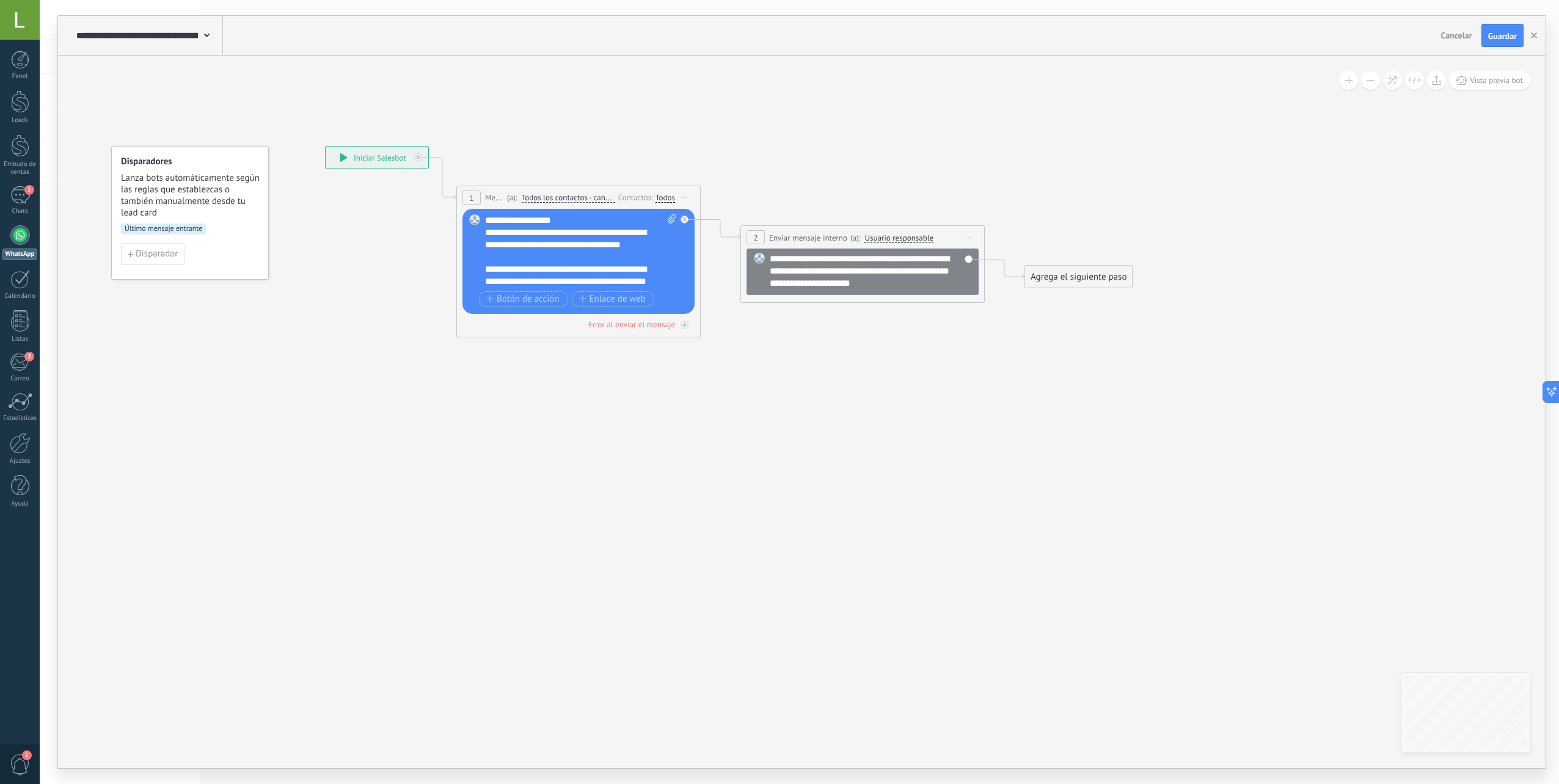
click at [553, 220] on div "**********" at bounding box center [581, 251] width 191 height 74
click at [582, 264] on div "**********" at bounding box center [570, 257] width 170 height 36
click at [591, 231] on div "**********" at bounding box center [570, 238] width 170 height 24
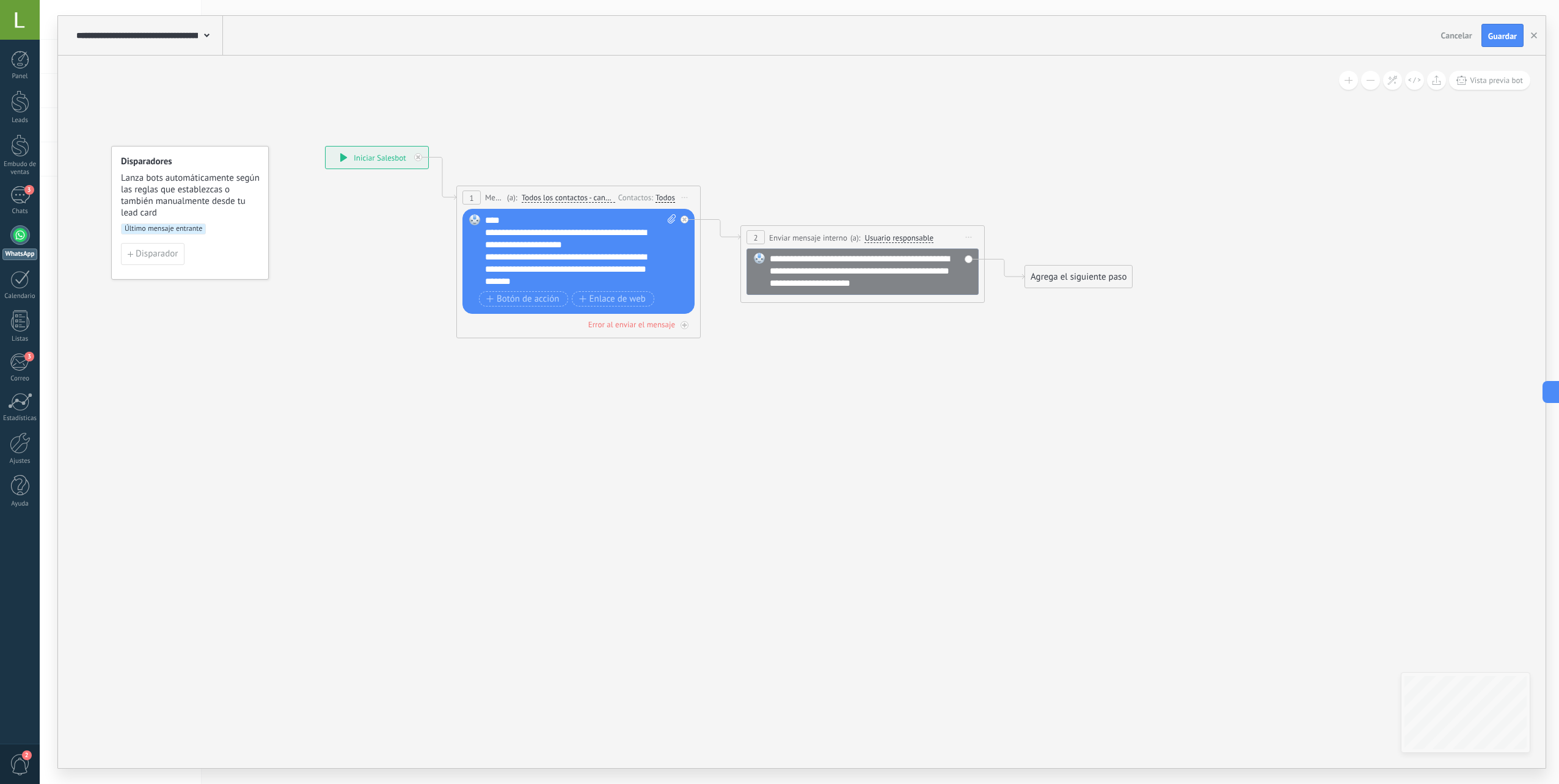
drag, startPoint x: 657, startPoint y: 240, endPoint x: 635, endPoint y: 259, distance: 29.1
click at [654, 245] on div "**********" at bounding box center [581, 251] width 191 height 74
click at [572, 241] on div "**********" at bounding box center [570, 244] width 170 height 36
click at [580, 250] on div "**********" at bounding box center [570, 244] width 170 height 36
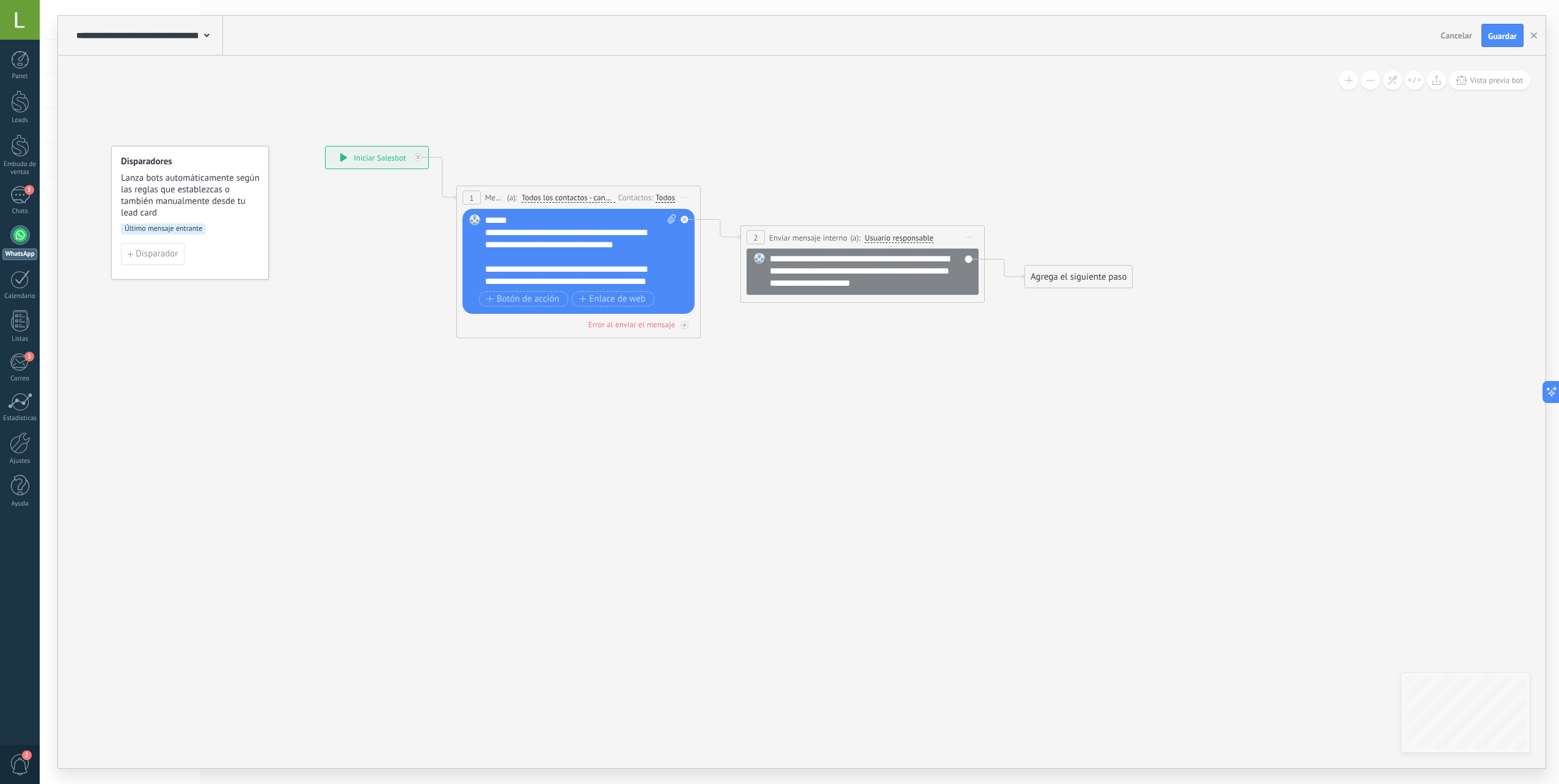
click at [630, 247] on div "**********" at bounding box center [570, 244] width 170 height 36
click at [583, 248] on div "**********" at bounding box center [570, 238] width 170 height 24
click at [631, 378] on icon at bounding box center [708, 224] width 1377 height 768
click at [671, 291] on div "**********" at bounding box center [581, 262] width 191 height 95
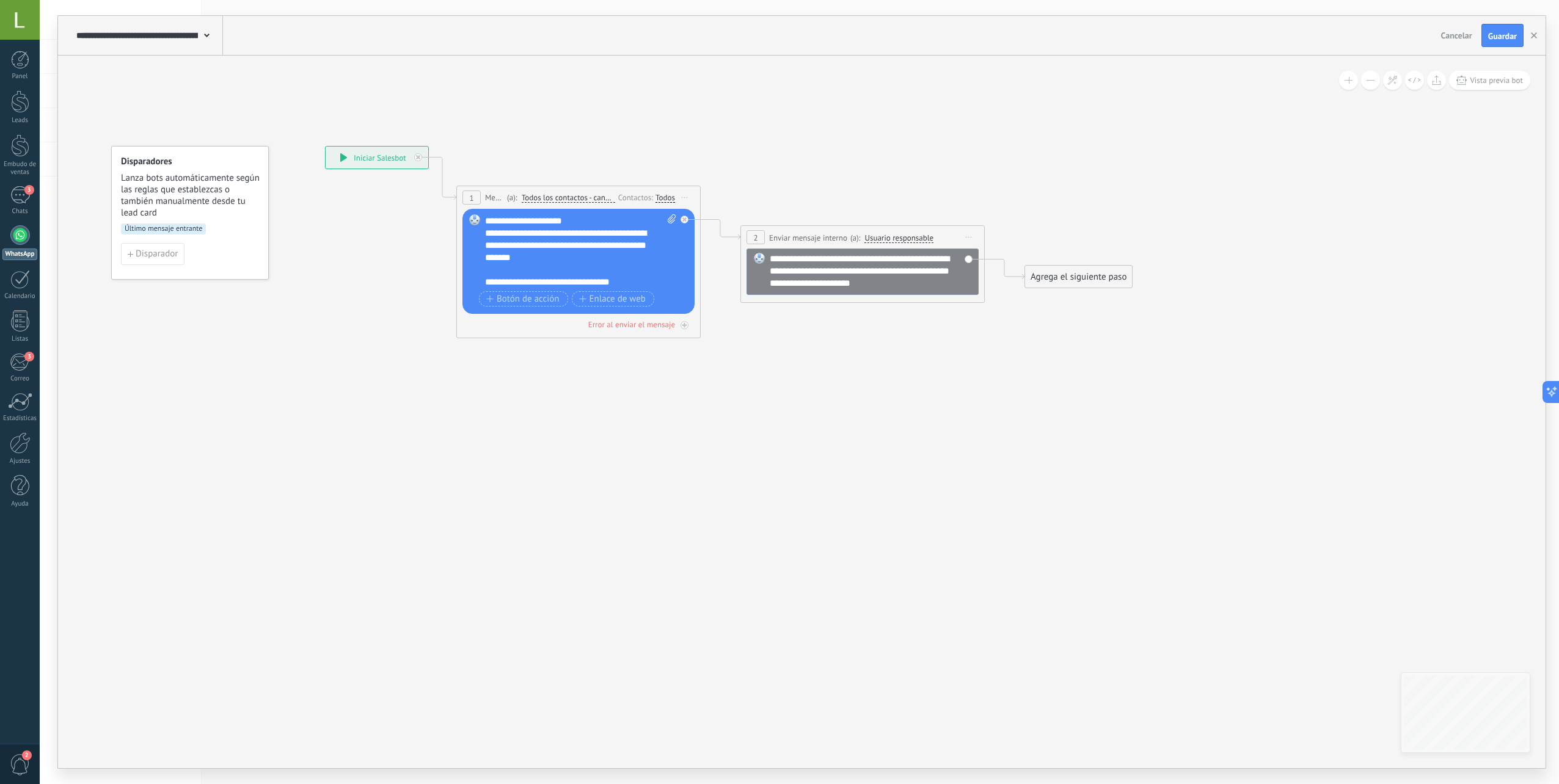
click at [668, 279] on span at bounding box center [670, 251] width 12 height 74
click input "Subir" at bounding box center [0, 0] width 0 height 0
drag, startPoint x: 764, startPoint y: 387, endPoint x: 575, endPoint y: 146, distance: 306.3
click at [575, 146] on icon at bounding box center [708, 224] width 1377 height 768
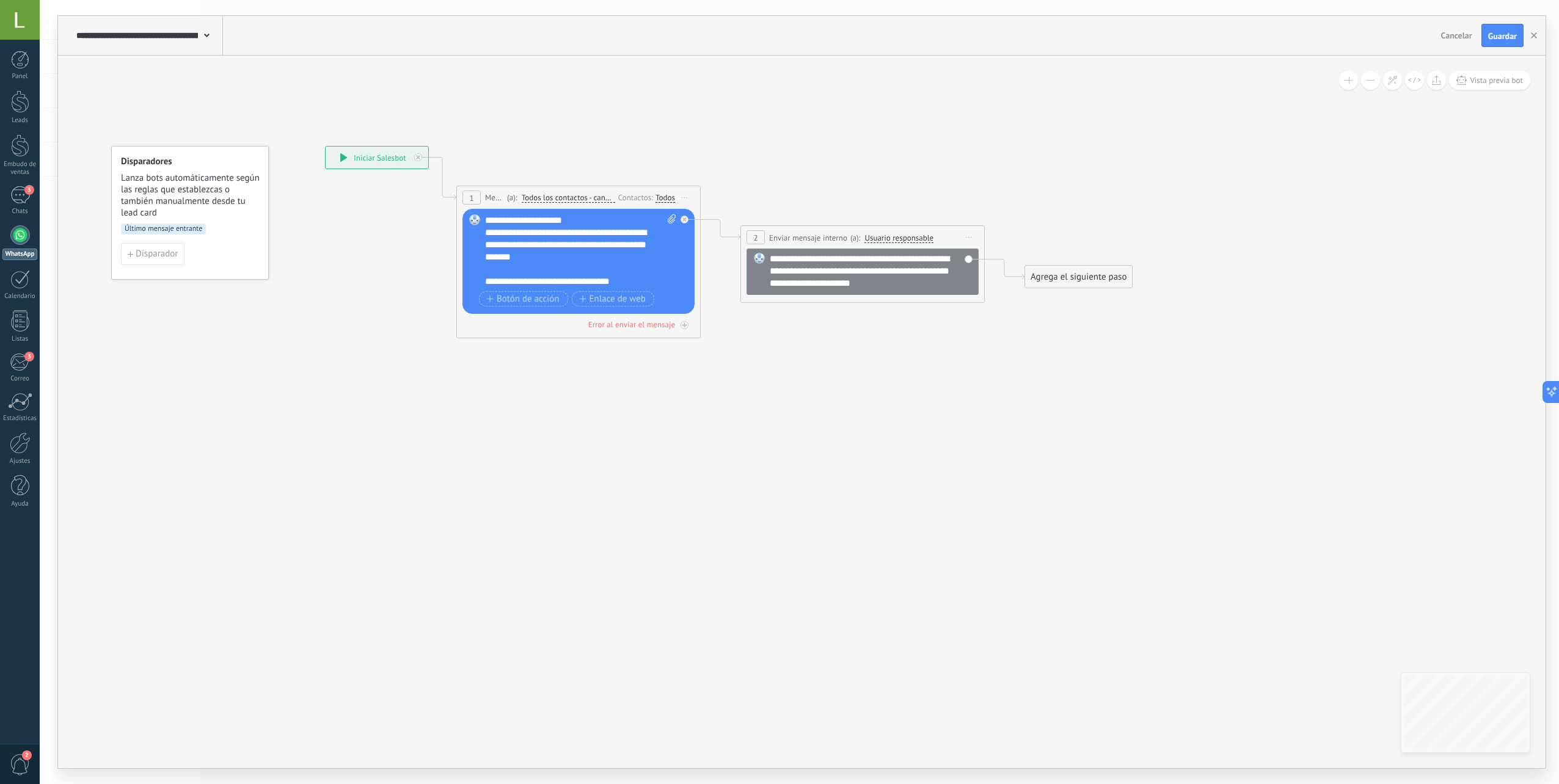
click at [542, 200] on span "Todos los contactos - canales seleccionados" at bounding box center [568, 198] width 94 height 10
click at [542, 200] on button "Todos los contactos - canales seleccionados" at bounding box center [591, 198] width 153 height 22
click at [543, 199] on span "Todos los contactos - canales seleccionados" at bounding box center [582, 198] width 148 height 10
click at [477, 195] on div "1" at bounding box center [472, 198] width 19 height 14
drag, startPoint x: 464, startPoint y: 204, endPoint x: 488, endPoint y: 199, distance: 24.5
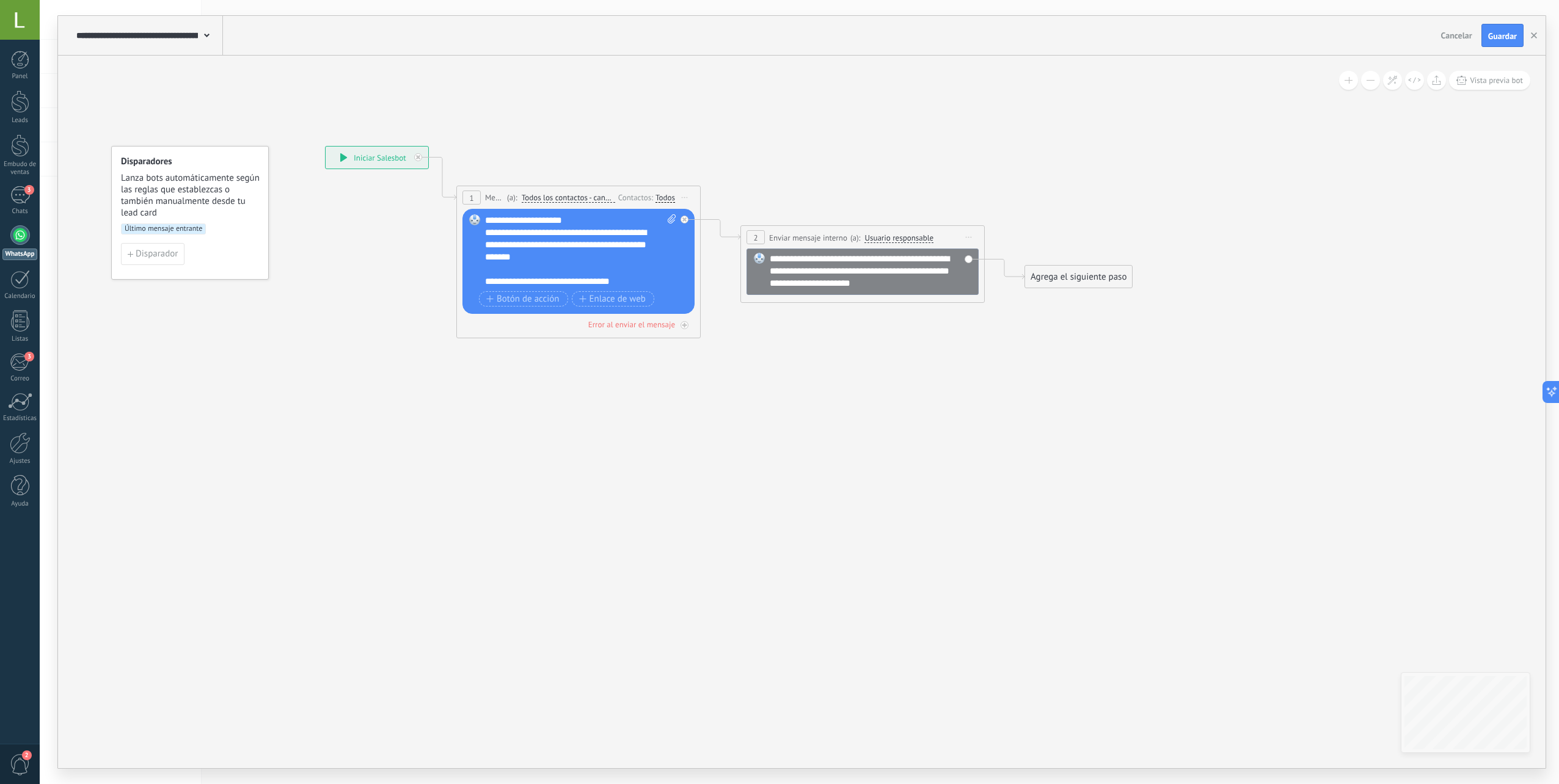
click at [466, 204] on div "1 Mensaje ******* (a): Todos los contactos - canales seleccionados Todos los co…" at bounding box center [579, 198] width 243 height 23
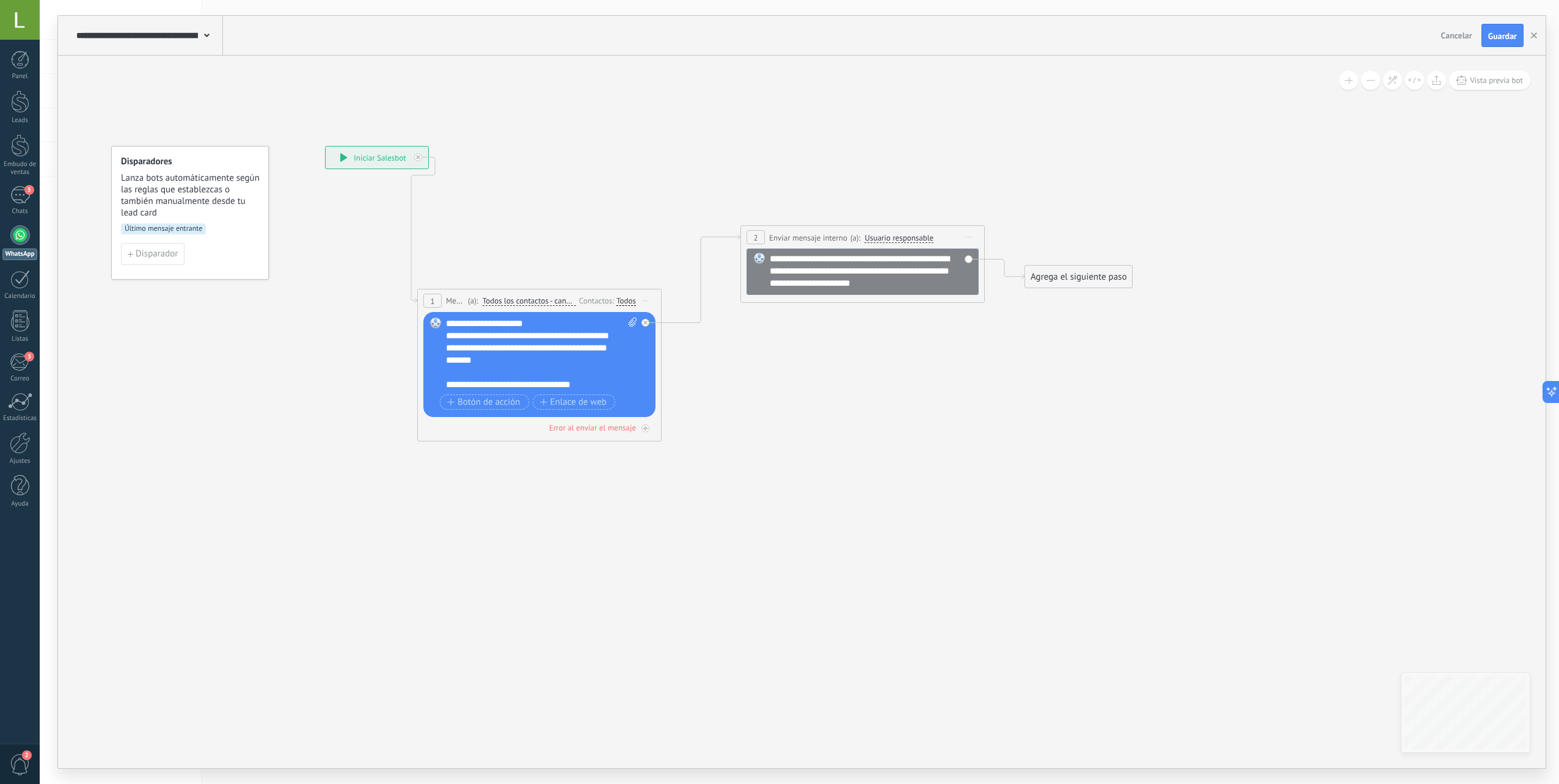
drag, startPoint x: 484, startPoint y: 193, endPoint x: 471, endPoint y: 324, distance: 131.6
click at [451, 303] on div "1 Mensaje ******* (a): Todos los contactos - canales seleccionados Todos los co…" at bounding box center [540, 301] width 243 height 23
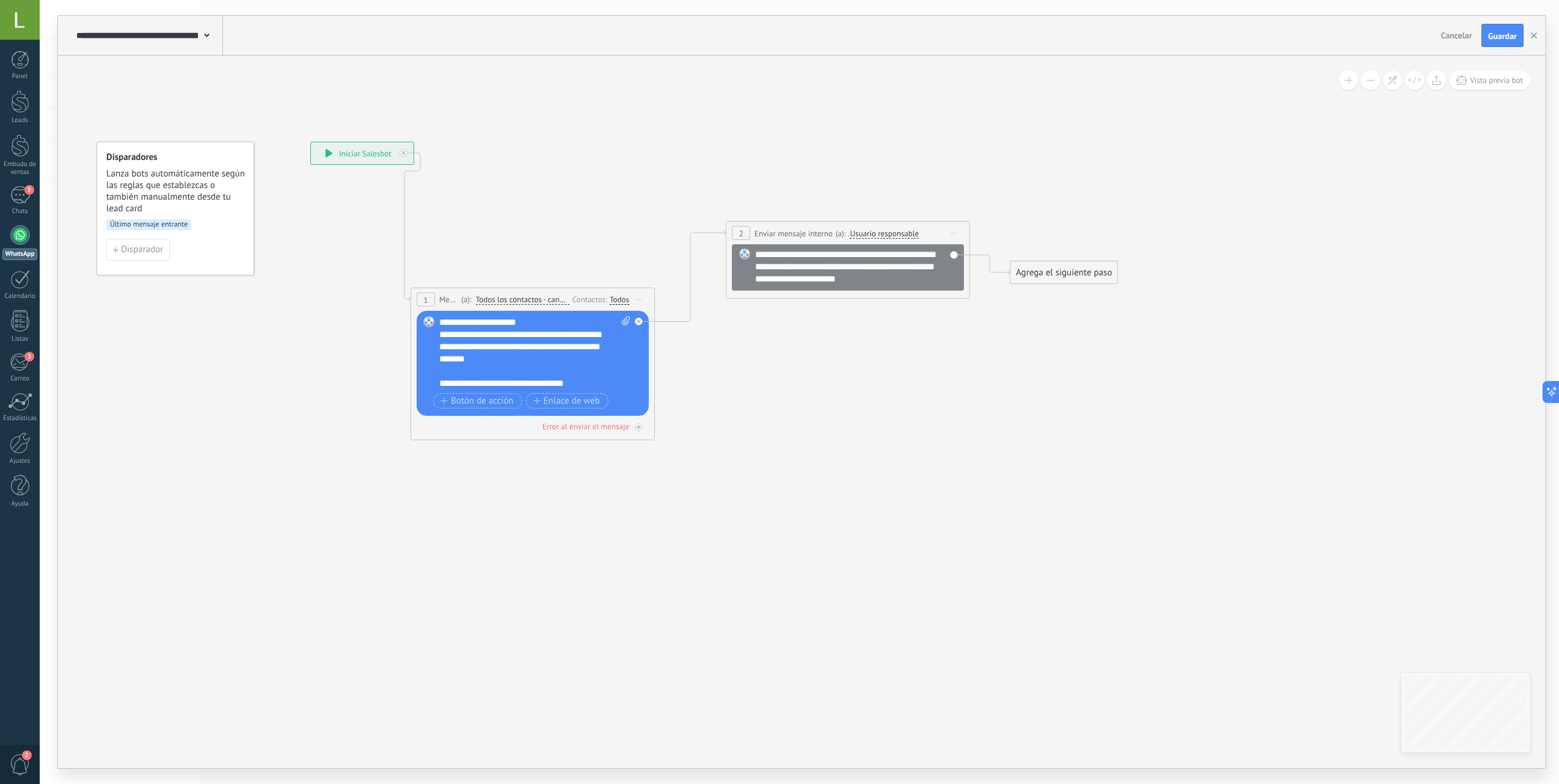
drag, startPoint x: 700, startPoint y: 479, endPoint x: 689, endPoint y: 471, distance: 13.6
click at [696, 476] on icon at bounding box center [694, 291] width 1377 height 909
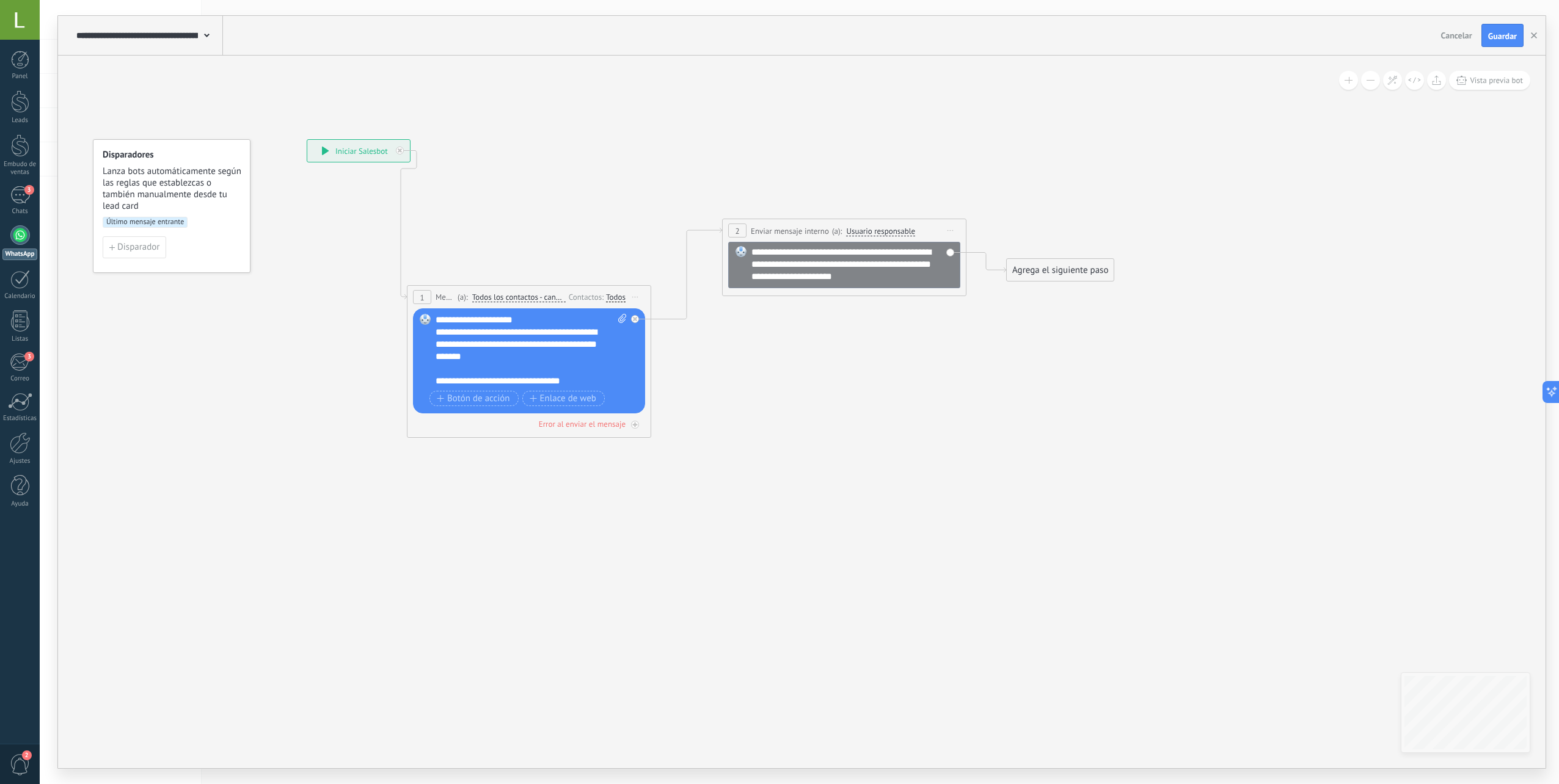
click at [639, 400] on div "Reemplazar Quitar Convertir a mensaje de voz Arrastre la imagen aquí para adjun…" at bounding box center [529, 361] width 232 height 105
click at [1472, 83] on span "Vista previa bot" at bounding box center [1496, 80] width 53 height 10
click at [1427, 378] on p "WhatsApp Business" at bounding box center [1457, 378] width 71 height 11
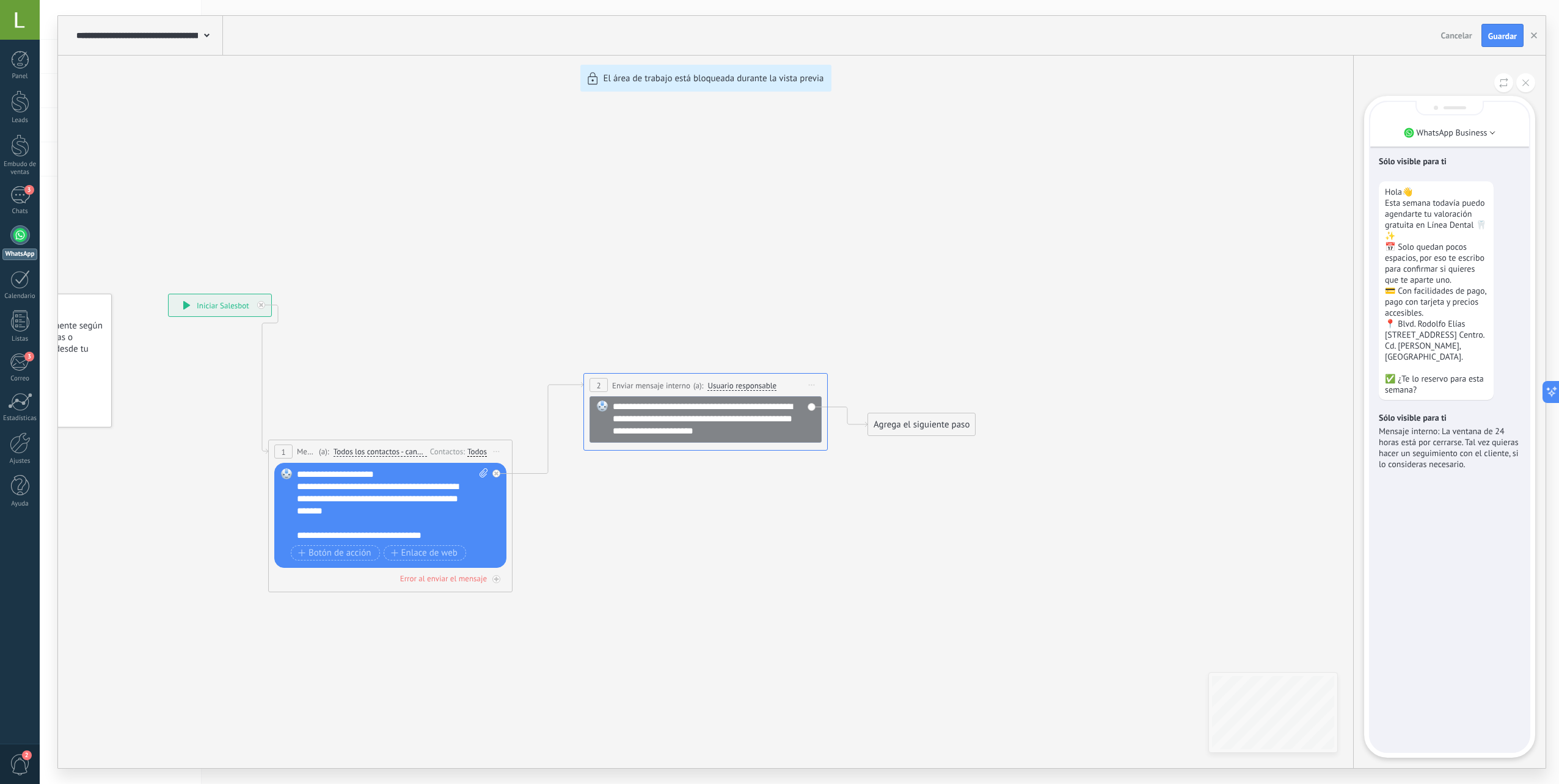
click at [392, 487] on div "**********" at bounding box center [802, 392] width 1488 height 753
click at [1521, 80] on button at bounding box center [1526, 83] width 19 height 19
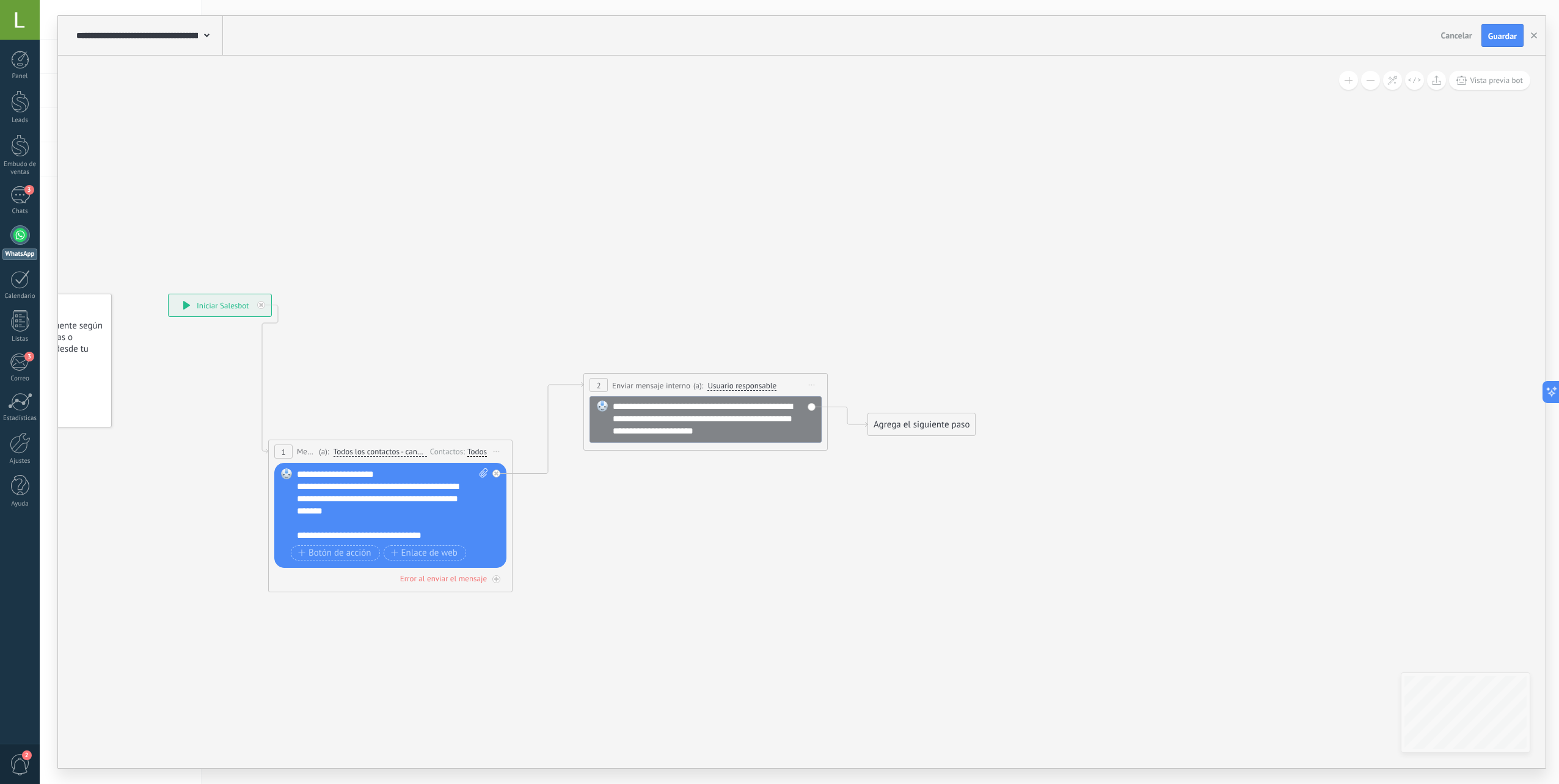
click at [316, 517] on div "**********" at bounding box center [381, 498] width 170 height 36
click at [339, 467] on div "Reemplazar Quitar Convertir a mensaje de voz Arrastre la imagen aquí para adjun…" at bounding box center [390, 515] width 232 height 105
drag, startPoint x: 297, startPoint y: 491, endPoint x: 455, endPoint y: 482, distance: 158.3
click at [455, 482] on div "**********" at bounding box center [381, 493] width 170 height 24
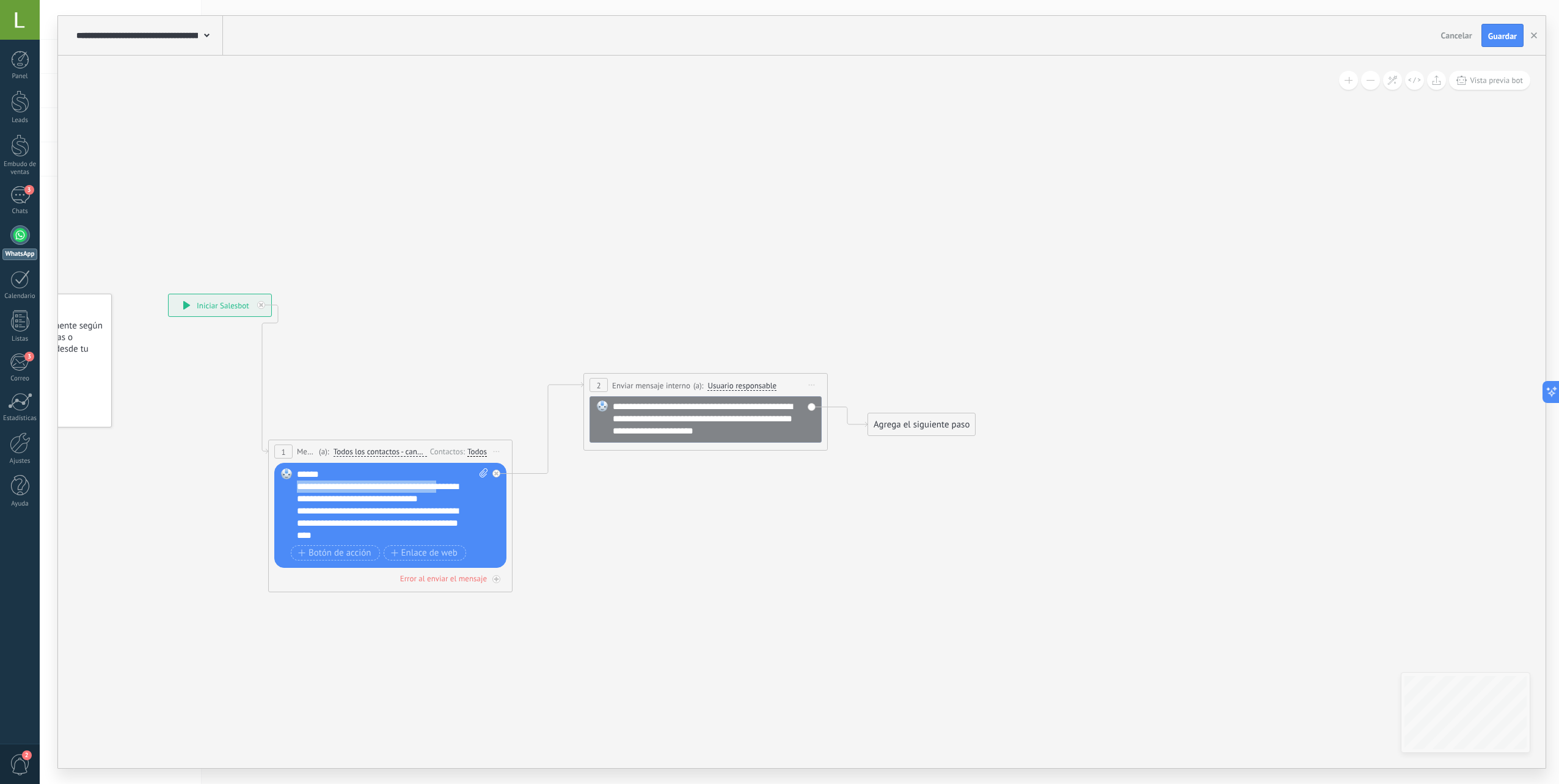
click at [321, 488] on div "**********" at bounding box center [381, 493] width 170 height 24
click at [320, 489] on div "**********" at bounding box center [381, 493] width 170 height 24
click at [316, 492] on div "**********" at bounding box center [381, 493] width 170 height 24
click at [294, 509] on div "Reemplazar Quitar Convertir a mensaje de voz Arrastre la imagen aquí para adjun…" at bounding box center [390, 515] width 232 height 105
click at [451, 502] on div "**********" at bounding box center [381, 493] width 170 height 24
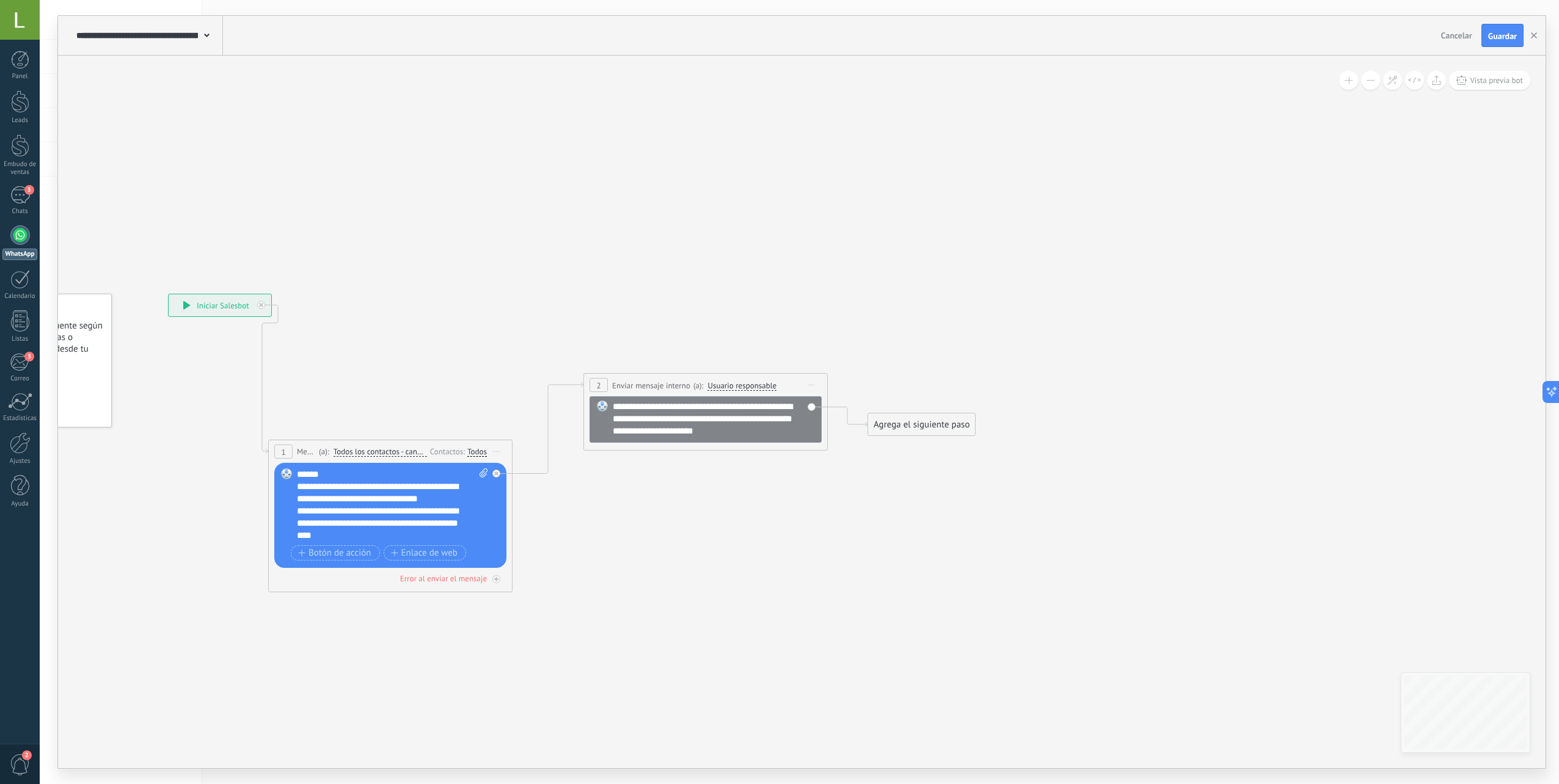
drag, startPoint x: 462, startPoint y: 502, endPoint x: 458, endPoint y: 510, distance: 8.9
click at [462, 502] on div "**********" at bounding box center [381, 493] width 170 height 24
drag, startPoint x: 466, startPoint y: 513, endPoint x: 460, endPoint y: 523, distance: 11.7
click at [461, 520] on div "**********" at bounding box center [392, 505] width 191 height 74
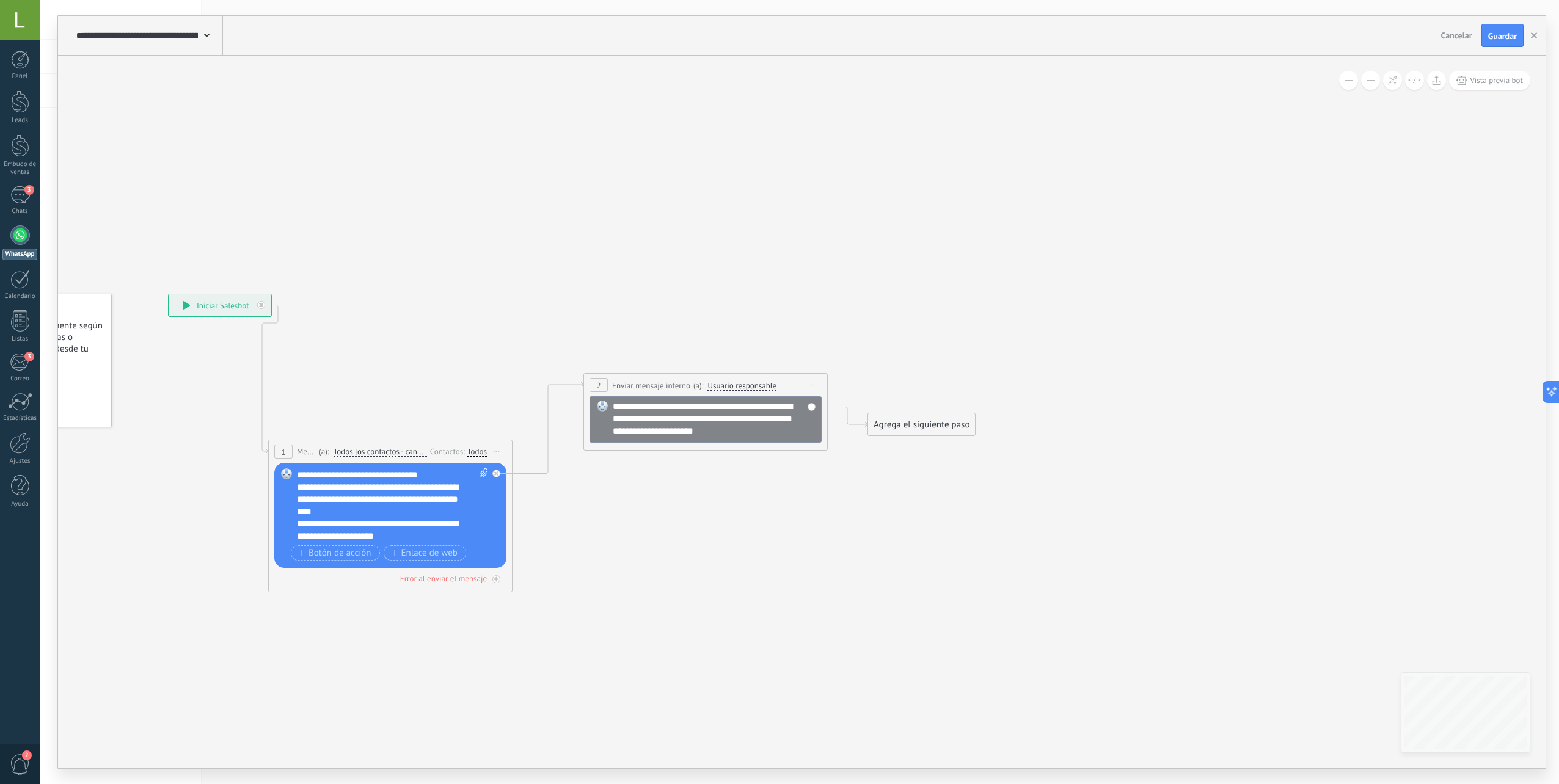
click at [338, 509] on div "**********" at bounding box center [381, 499] width 170 height 36
click at [352, 509] on div "**********" at bounding box center [381, 499] width 170 height 36
click at [526, 548] on icon at bounding box center [551, 443] width 1377 height 909
click at [494, 659] on icon at bounding box center [551, 443] width 1377 height 909
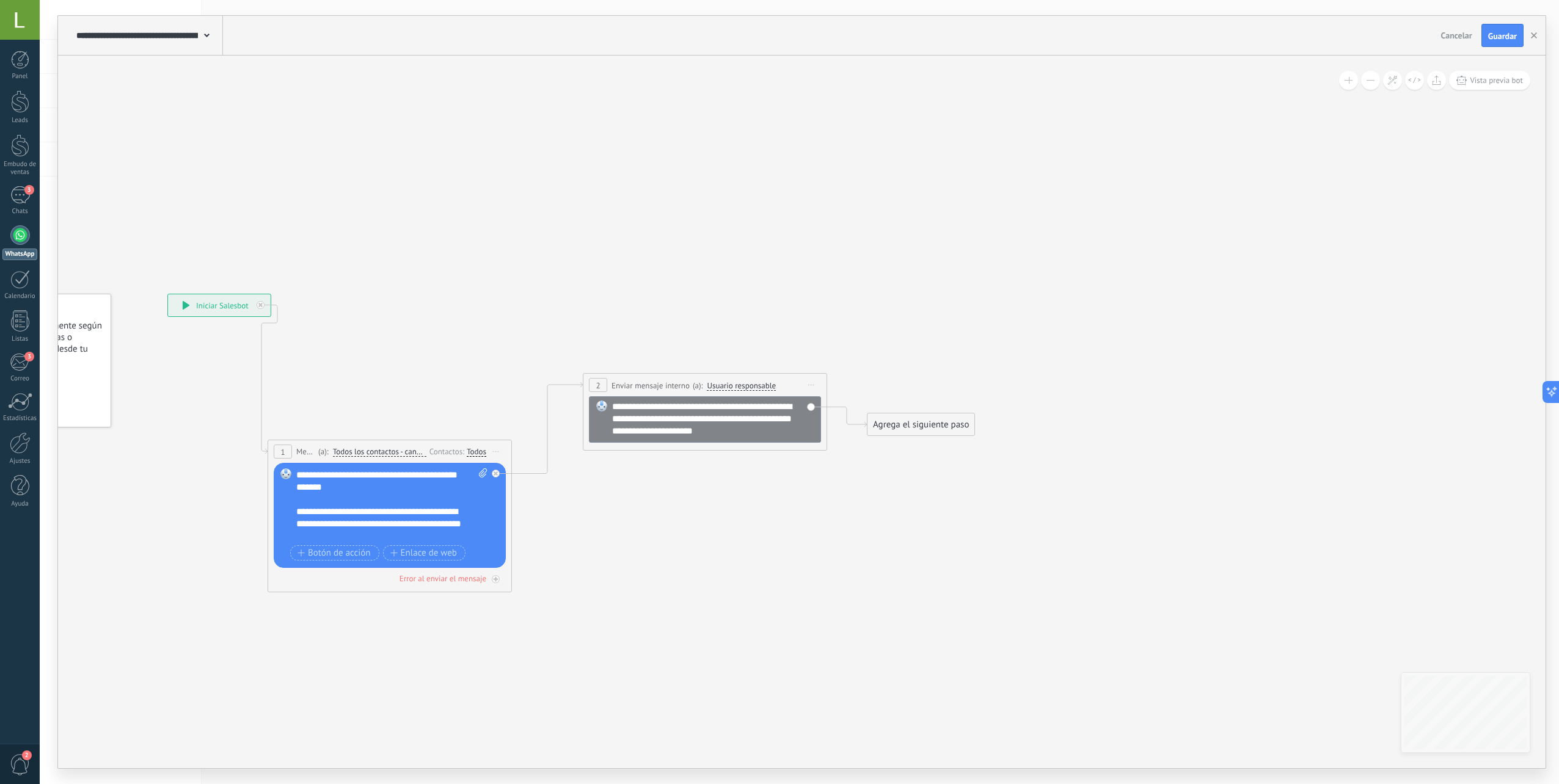
click at [603, 596] on icon at bounding box center [551, 443] width 1377 height 909
click at [1463, 84] on button "Vista previa bot" at bounding box center [1490, 80] width 81 height 19
click at [1459, 373] on p "WhatsApp Business" at bounding box center [1457, 378] width 71 height 11
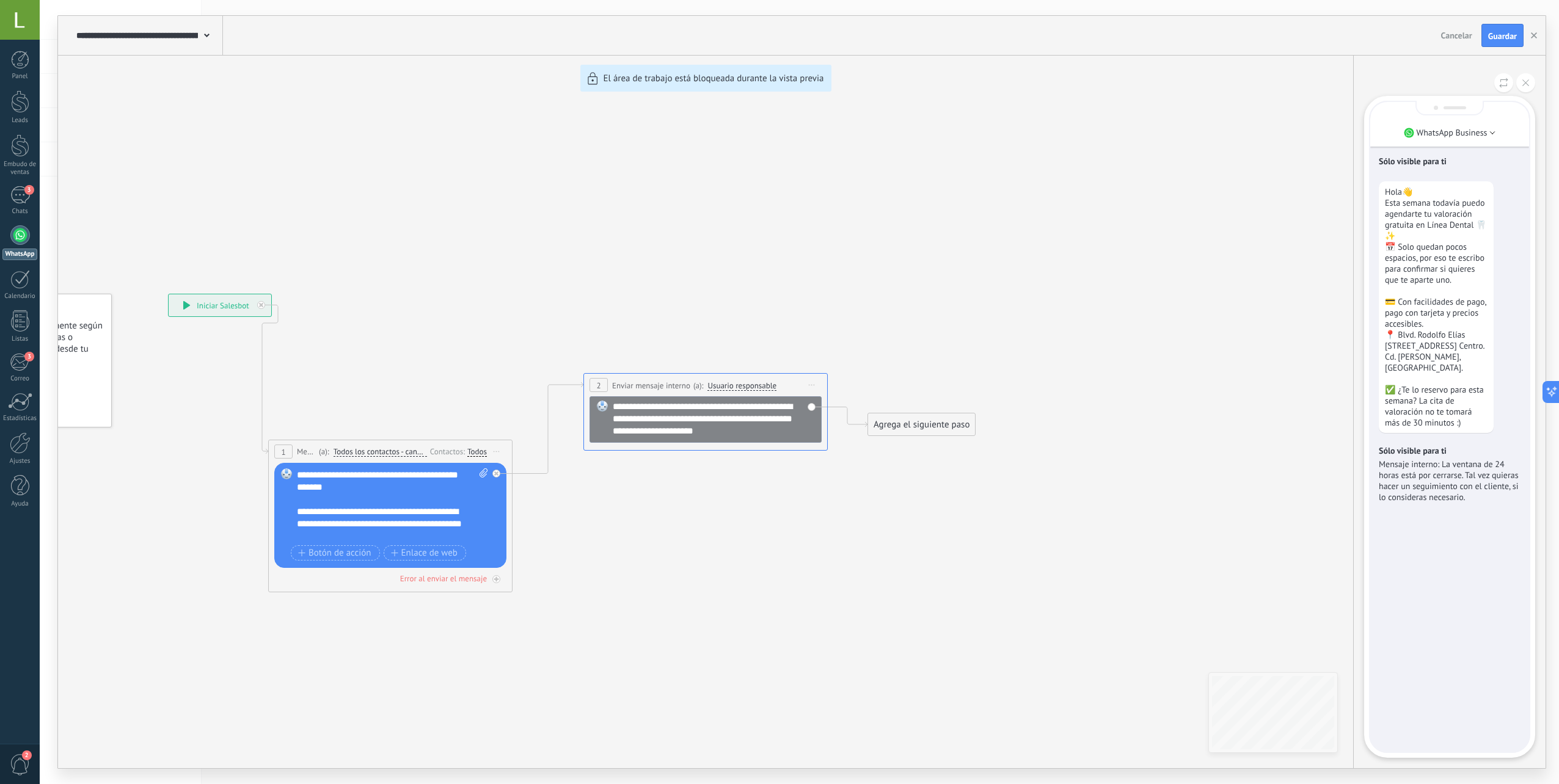
click at [375, 487] on div "**********" at bounding box center [802, 392] width 1488 height 753
click at [1526, 84] on icon at bounding box center [1526, 83] width 7 height 7
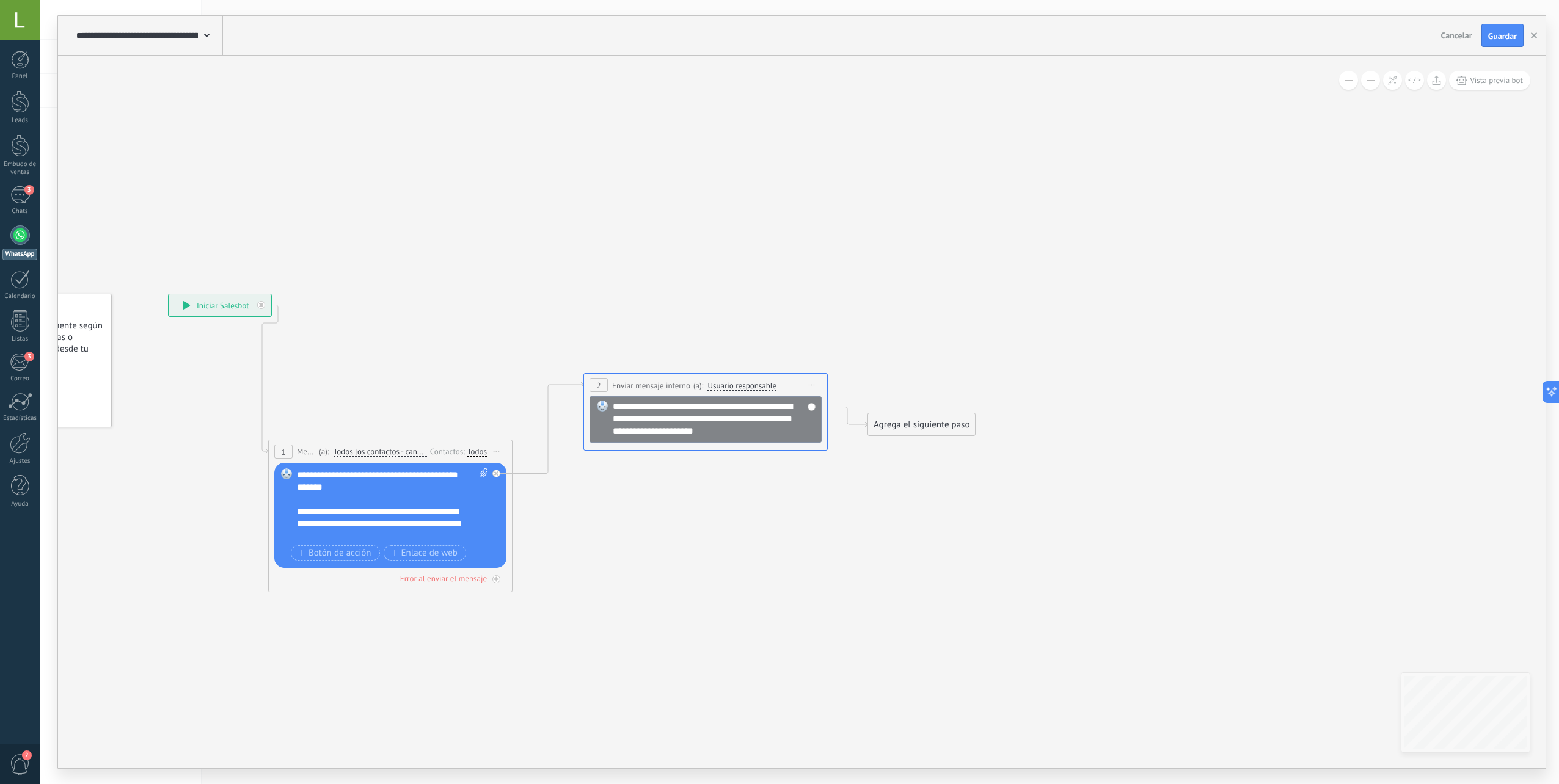
click at [329, 504] on div at bounding box center [386, 499] width 179 height 12
click at [318, 482] on div "**********" at bounding box center [381, 493] width 170 height 24
drag, startPoint x: 325, startPoint y: 482, endPoint x: 339, endPoint y: 513, distance: 34.0
click at [325, 482] on div "**********" at bounding box center [381, 493] width 170 height 24
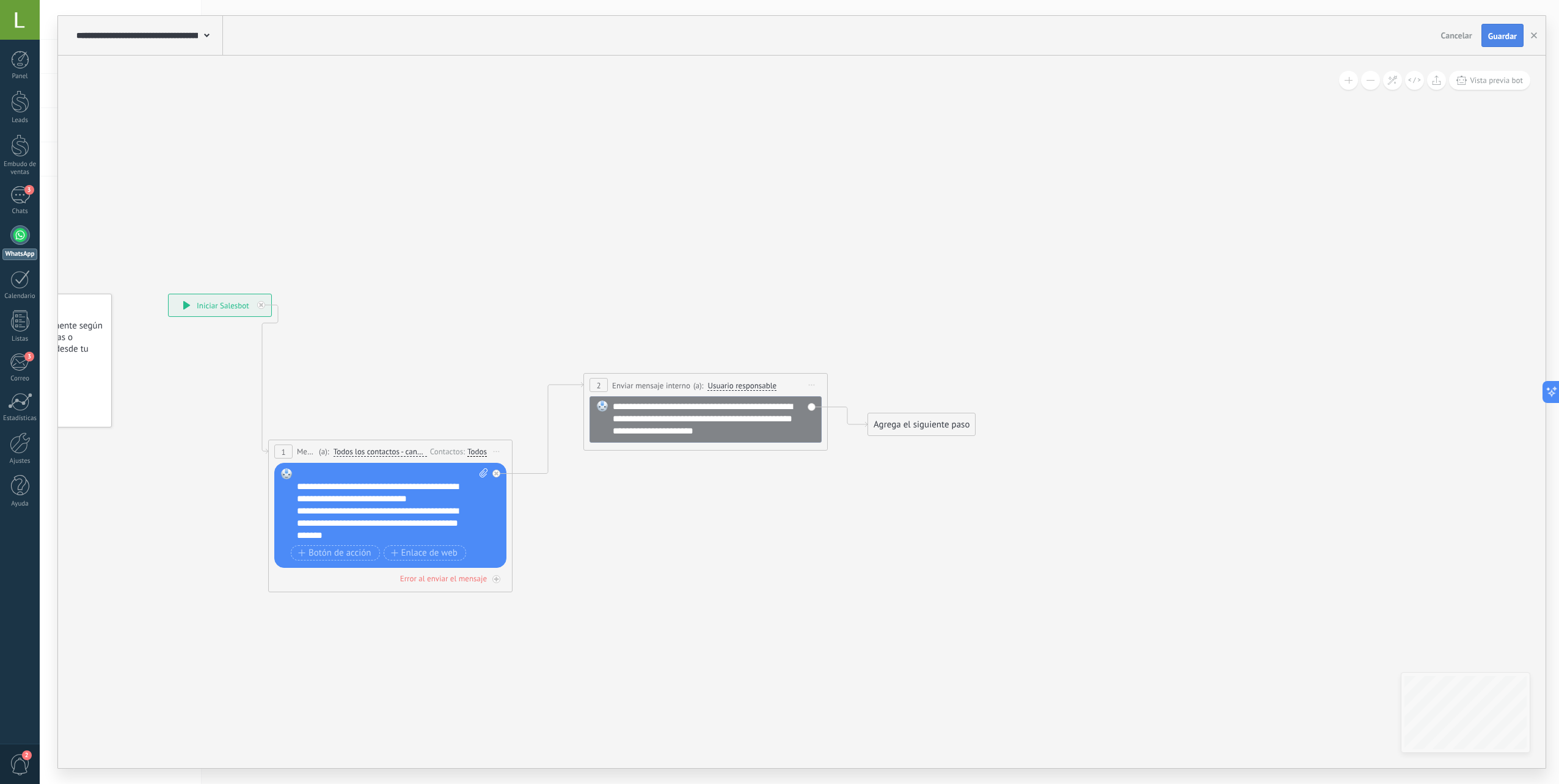
click at [1506, 37] on span "Guardar" at bounding box center [1502, 36] width 29 height 8
click at [1465, 83] on icon at bounding box center [1462, 80] width 10 height 9
click at [1449, 365] on div "Selecciona un canal para probar tu bot WhatsApp Business WhatsApp Lite Facebook…" at bounding box center [1449, 427] width 161 height 652
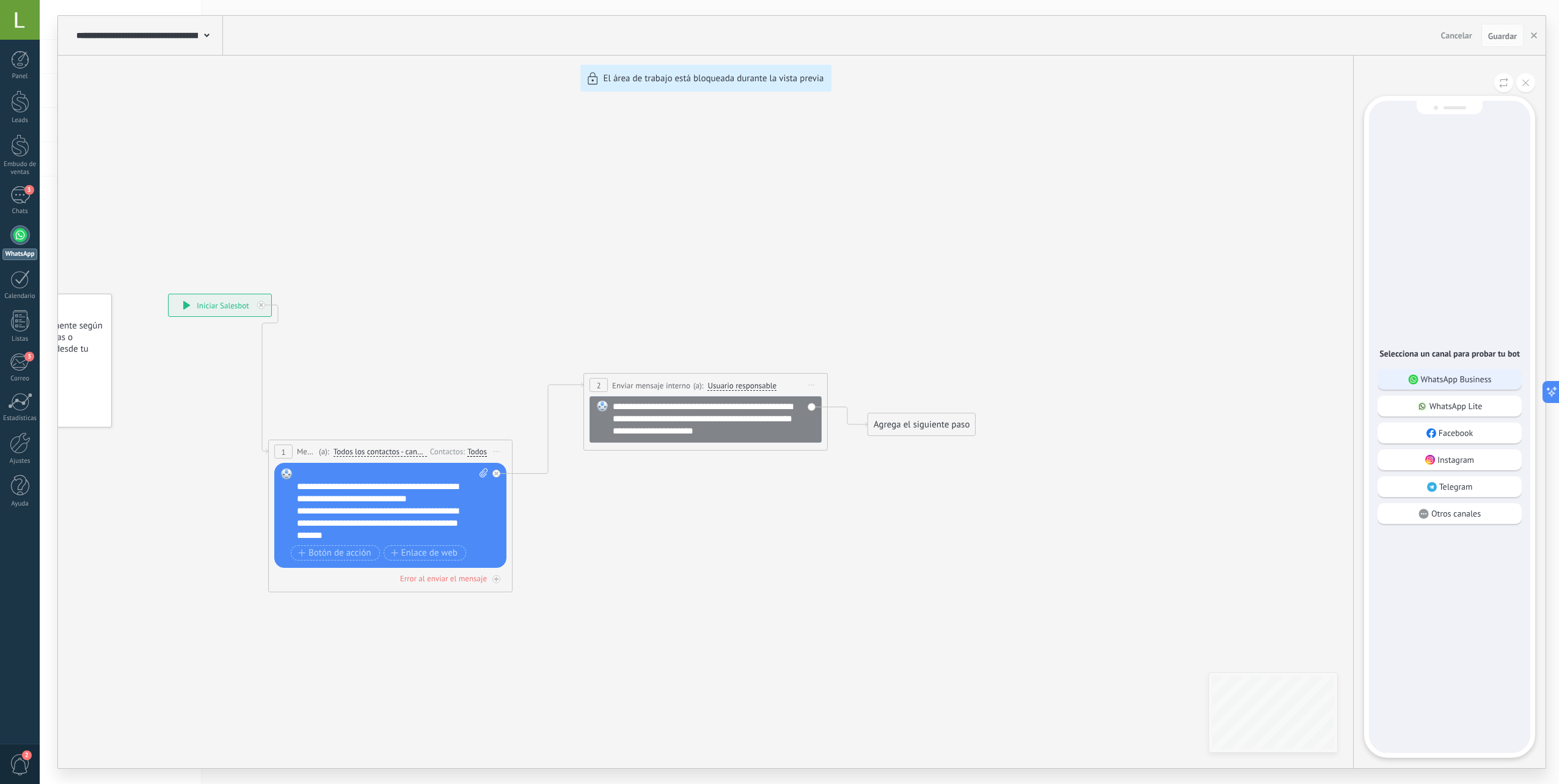
click at [1437, 375] on p "WhatsApp Business" at bounding box center [1457, 378] width 71 height 11
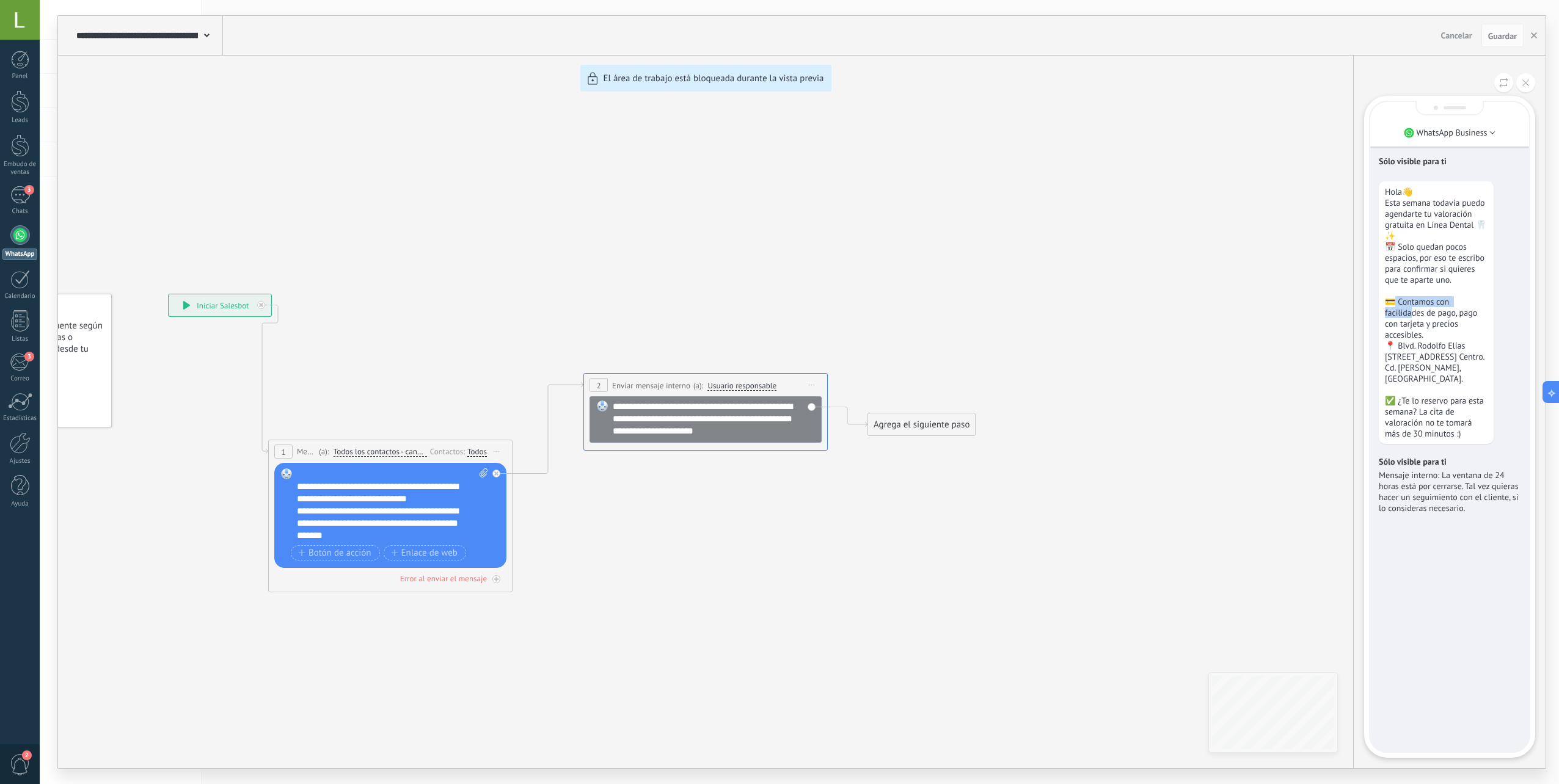
drag, startPoint x: 1398, startPoint y: 306, endPoint x: 1409, endPoint y: 315, distance: 14.2
click at [1410, 315] on p "Hola👋 Esta semana todavía puedo agendarte tu valoración gratuita en Línea Denta…" at bounding box center [1436, 313] width 102 height 253
drag, startPoint x: 1409, startPoint y: 315, endPoint x: 1411, endPoint y: 323, distance: 8.2
click at [1411, 323] on p "Hola👋 Esta semana todavía puedo agendarte tu valoración gratuita en Línea Denta…" at bounding box center [1436, 313] width 102 height 253
click at [1506, 35] on span "Guardar" at bounding box center [1502, 36] width 29 height 8
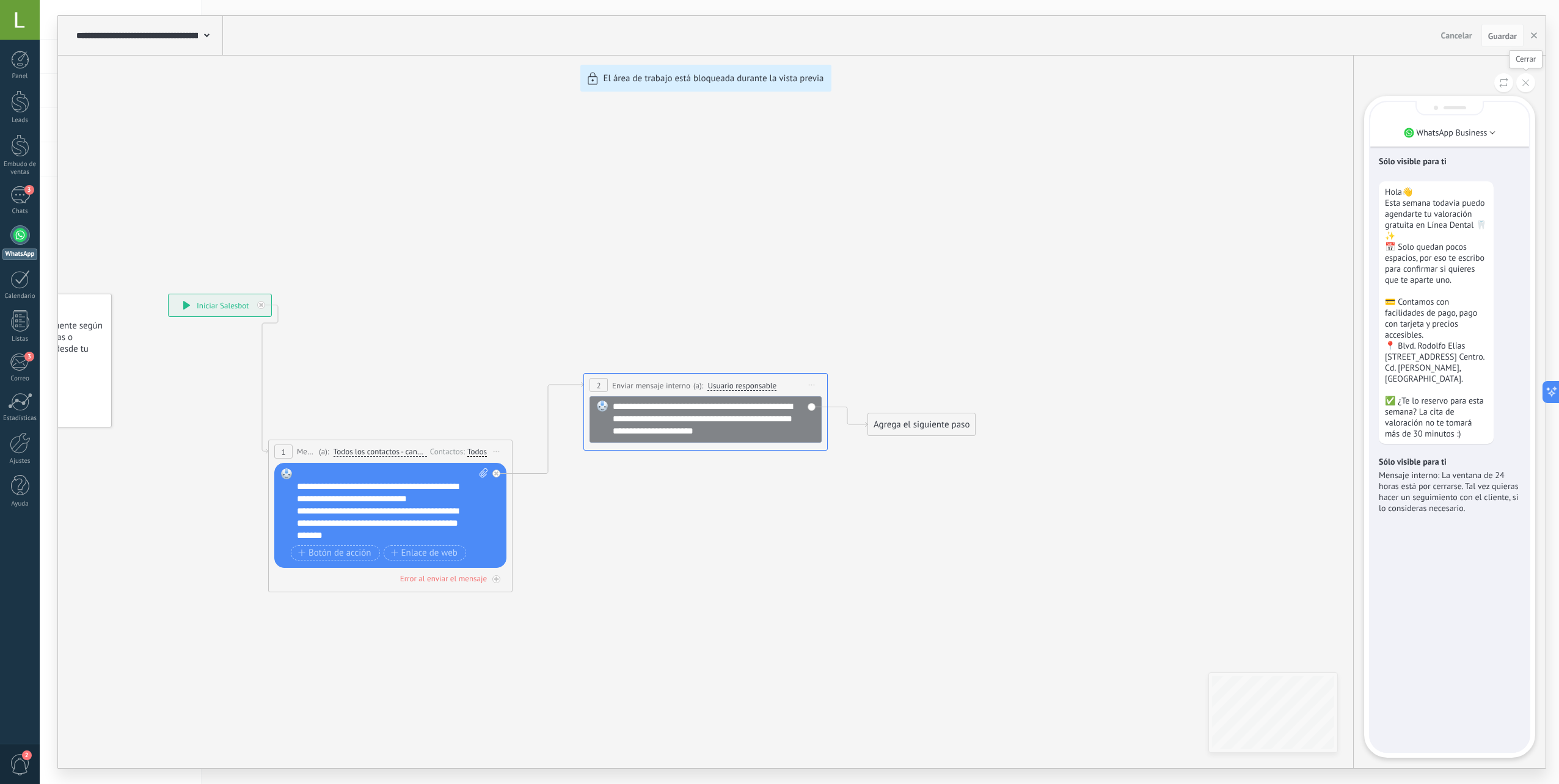
click at [1528, 84] on icon at bounding box center [1526, 83] width 7 height 7
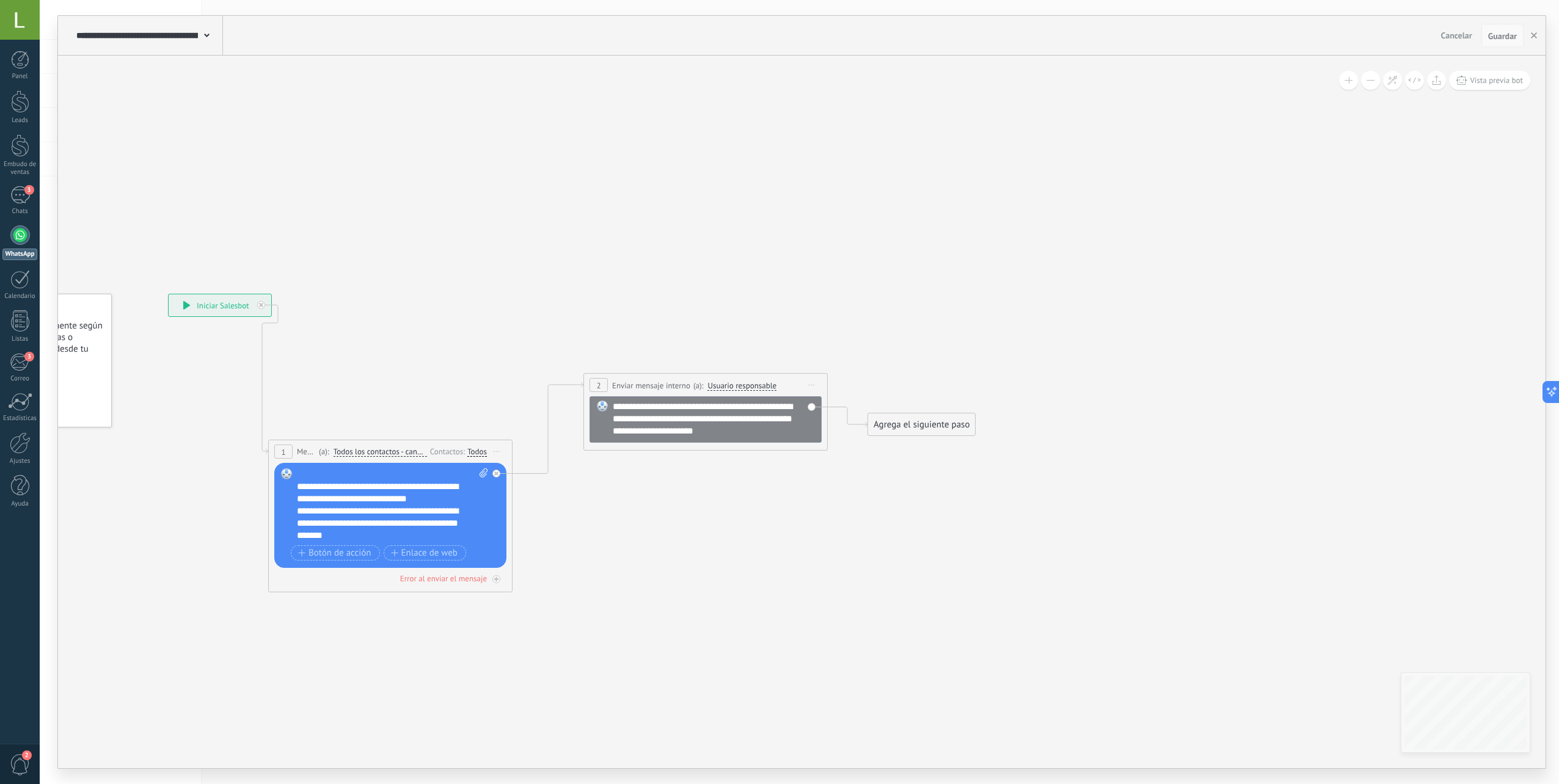
click at [1512, 32] on span "Guardar" at bounding box center [1502, 36] width 29 height 8
click at [1534, 35] on use "button" at bounding box center [1534, 35] width 6 height 6
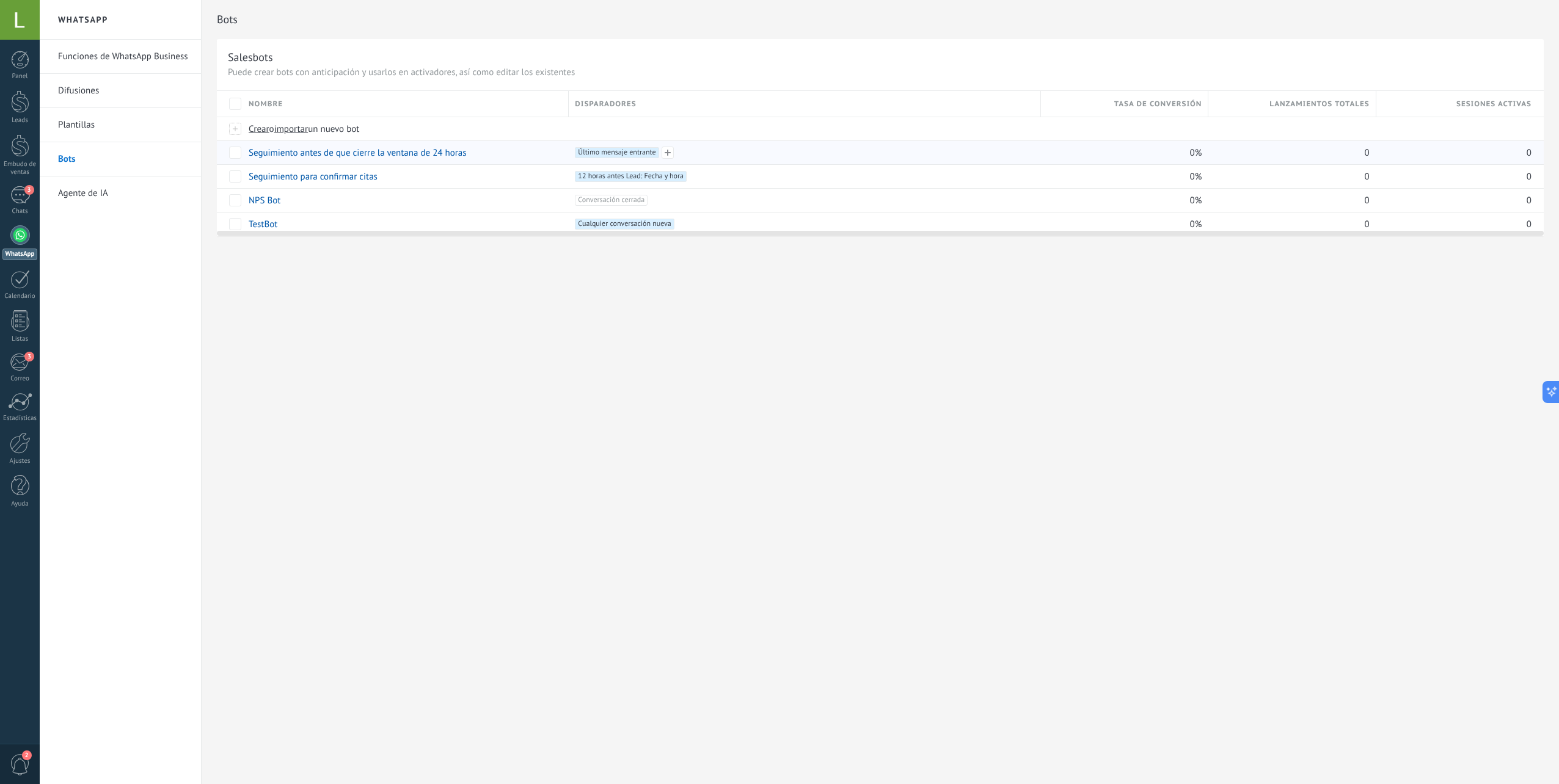
click at [650, 151] on span "Último mensaje entrante +0" at bounding box center [616, 152] width 84 height 11
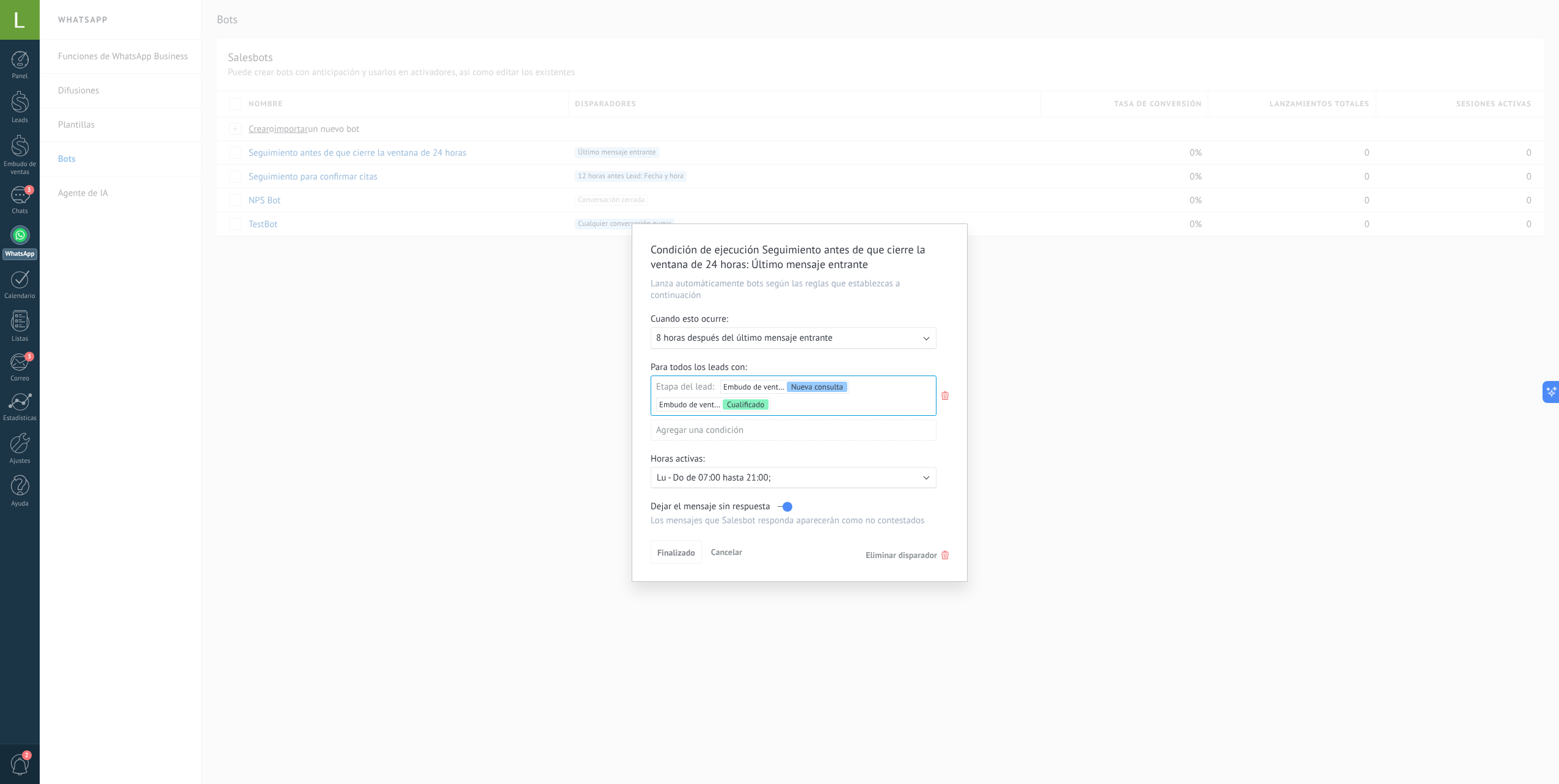
click at [879, 334] on div "Ejecutar: 8 horas después del último mensaje entrante" at bounding box center [789, 338] width 265 height 12
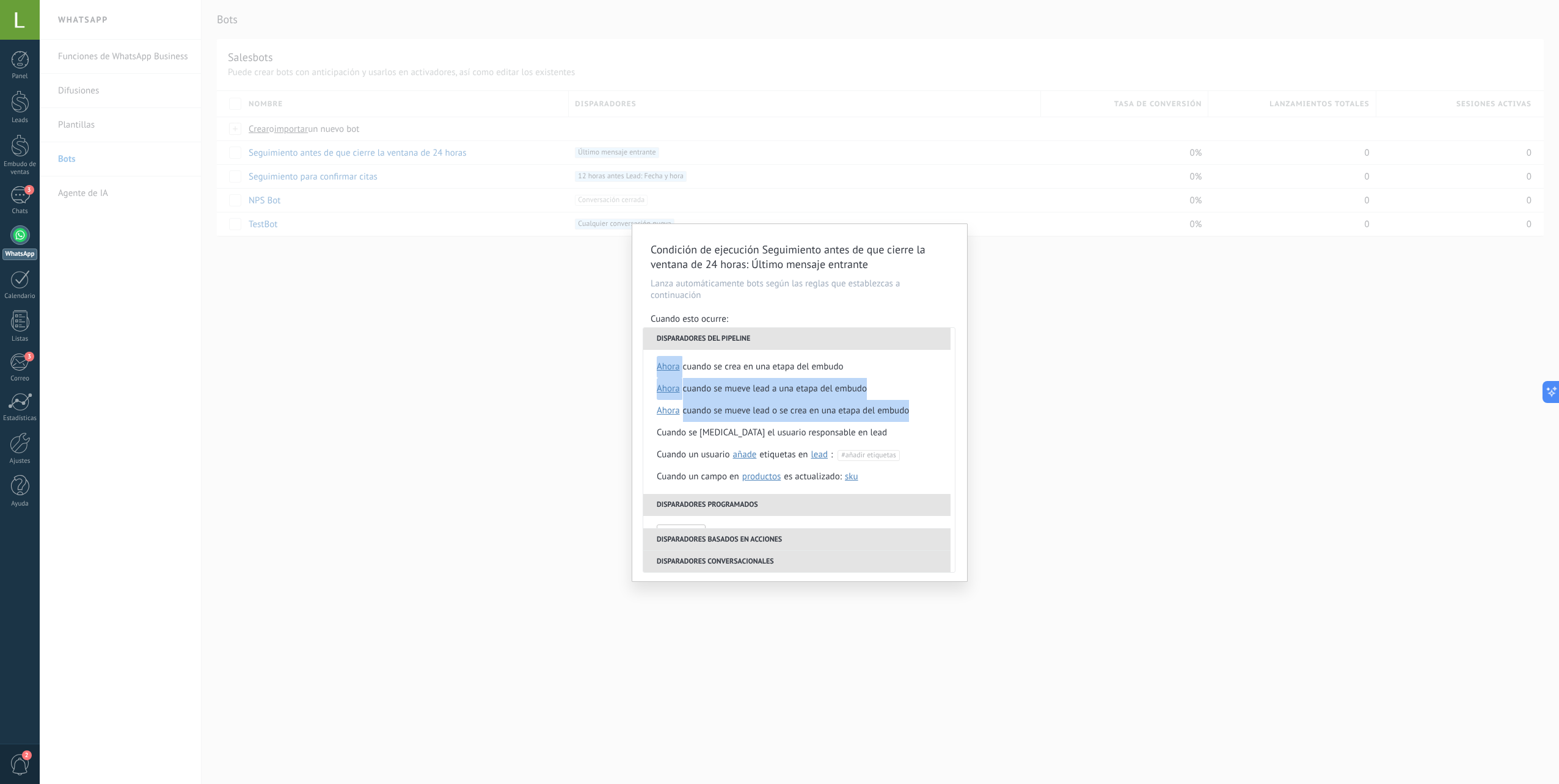
drag, startPoint x: 955, startPoint y: 370, endPoint x: 949, endPoint y: 391, distance: 21.8
click at [947, 404] on div "**********" at bounding box center [799, 450] width 313 height 246
click at [824, 314] on div "Cuando esto ocurre:" at bounding box center [799, 320] width 298 height 14
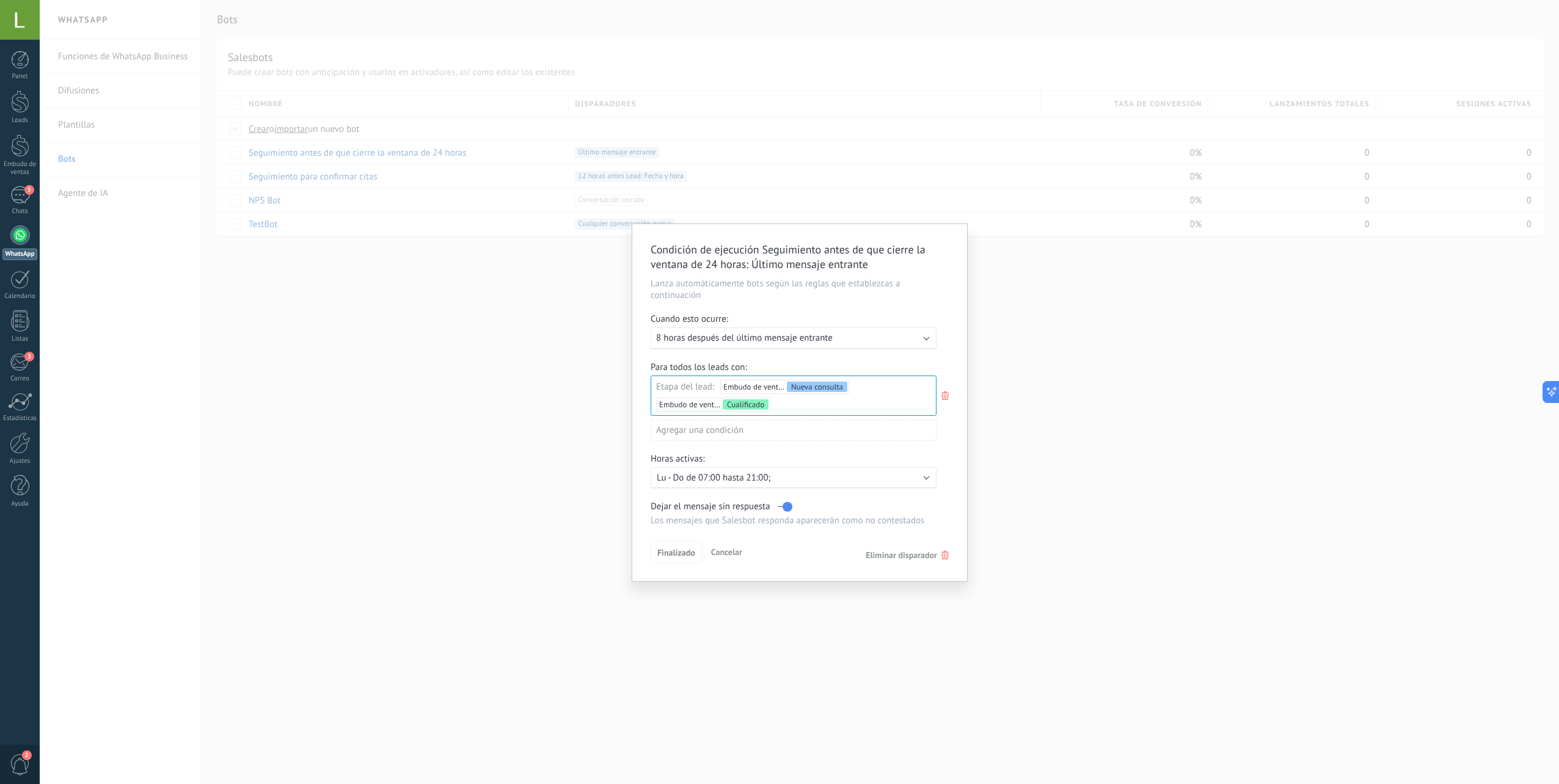
click at [821, 340] on span "8 horas después del último mensaje entrante" at bounding box center [744, 338] width 177 height 12
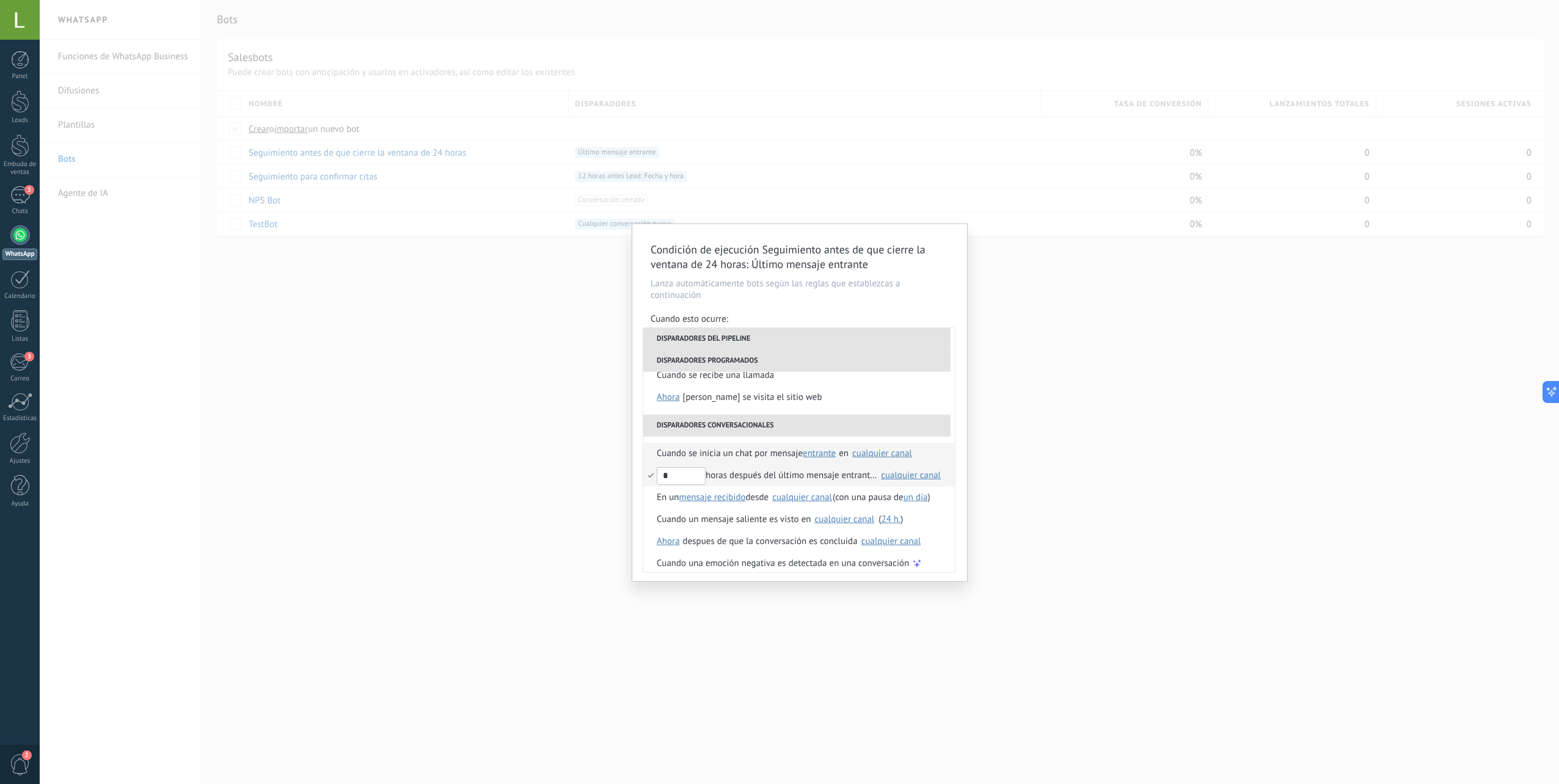
scroll to position [310, 0]
drag, startPoint x: 697, startPoint y: 464, endPoint x: 642, endPoint y: 466, distance: 55.0
click at [642, 466] on div "Condición de ejecución Seguimiento antes de que cierre la ventana de 24 horas :…" at bounding box center [799, 402] width 335 height 357
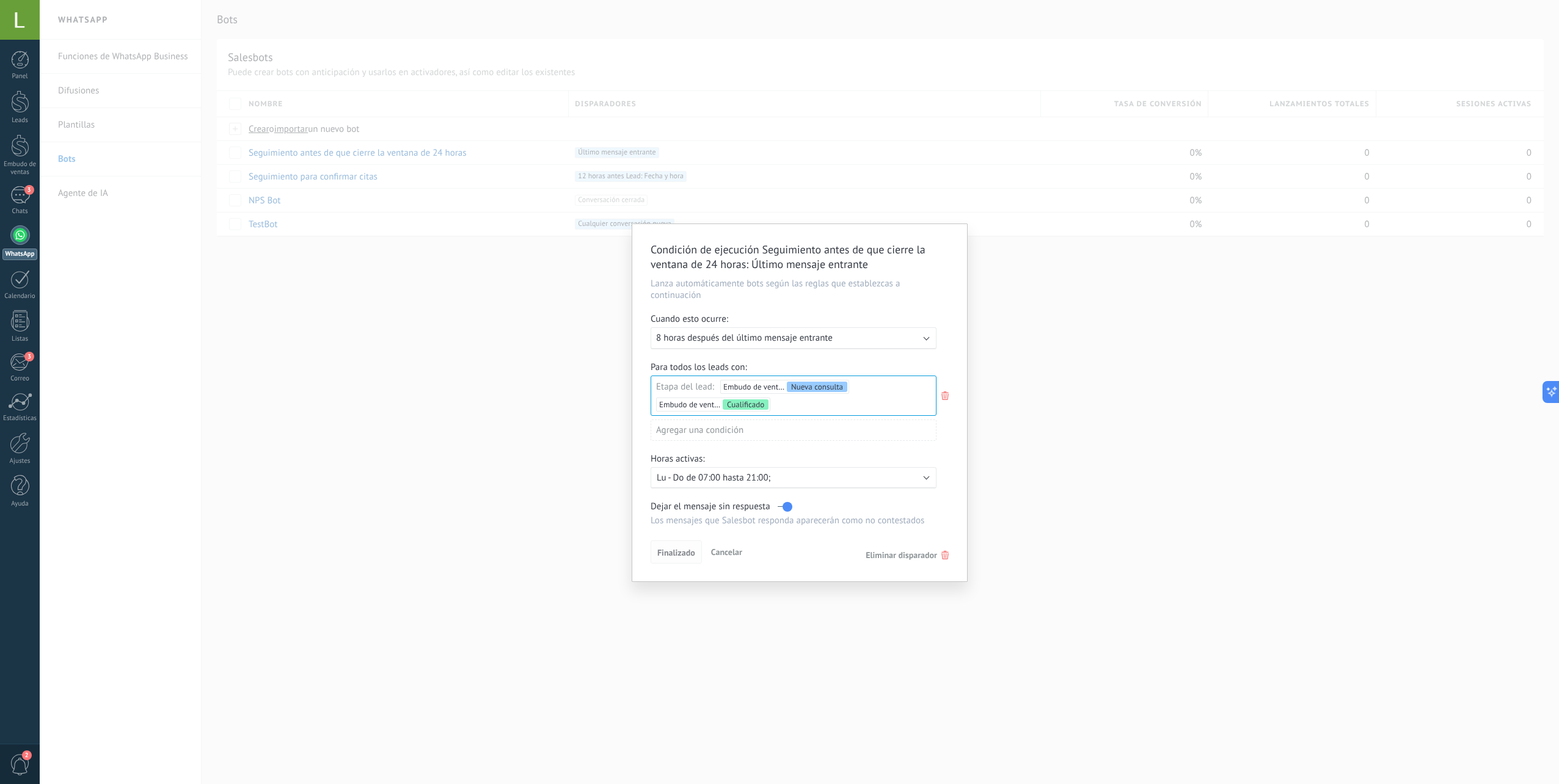
click at [683, 549] on span "Finalizado" at bounding box center [676, 553] width 38 height 8
click at [908, 108] on div "Condición de ejecución Seguimiento antes de que cierre la ventana de 24 horas :…" at bounding box center [799, 392] width 1519 height 784
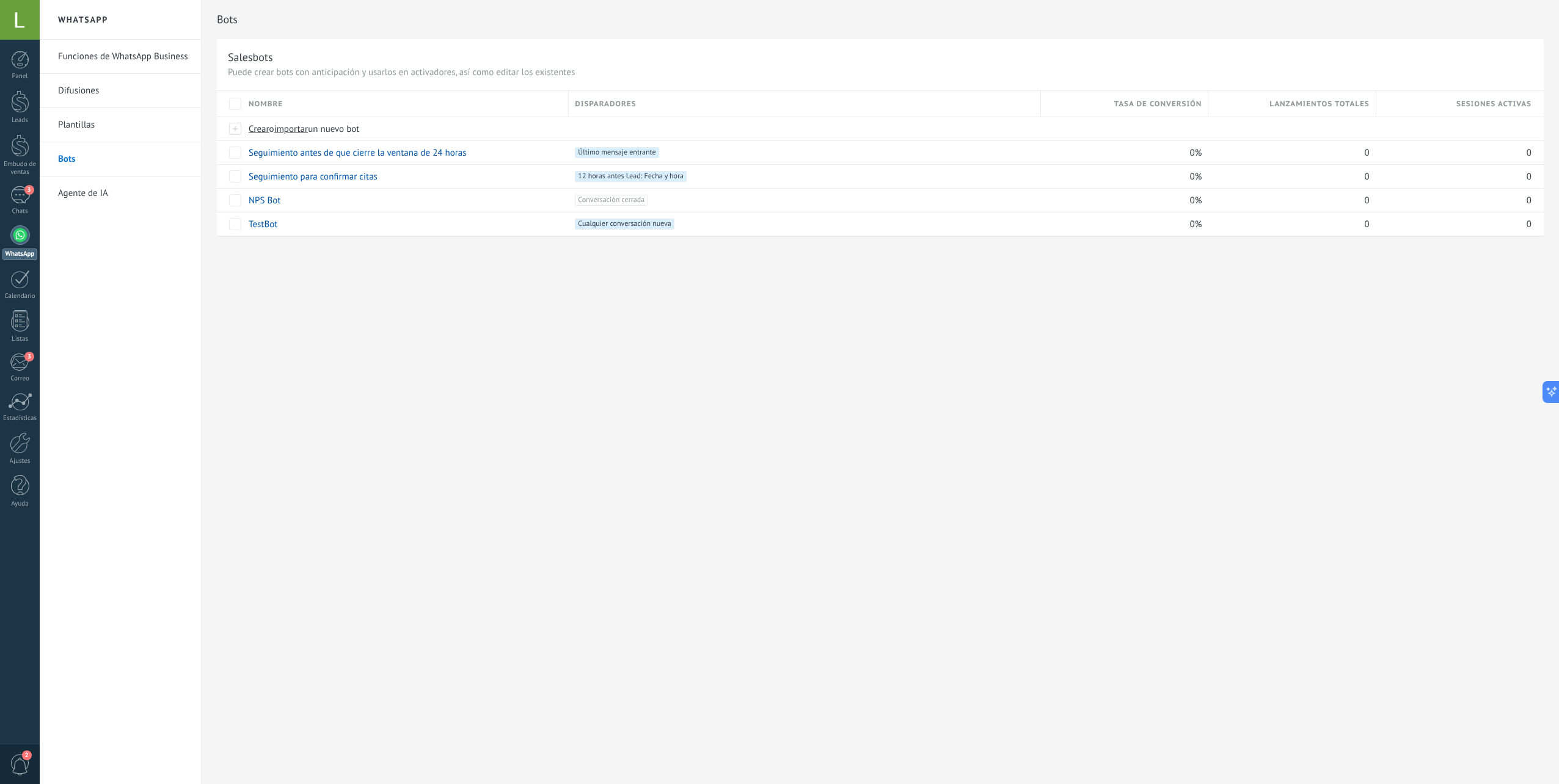
drag, startPoint x: 707, startPoint y: 380, endPoint x: 711, endPoint y: 369, distance: 11.7
click at [705, 376] on div "Bots Salesbots Puede crear bots con anticipación y usarlos en activadores, así …" at bounding box center [880, 392] width 1358 height 784
click at [272, 204] on link "NPS Bot" at bounding box center [264, 201] width 32 height 12
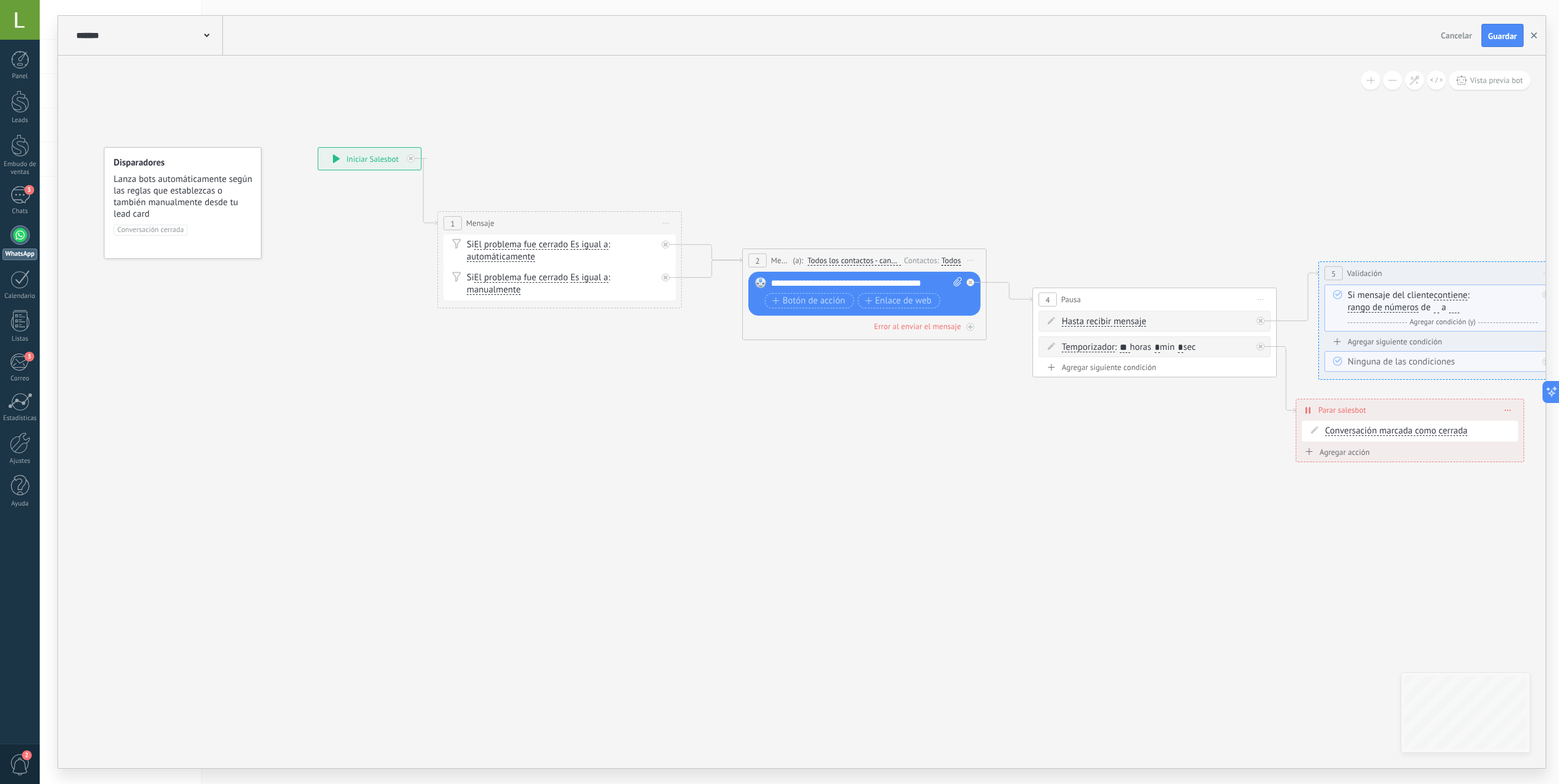
click at [1540, 29] on button "button" at bounding box center [1534, 35] width 19 height 23
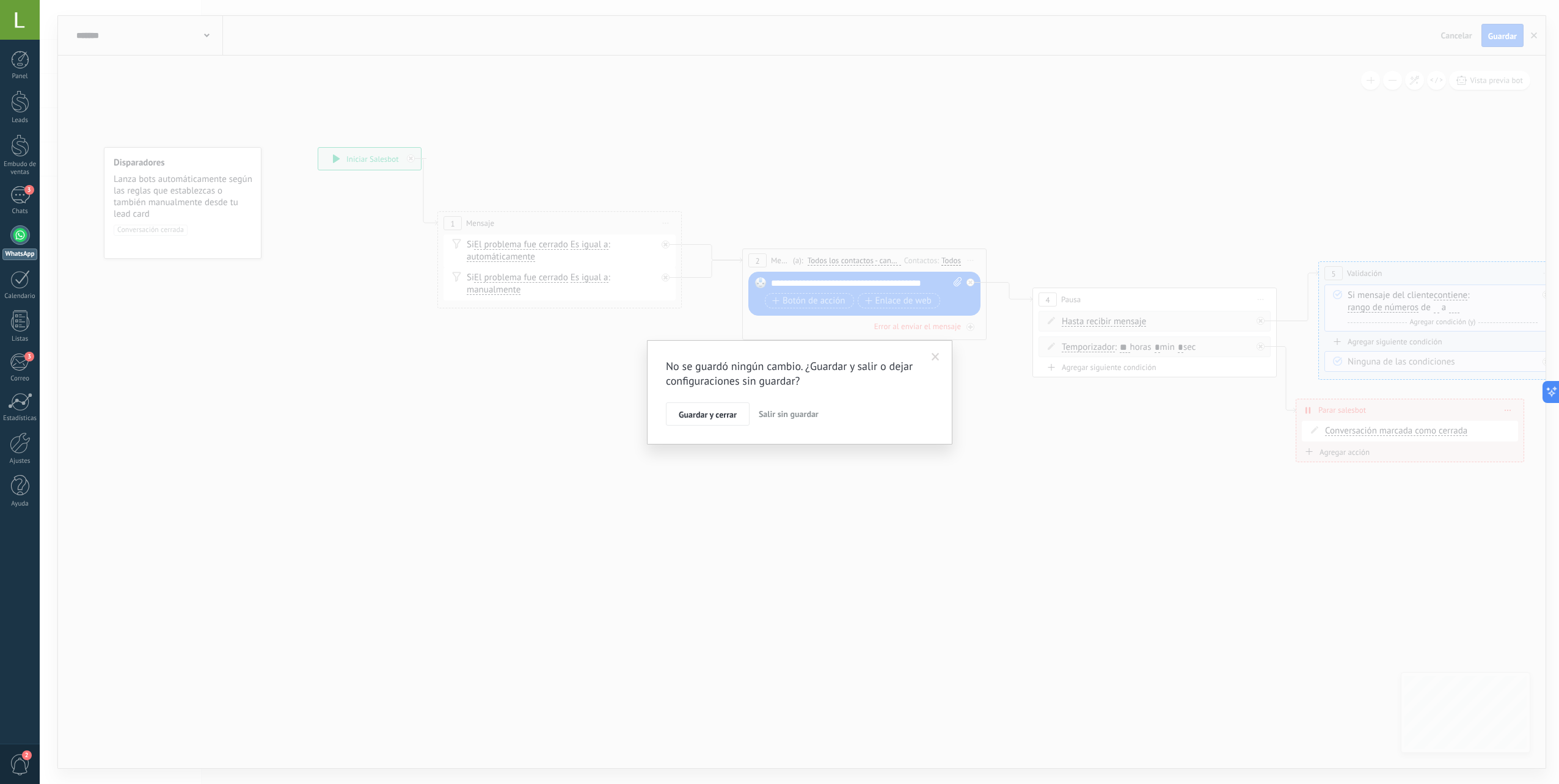
click at [786, 416] on span "Salir sin guardar" at bounding box center [788, 414] width 60 height 11
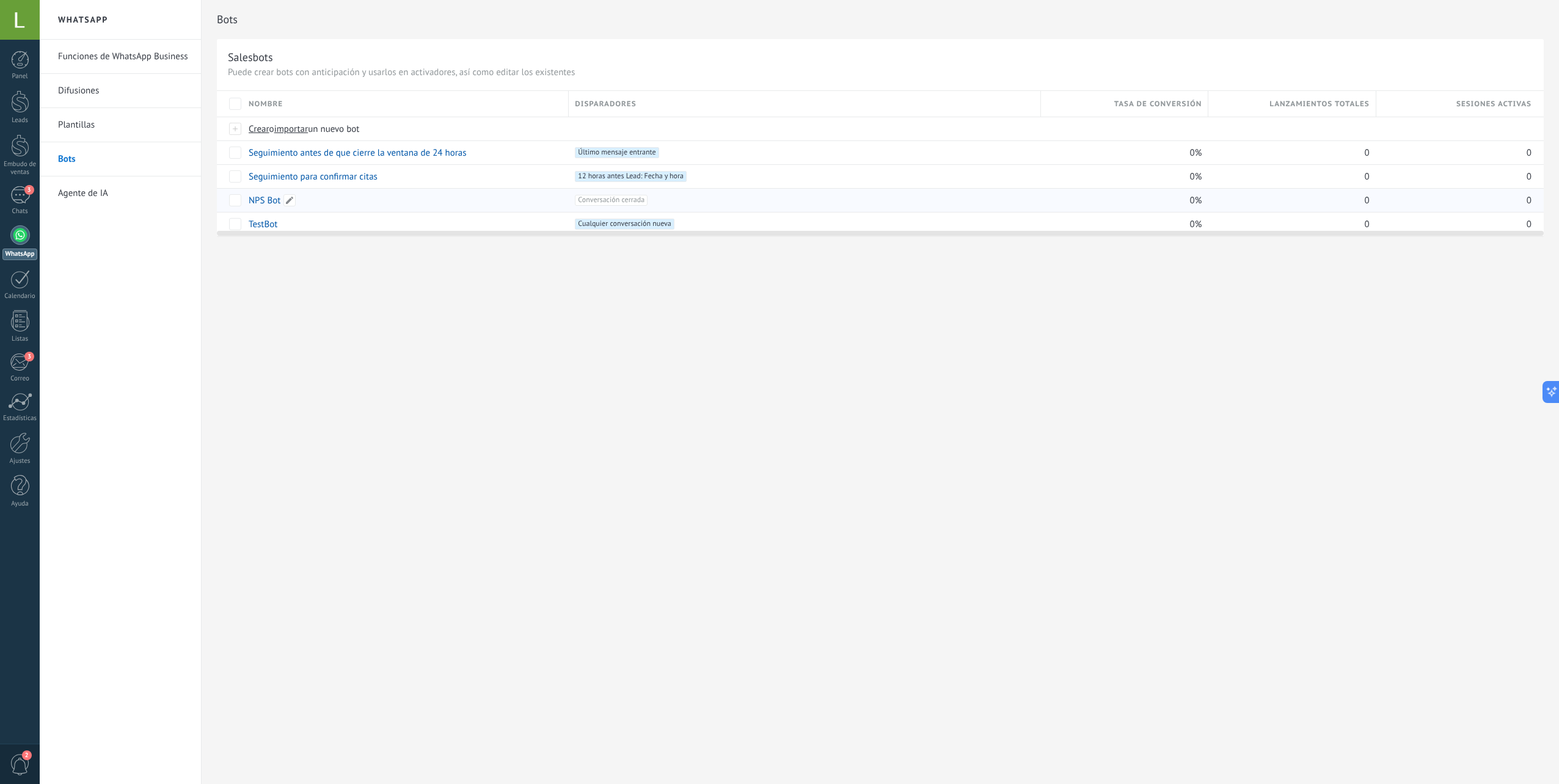
click at [246, 205] on div "NPS Bot" at bounding box center [402, 199] width 320 height 23
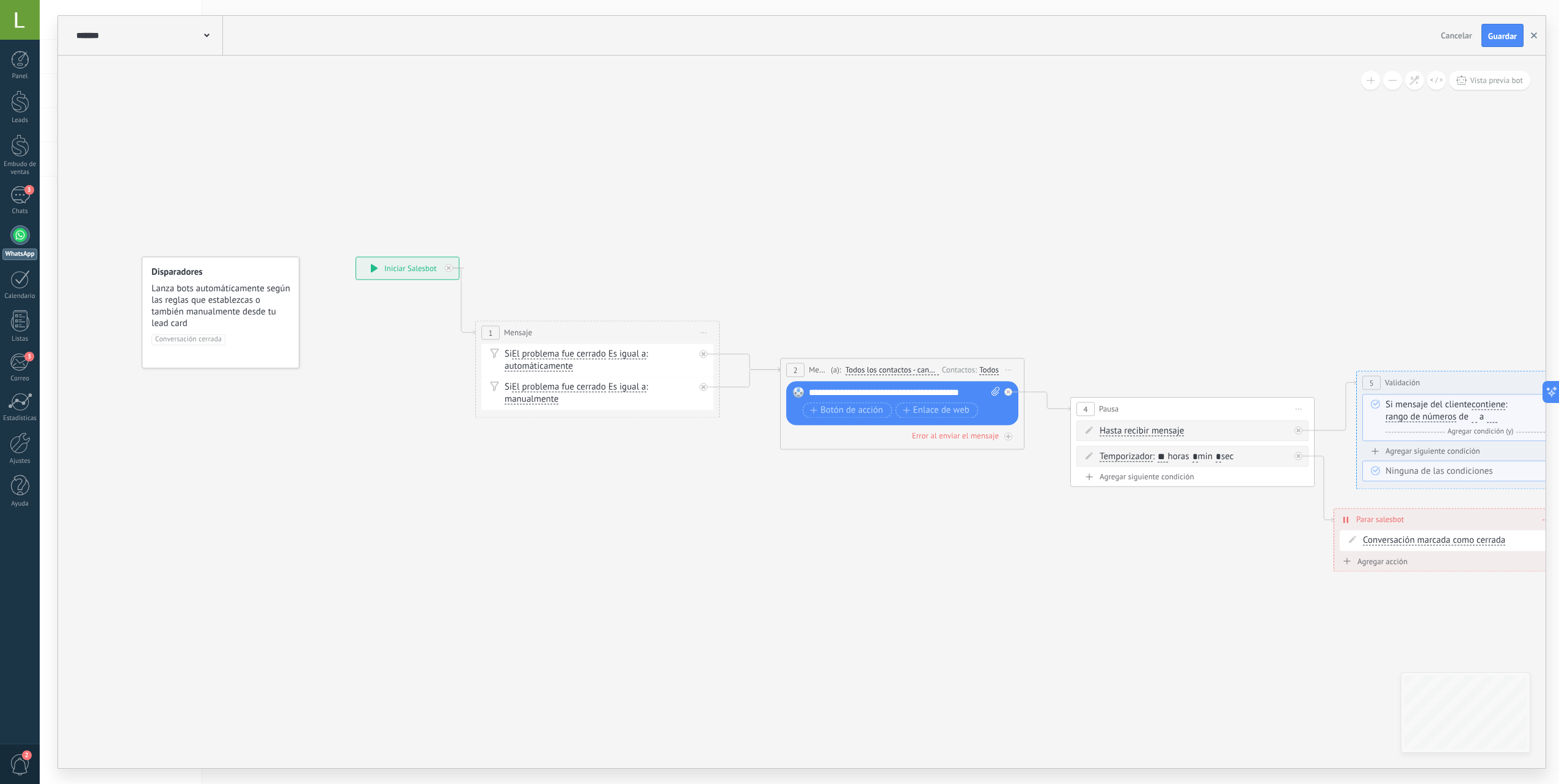
click at [1530, 39] on button "button" at bounding box center [1534, 35] width 19 height 23
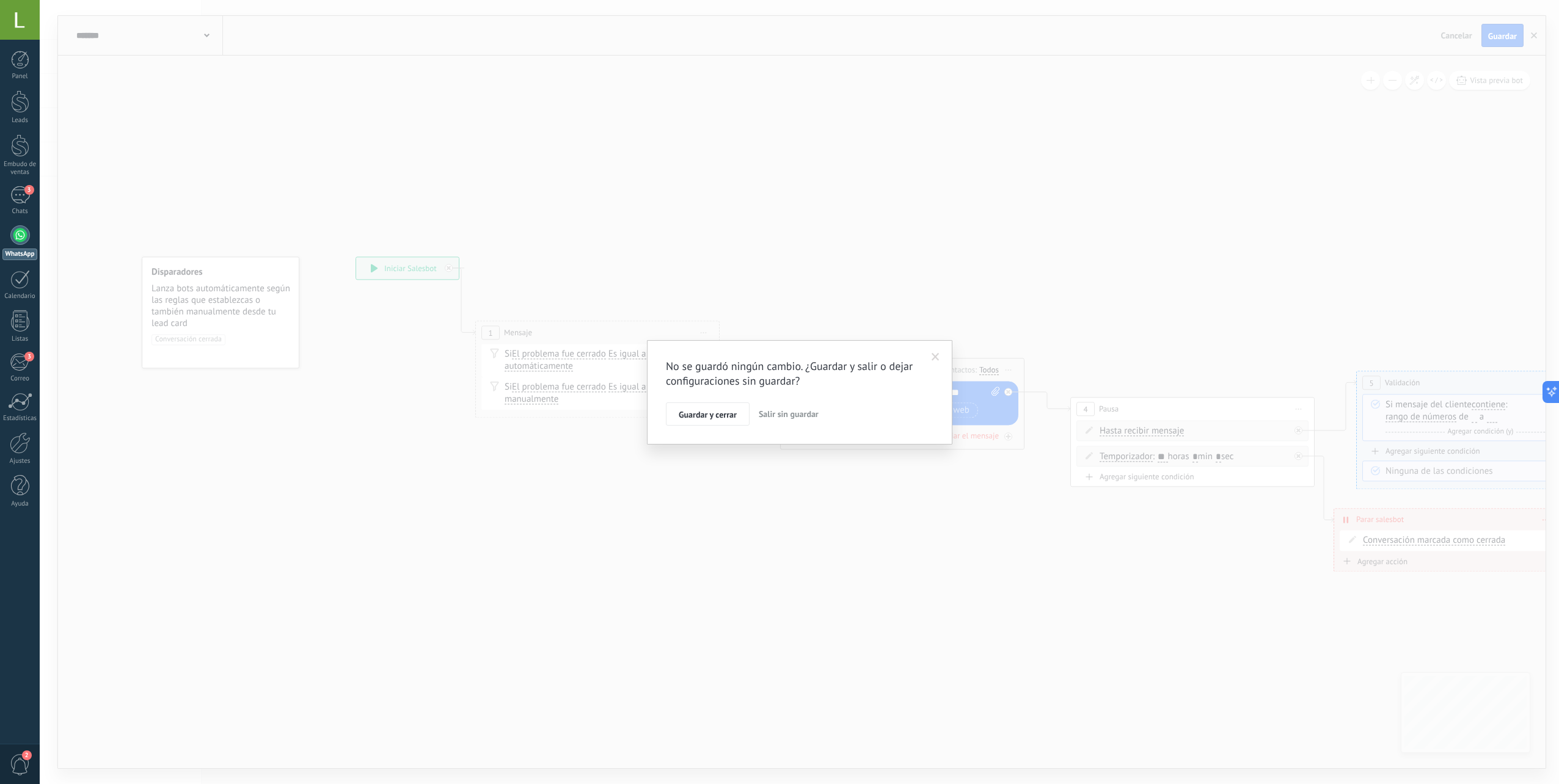
click at [766, 411] on span "Salir sin guardar" at bounding box center [788, 414] width 60 height 11
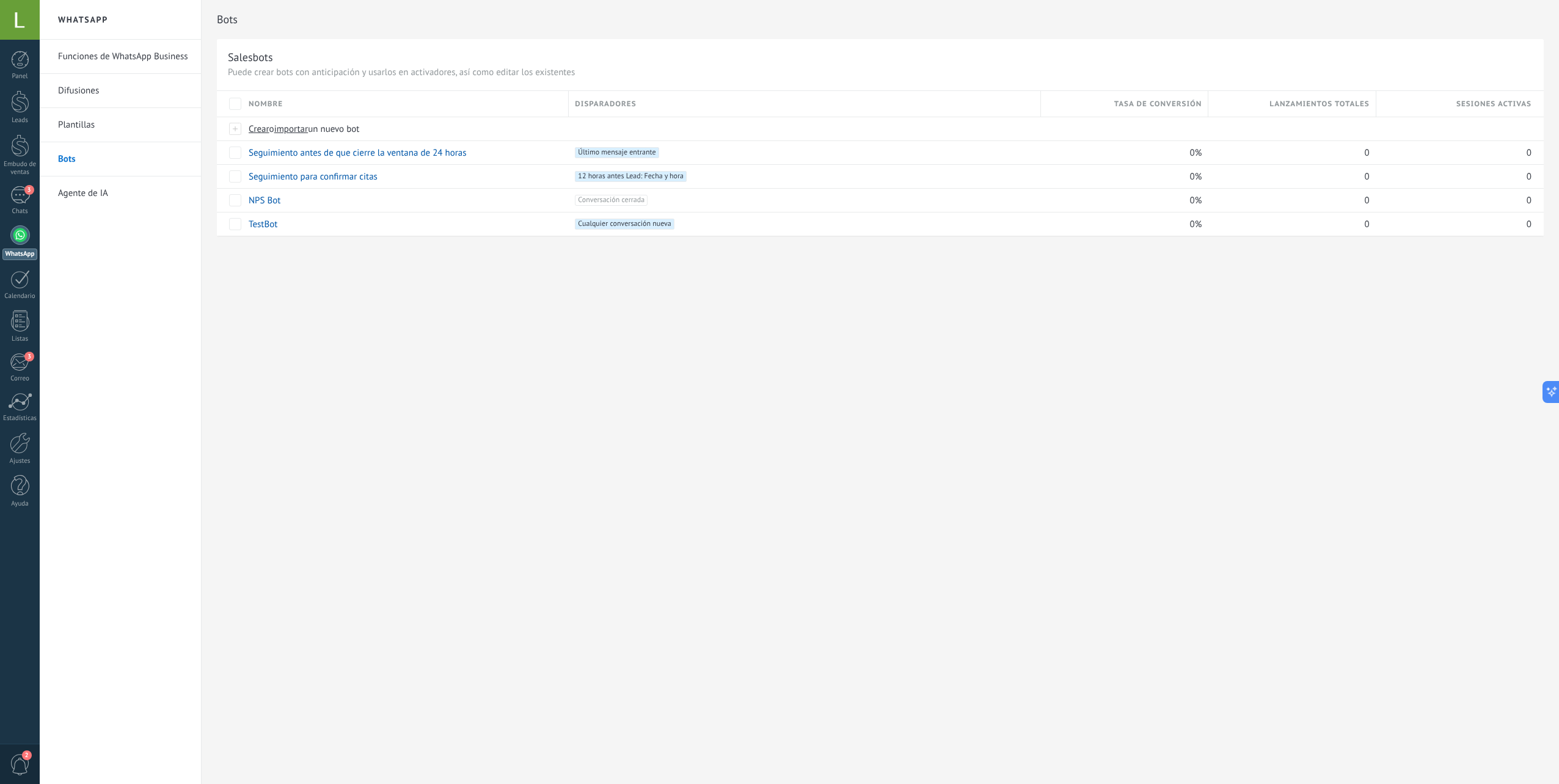
click at [61, 193] on link "Agente de IA" at bounding box center [123, 193] width 131 height 34
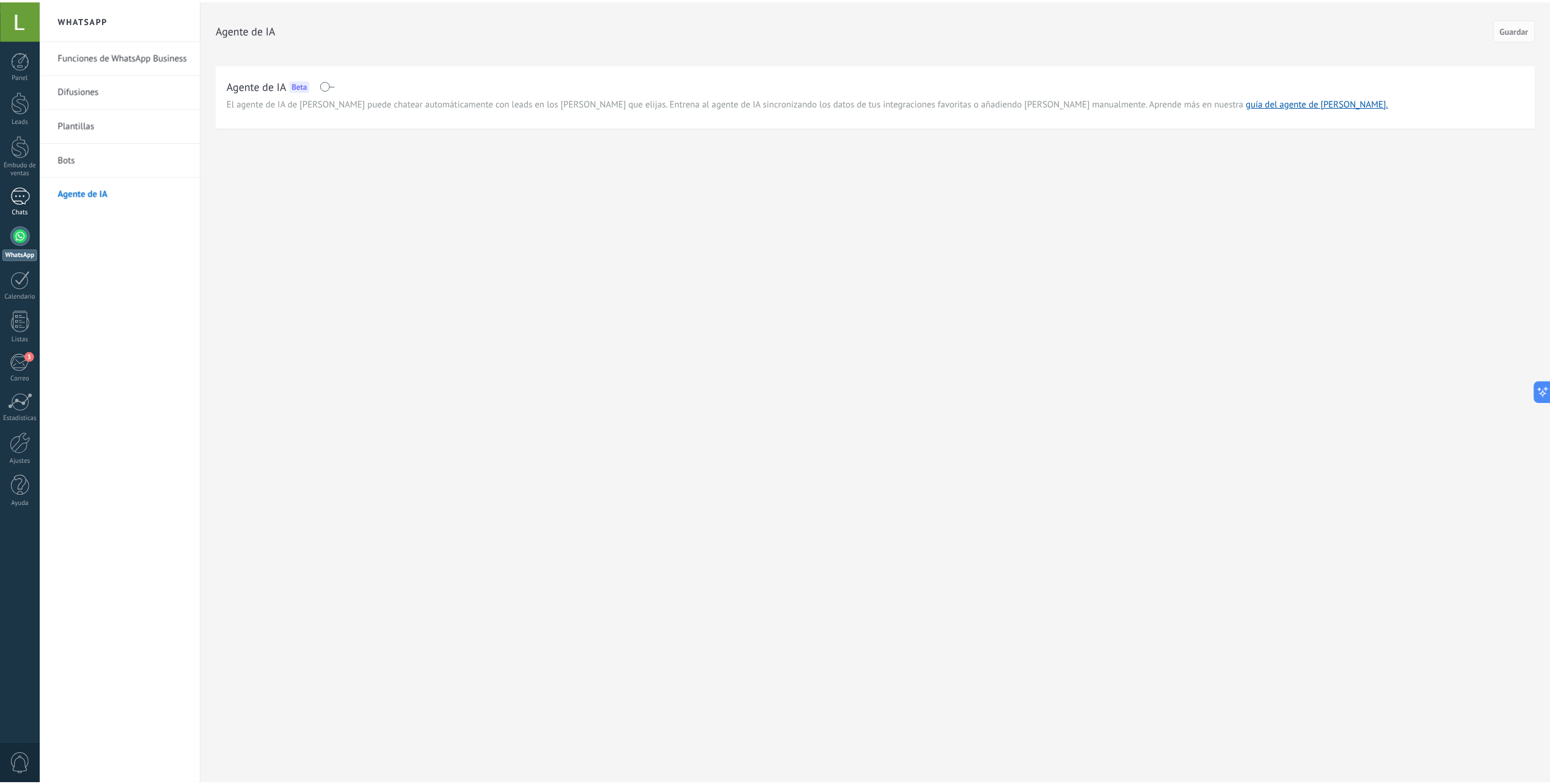
scroll to position [553, 0]
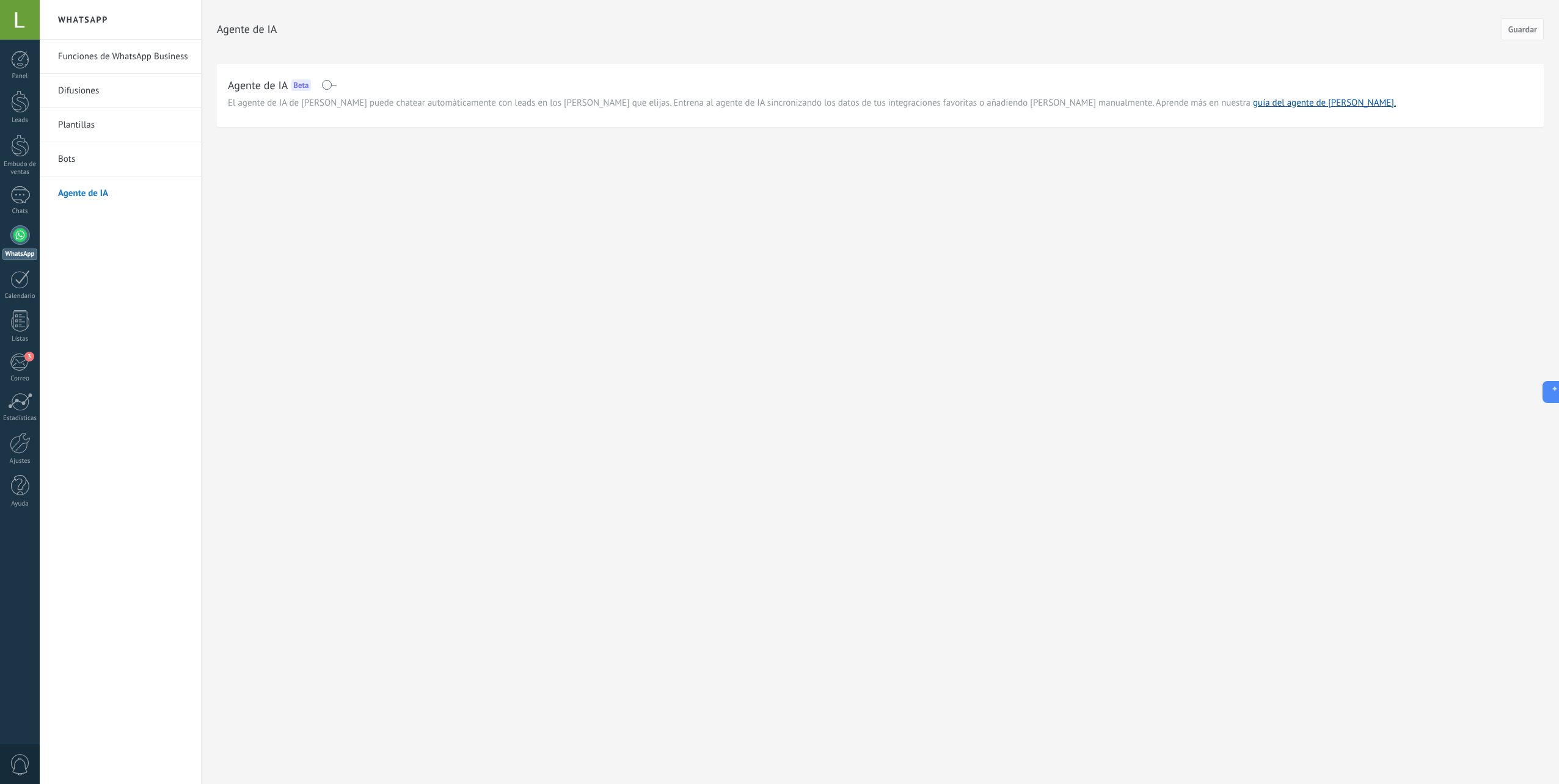
click at [332, 83] on span at bounding box center [329, 85] width 15 height 10
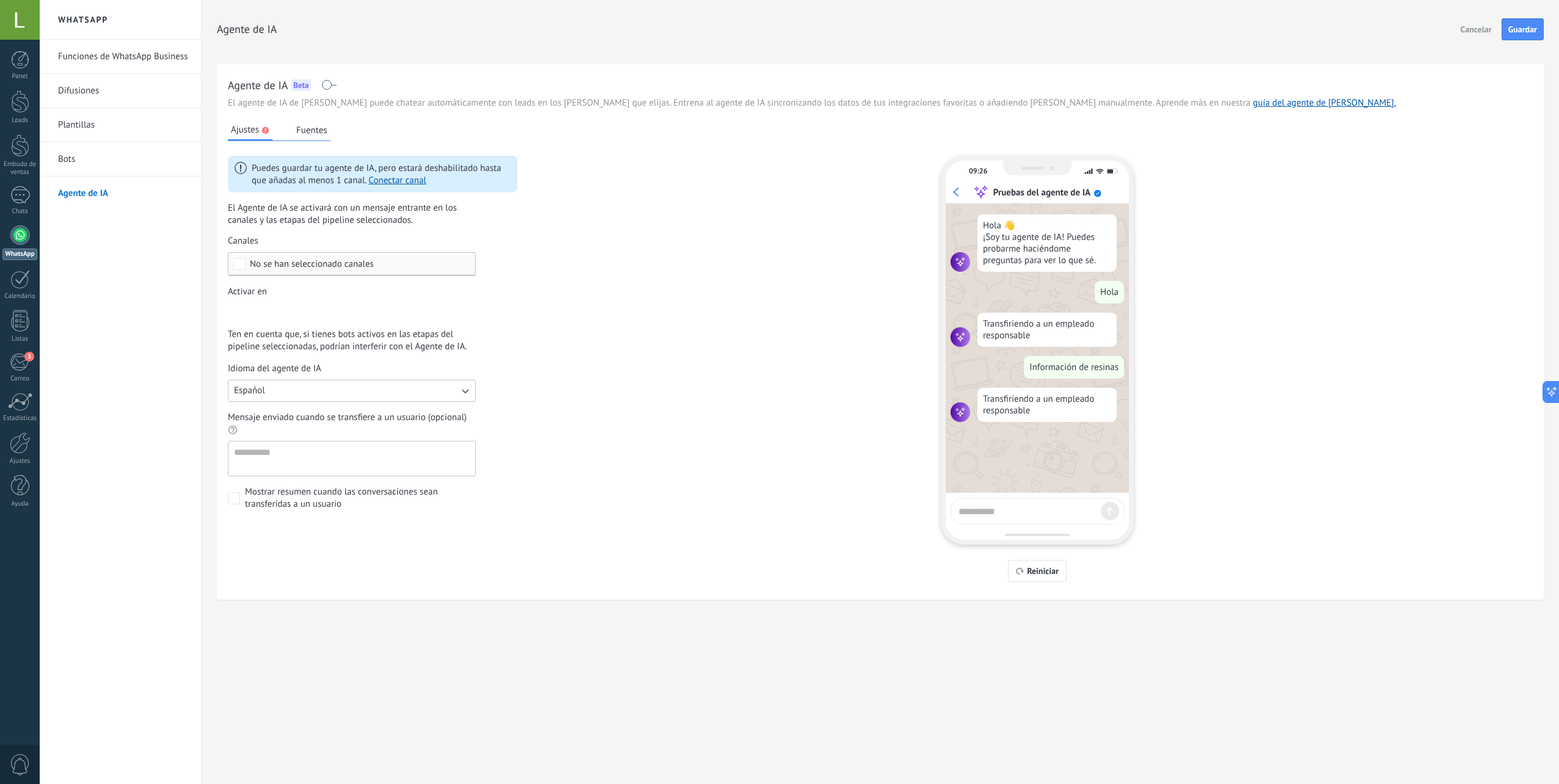
click at [312, 131] on button "Fuentes" at bounding box center [312, 130] width 37 height 19
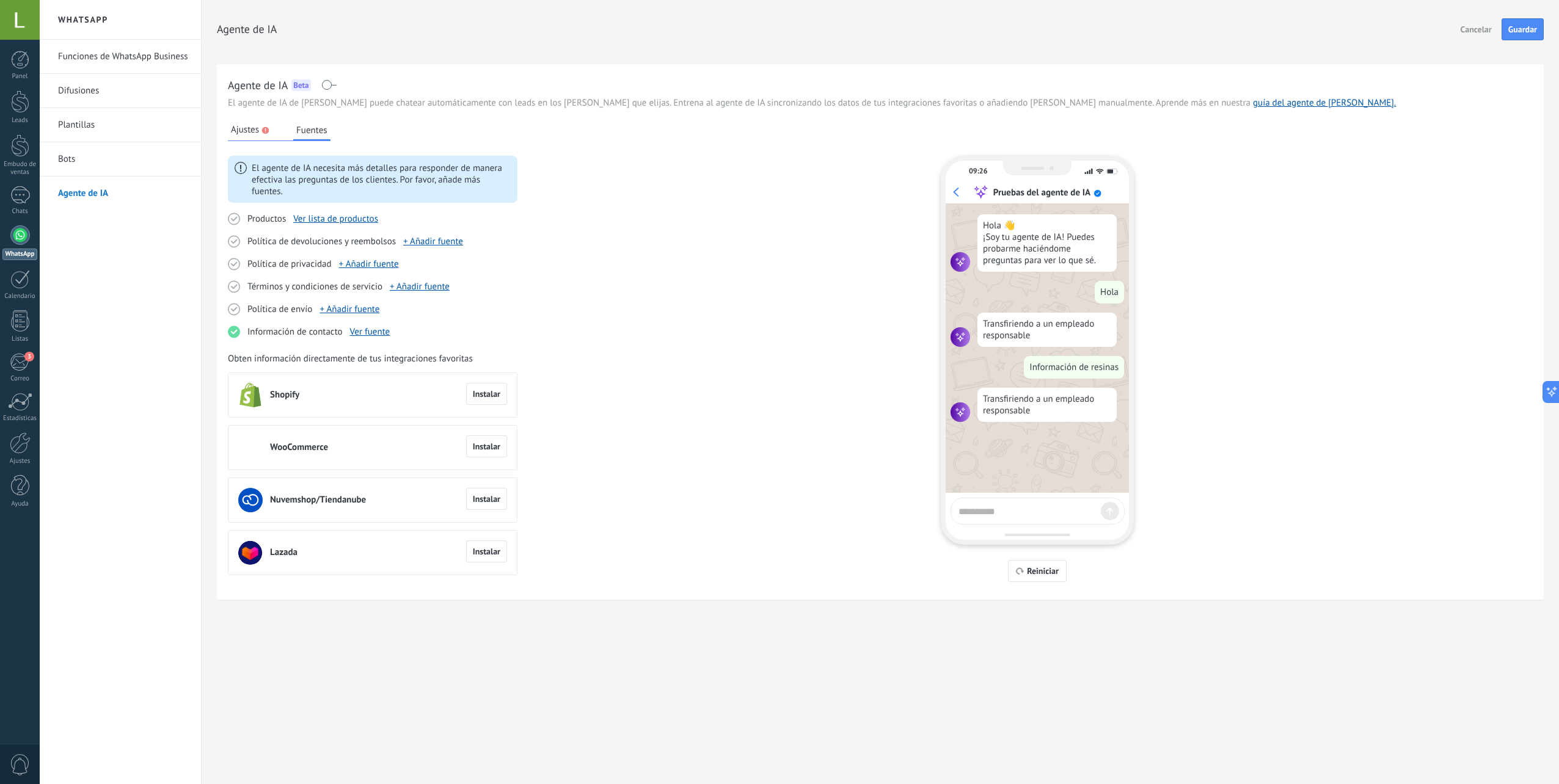
click at [1476, 30] on span "Cancelar" at bounding box center [1476, 30] width 31 height 8
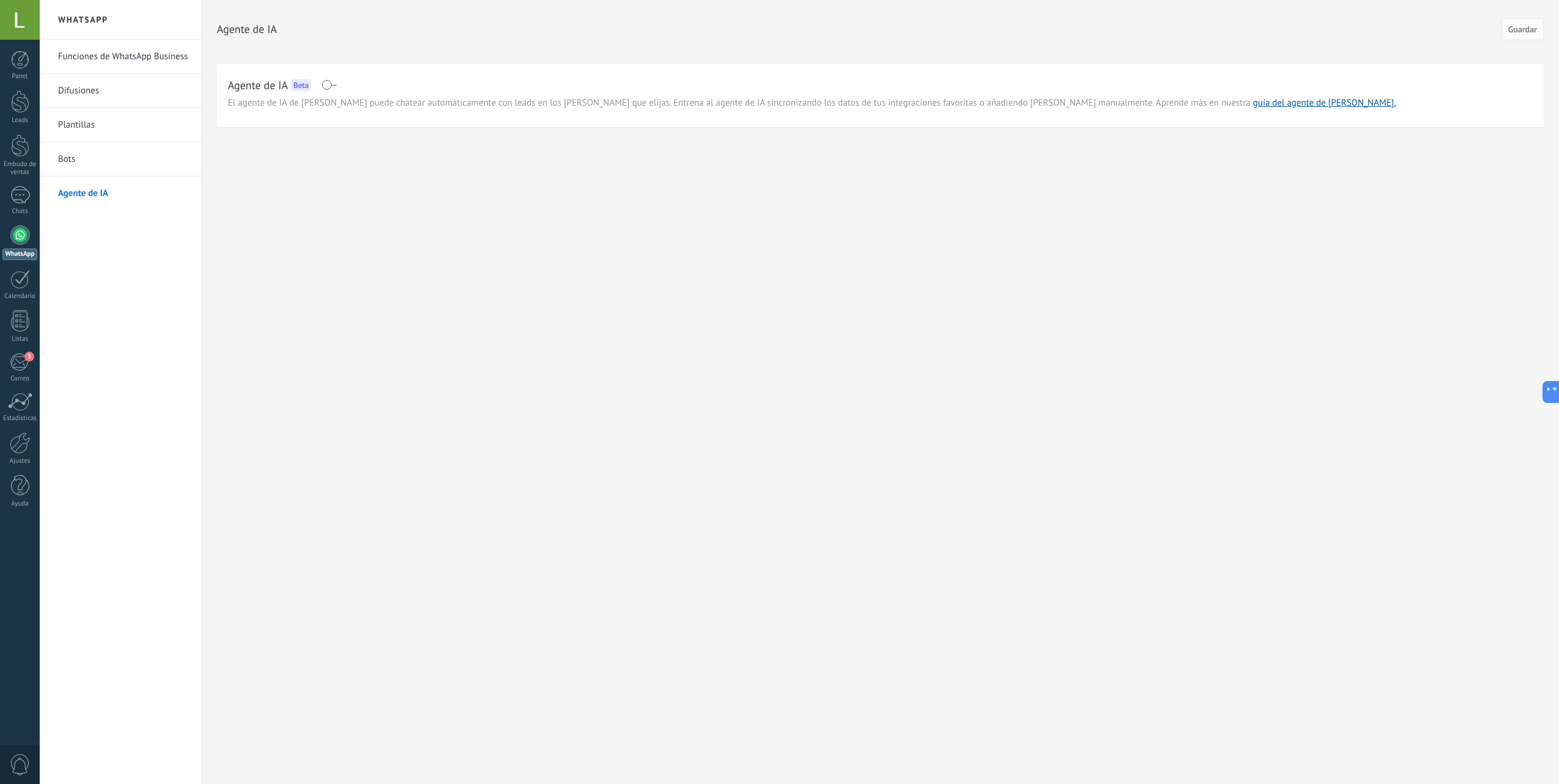
click at [9, 50] on div "Panel Leads Embudo de ventas Chats WhatsApp 3" at bounding box center [40, 392] width 79 height 705
click at [3, 61] on link "Panel" at bounding box center [19, 65] width 40 height 30
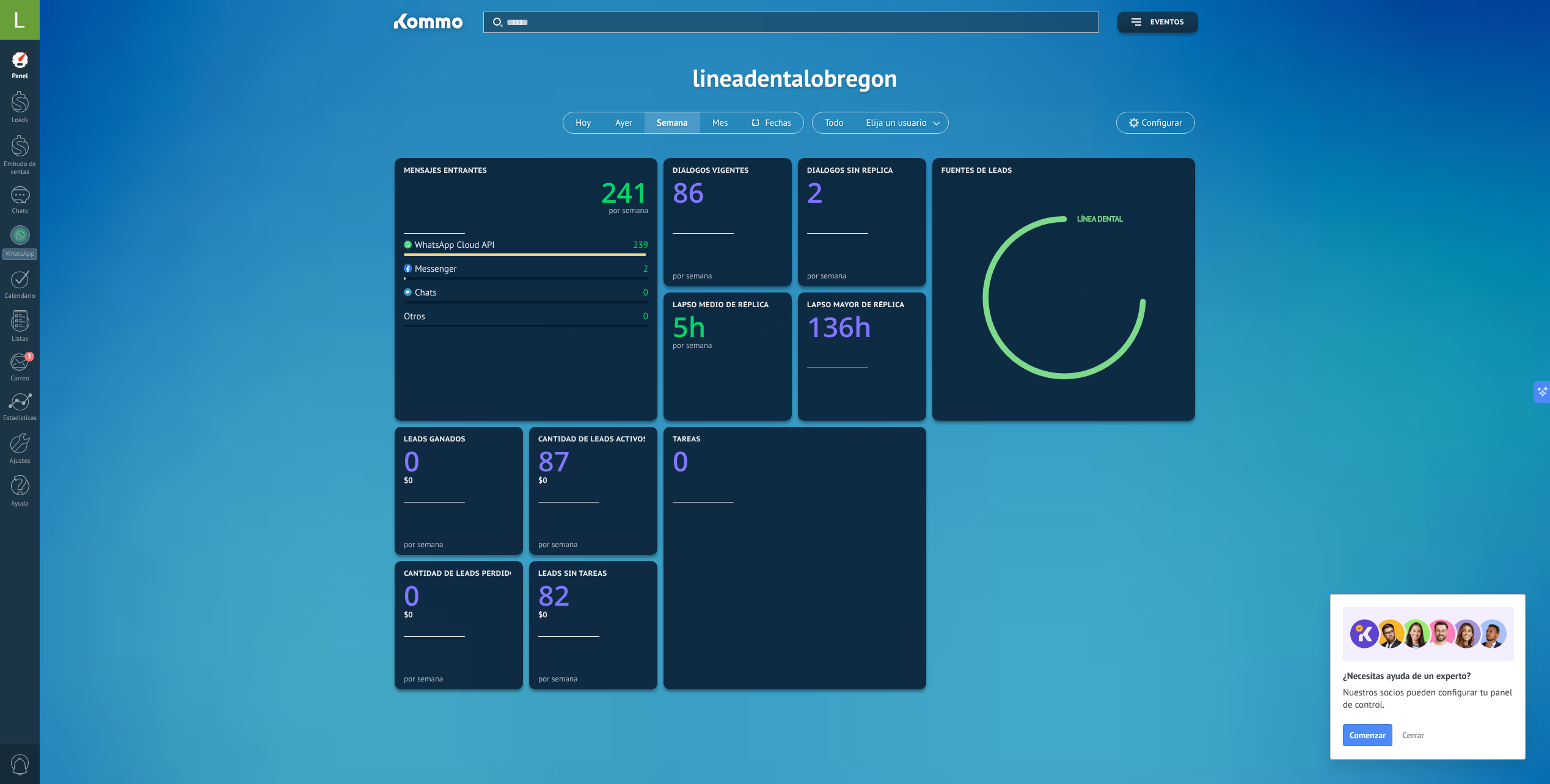
click at [1406, 730] on button "Cerrar" at bounding box center [1413, 736] width 33 height 19
